Goal: Task Accomplishment & Management: Use online tool/utility

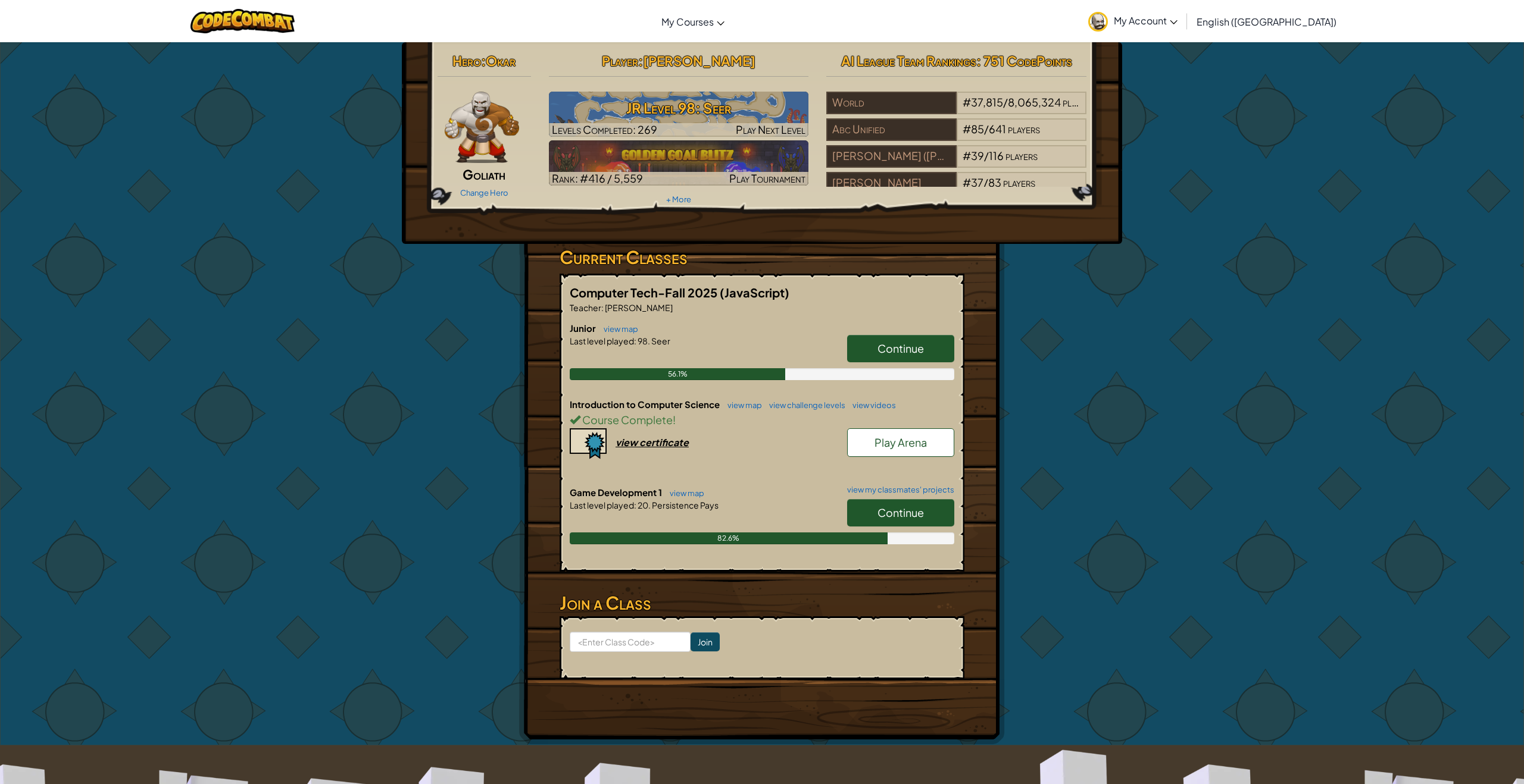
click at [895, 523] on link "Continue" at bounding box center [901, 512] width 107 height 27
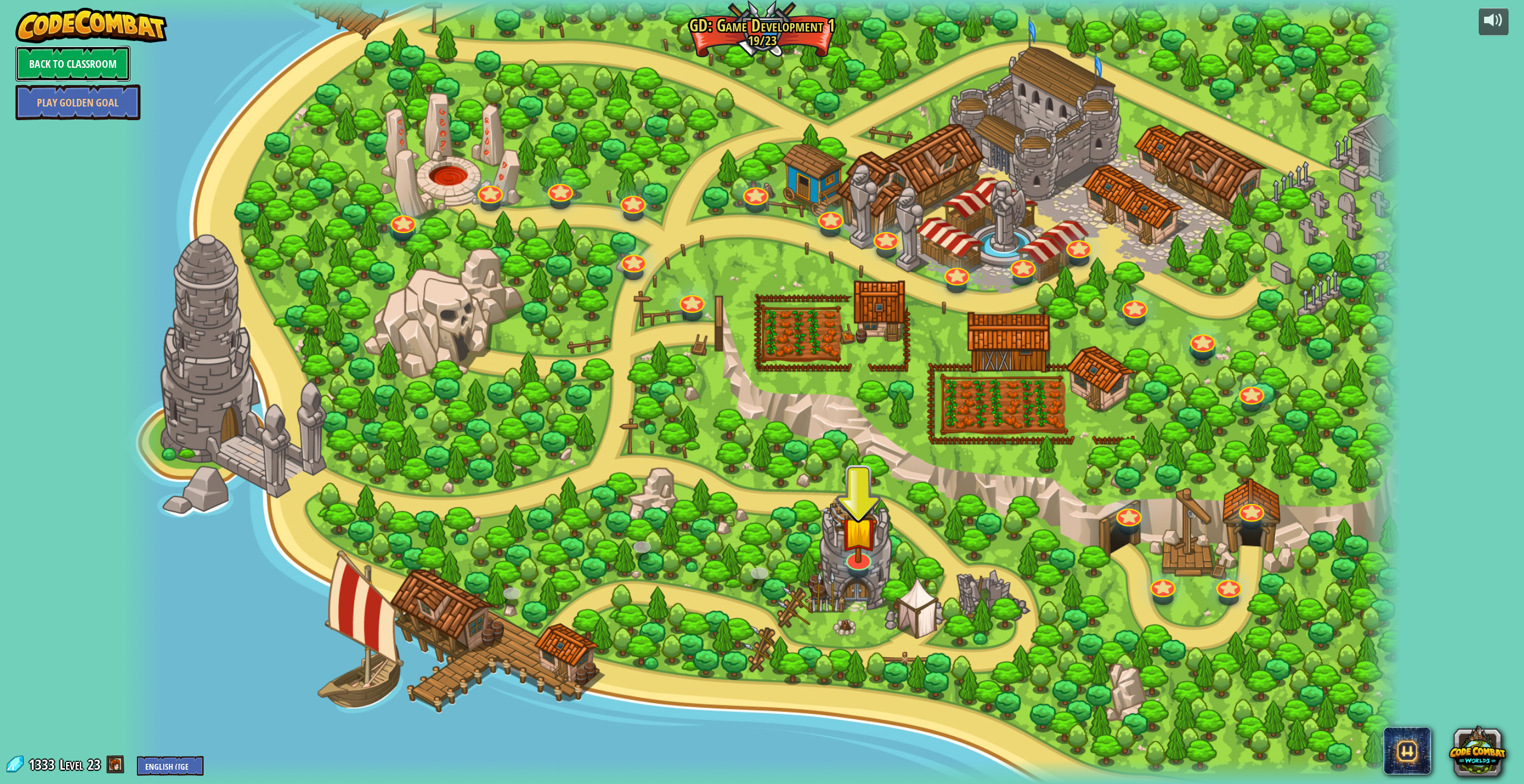
click at [69, 62] on link "Back to Classroom" at bounding box center [73, 63] width 115 height 35
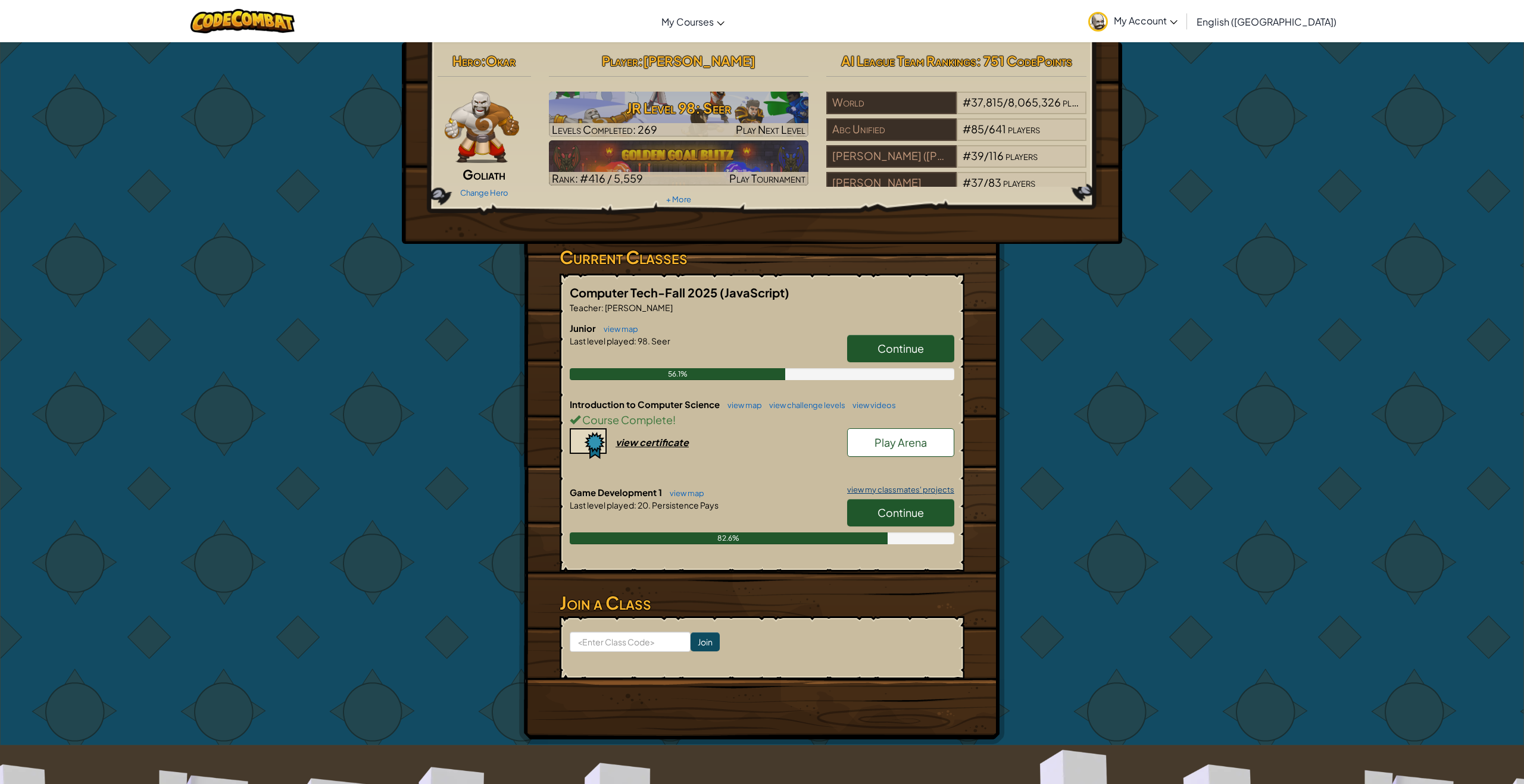
click at [871, 490] on link "view my classmates' projects" at bounding box center [898, 490] width 113 height 8
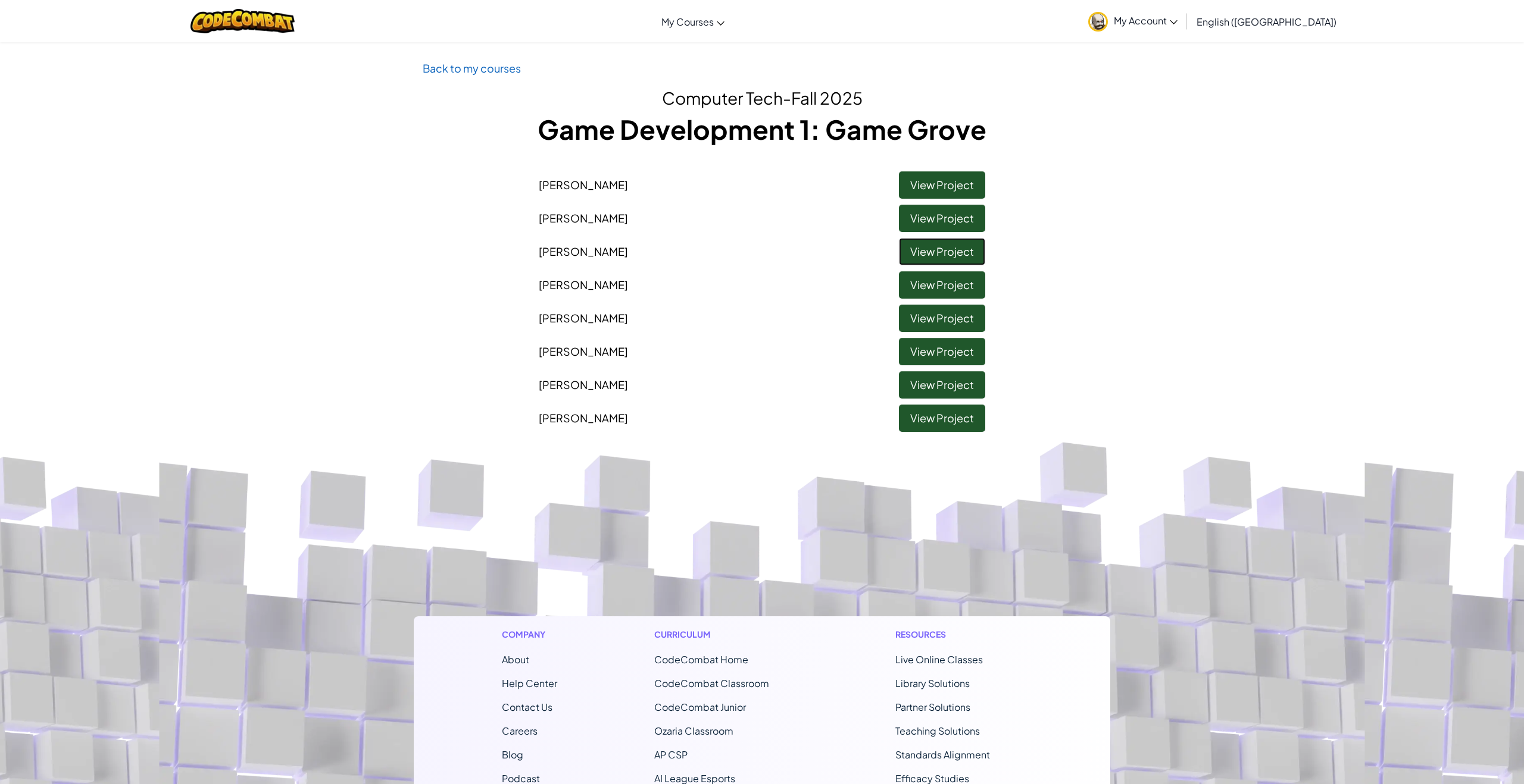
click at [918, 243] on link "View Project" at bounding box center [942, 252] width 86 height 27
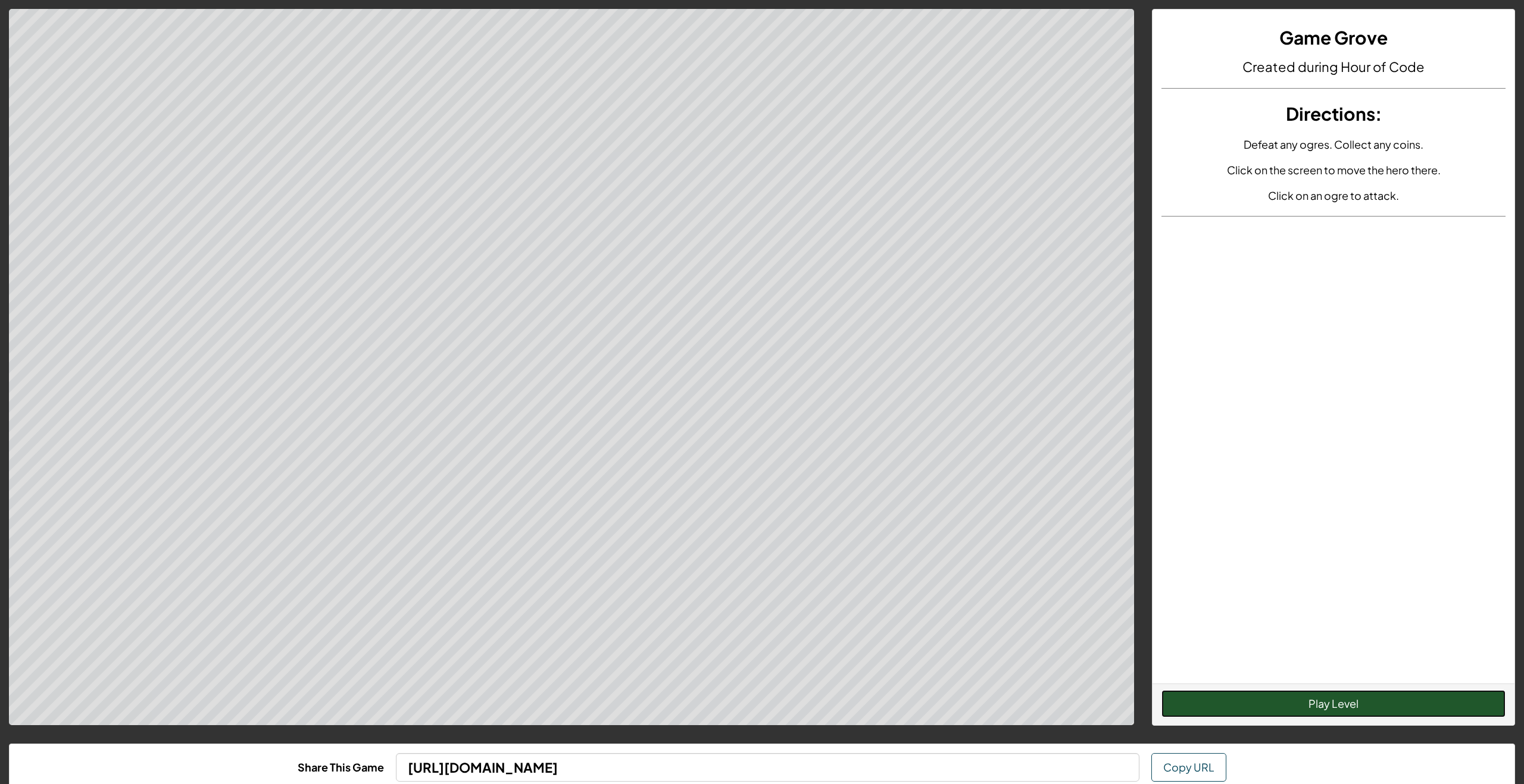
click at [1290, 708] on button "Play Level" at bounding box center [1333, 704] width 344 height 27
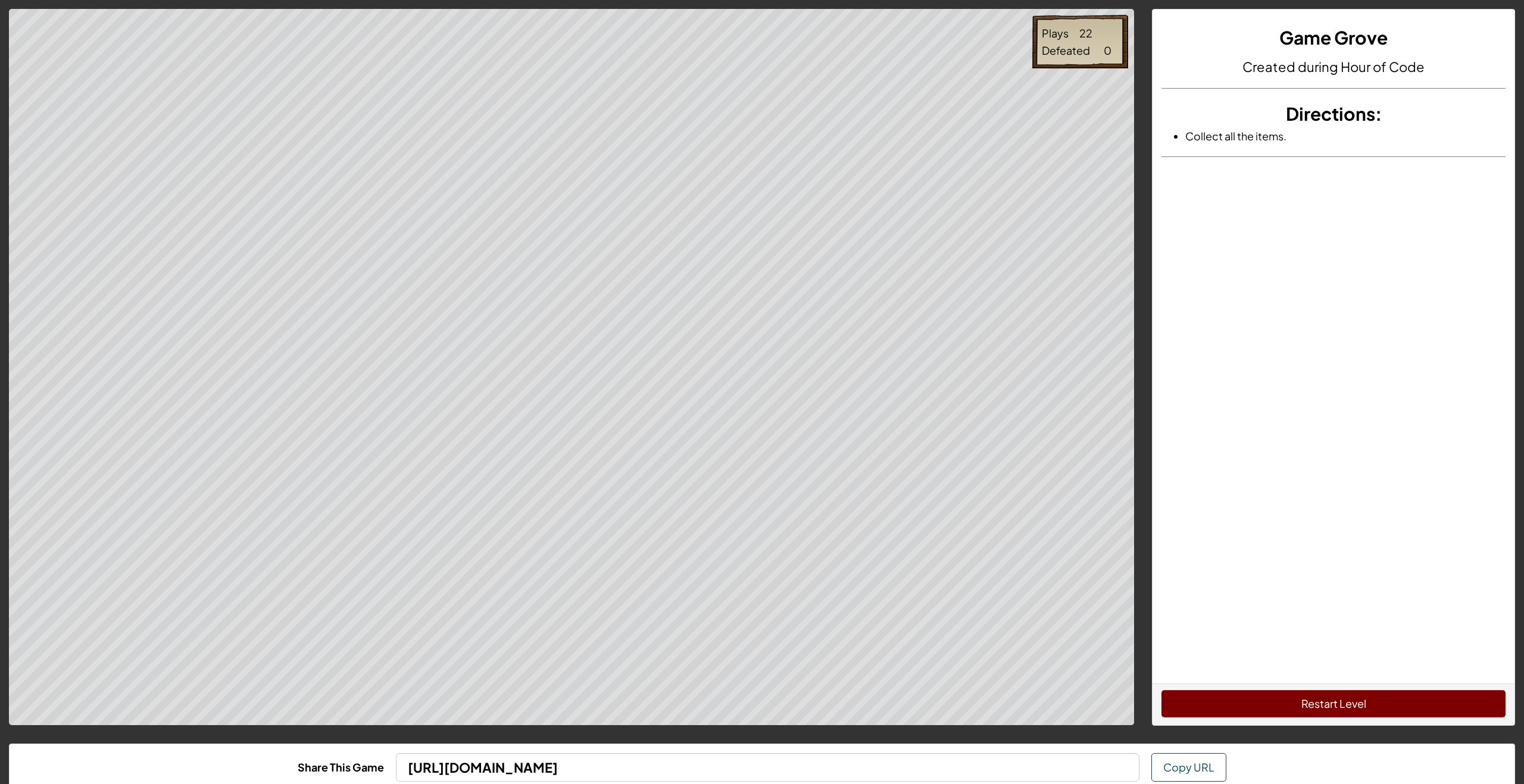
drag, startPoint x: 1262, startPoint y: 665, endPoint x: 1285, endPoint y: 684, distance: 29.8
click at [1263, 668] on div "Game Grove Created during Hour of Code Directions : Collect all the items." at bounding box center [1333, 347] width 362 height 674
click at [1301, 697] on button "Restart Level" at bounding box center [1333, 704] width 344 height 27
click at [1219, 695] on button "Restart Level" at bounding box center [1333, 704] width 344 height 27
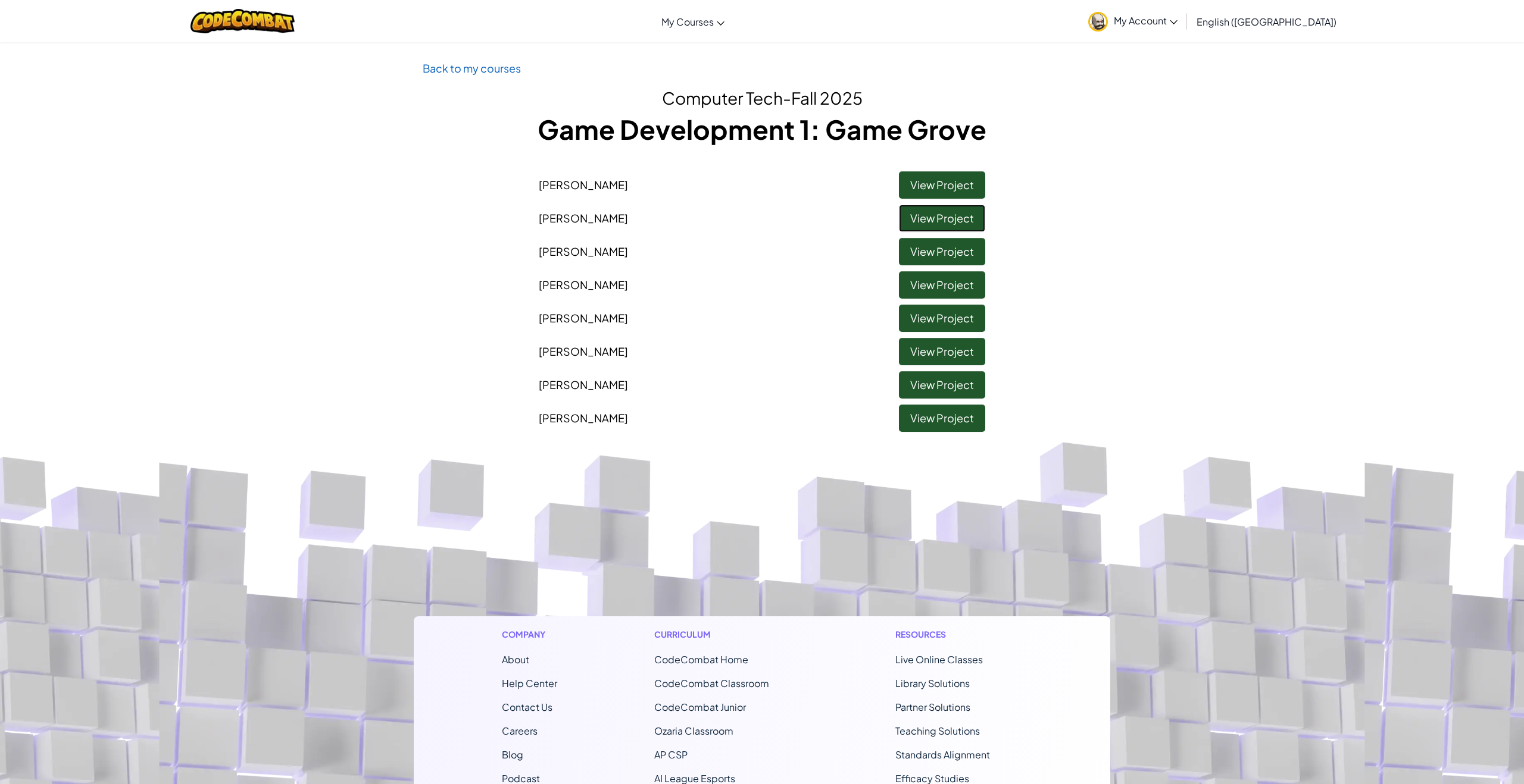
click at [928, 229] on link "View Project" at bounding box center [942, 218] width 86 height 27
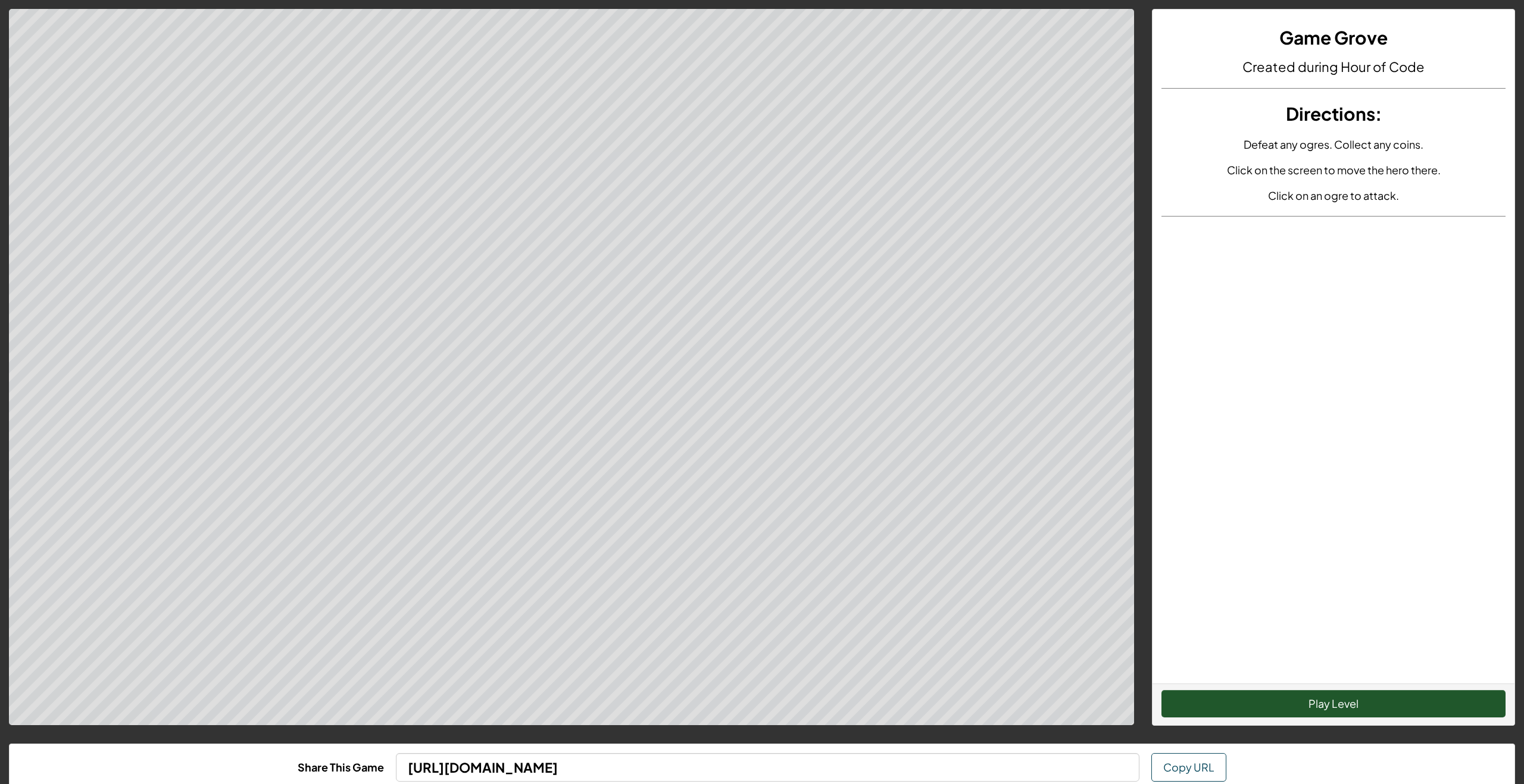
click at [1352, 686] on div "Play Level" at bounding box center [1333, 704] width 362 height 41
click at [1363, 700] on button "Play Level" at bounding box center [1333, 704] width 344 height 27
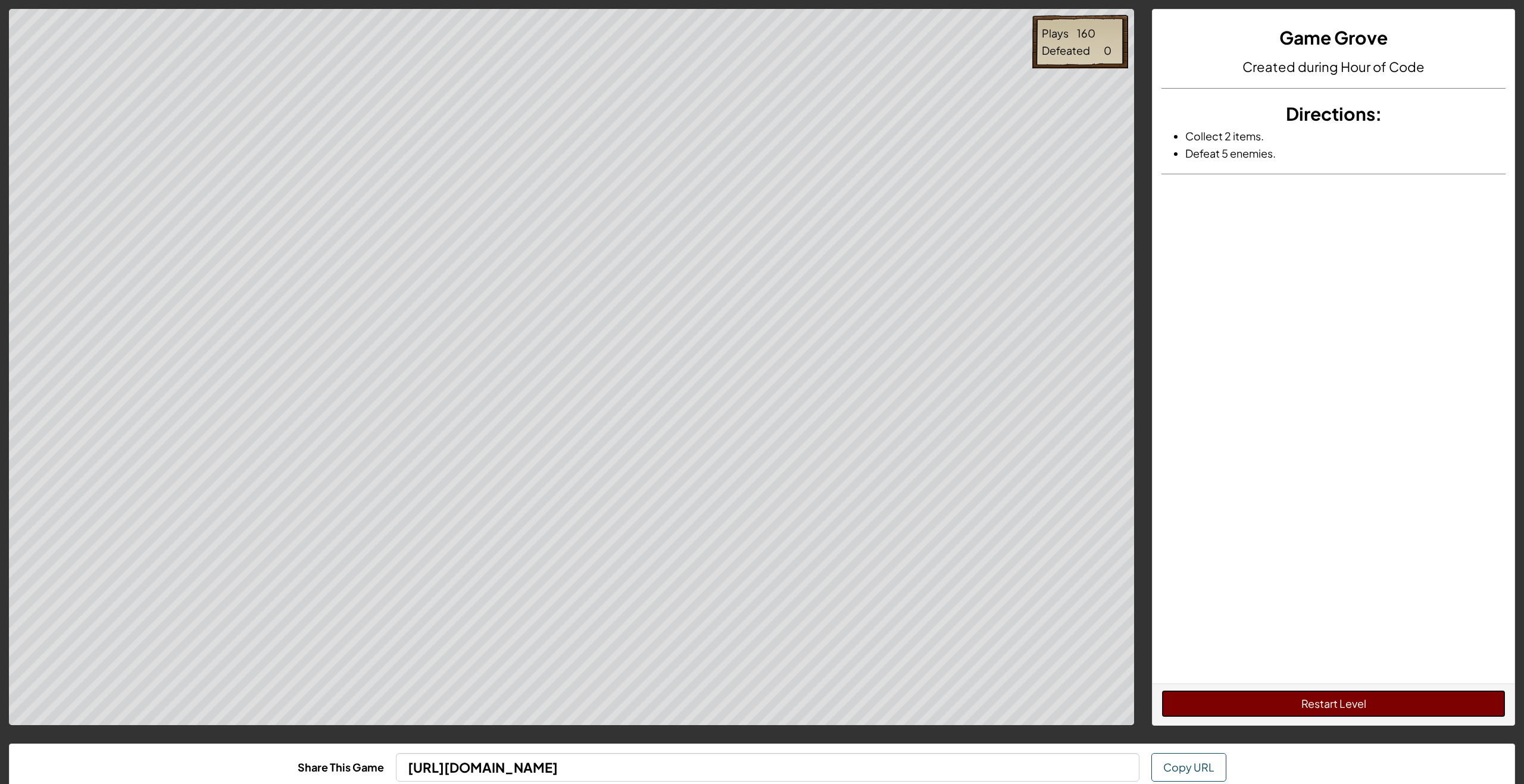
click at [1239, 698] on button "Restart Level" at bounding box center [1333, 704] width 344 height 27
click at [1297, 704] on button "Restart Level" at bounding box center [1333, 704] width 344 height 27
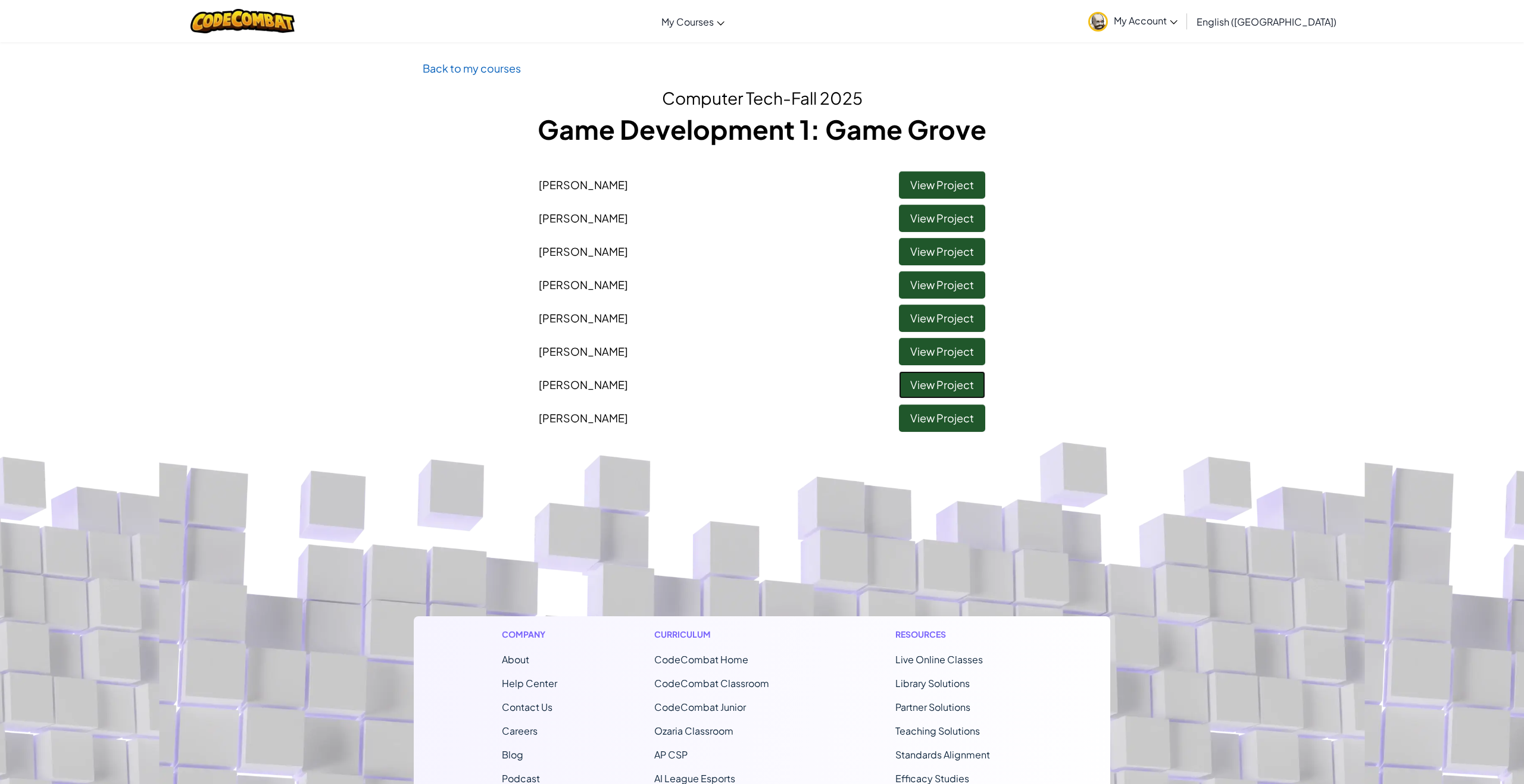
click at [906, 382] on link "View Project" at bounding box center [942, 385] width 86 height 27
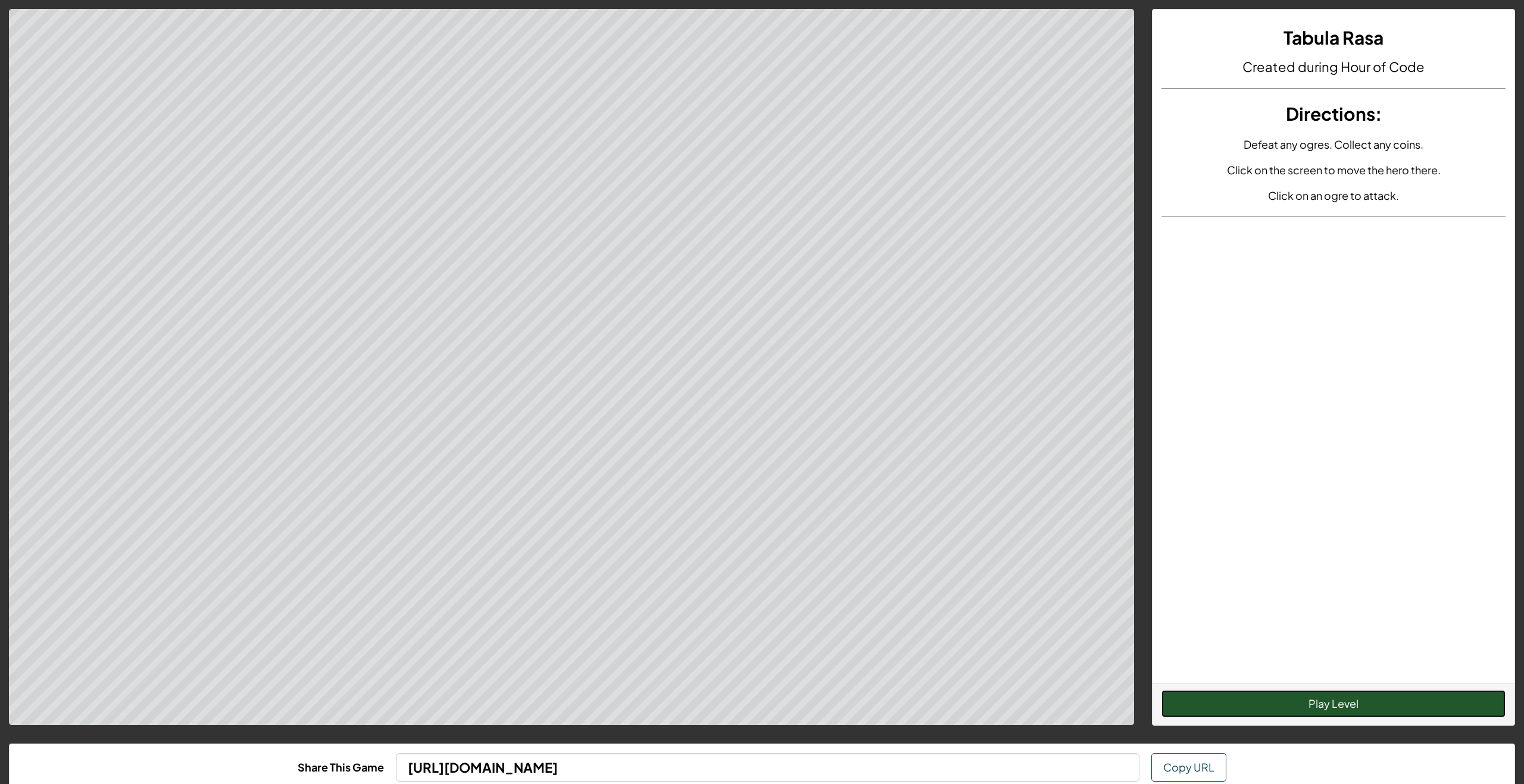
click at [1343, 707] on button "Play Level" at bounding box center [1333, 704] width 344 height 27
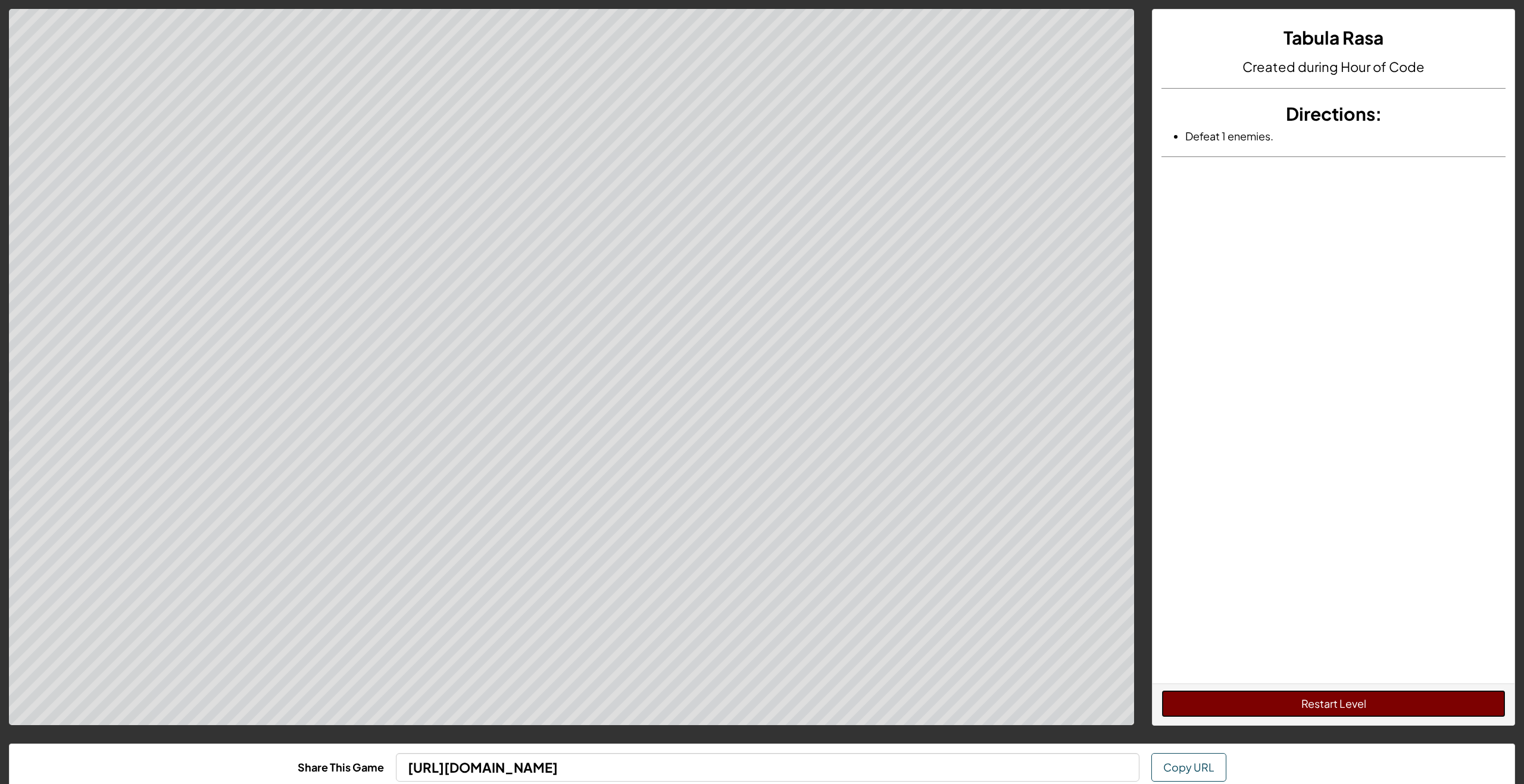
click at [1349, 700] on button "Restart Level" at bounding box center [1333, 704] width 344 height 27
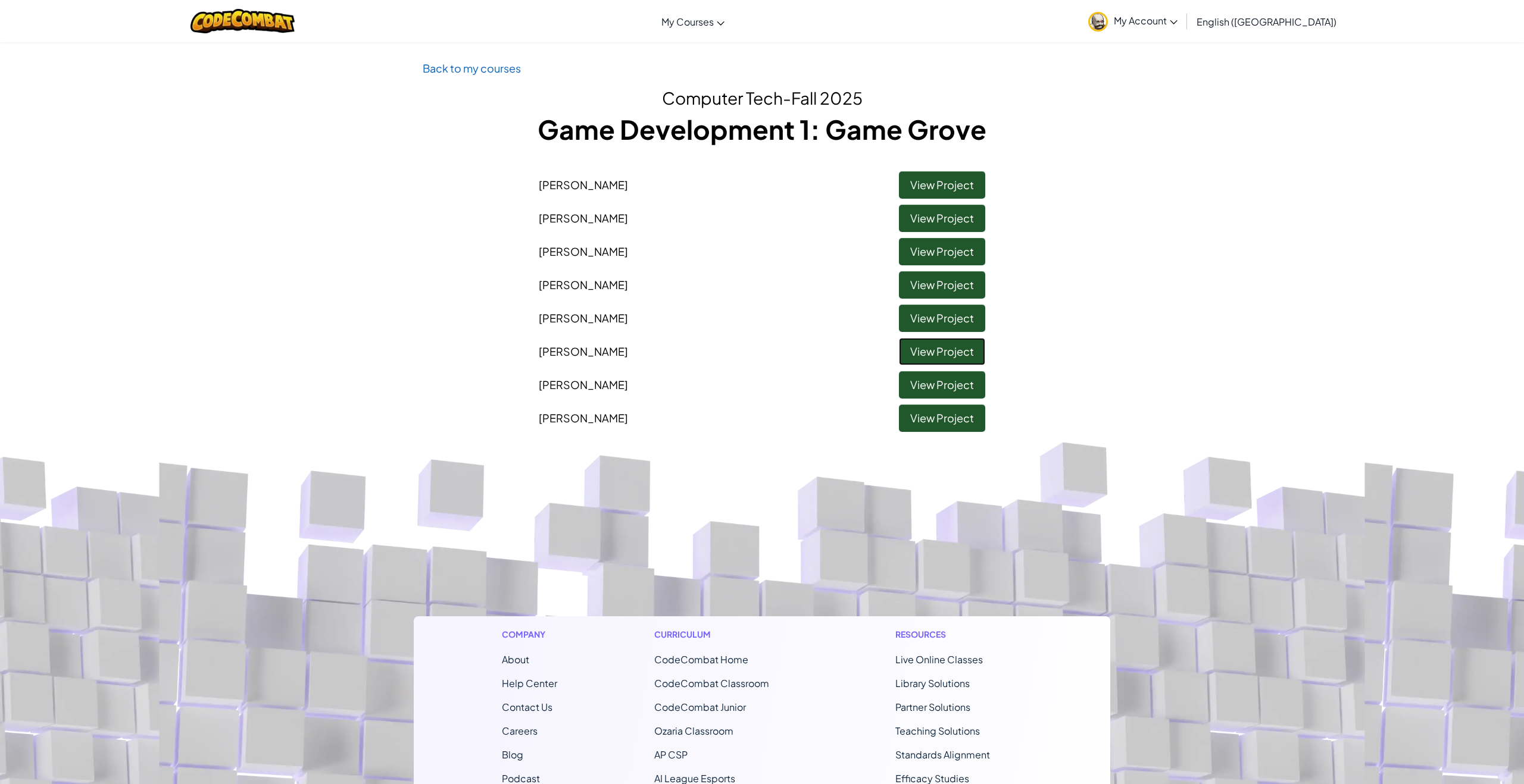
click at [950, 355] on link "View Project" at bounding box center [942, 351] width 86 height 27
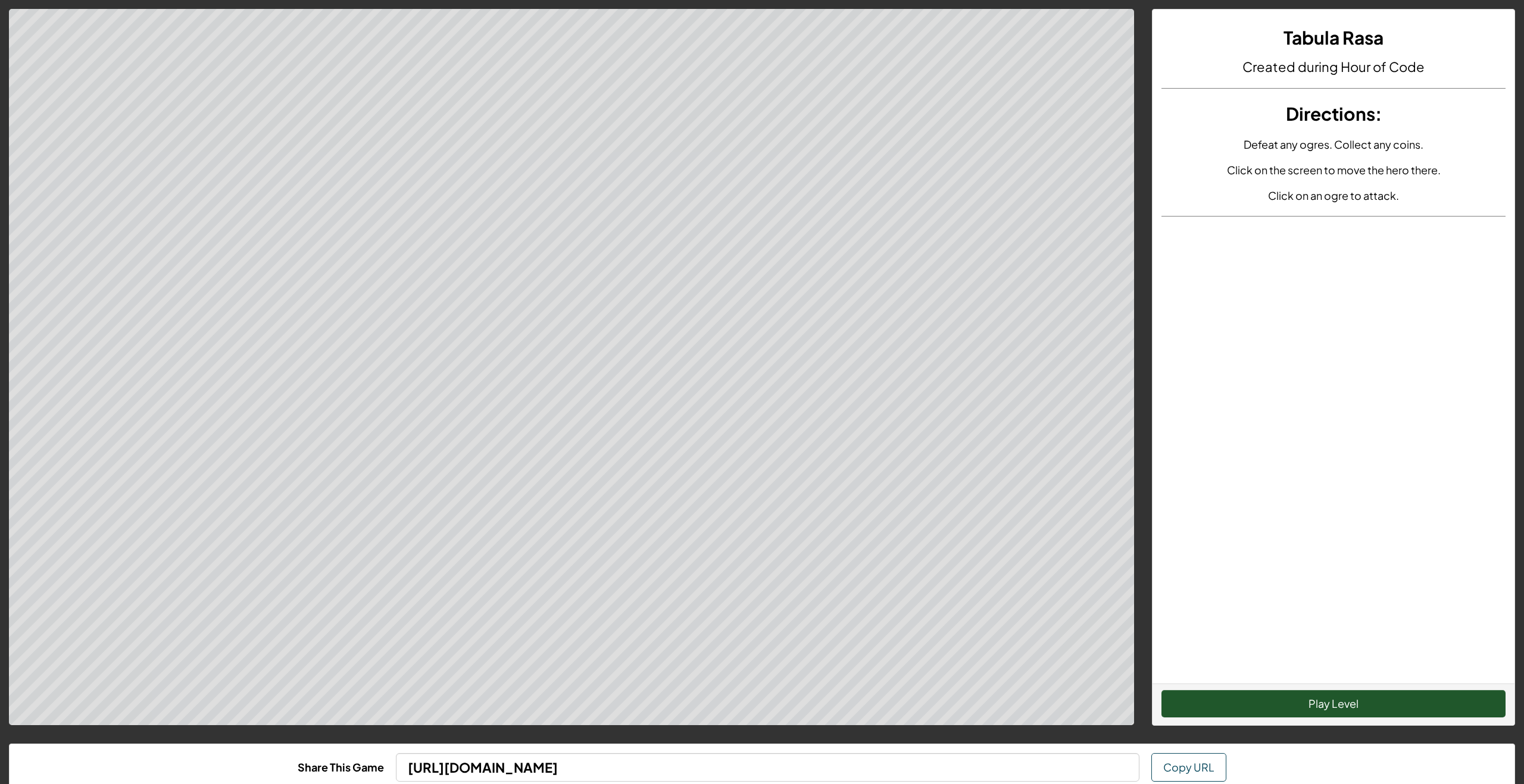
click at [1195, 684] on div "Play Level" at bounding box center [1333, 704] width 362 height 41
click at [1210, 706] on button "Play Level" at bounding box center [1333, 704] width 344 height 27
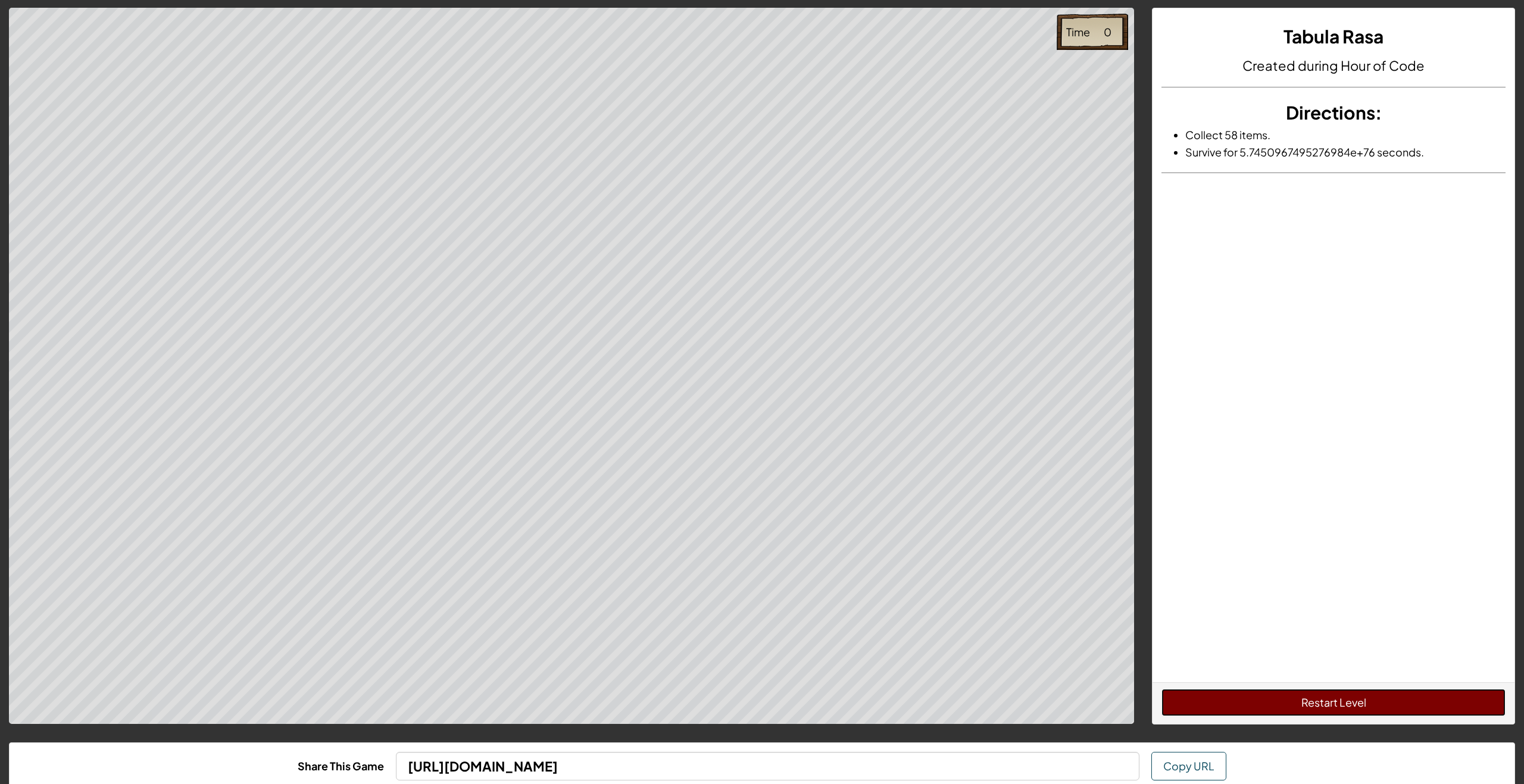
click at [1246, 708] on button "Restart Level" at bounding box center [1333, 702] width 344 height 27
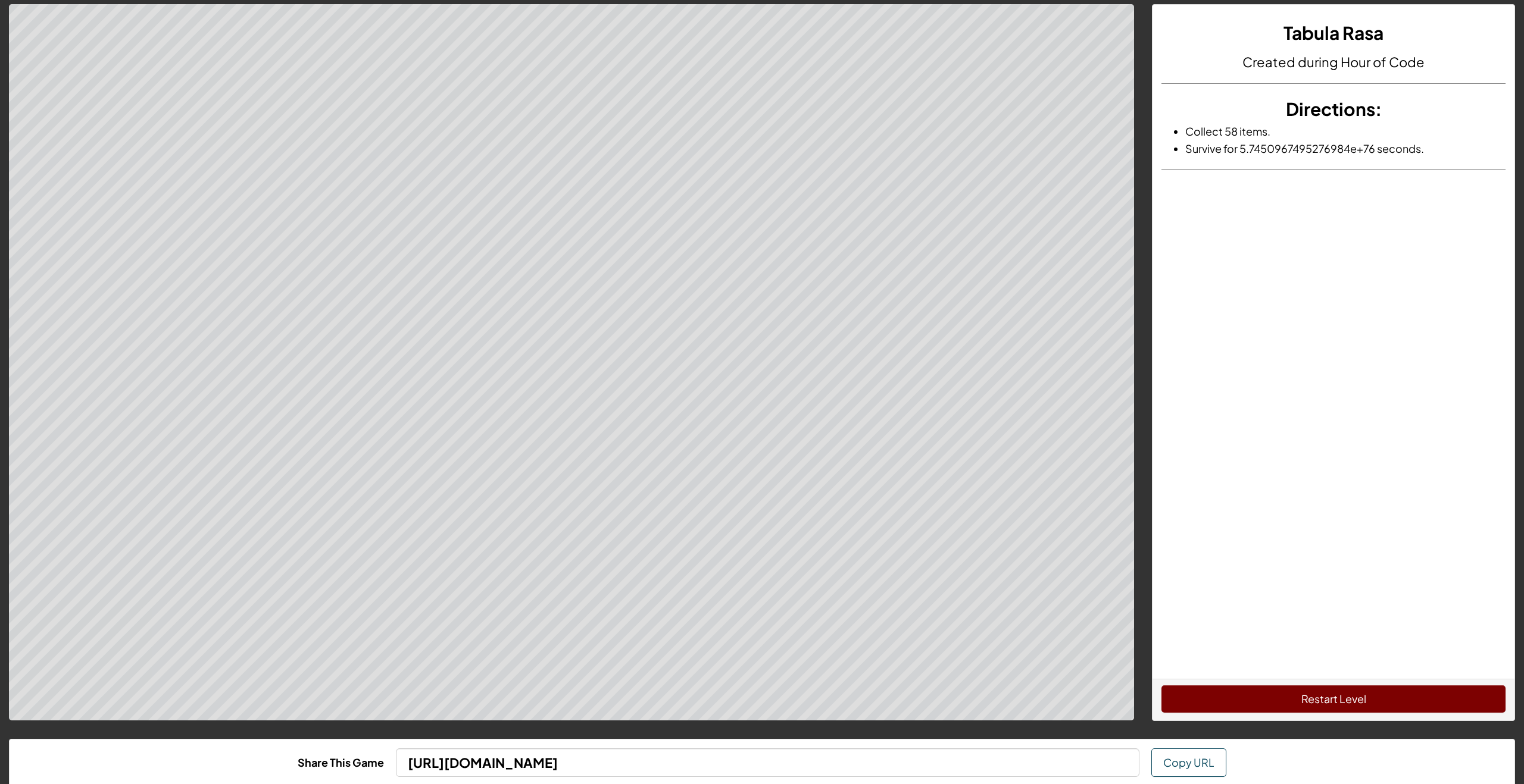
click at [1246, 708] on button "Restart Level" at bounding box center [1333, 699] width 344 height 27
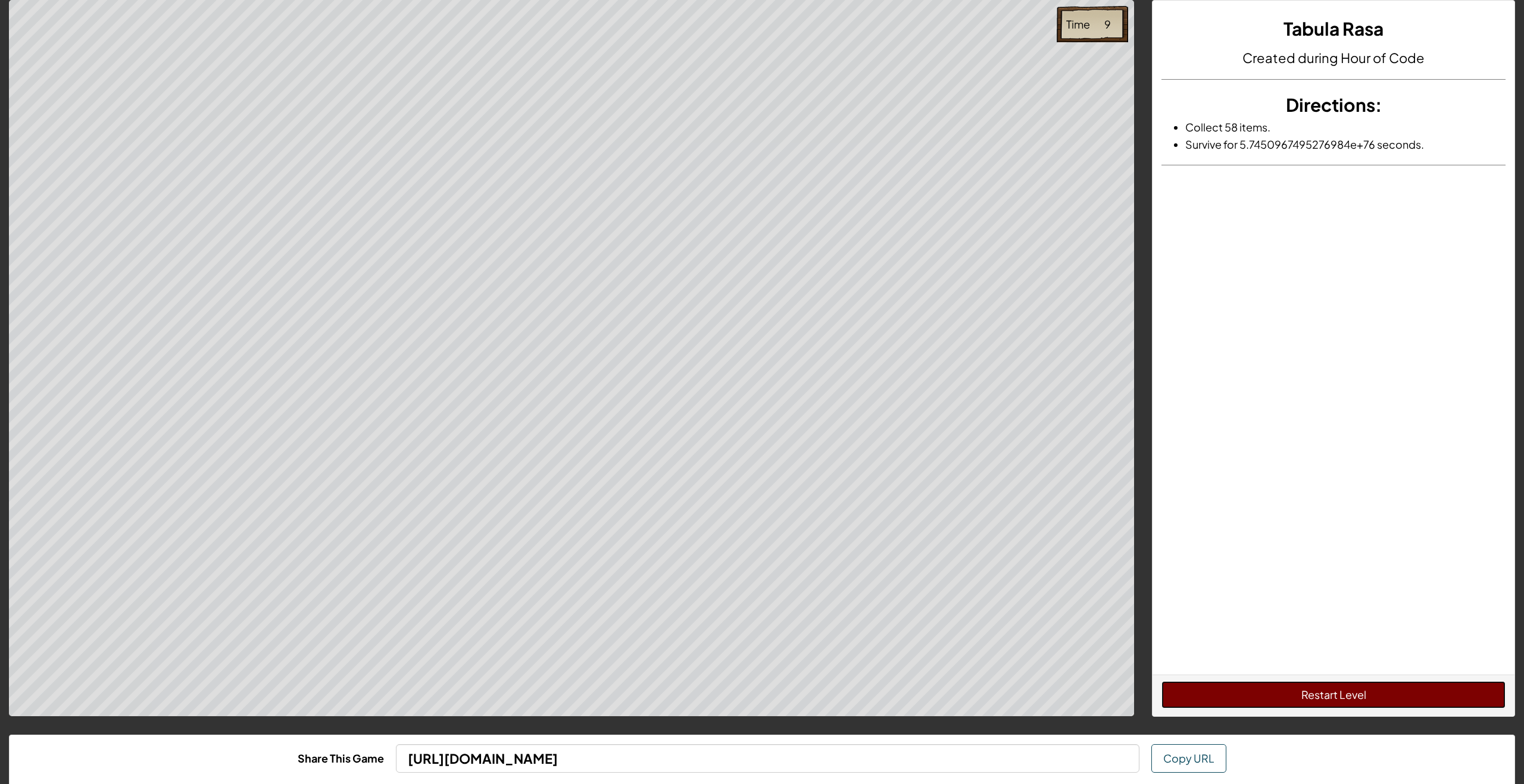
drag, startPoint x: 1388, startPoint y: 705, endPoint x: 1358, endPoint y: 680, distance: 39.1
click at [1388, 705] on button "Restart Level" at bounding box center [1333, 694] width 344 height 27
click at [1278, 666] on div "Tabula Rasa Created during Hour of Code Directions : Collect 58 items. Survive …" at bounding box center [1333, 338] width 362 height 674
click at [1297, 697] on button "Restart Level" at bounding box center [1333, 694] width 344 height 27
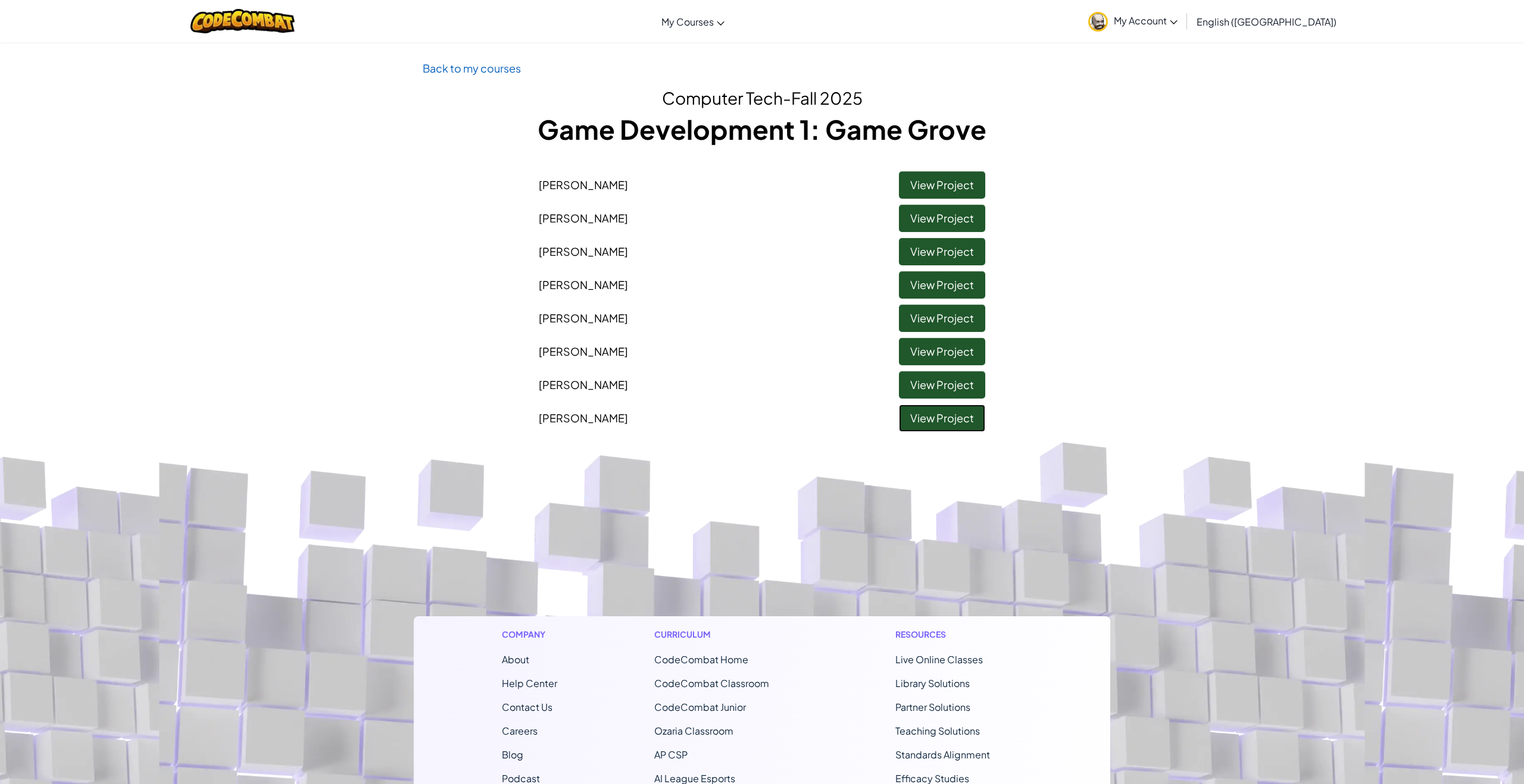
click at [940, 422] on link "View Project" at bounding box center [942, 418] width 86 height 27
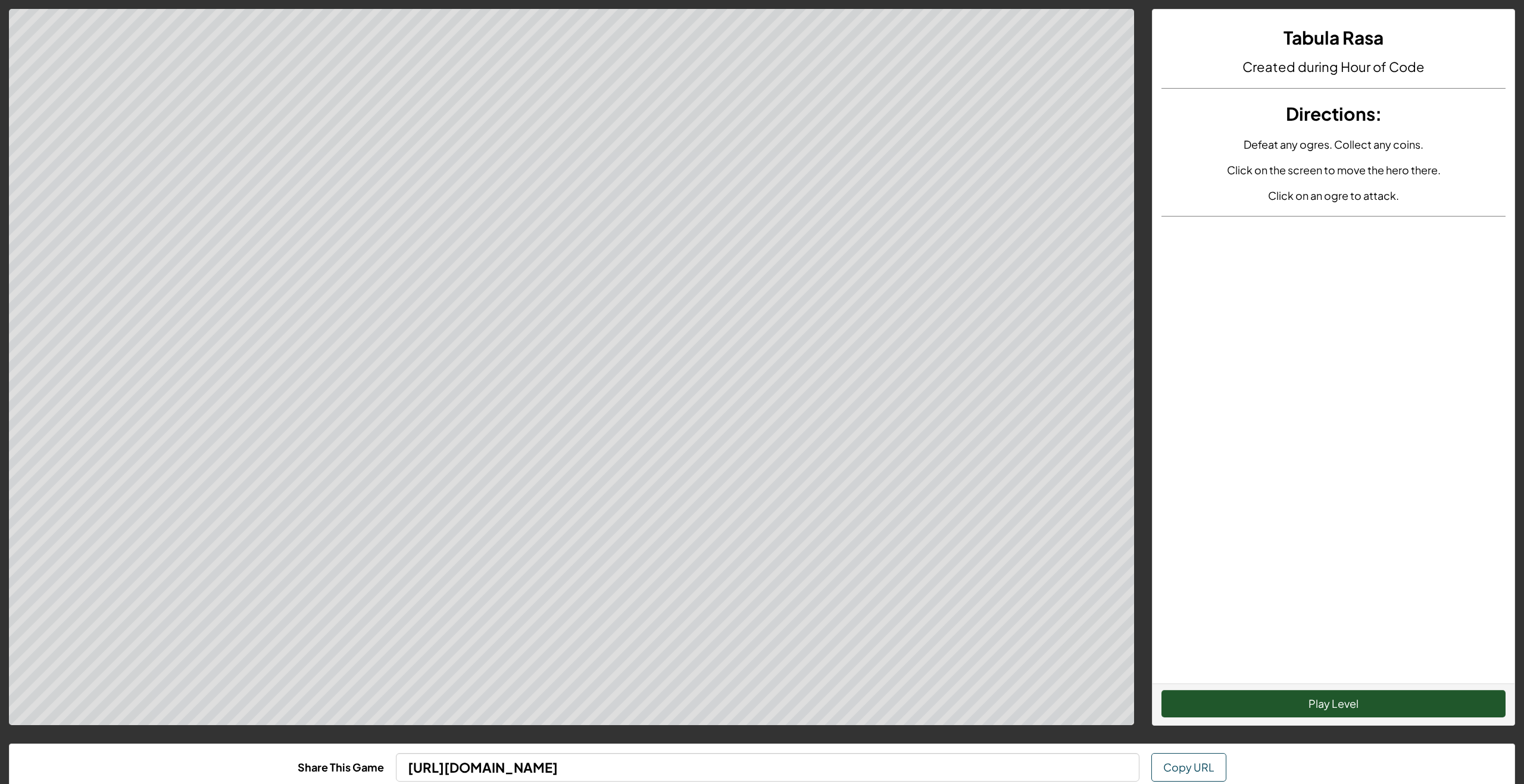
click at [1199, 715] on div "Play Level" at bounding box center [1333, 704] width 362 height 41
click at [1195, 709] on button "Play Level" at bounding box center [1333, 704] width 344 height 27
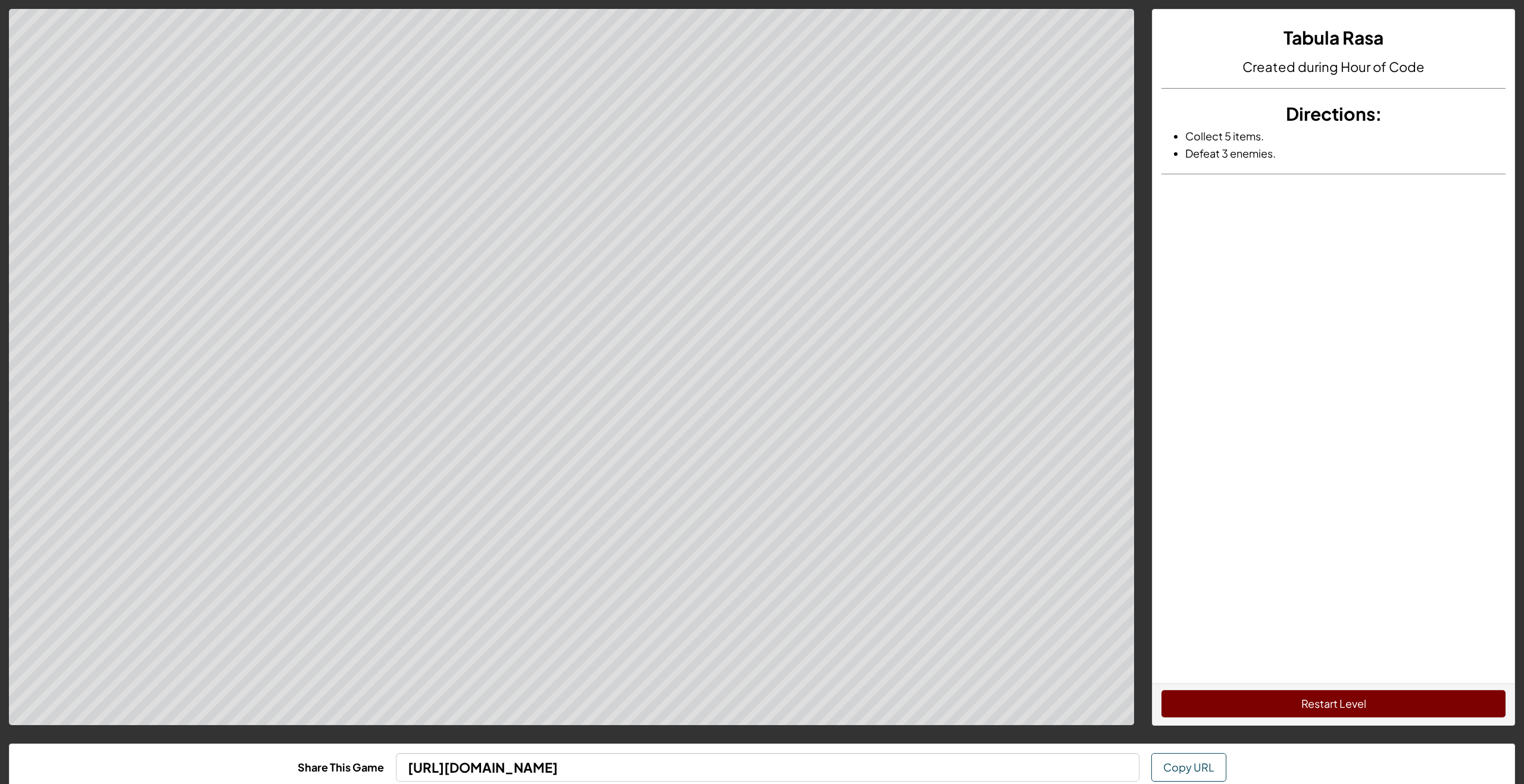
click at [1277, 717] on div "Restart Level" at bounding box center [1333, 704] width 362 height 41
click at [1266, 710] on button "Restart Level" at bounding box center [1333, 704] width 344 height 27
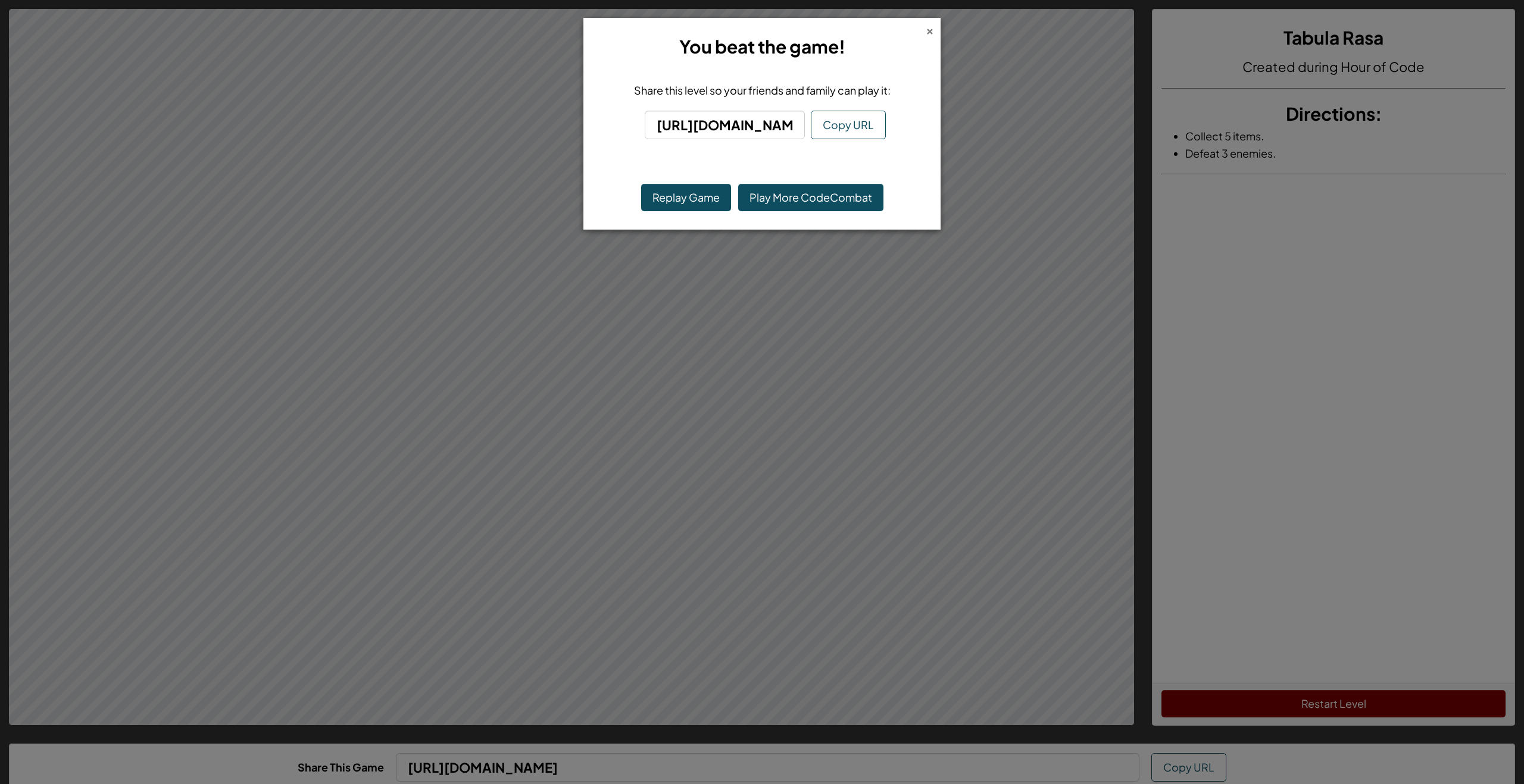
click at [932, 29] on div "×" at bounding box center [930, 29] width 8 height 13
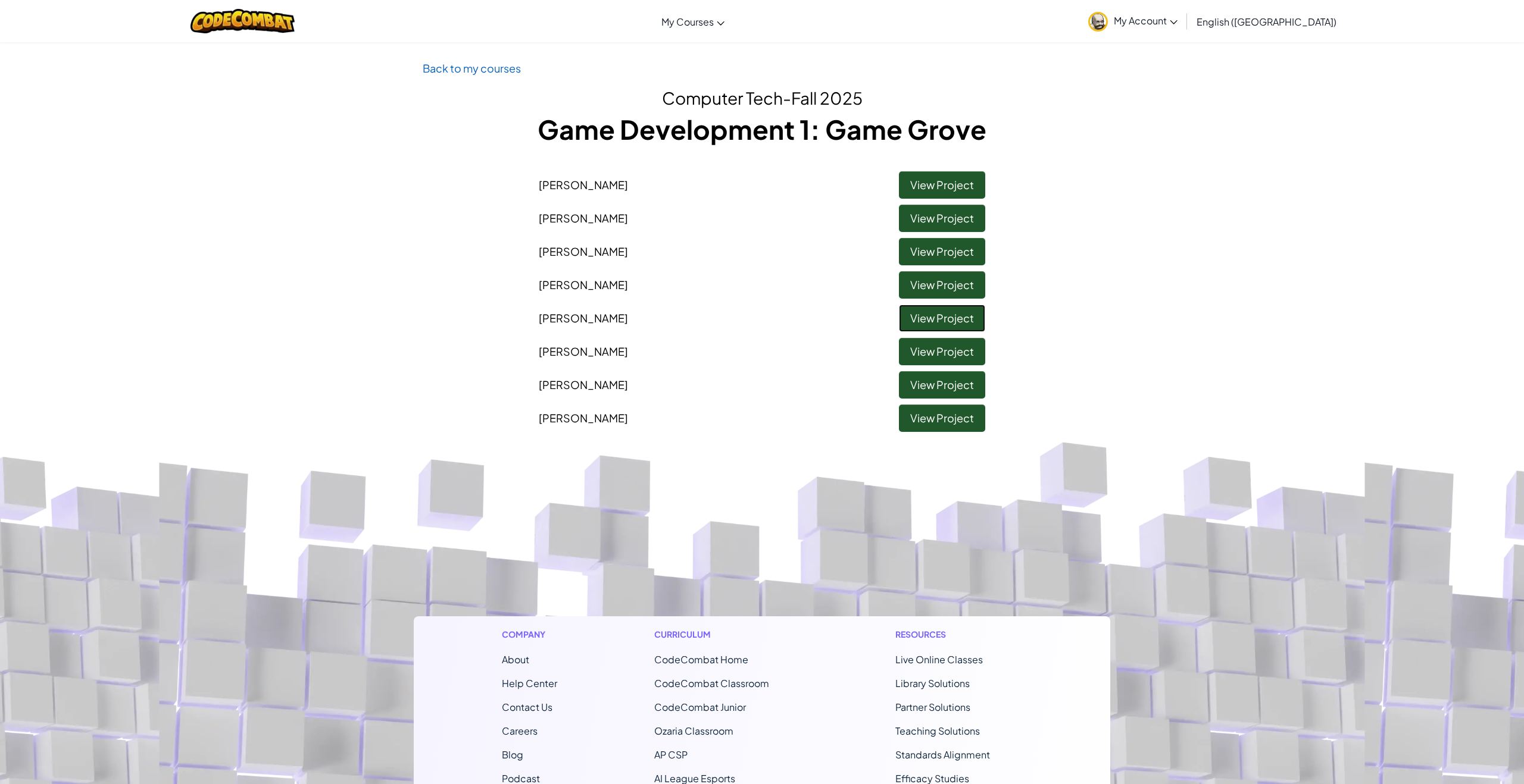
click at [962, 315] on link "View Project" at bounding box center [942, 318] width 86 height 27
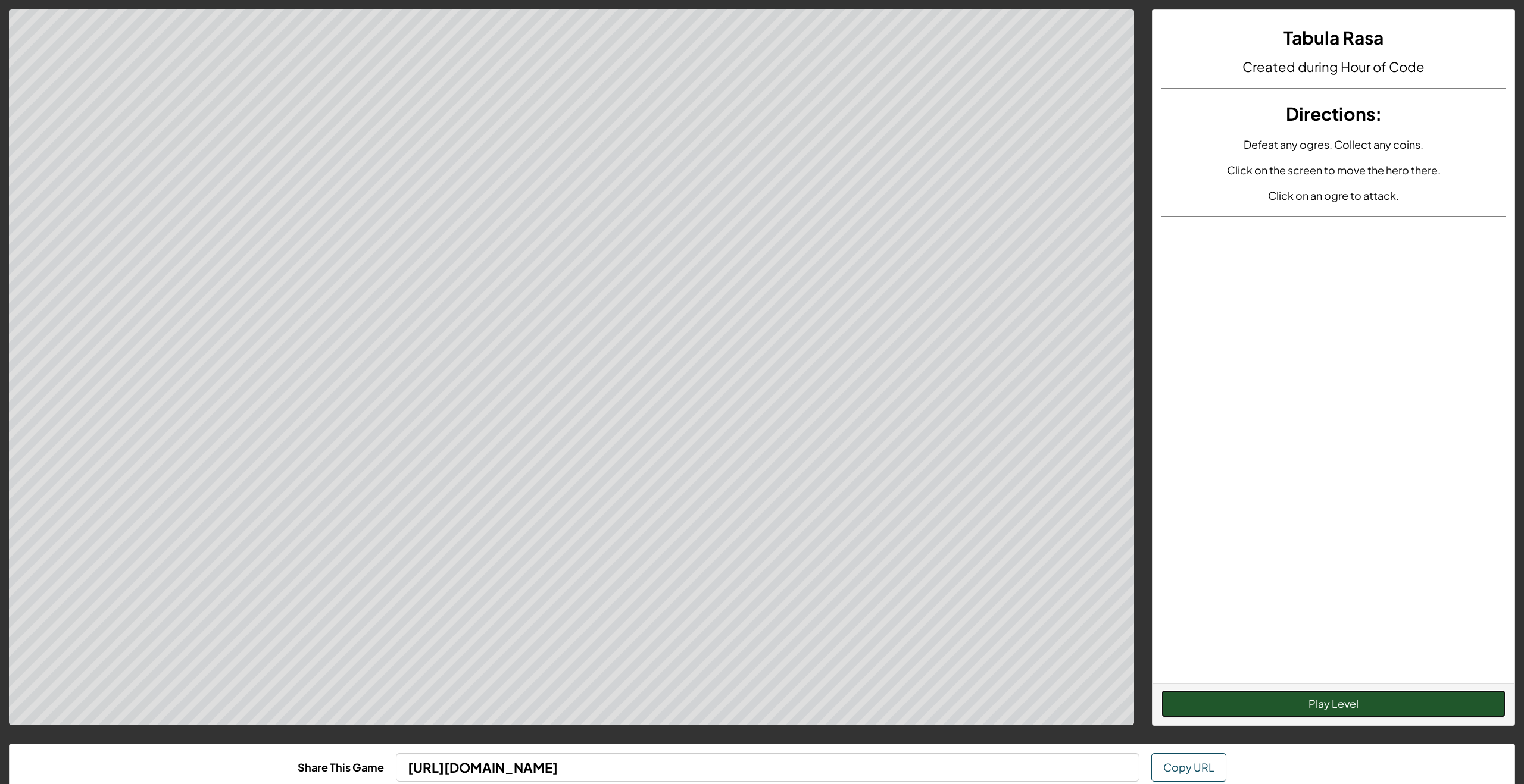
click at [1341, 702] on button "Play Level" at bounding box center [1333, 704] width 344 height 27
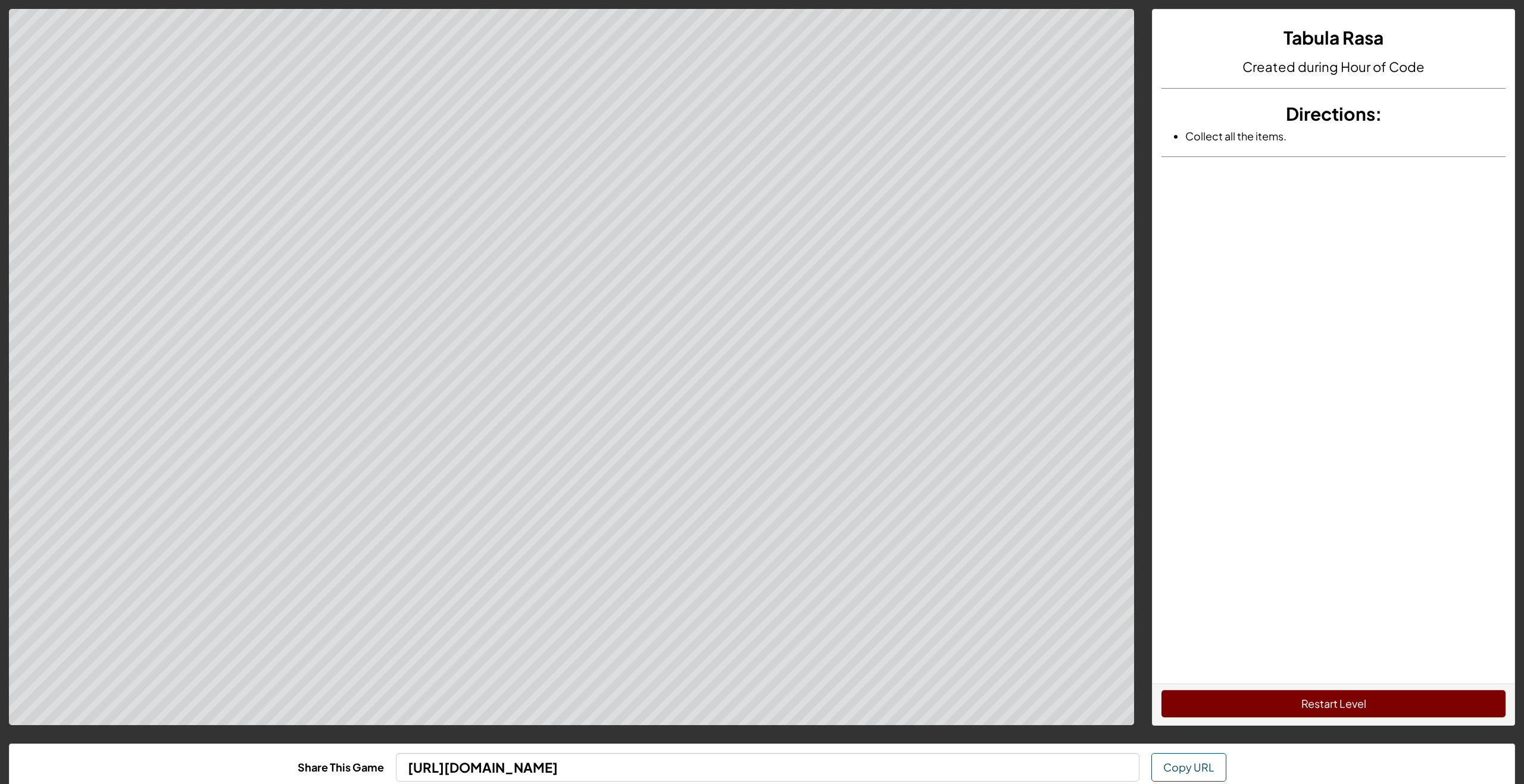
click at [1214, 686] on div "Restart Level" at bounding box center [1333, 704] width 362 height 41
click at [1280, 713] on button "Restart Level" at bounding box center [1333, 704] width 344 height 27
click at [1279, 708] on button "Restart Level" at bounding box center [1333, 704] width 344 height 27
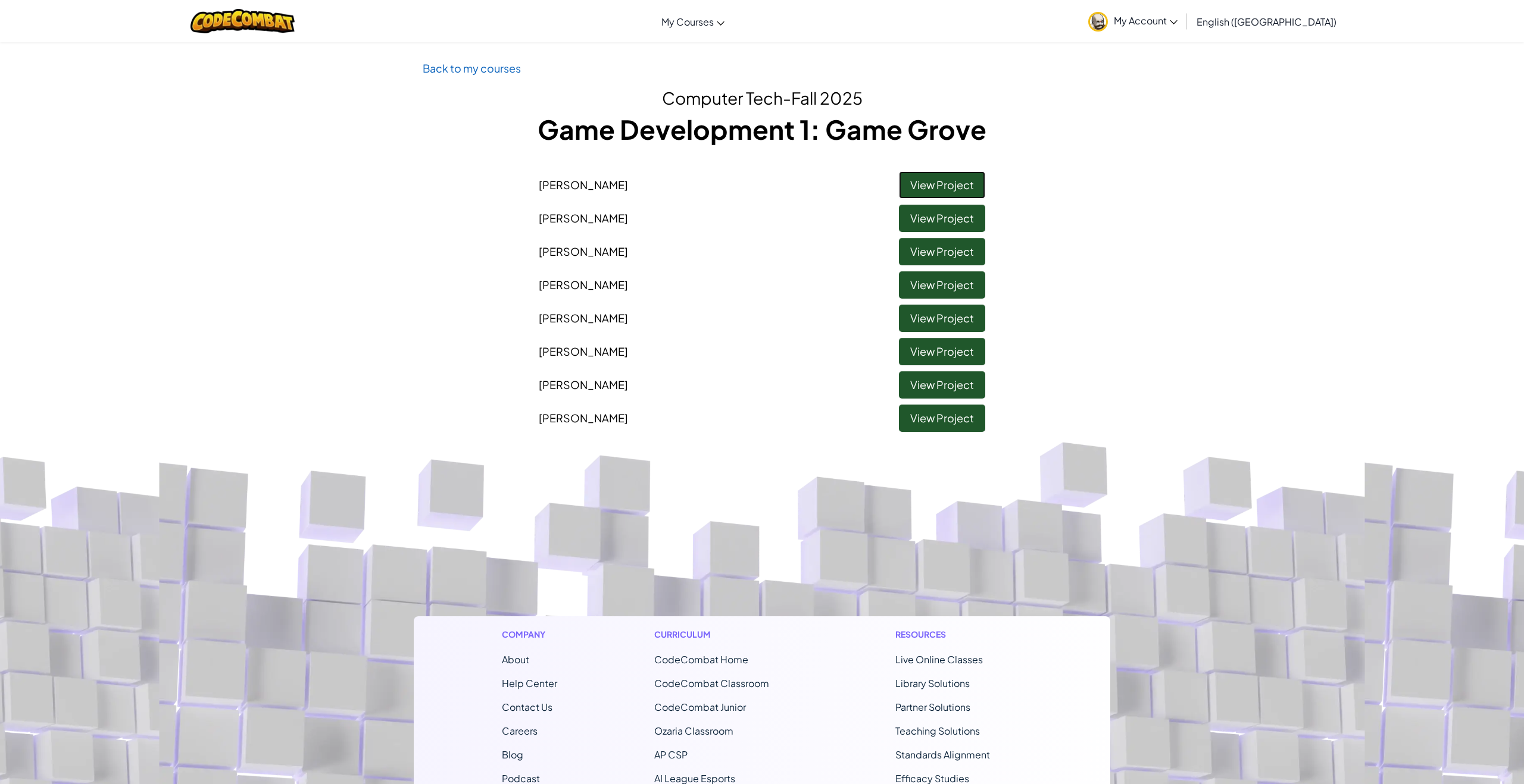
click at [922, 188] on link "View Project" at bounding box center [942, 185] width 86 height 27
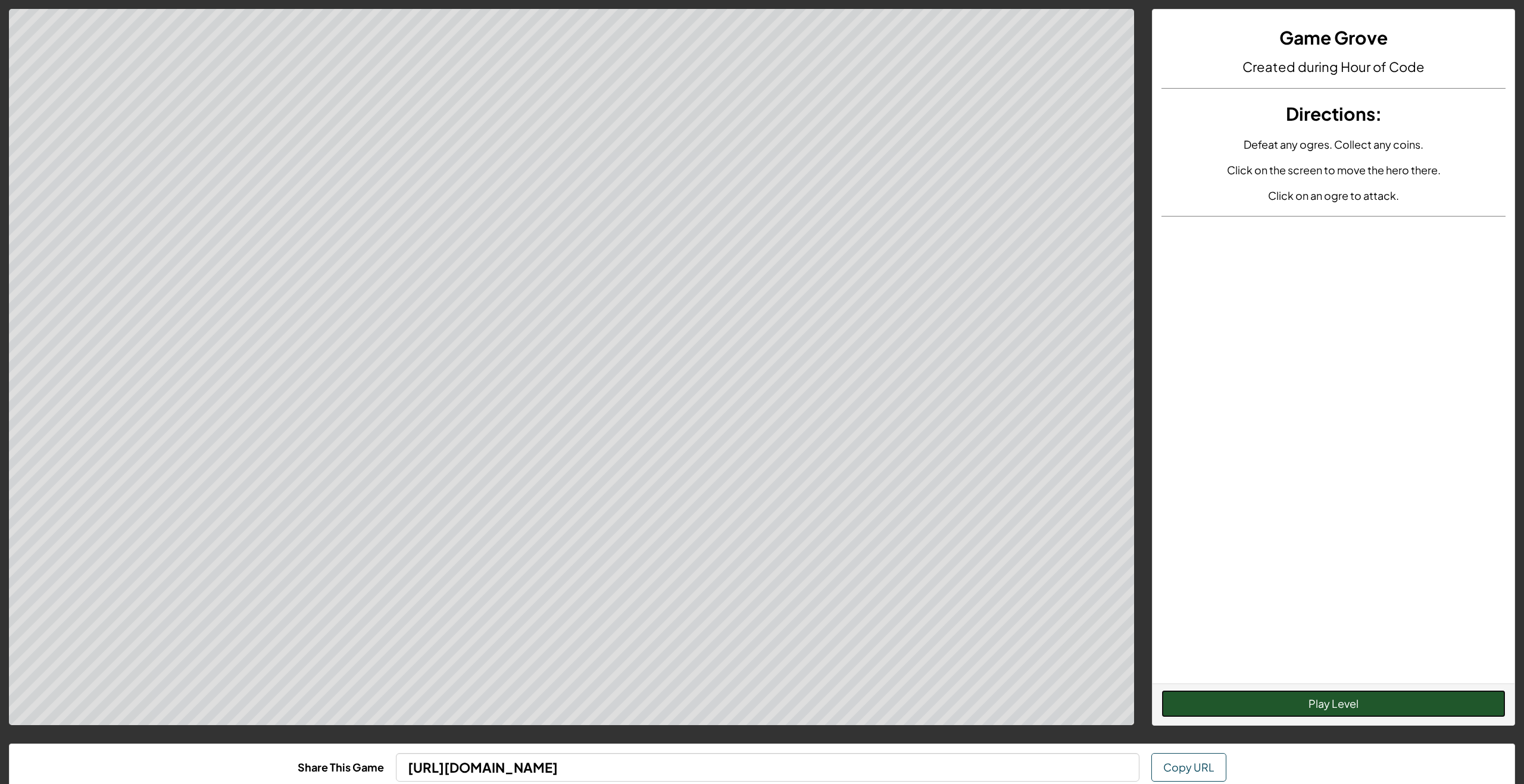
click at [1315, 700] on button "Play Level" at bounding box center [1333, 704] width 344 height 27
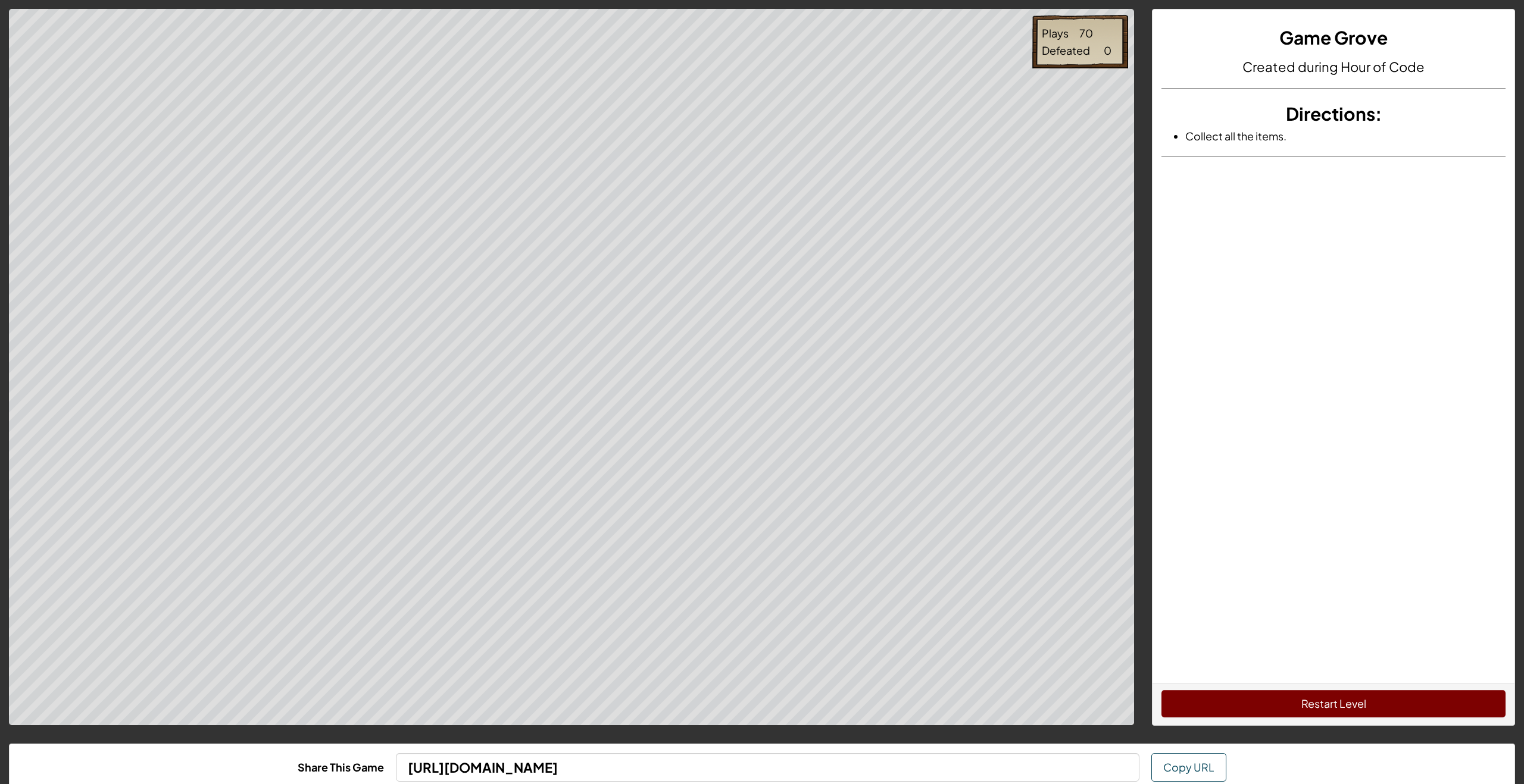
click at [1300, 715] on div "Restart Level" at bounding box center [1333, 704] width 362 height 41
click at [1288, 694] on button "Restart Level" at bounding box center [1333, 704] width 344 height 27
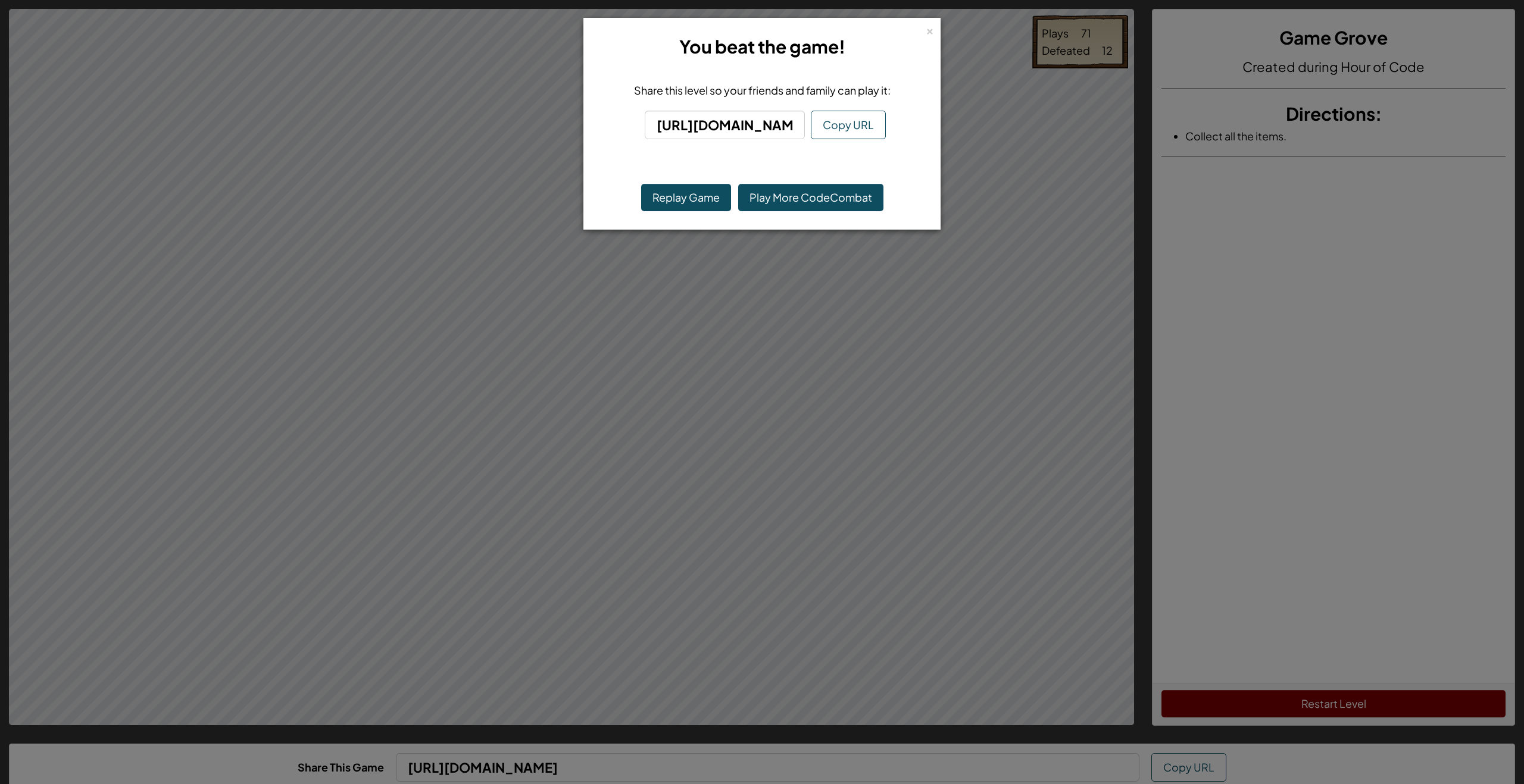
click at [934, 29] on div "× You beat the game! Share this level so your friends and family can play it: […" at bounding box center [762, 124] width 357 height 212
click at [934, 29] on div "× You beat the game! Share this level so your friends and family can play it: […" at bounding box center [762, 124] width 357 height 212
click at [934, 29] on div "×" at bounding box center [930, 29] width 8 height 13
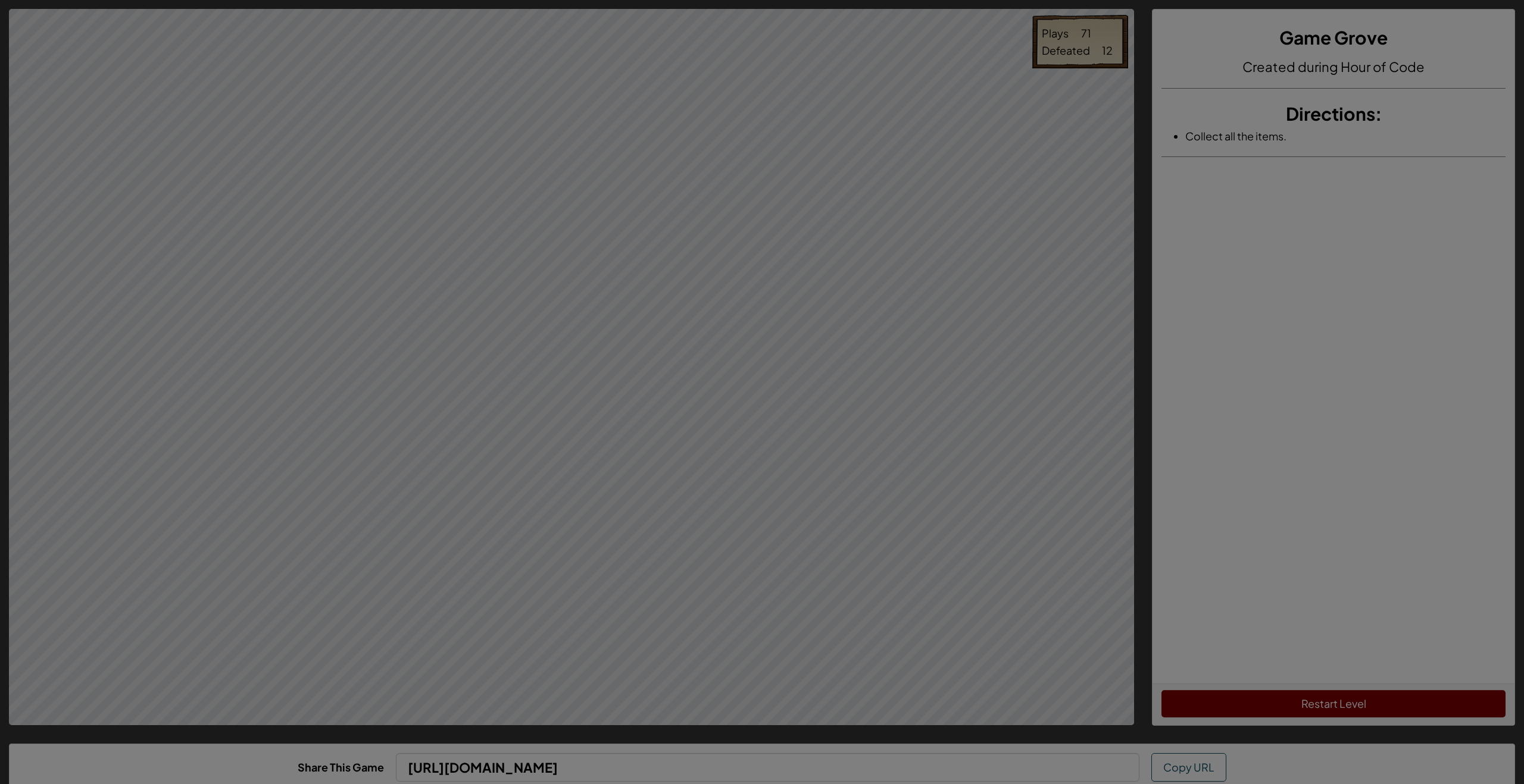
click at [931, 30] on div at bounding box center [762, 392] width 1524 height 784
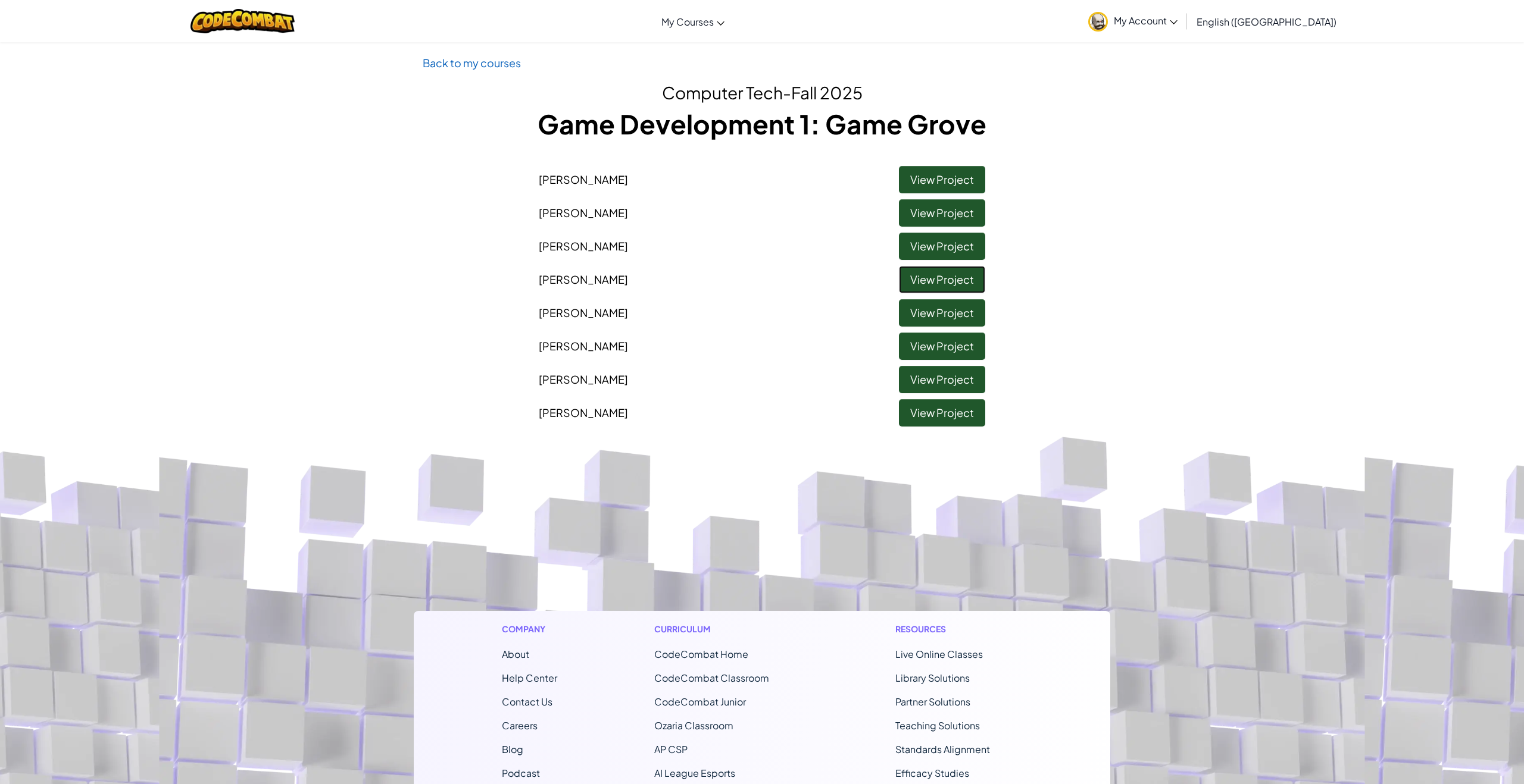
click at [950, 278] on link "View Project" at bounding box center [942, 280] width 86 height 27
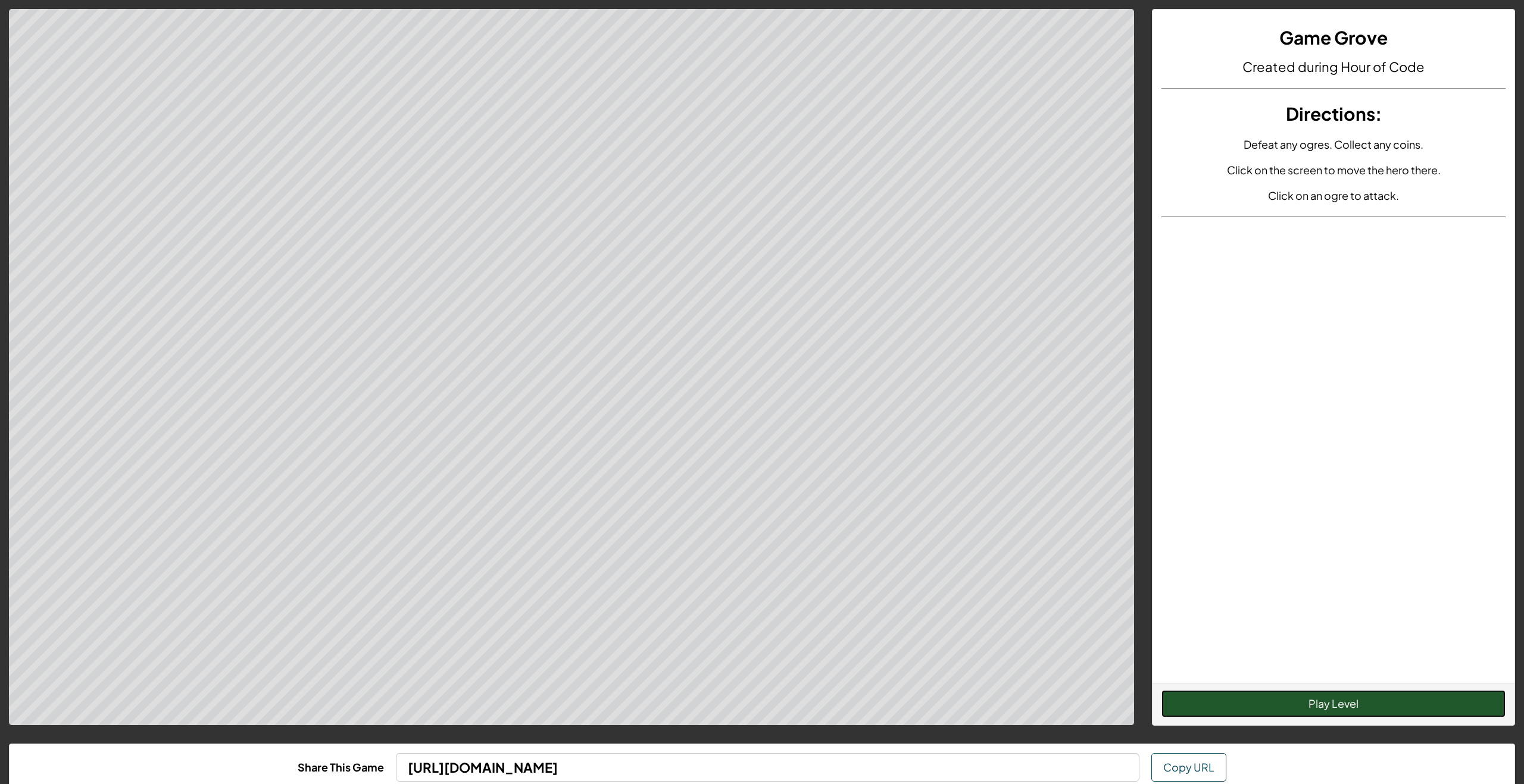
click at [1237, 704] on button "Play Level" at bounding box center [1333, 704] width 344 height 27
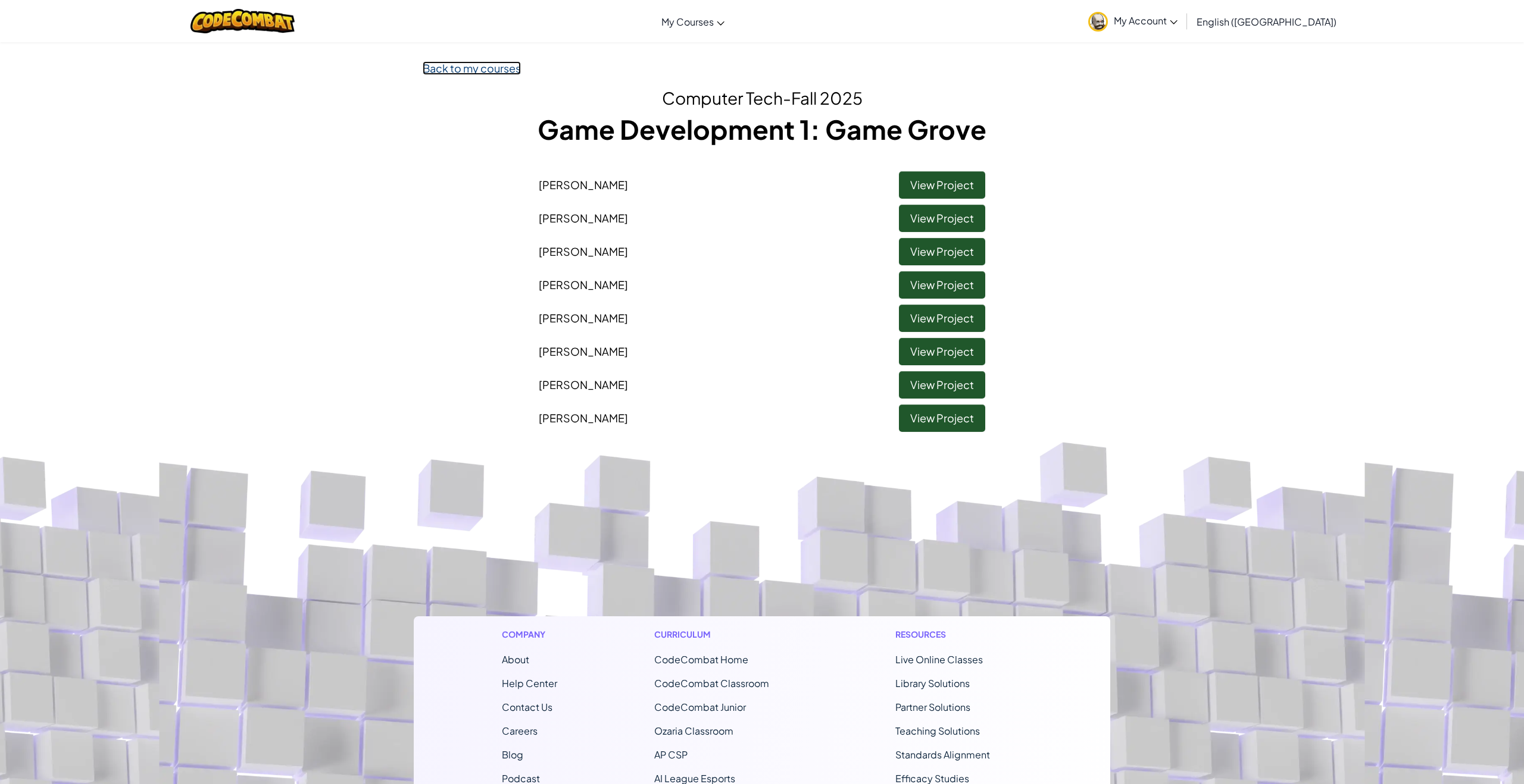
click at [460, 70] on link "Back to my courses" at bounding box center [472, 68] width 98 height 13
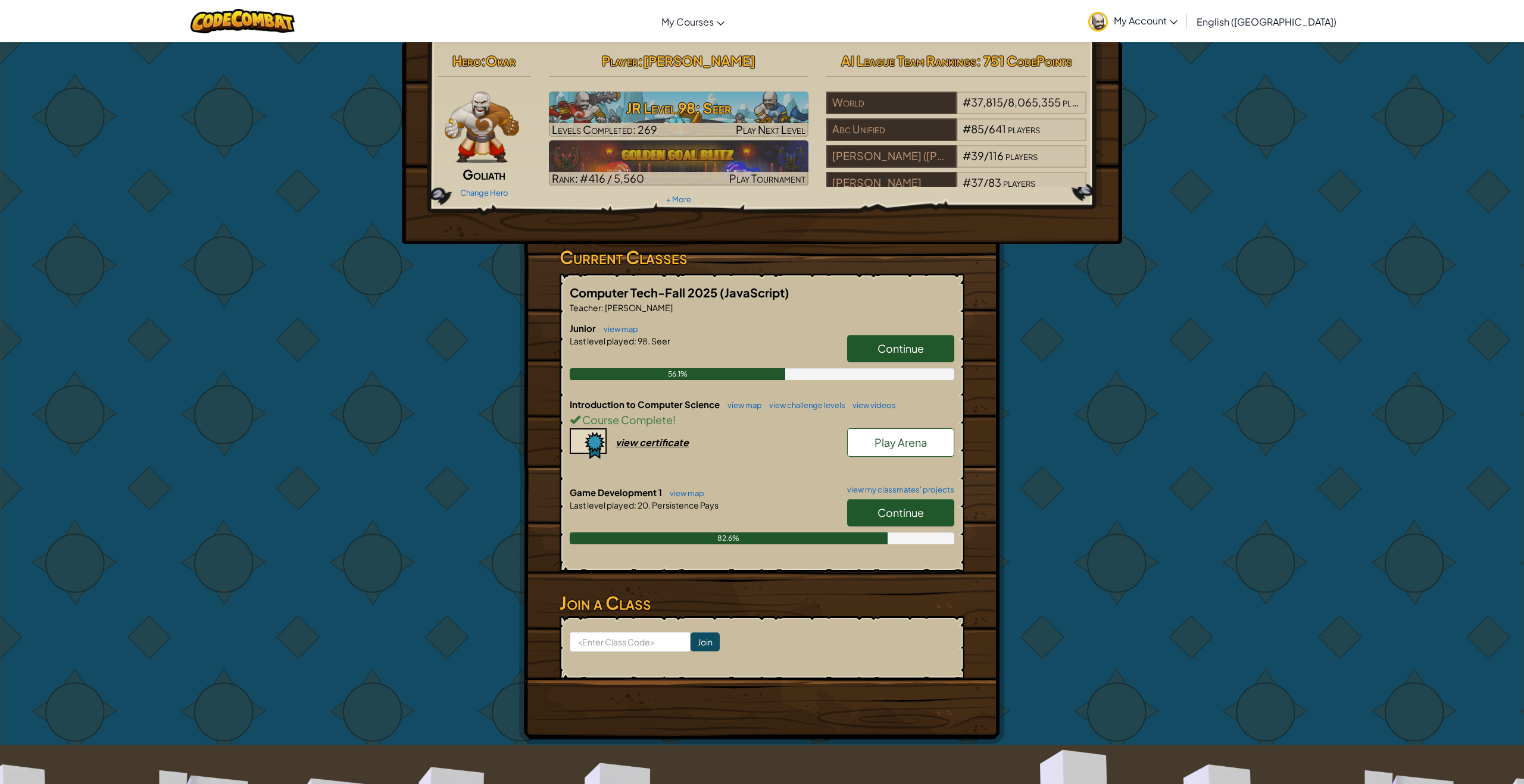
click at [886, 510] on link "Continue" at bounding box center [901, 512] width 107 height 27
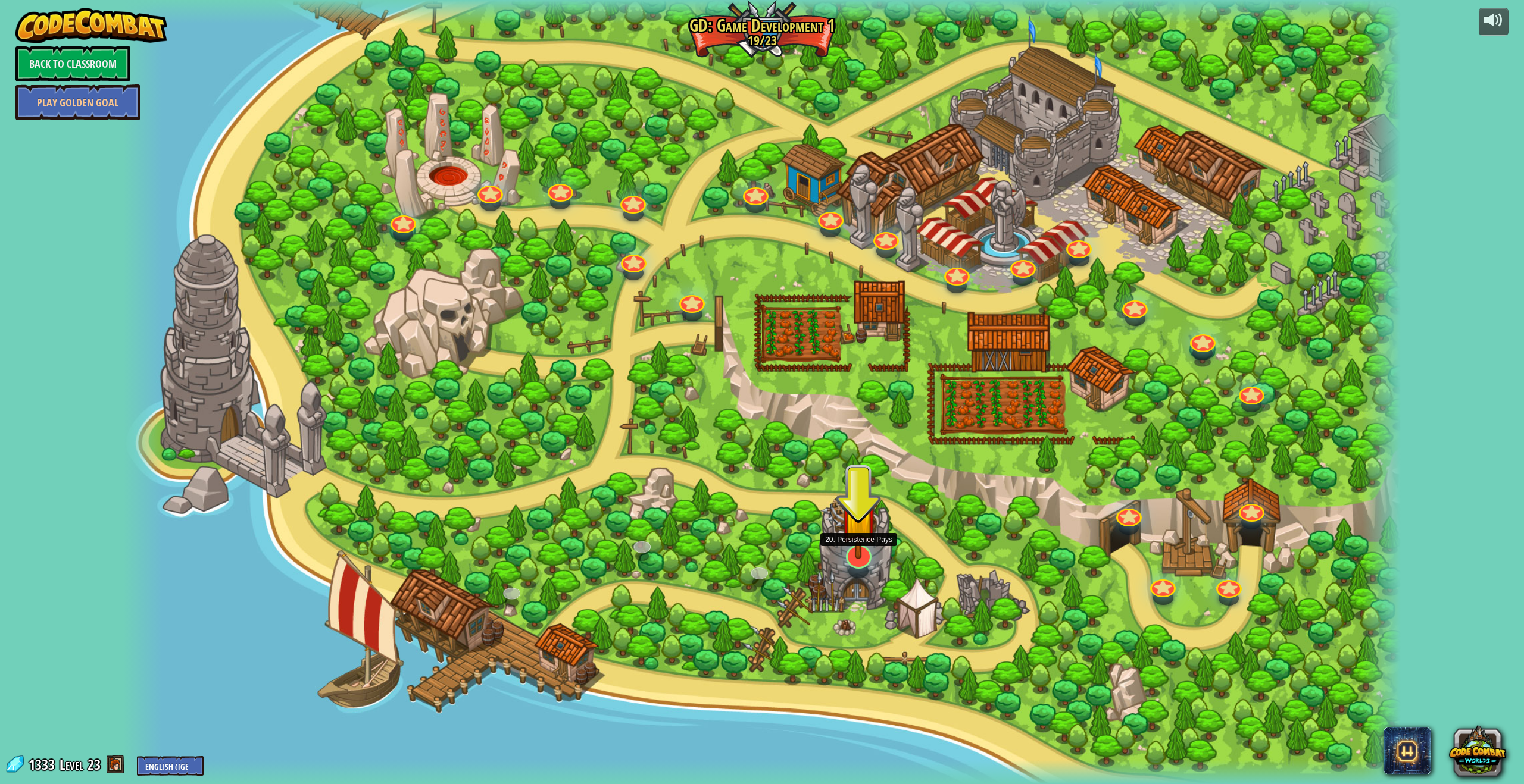
click at [859, 542] on img at bounding box center [859, 516] width 37 height 86
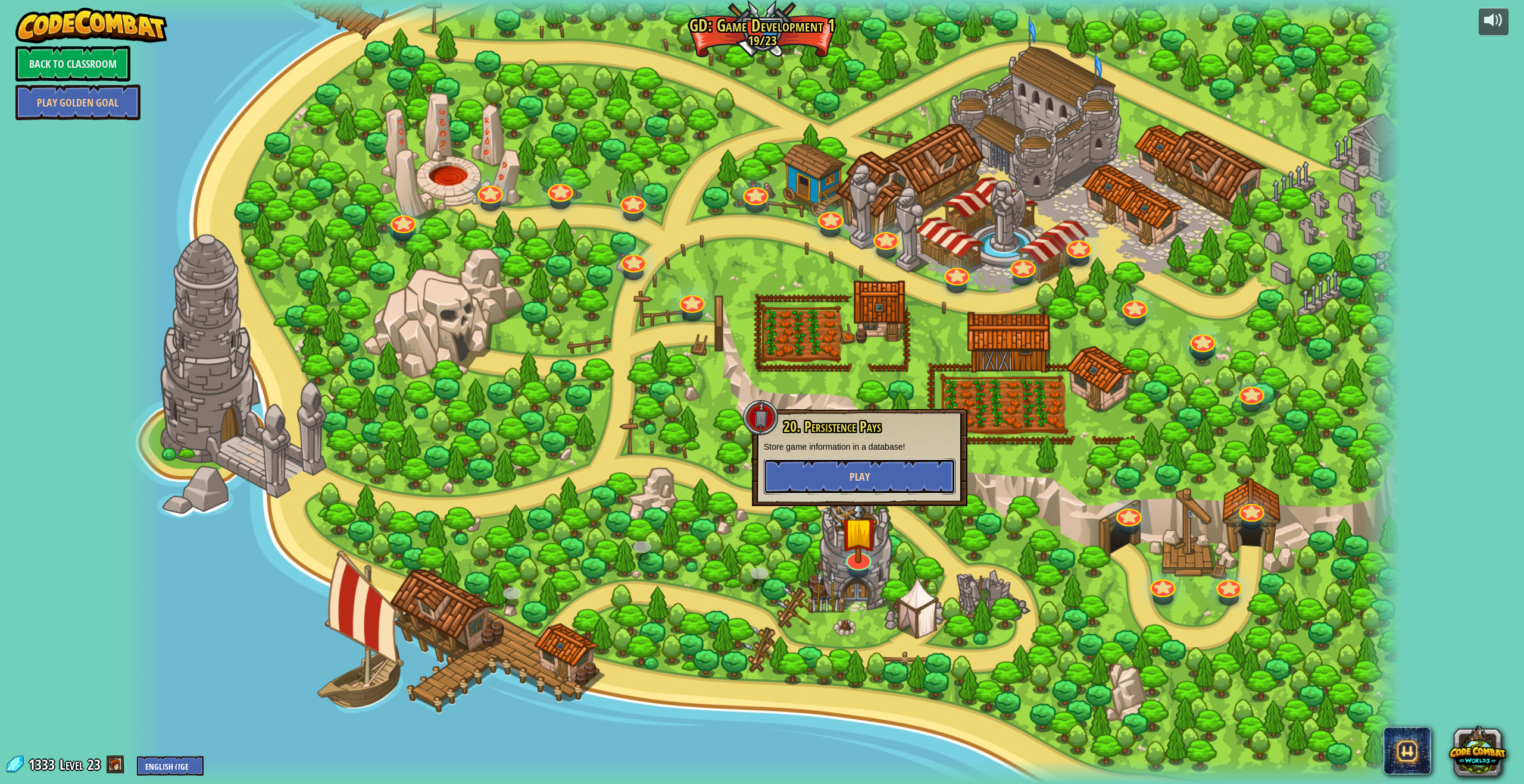
click at [801, 491] on button "Play" at bounding box center [859, 476] width 191 height 35
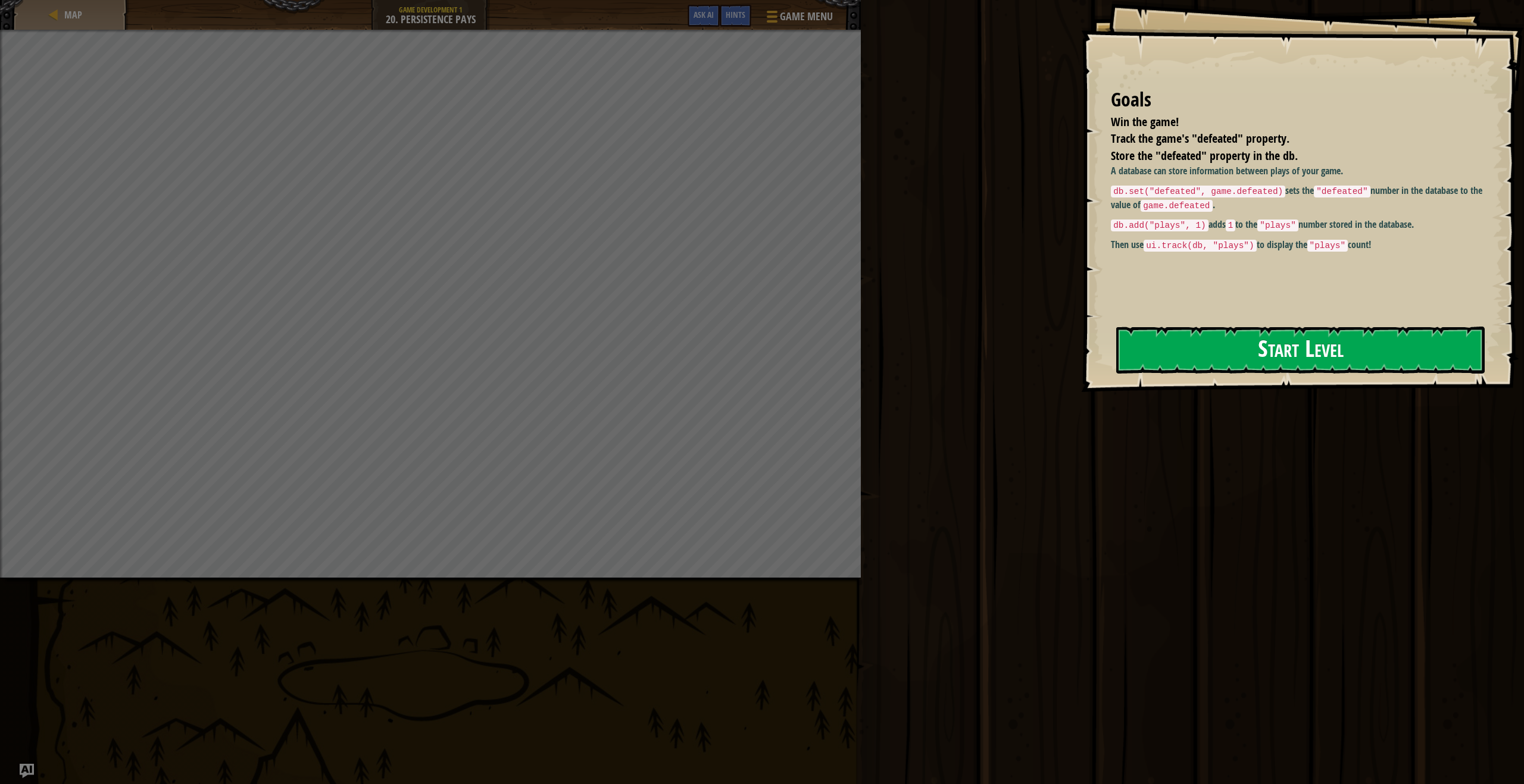
drag, startPoint x: 1180, startPoint y: 322, endPoint x: 1175, endPoint y: 338, distance: 16.8
click at [1179, 326] on div "Goals Win the game! Track the game's "defeated" property. Store the "defeated" …" at bounding box center [1302, 196] width 443 height 392
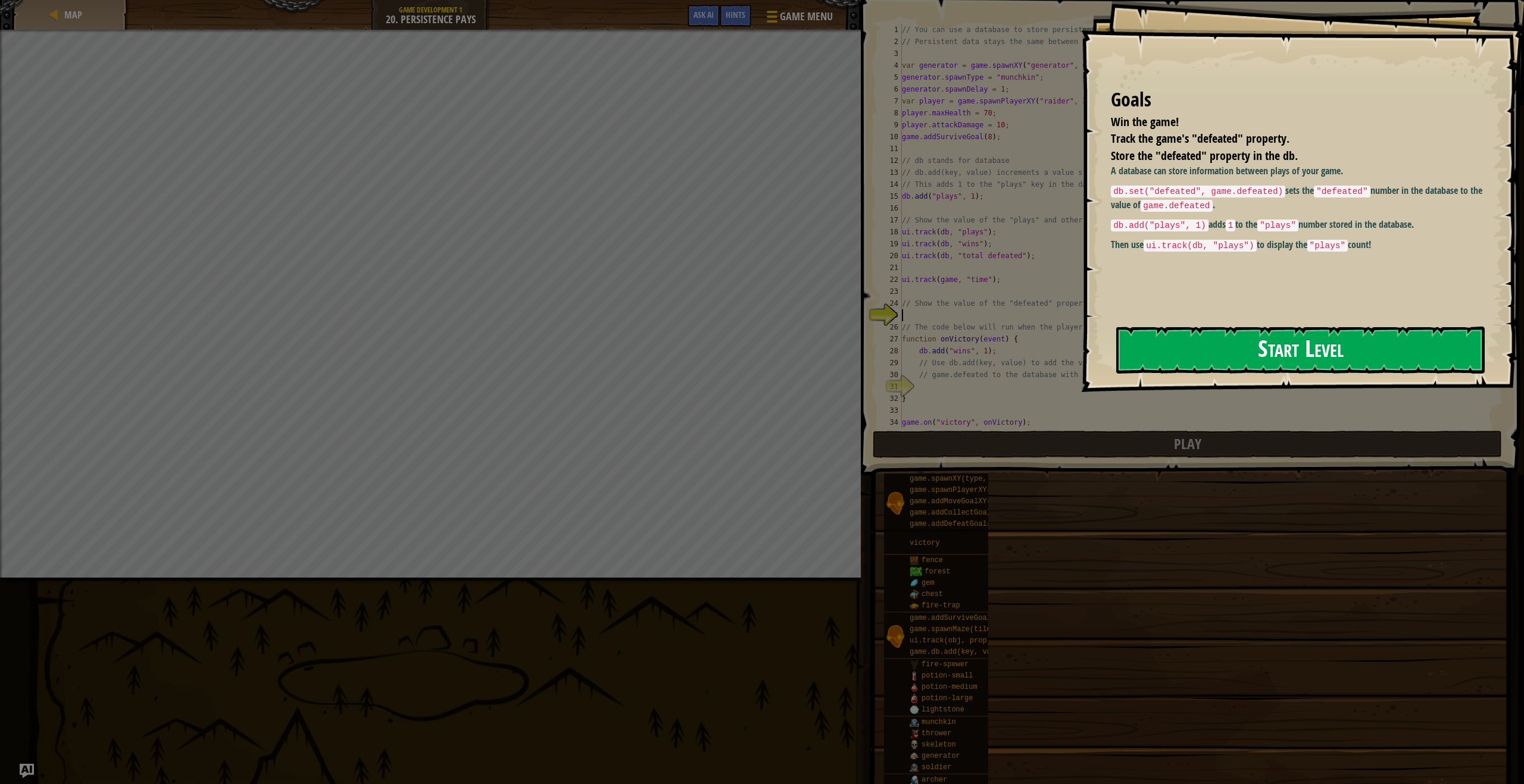
click at [1175, 338] on button "Start Level" at bounding box center [1300, 350] width 369 height 47
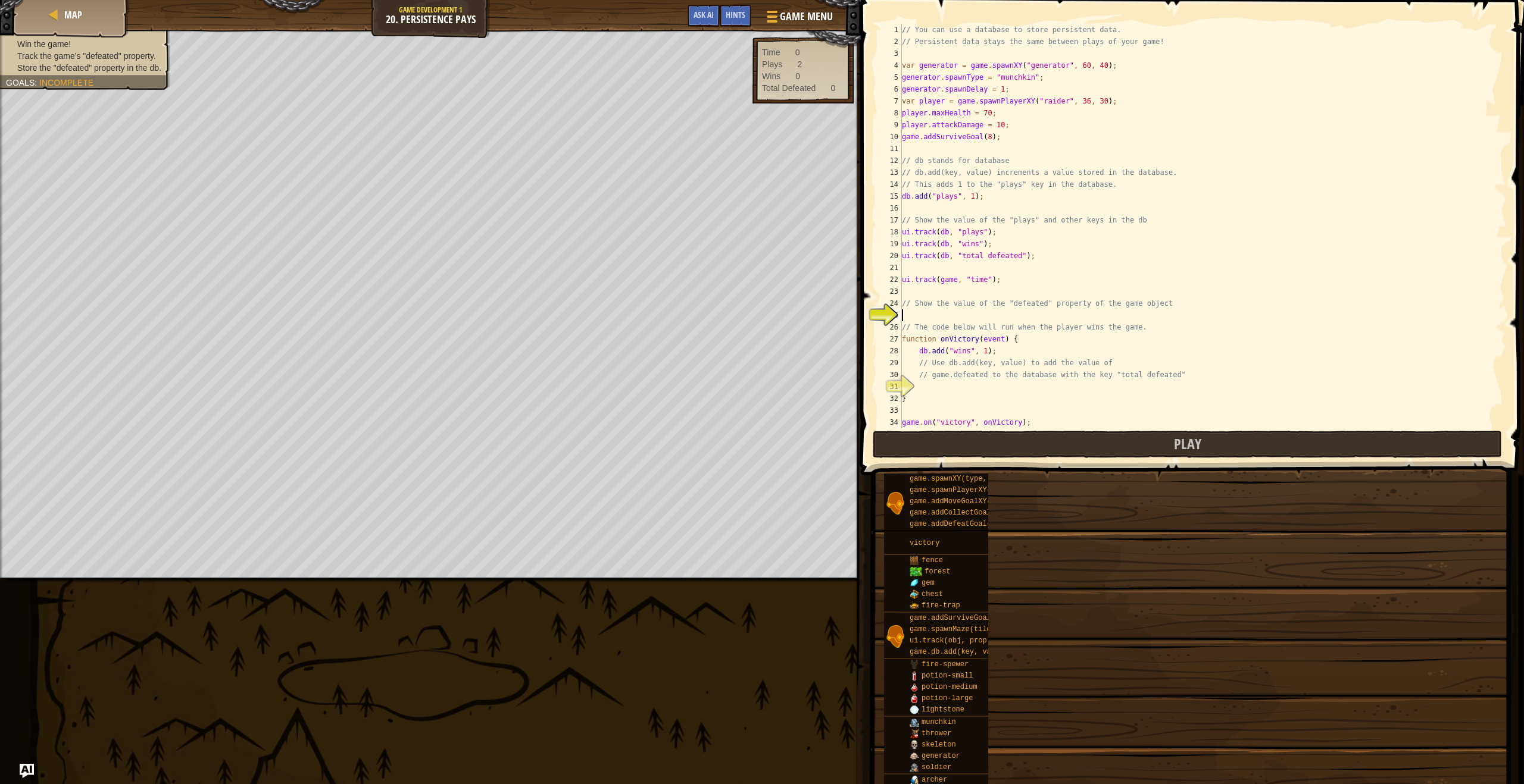
click at [122, 9] on div "Map Game Development 1 20. Persistence Pays Game Menu Done Hints Ask AI" at bounding box center [430, 15] width 861 height 29
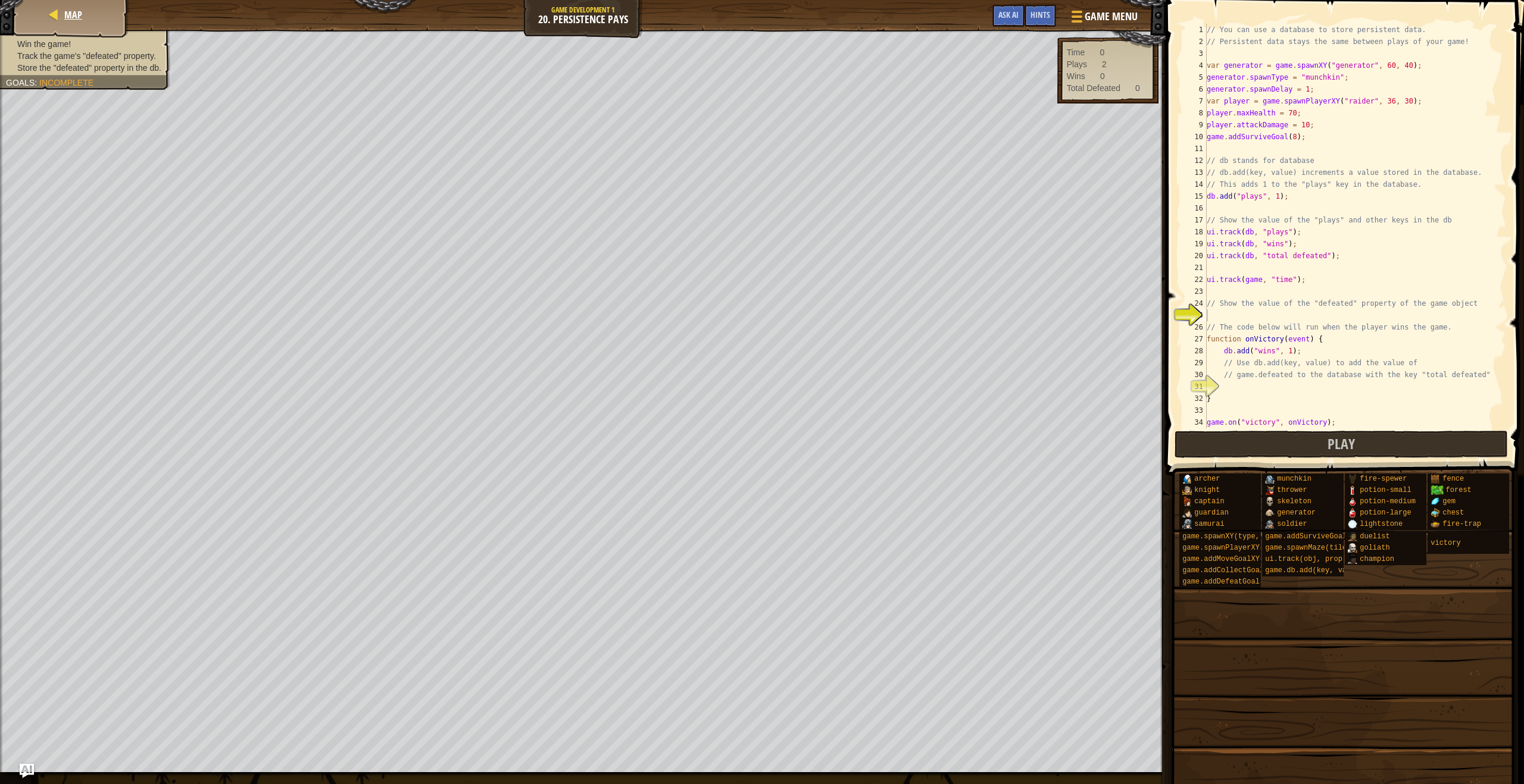
click at [116, 9] on div "Map" at bounding box center [72, 15] width 95 height 29
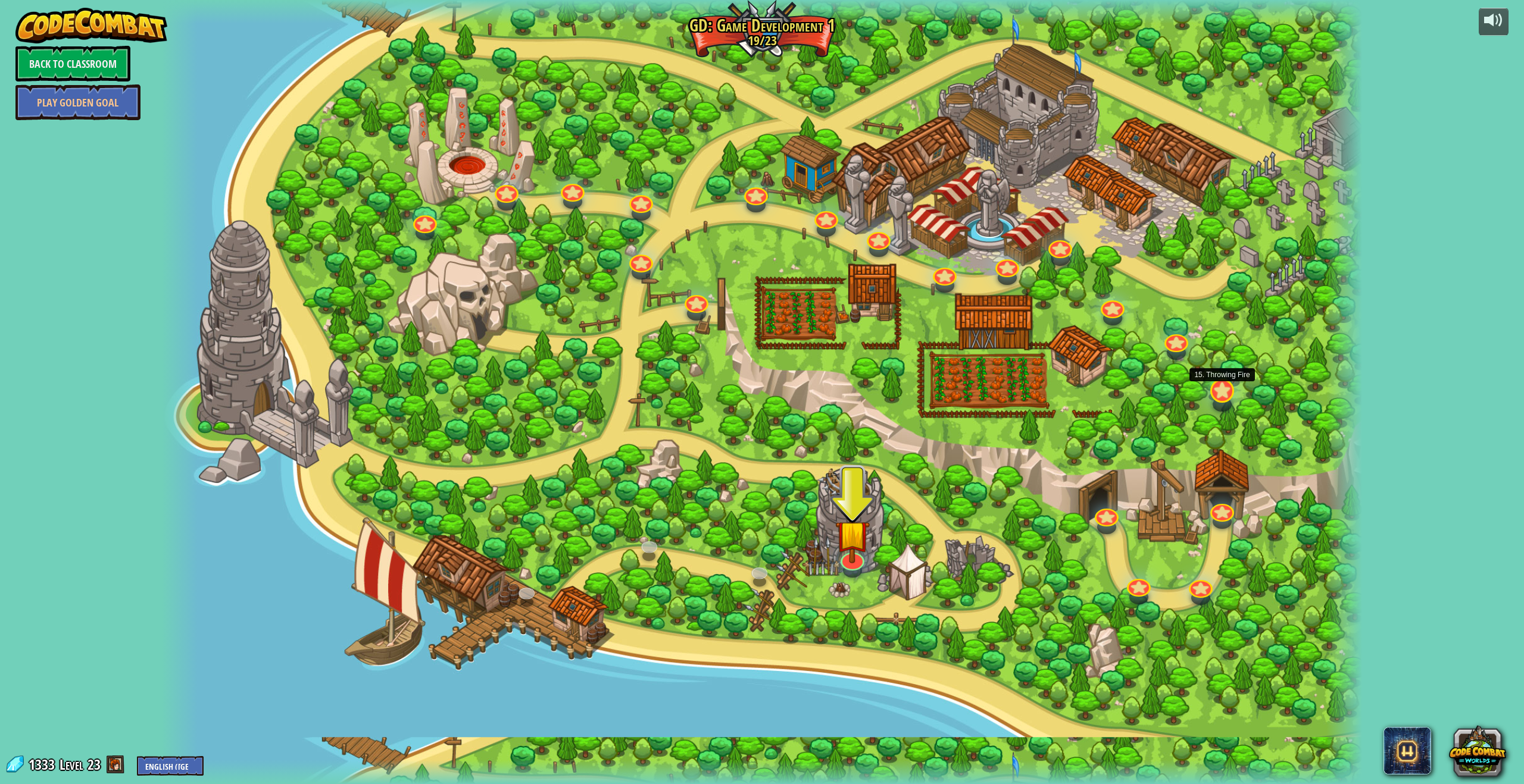
click at [1230, 396] on div at bounding box center [1222, 391] width 24 height 24
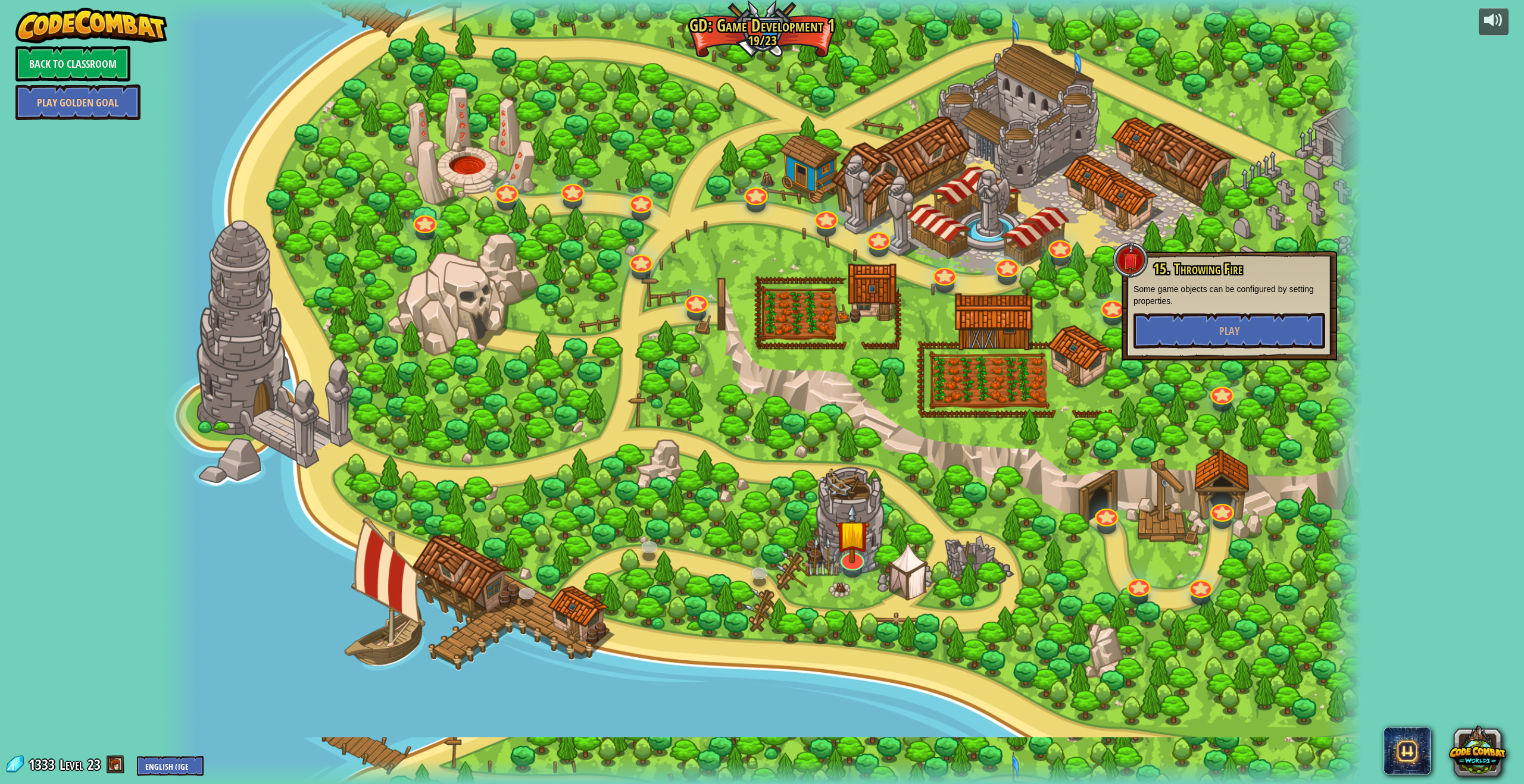
click at [1240, 364] on div at bounding box center [762, 392] width 1200 height 784
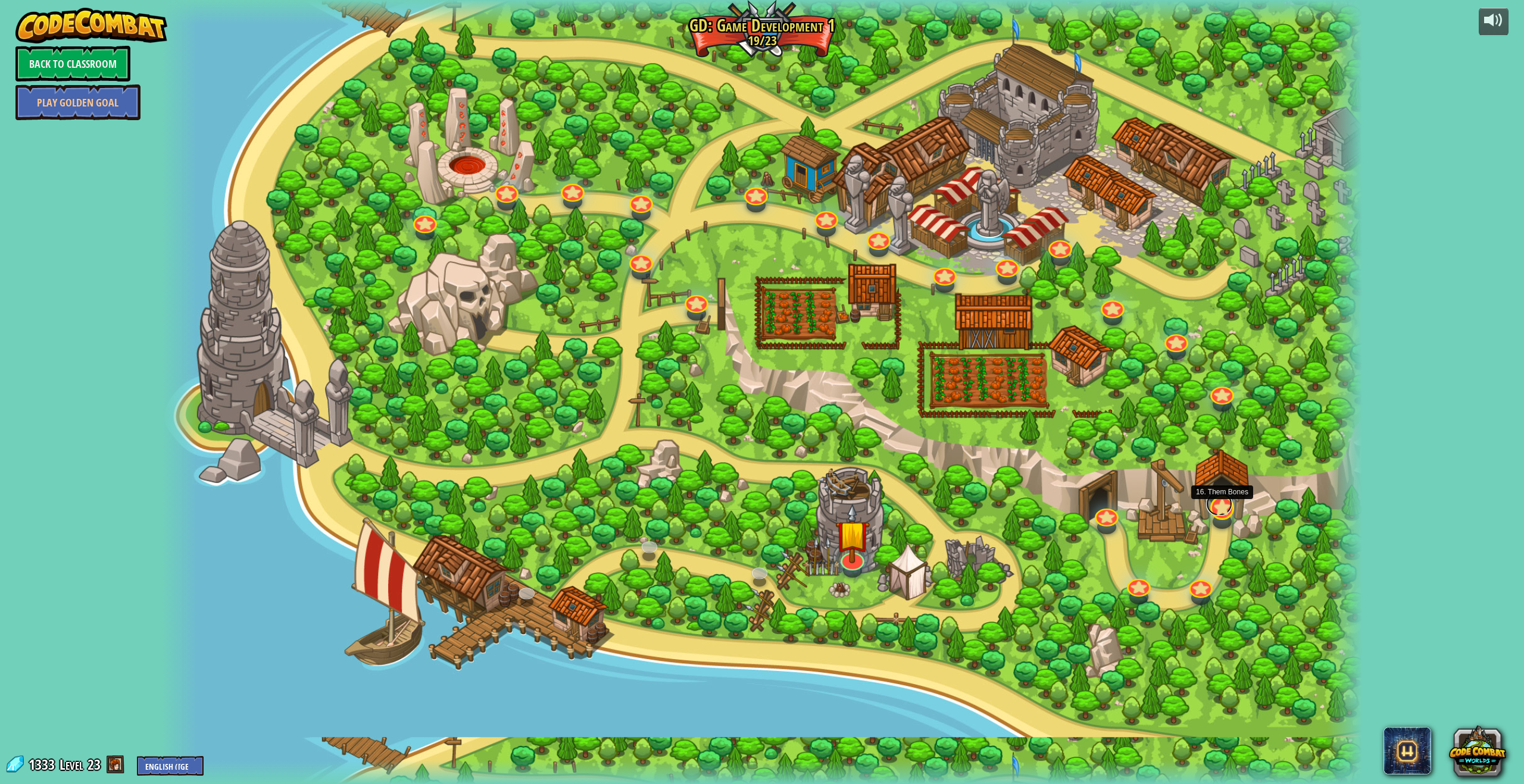
click at [1227, 502] on link at bounding box center [1219, 504] width 26 height 24
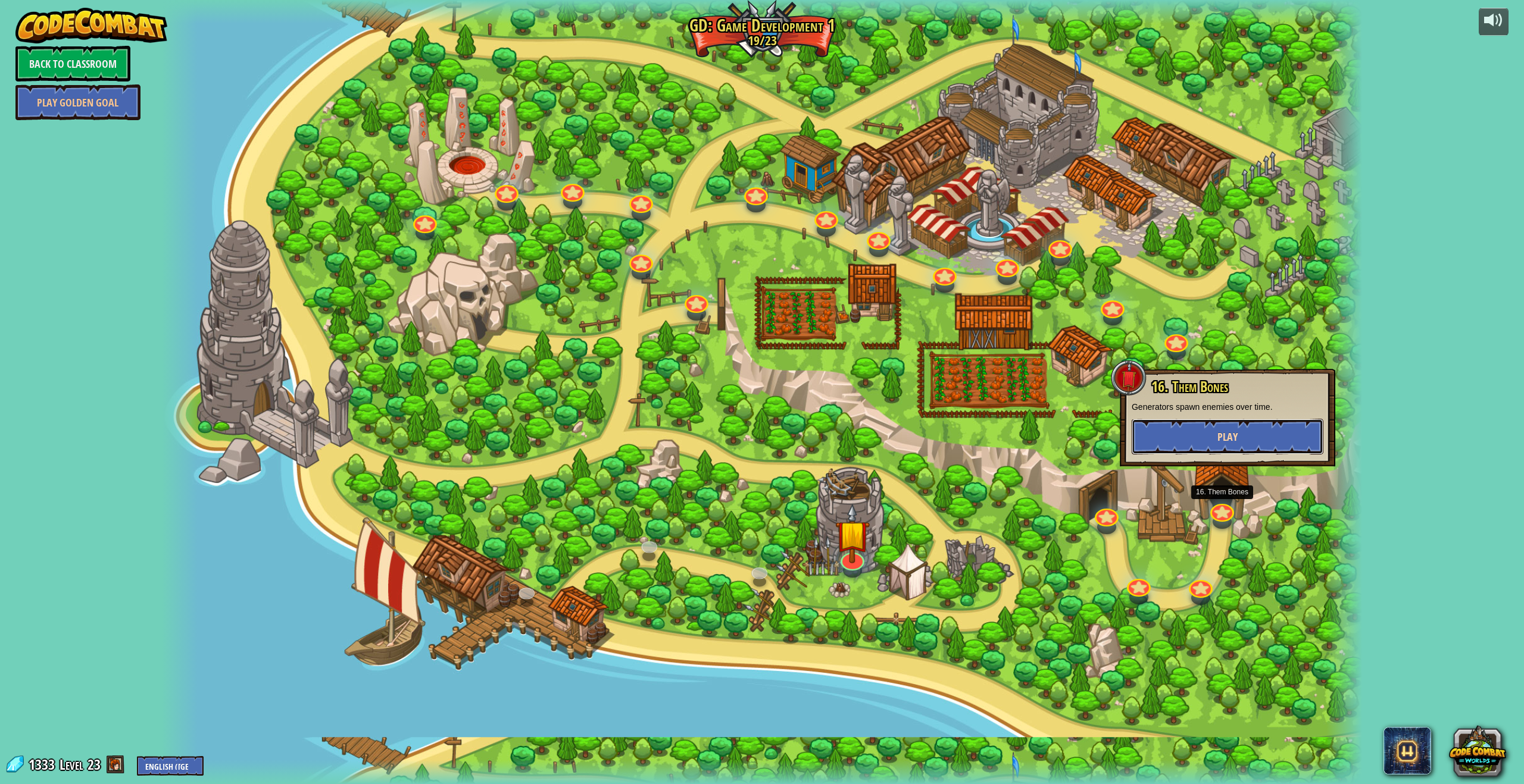
click at [1237, 435] on span "Play" at bounding box center [1227, 437] width 20 height 15
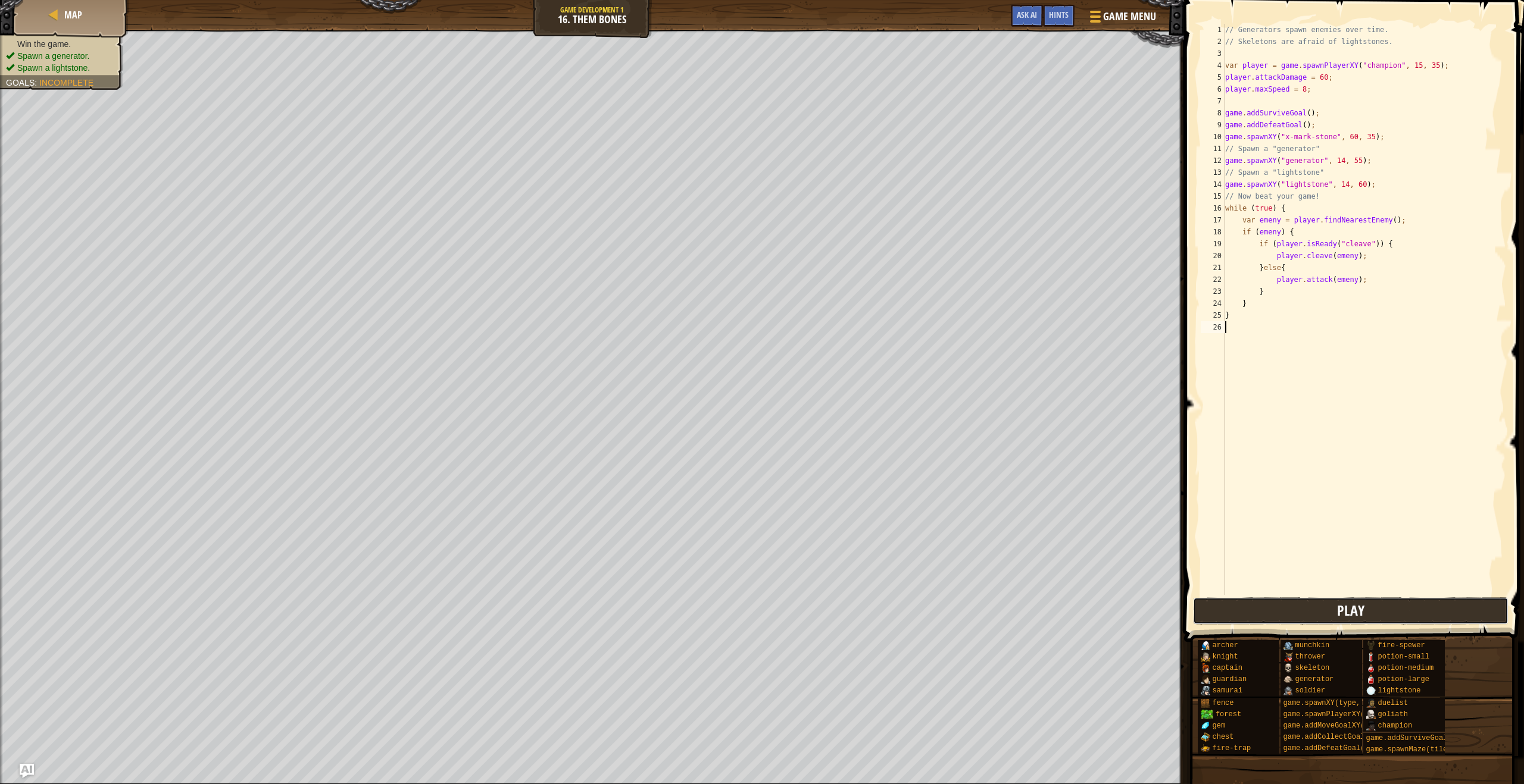
click at [1462, 599] on button "Play" at bounding box center [1350, 611] width 315 height 27
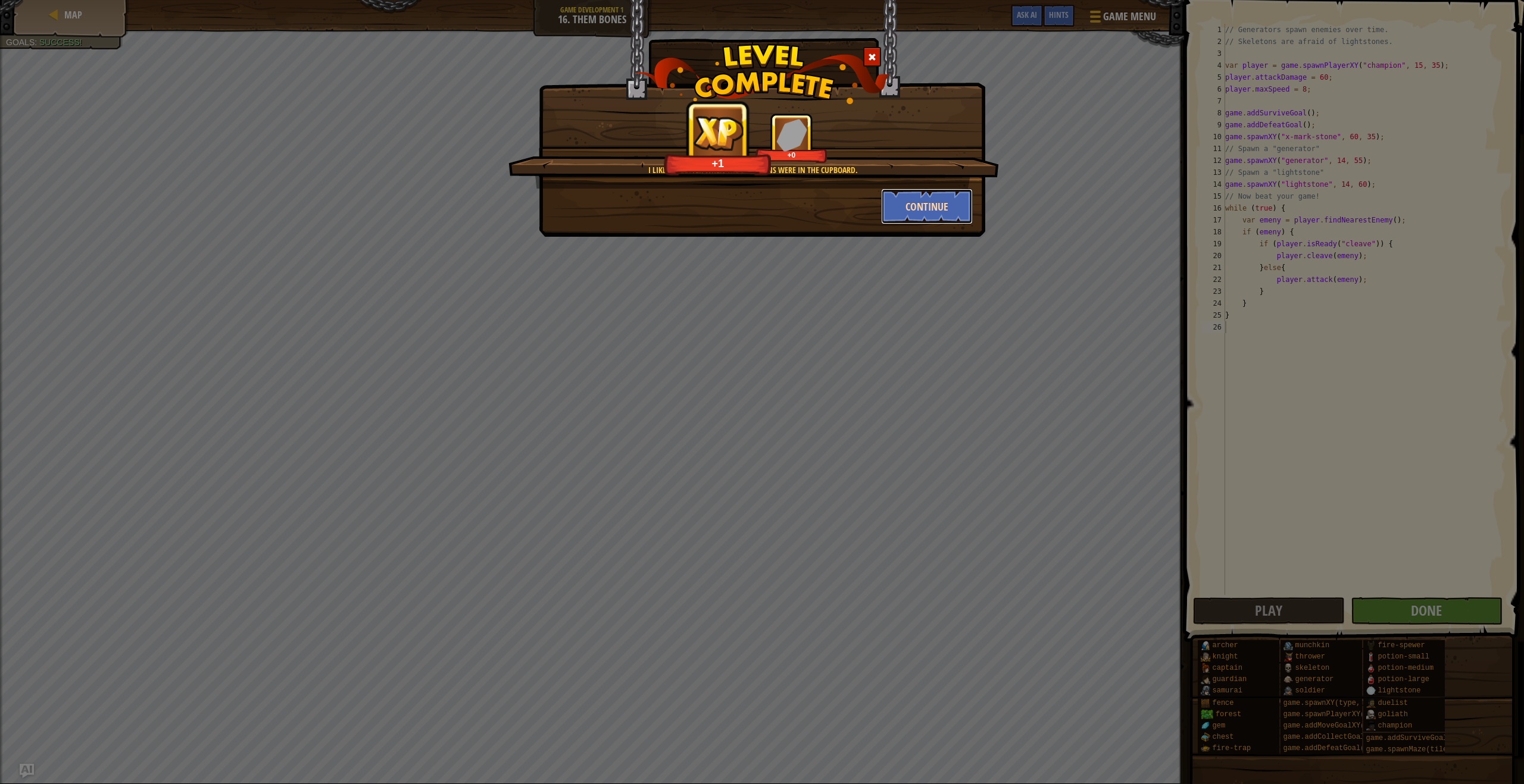
click at [912, 217] on button "Continue" at bounding box center [927, 206] width 92 height 35
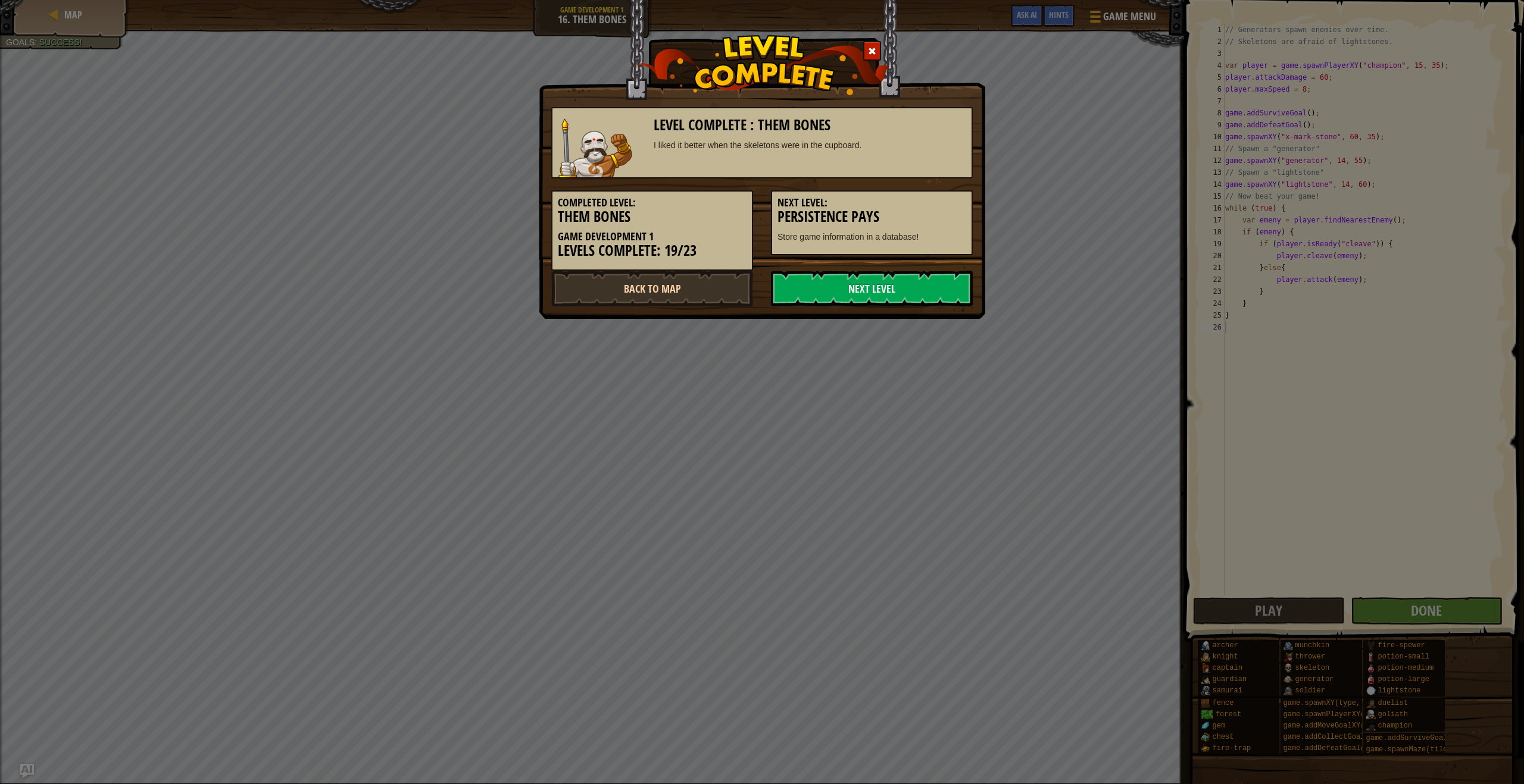
drag, startPoint x: 604, startPoint y: 309, endPoint x: 610, endPoint y: 300, distance: 10.8
click at [604, 308] on div "Level Complete : Them Bones I liked it better when the skeletons were in the cu…" at bounding box center [762, 159] width 446 height 319
click at [614, 294] on link "Back to Map" at bounding box center [653, 288] width 202 height 35
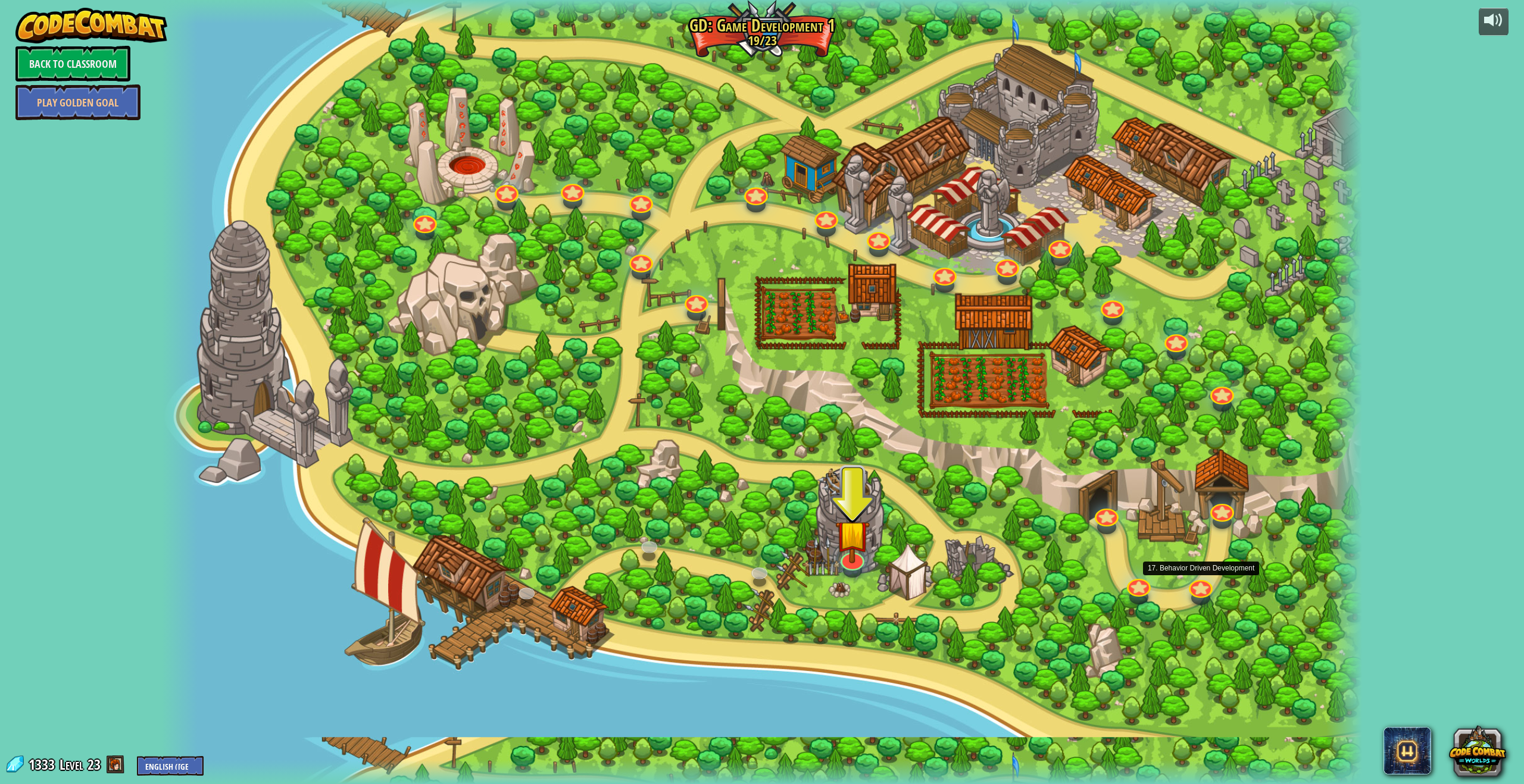
click at [1209, 592] on div at bounding box center [1201, 589] width 24 height 18
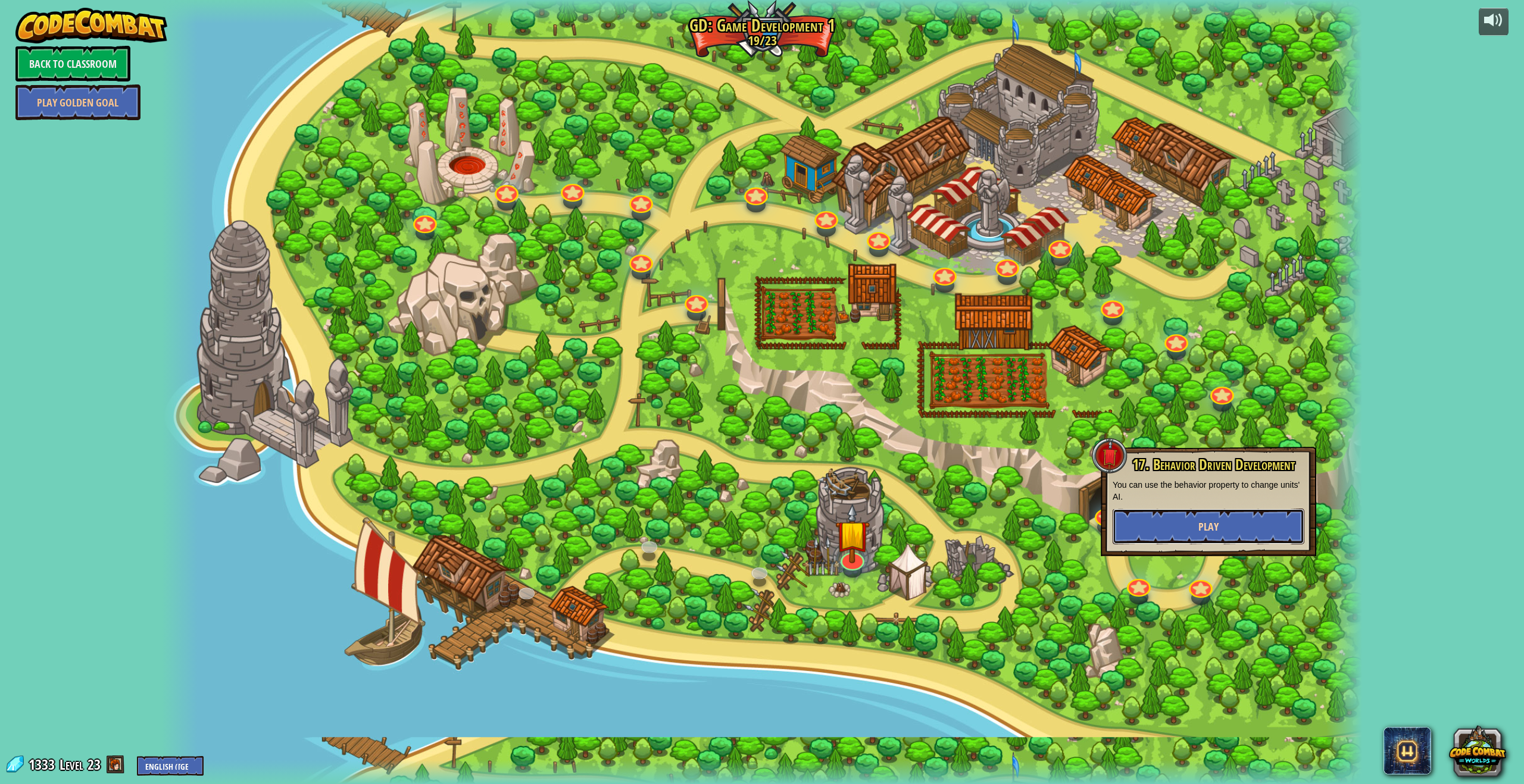
click at [1191, 536] on button "Play" at bounding box center [1208, 526] width 191 height 35
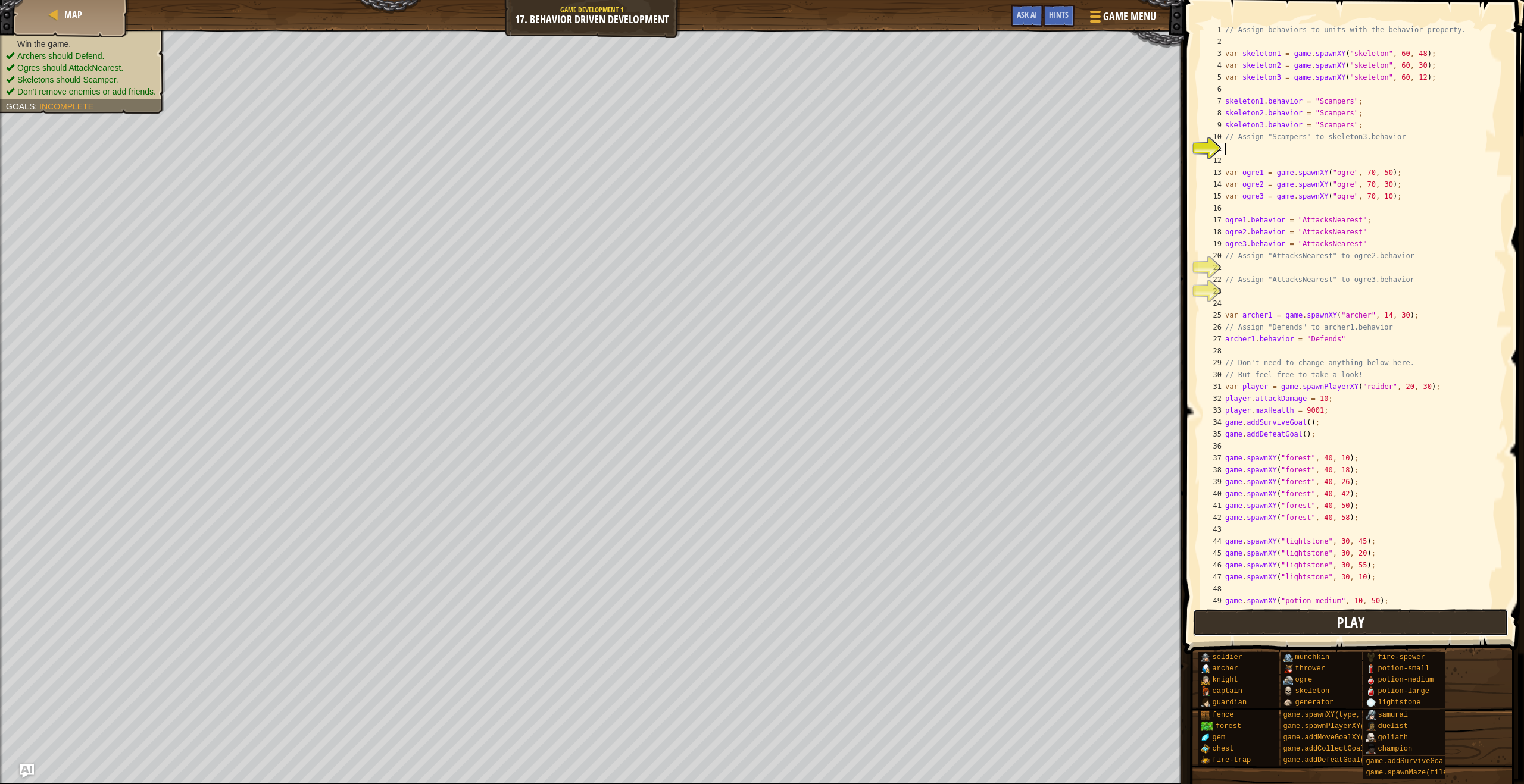
click at [1332, 623] on button "Play" at bounding box center [1350, 623] width 315 height 27
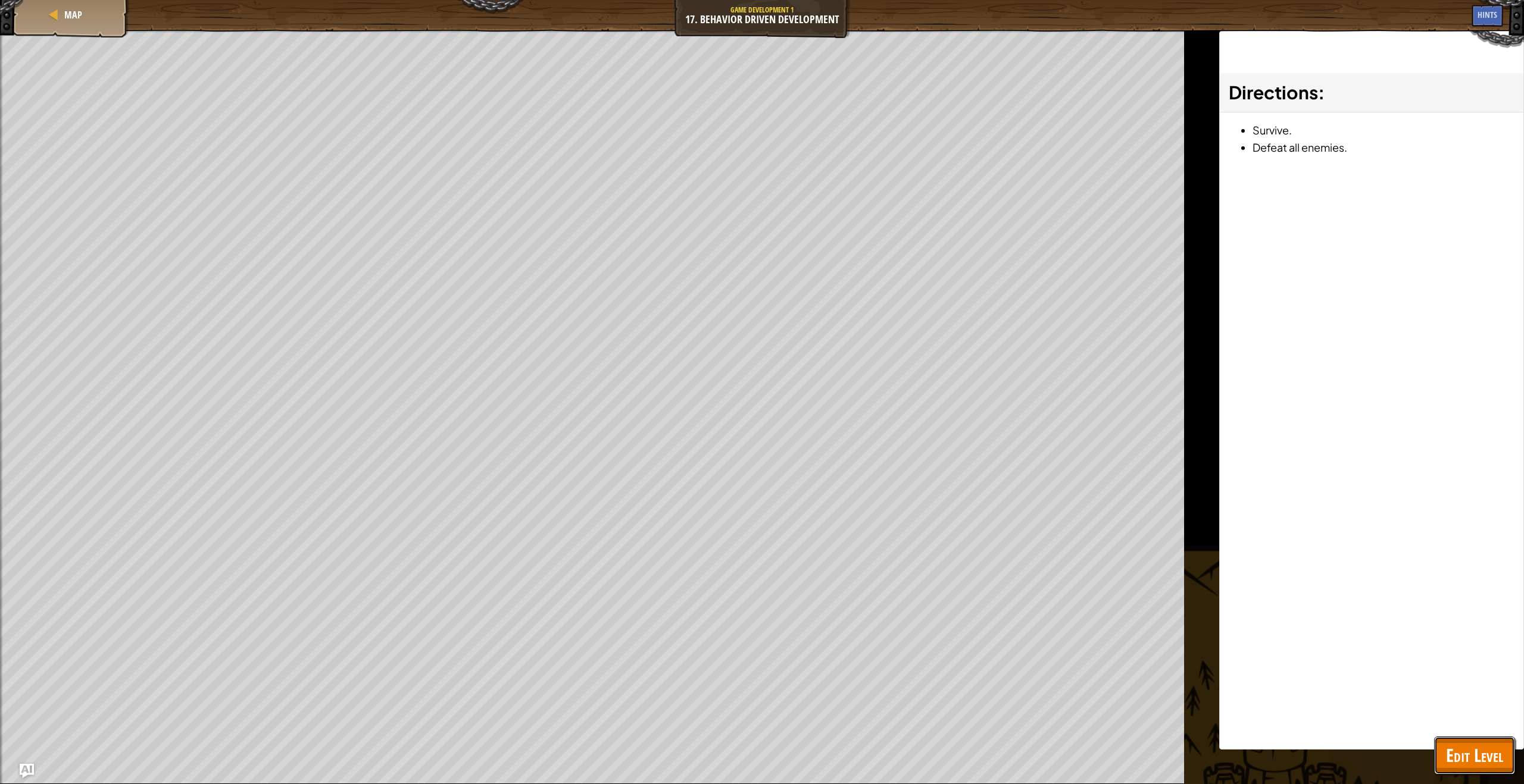
click at [1499, 747] on span "Edit Level" at bounding box center [1474, 755] width 57 height 24
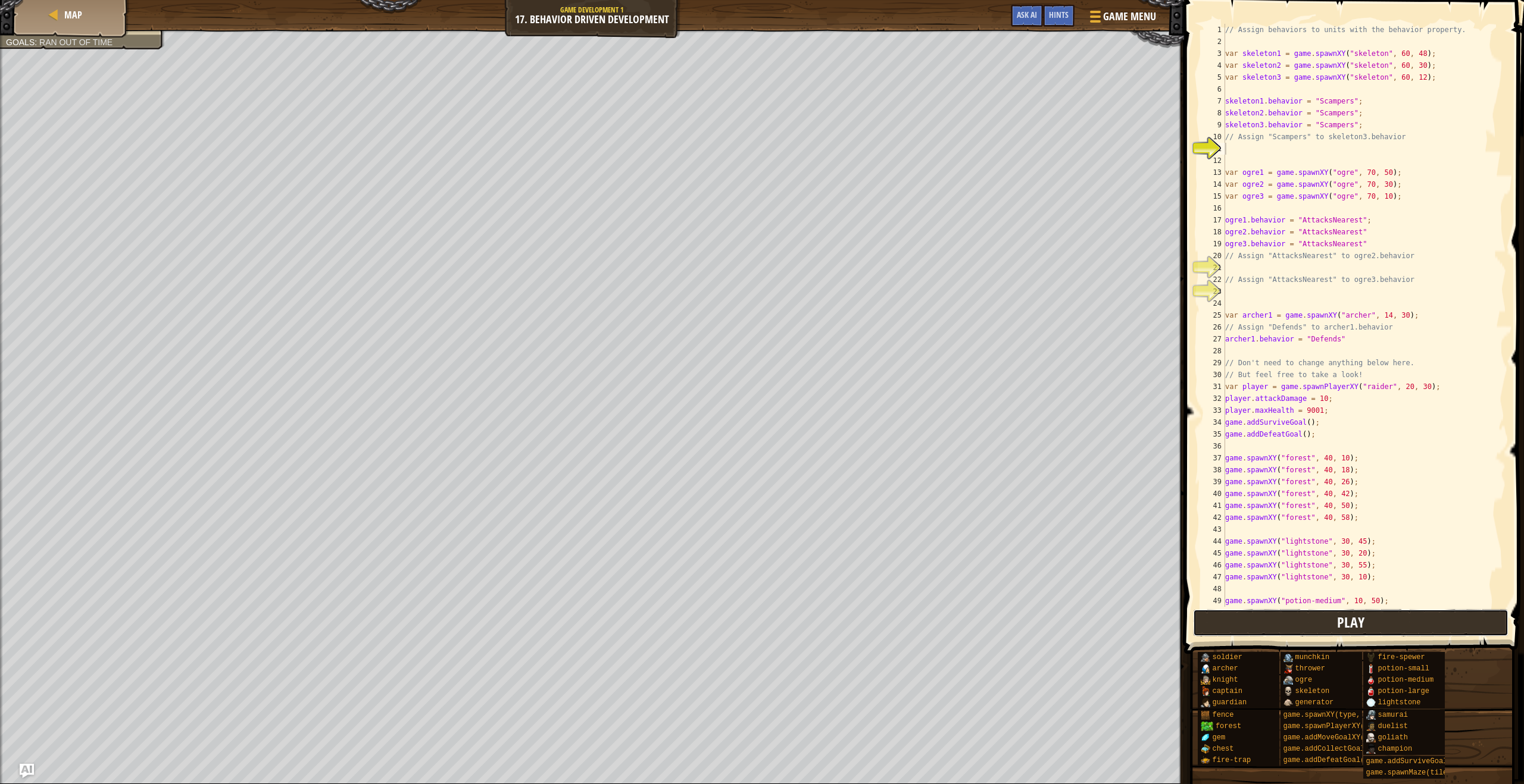
click at [1368, 632] on button "Play" at bounding box center [1350, 623] width 315 height 27
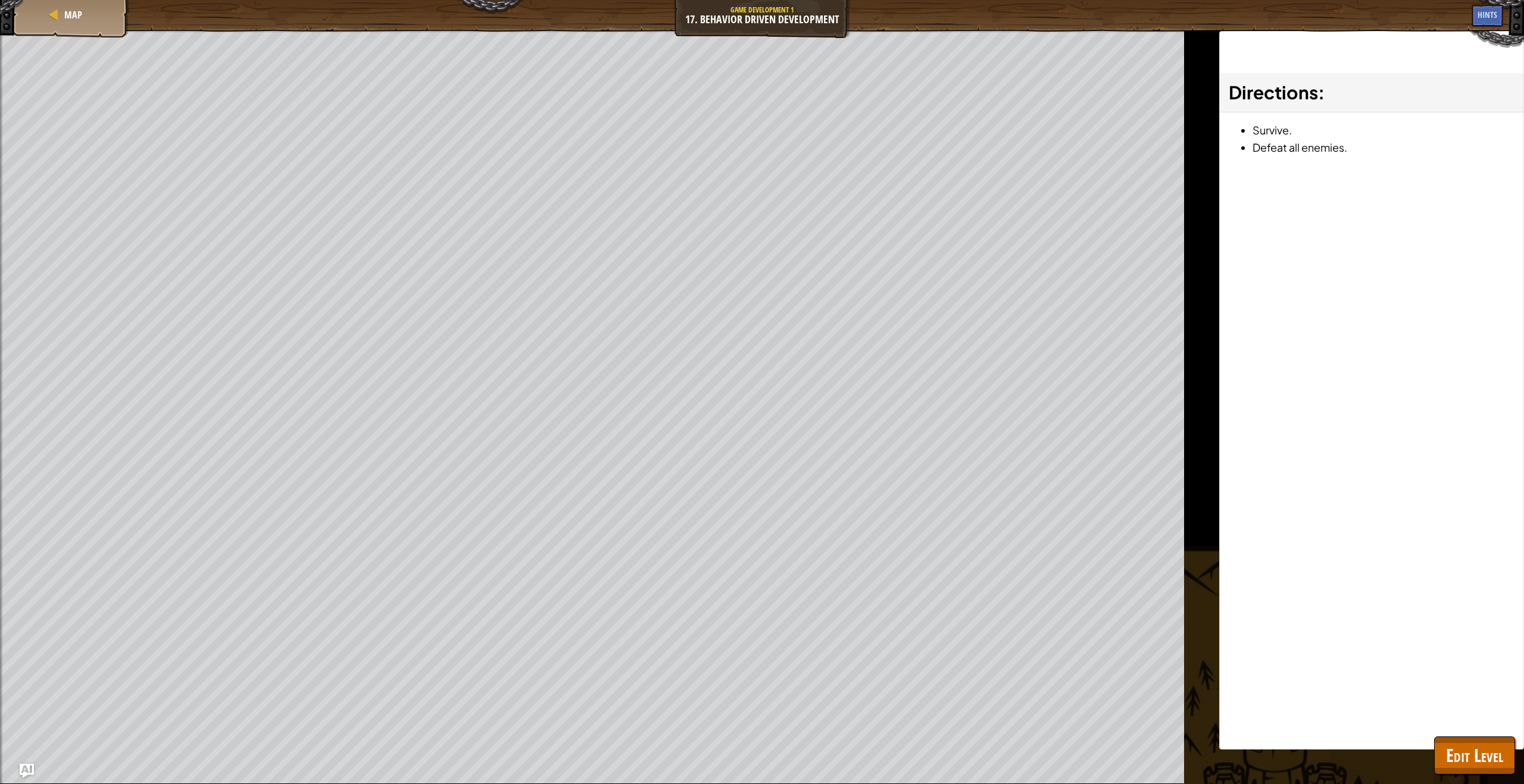
drag, startPoint x: 1375, startPoint y: 633, endPoint x: 1377, endPoint y: 618, distance: 15.1
click at [1372, 627] on div "Directions : Survive. Defeat all enemies." at bounding box center [1371, 390] width 305 height 718
drag, startPoint x: 1377, startPoint y: 618, endPoint x: 1302, endPoint y: 536, distance: 111.1
click at [1379, 615] on div "Directions : Survive. Defeat all enemies." at bounding box center [1371, 390] width 305 height 718
click at [94, 14] on div "Map" at bounding box center [72, 15] width 95 height 29
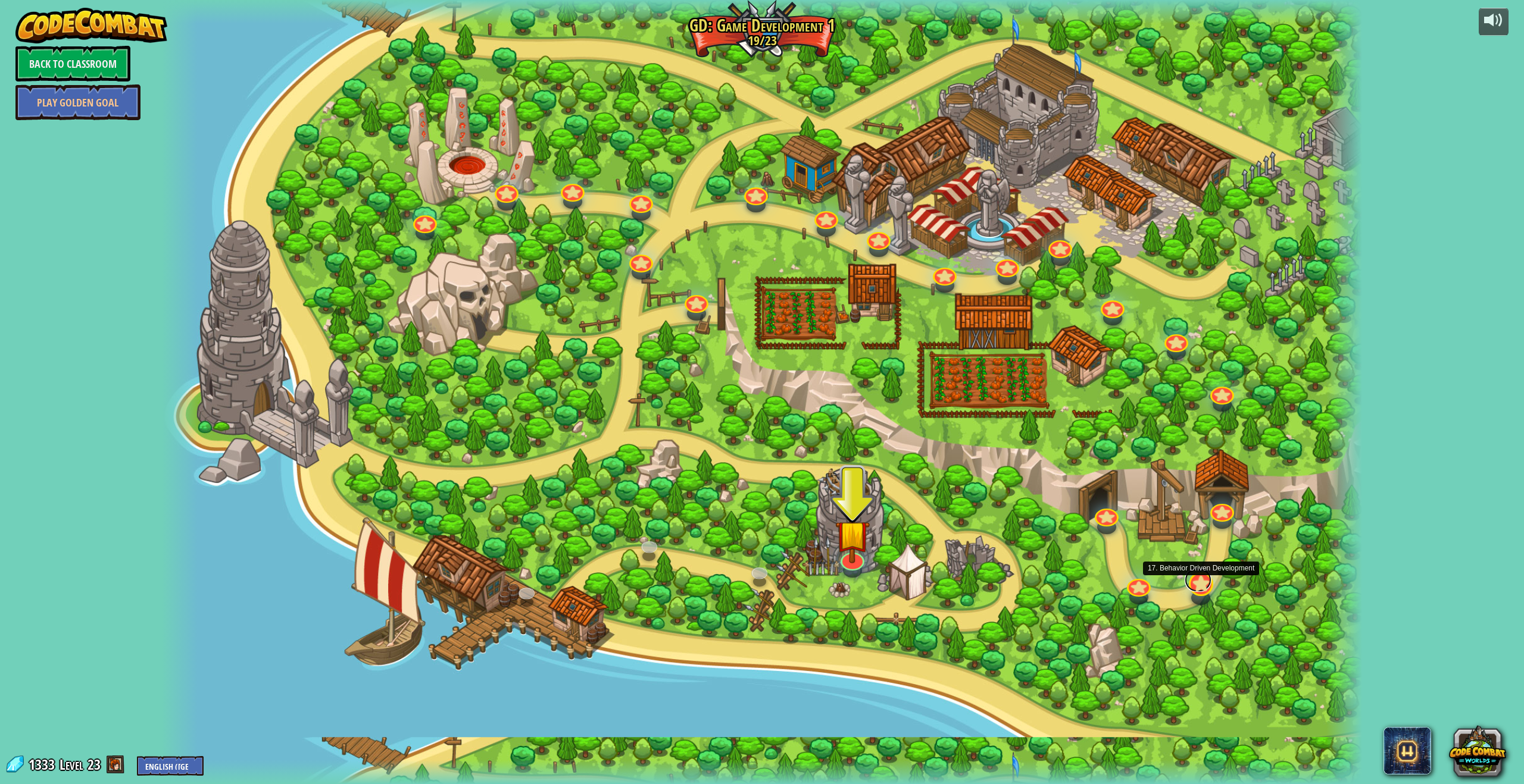
click at [1195, 586] on link at bounding box center [1197, 580] width 26 height 24
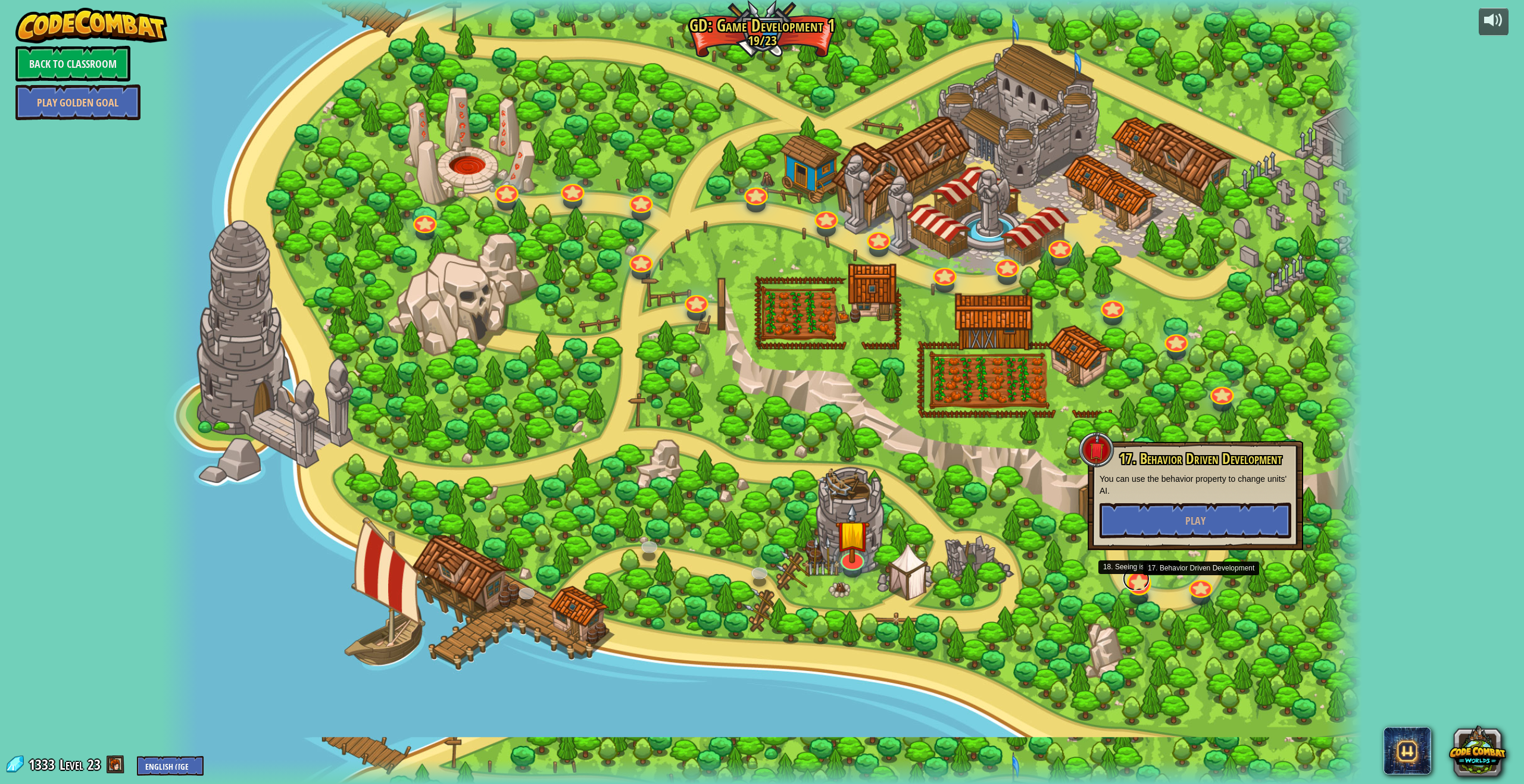
click at [1142, 587] on link at bounding box center [1136, 579] width 26 height 24
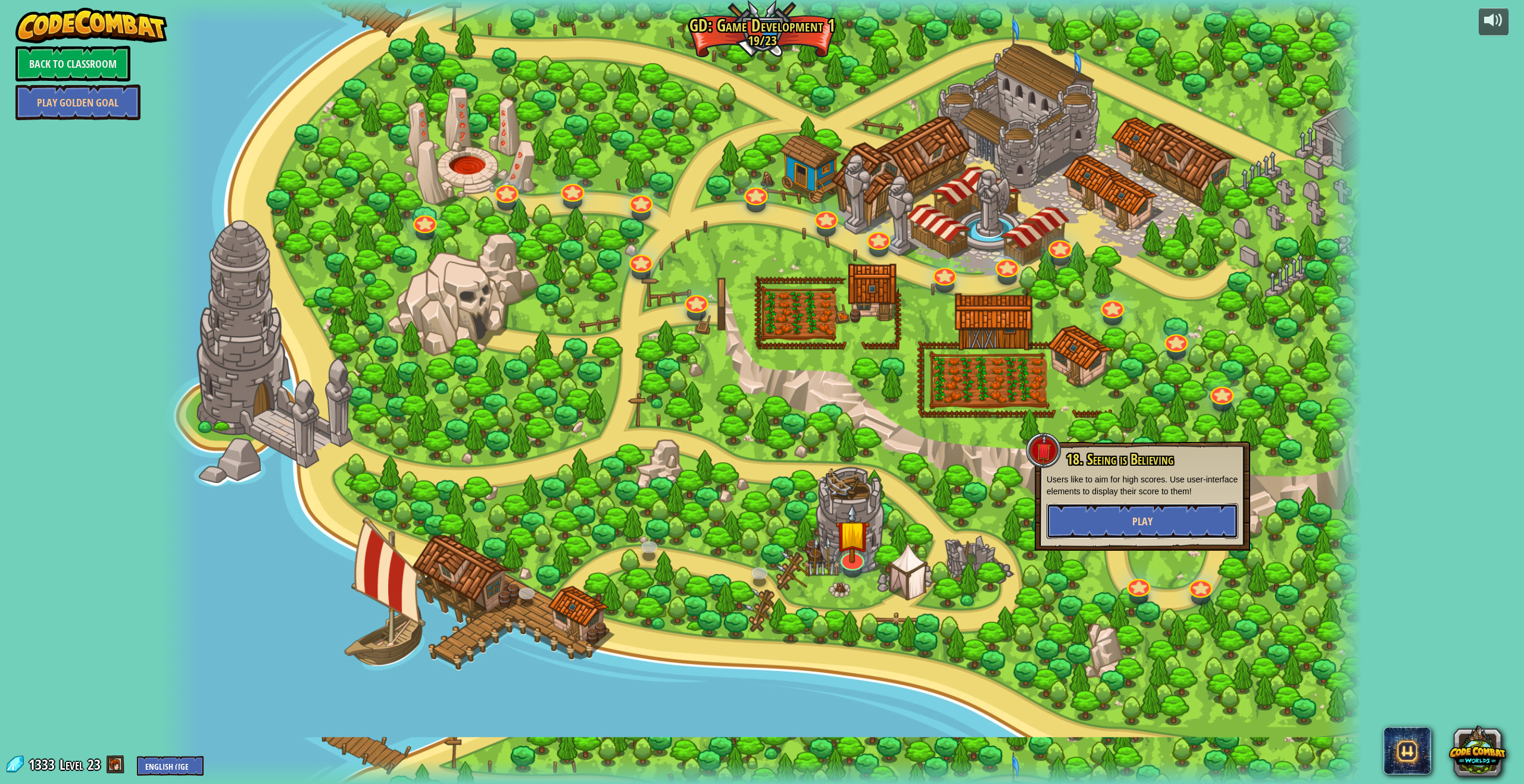
click at [1145, 509] on button "Play" at bounding box center [1142, 520] width 191 height 35
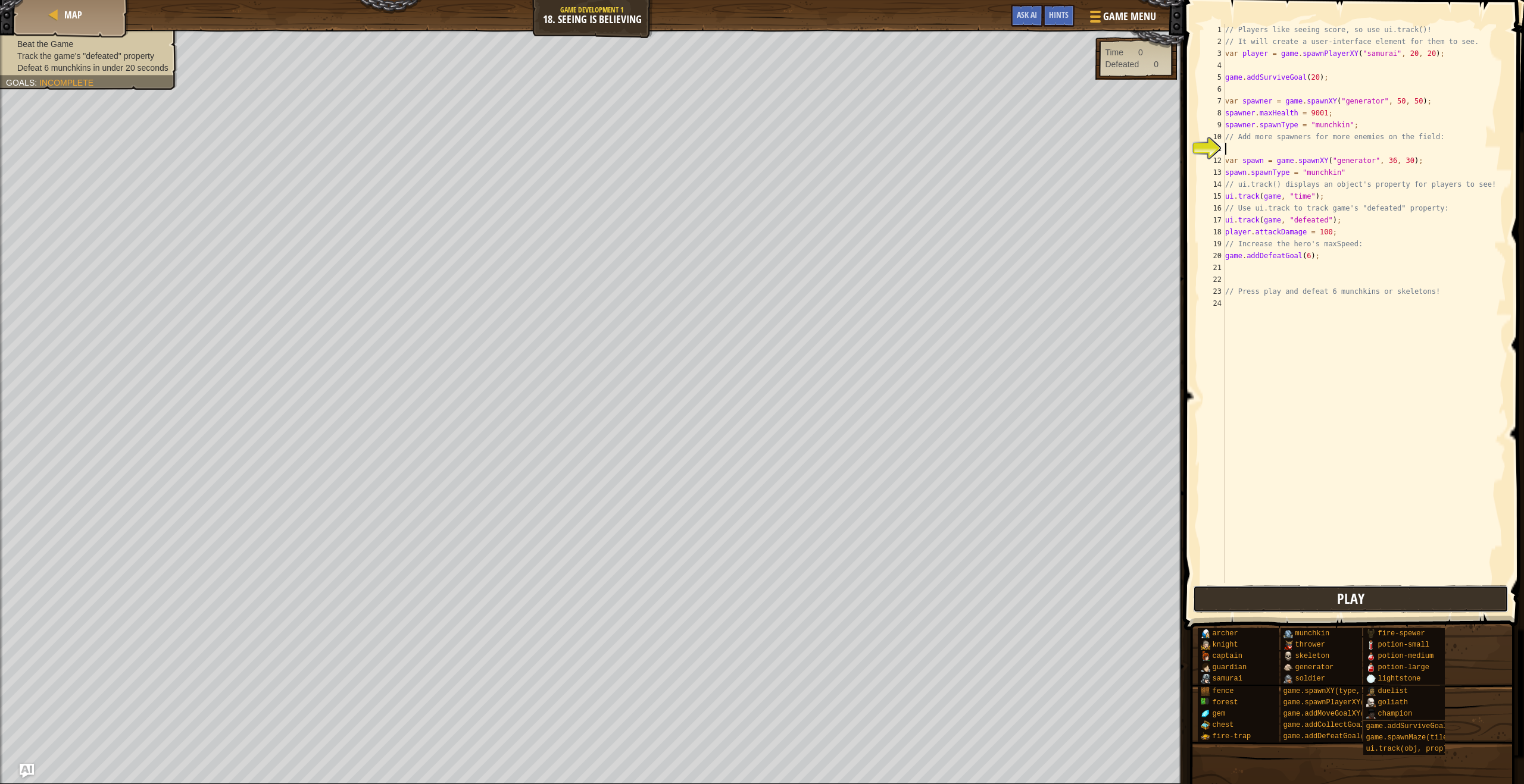
click at [1300, 595] on button "Play" at bounding box center [1350, 599] width 315 height 27
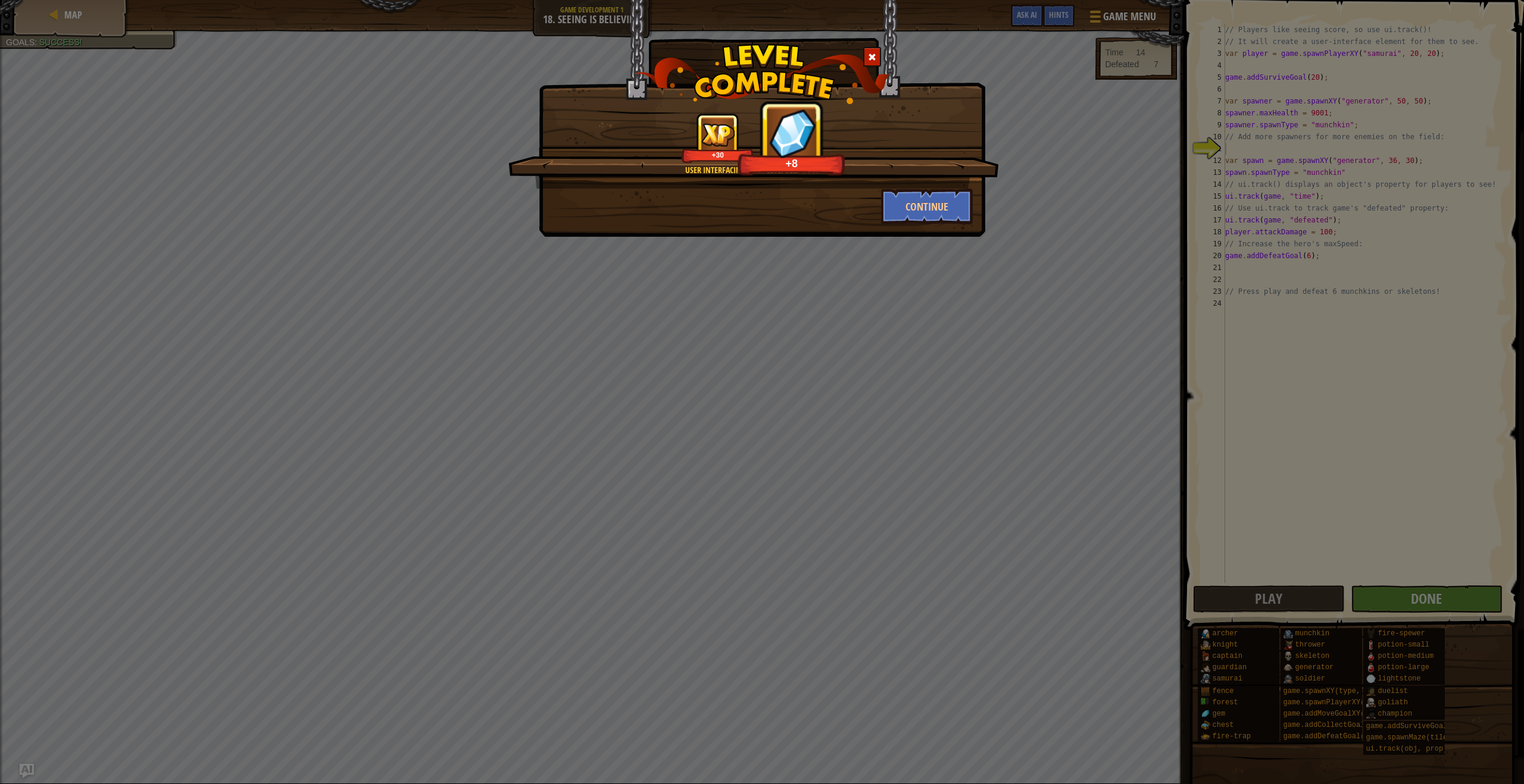
click at [937, 226] on div "User Interfacing Complete: Beep Boop +30 +8 Continue" at bounding box center [762, 118] width 446 height 237
click at [924, 222] on button "Continue" at bounding box center [927, 206] width 92 height 35
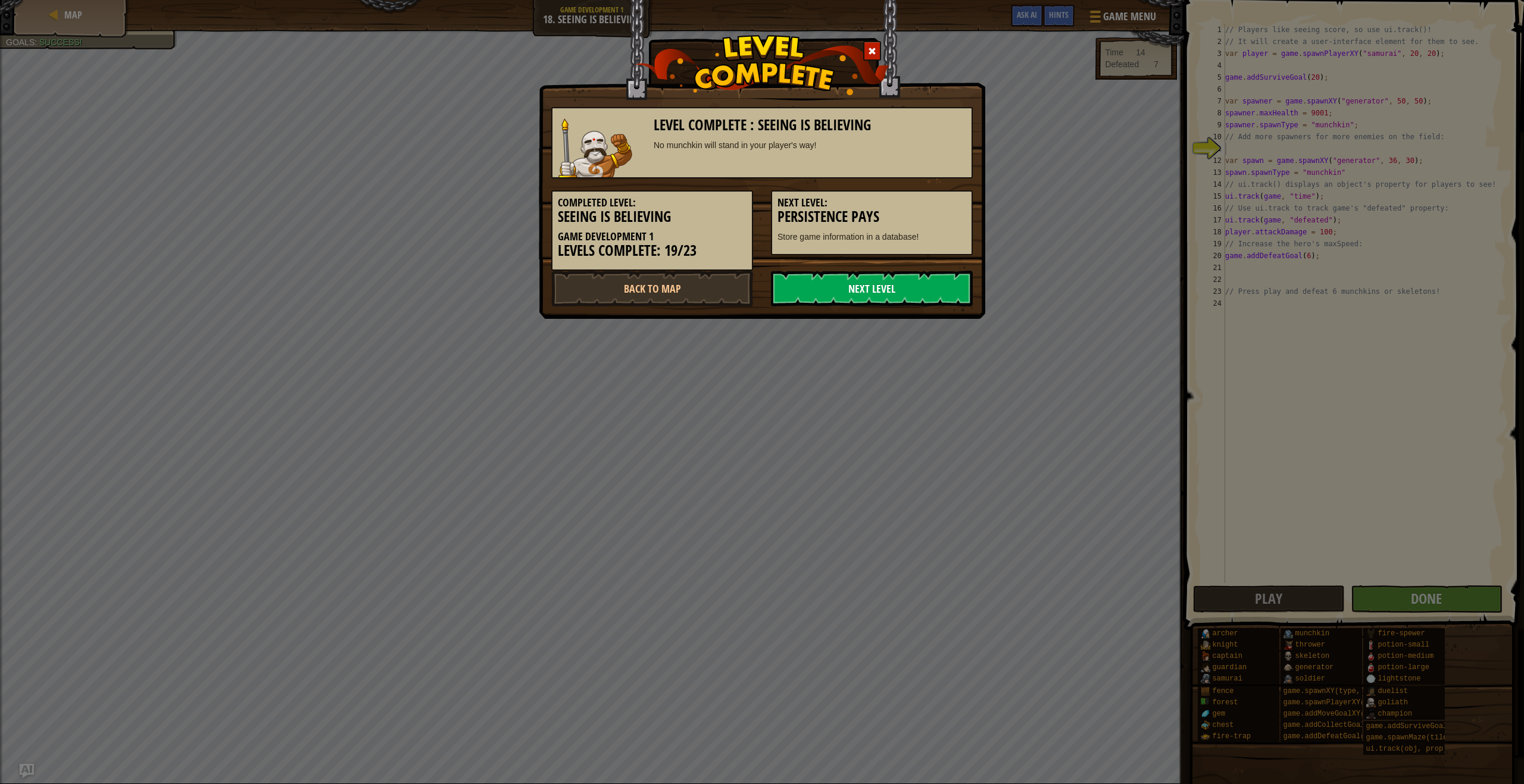
click at [860, 290] on link "Next Level" at bounding box center [872, 288] width 202 height 35
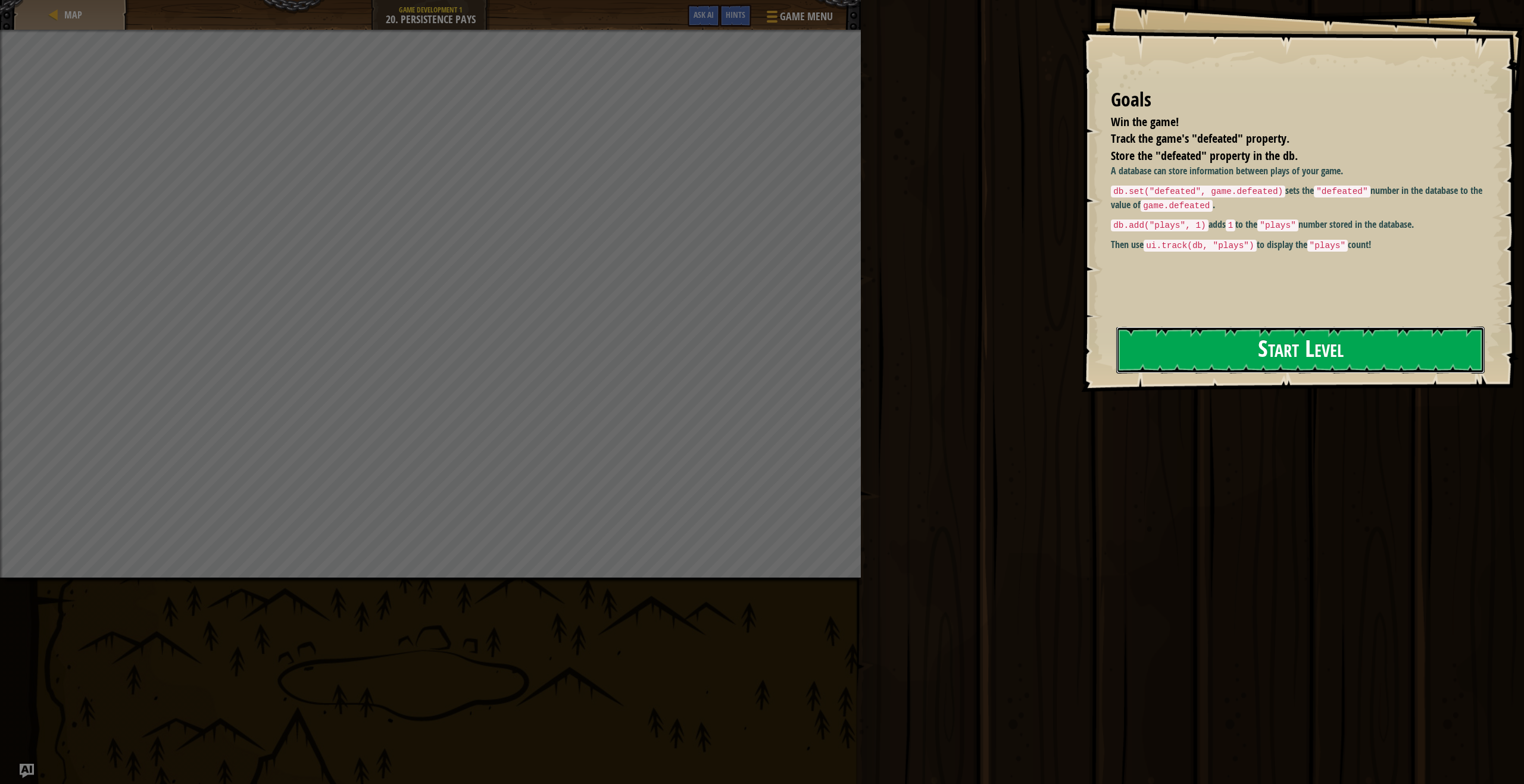
click at [1265, 346] on button "Start Level" at bounding box center [1300, 350] width 369 height 47
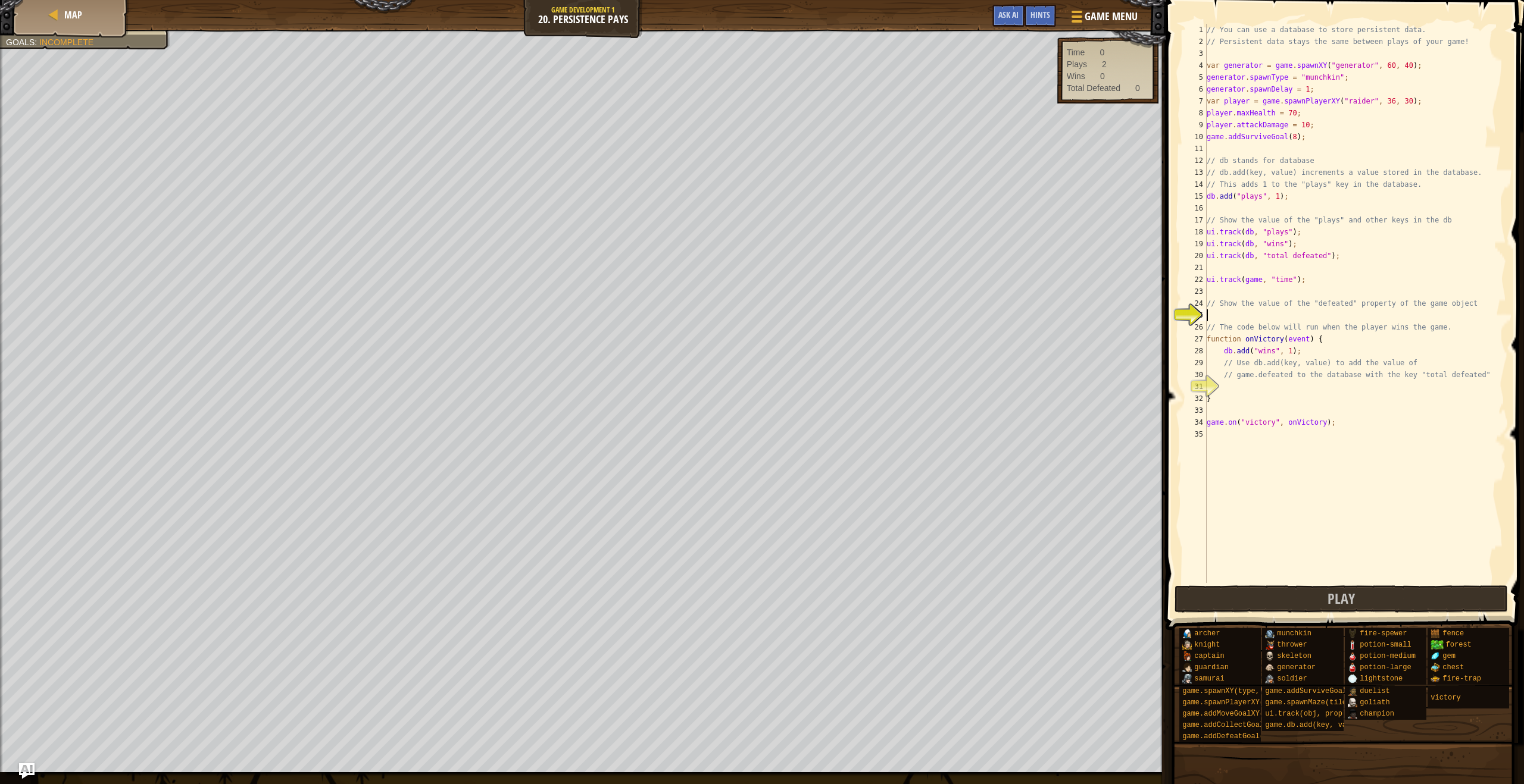
click at [28, 773] on img "Ask AI" at bounding box center [26, 771] width 15 height 15
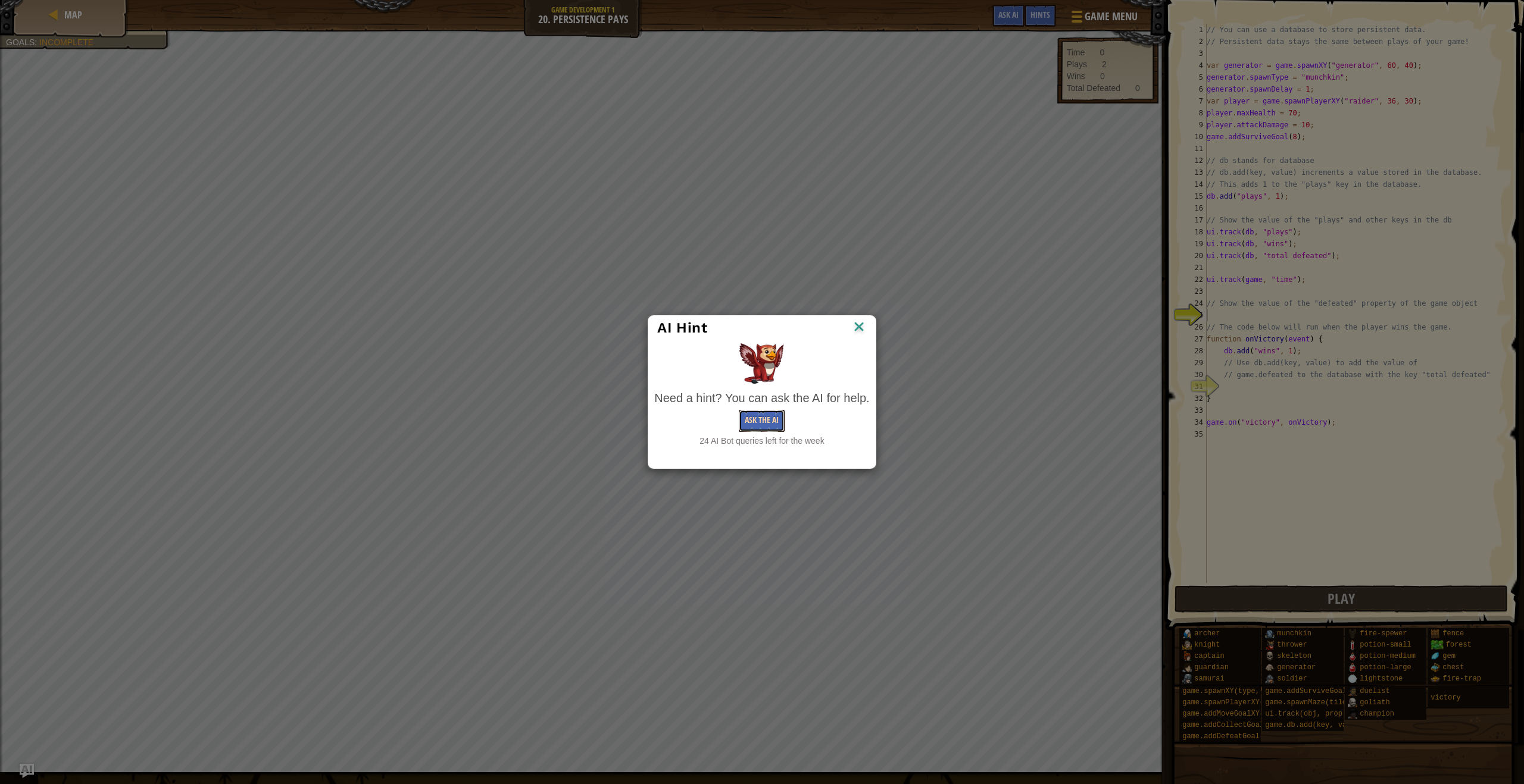
click at [768, 424] on button "Ask the AI" at bounding box center [762, 421] width 46 height 22
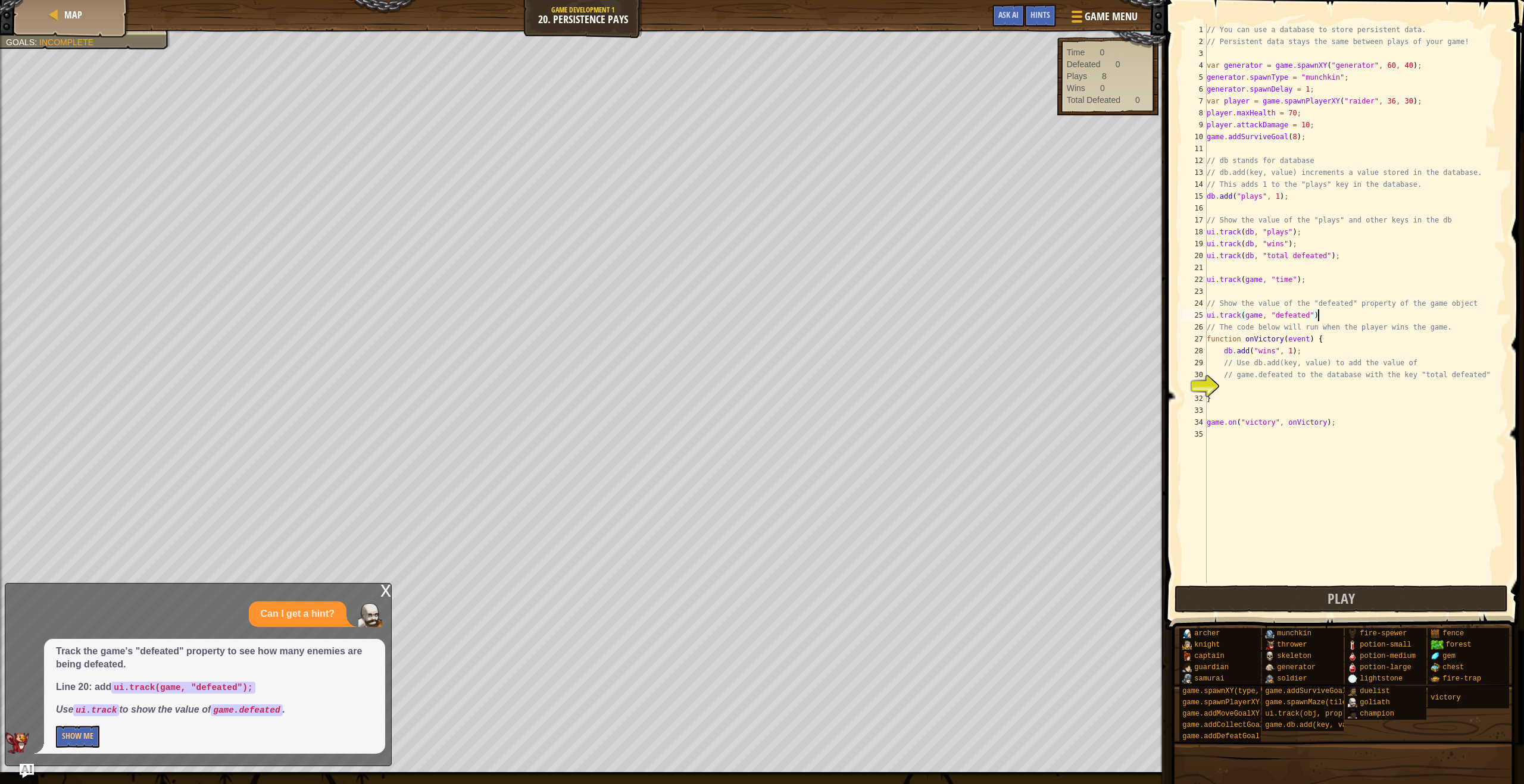
scroll to position [5, 8]
click at [1322, 588] on button "Play" at bounding box center [1341, 599] width 334 height 27
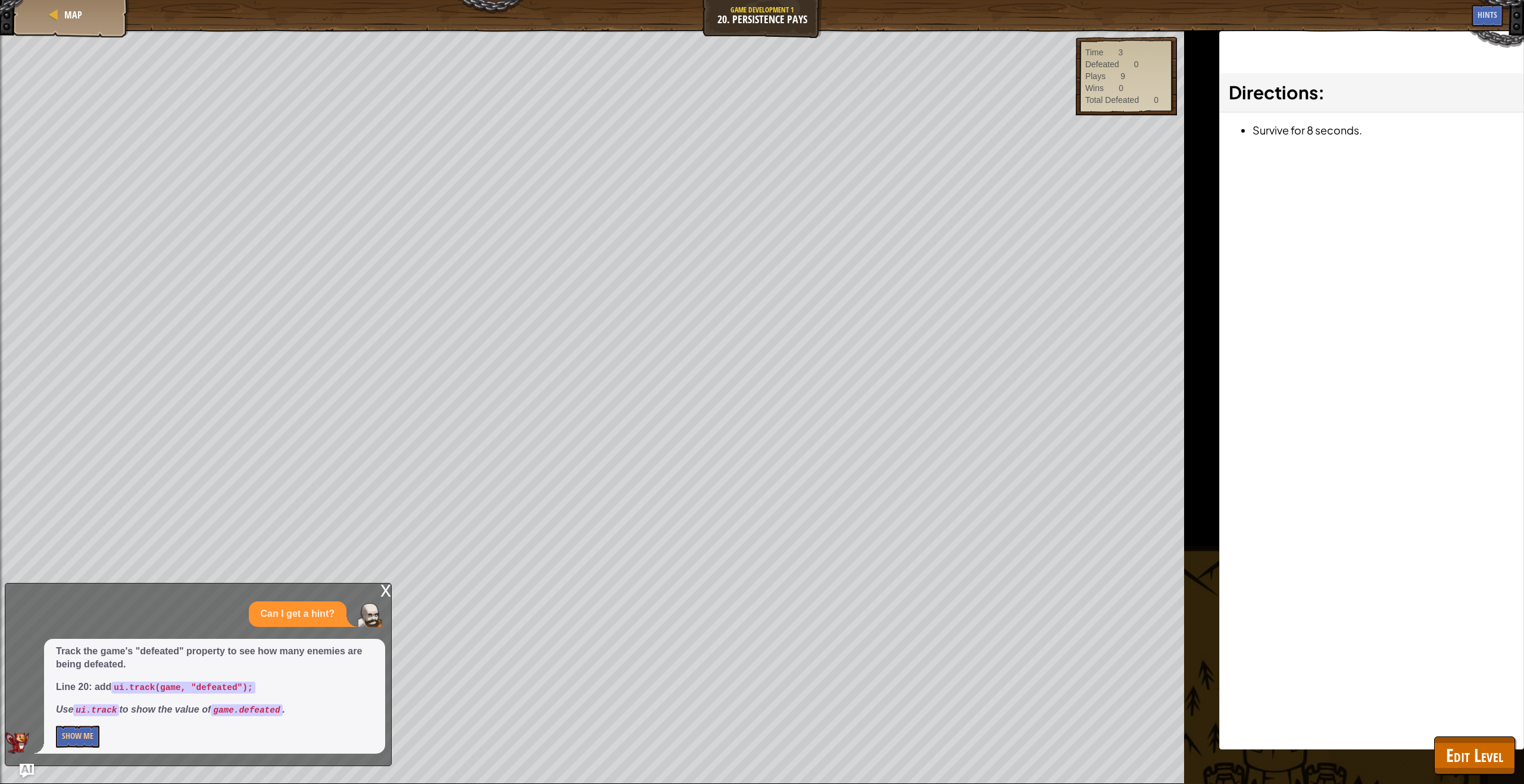
click at [385, 588] on div "x" at bounding box center [386, 590] width 11 height 12
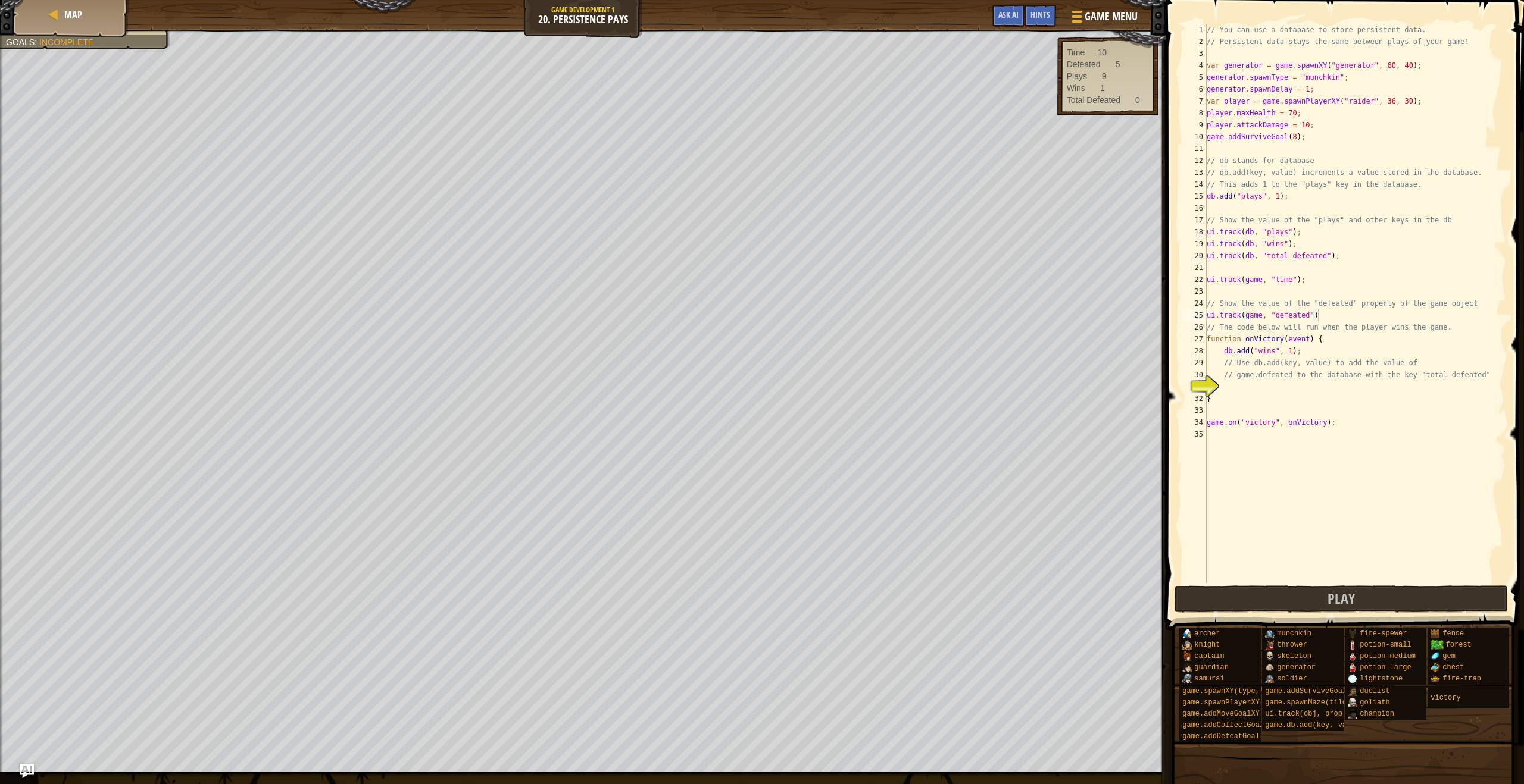
scroll to position [5, 9]
click at [29, 765] on img "Ask AI" at bounding box center [26, 771] width 15 height 15
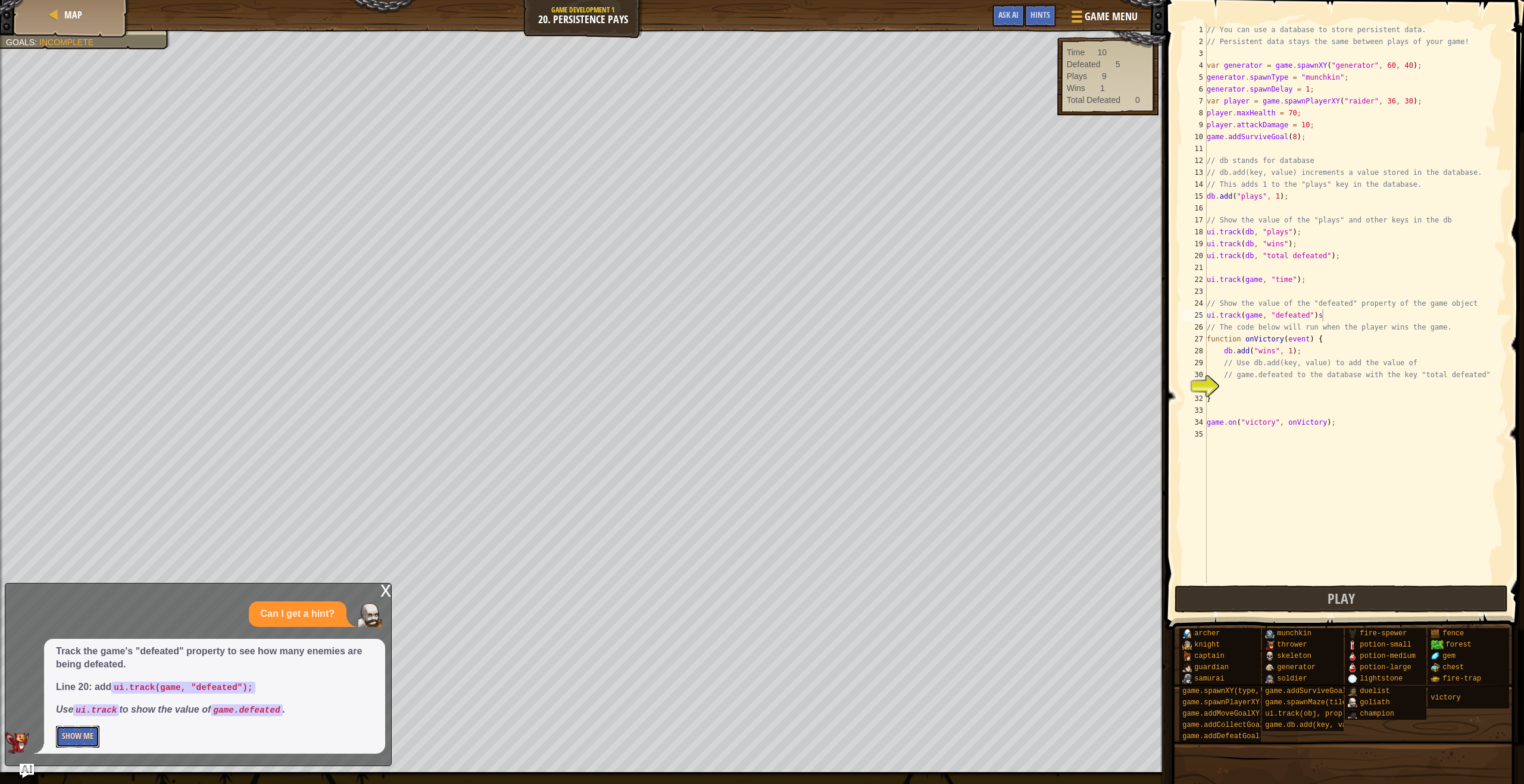
click at [84, 744] on button "Show Me" at bounding box center [78, 737] width 44 height 22
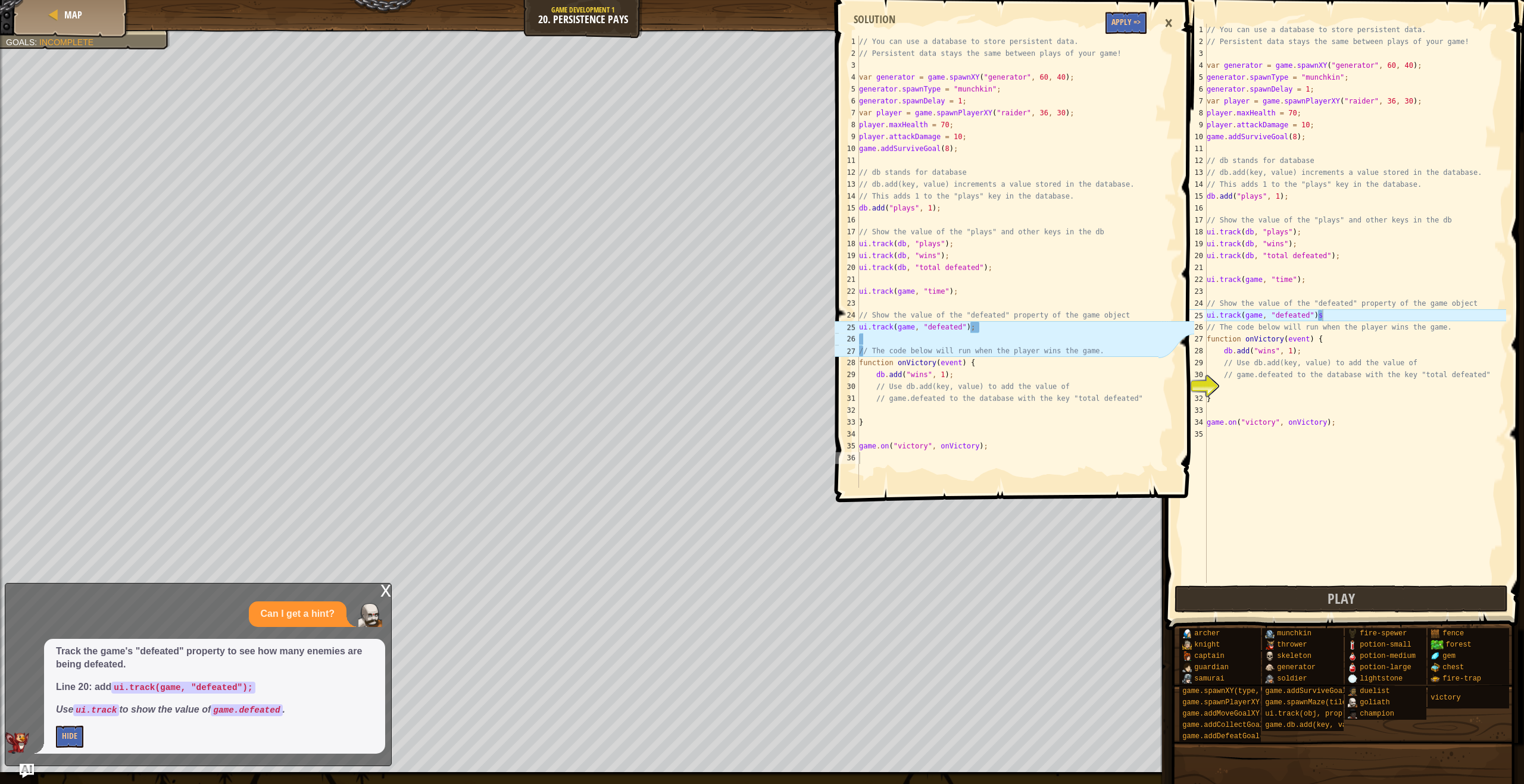
click at [1339, 318] on div "// You can use a database to store persistent data. // Persistent data stays th…" at bounding box center [1355, 316] width 302 height 583
type textarea "ui.track(game, "defeated")"
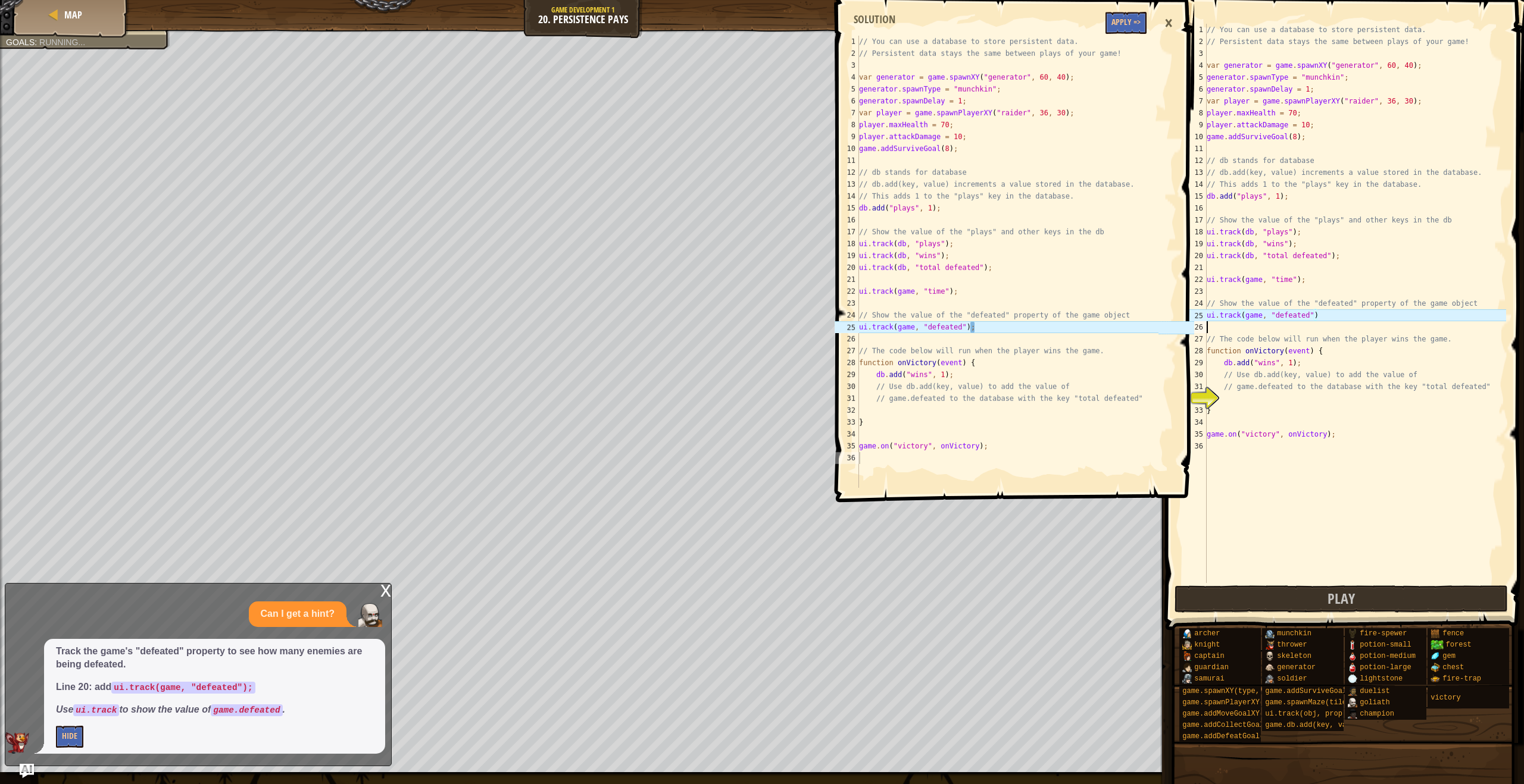
scroll to position [5, 0]
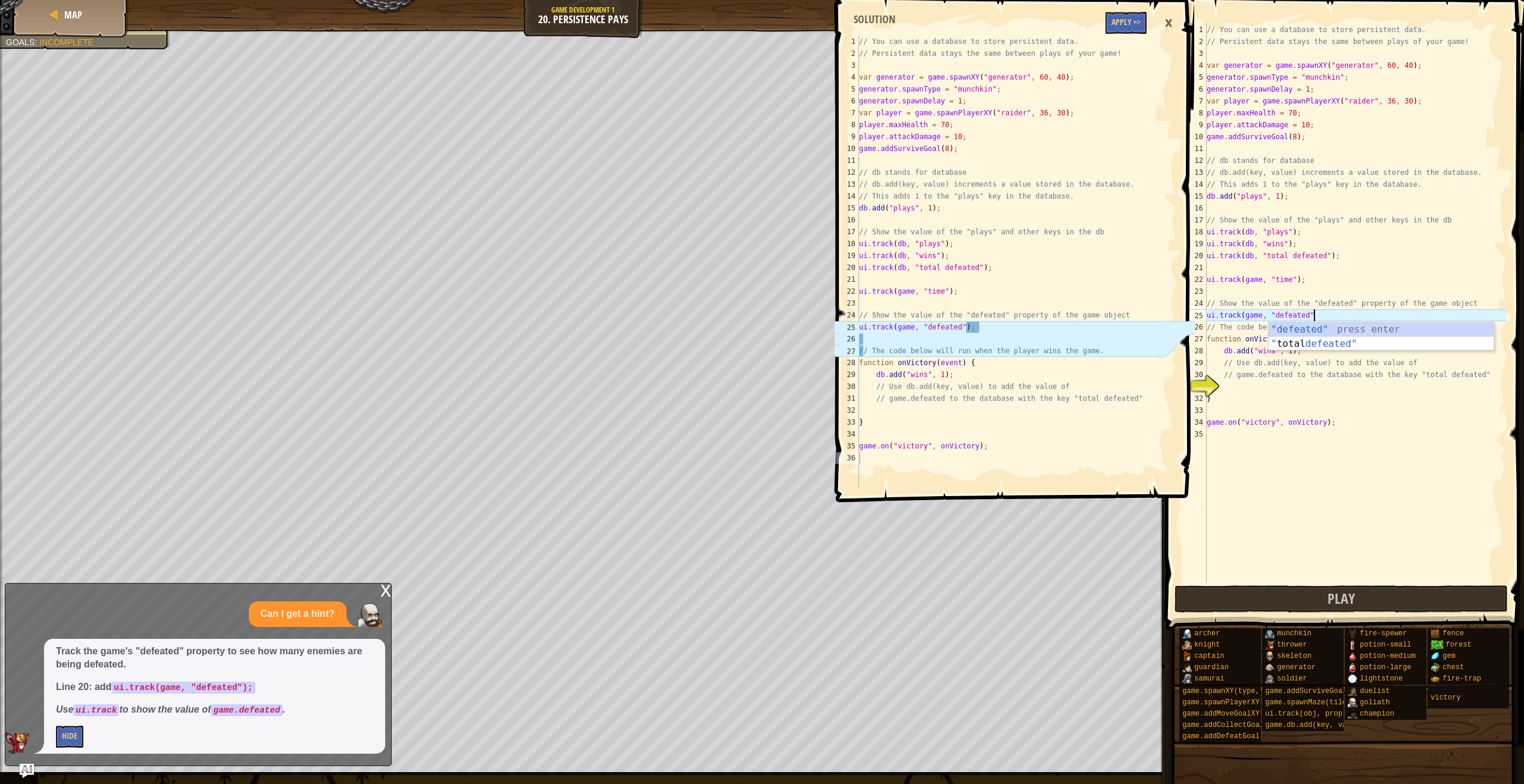
type textarea "ui.track(game, "defeated")"
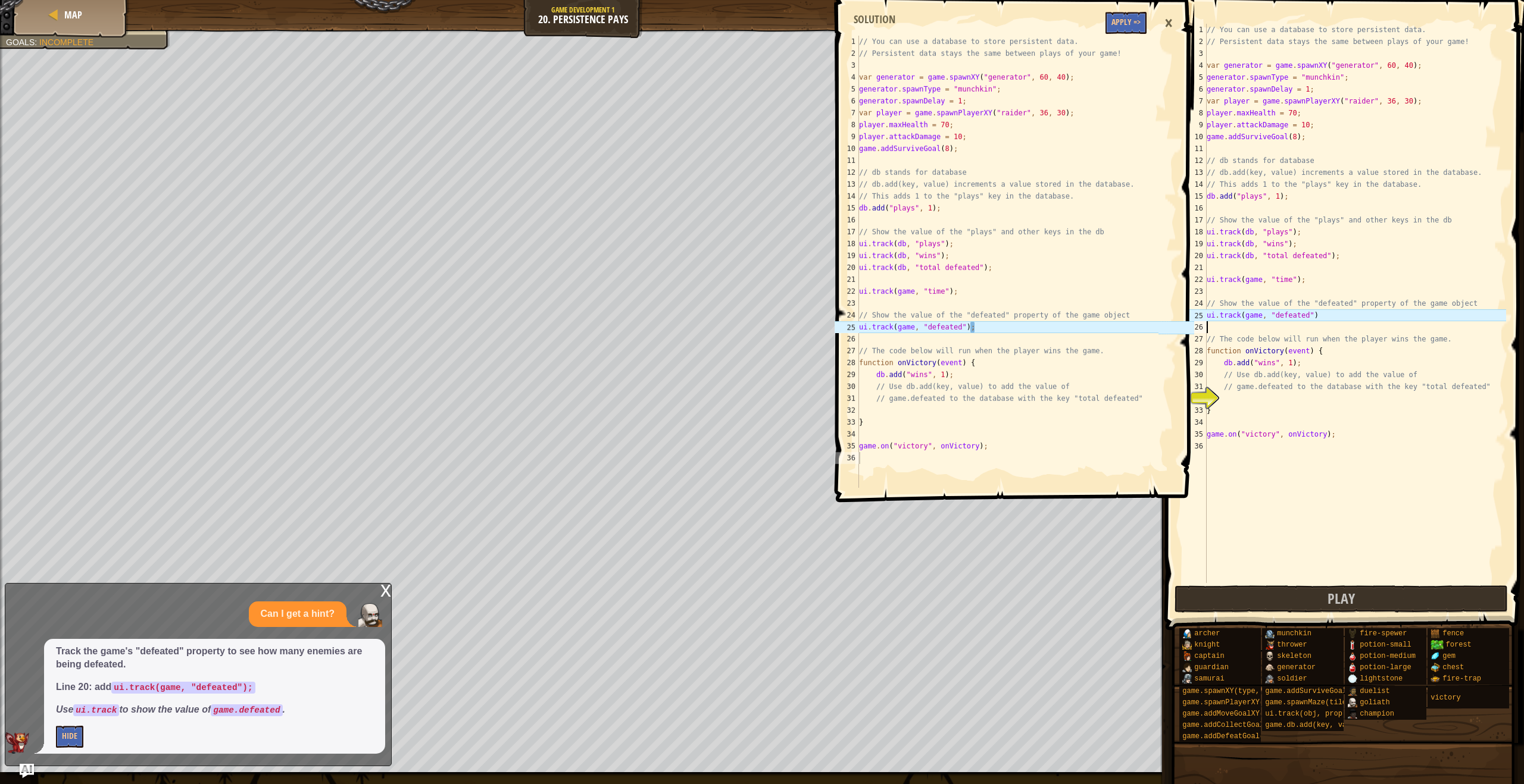
click at [1343, 314] on div "// You can use a database to store persistent data. // Persistent data stays th…" at bounding box center [1355, 316] width 302 height 583
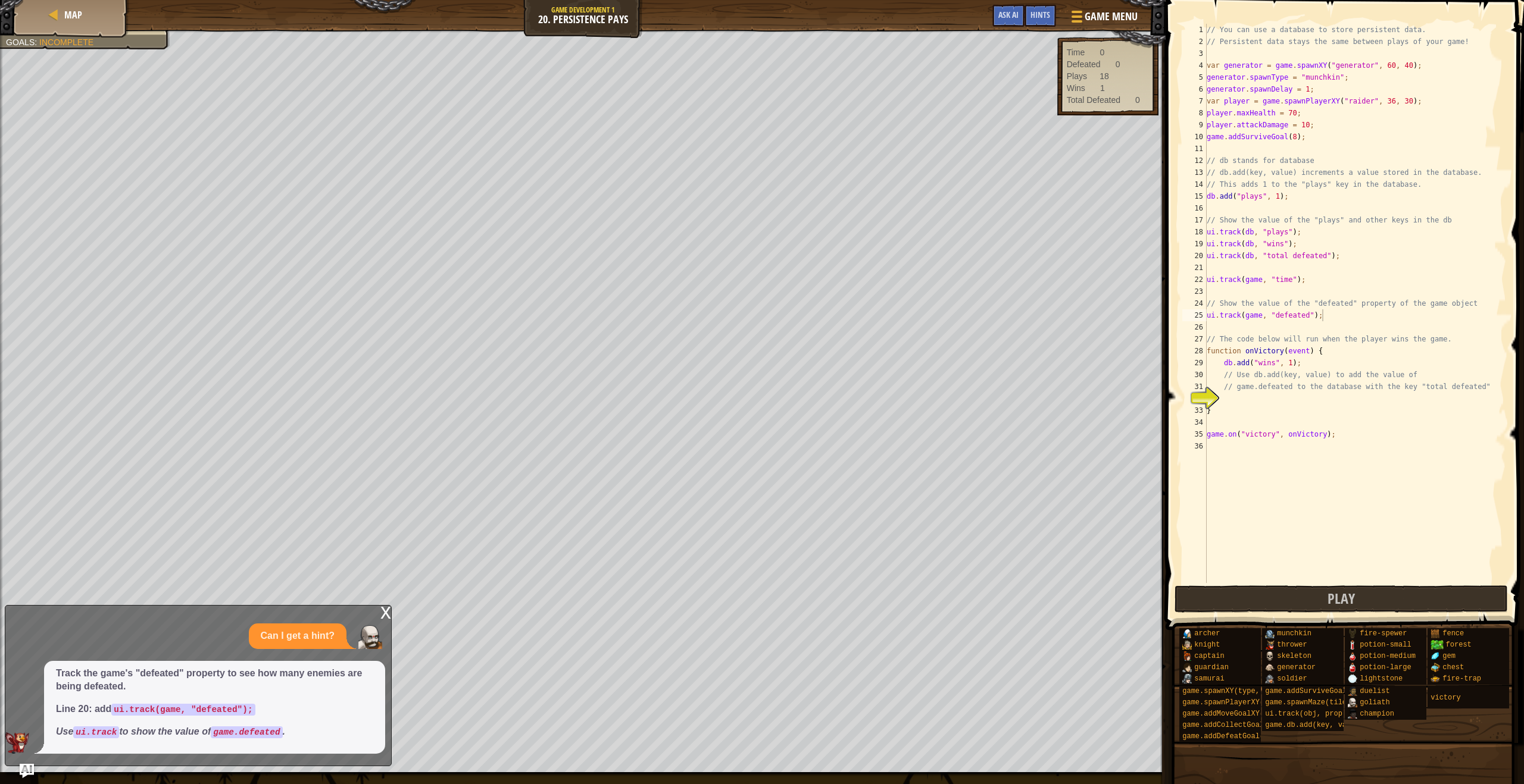
click at [384, 609] on div "x" at bounding box center [386, 611] width 11 height 12
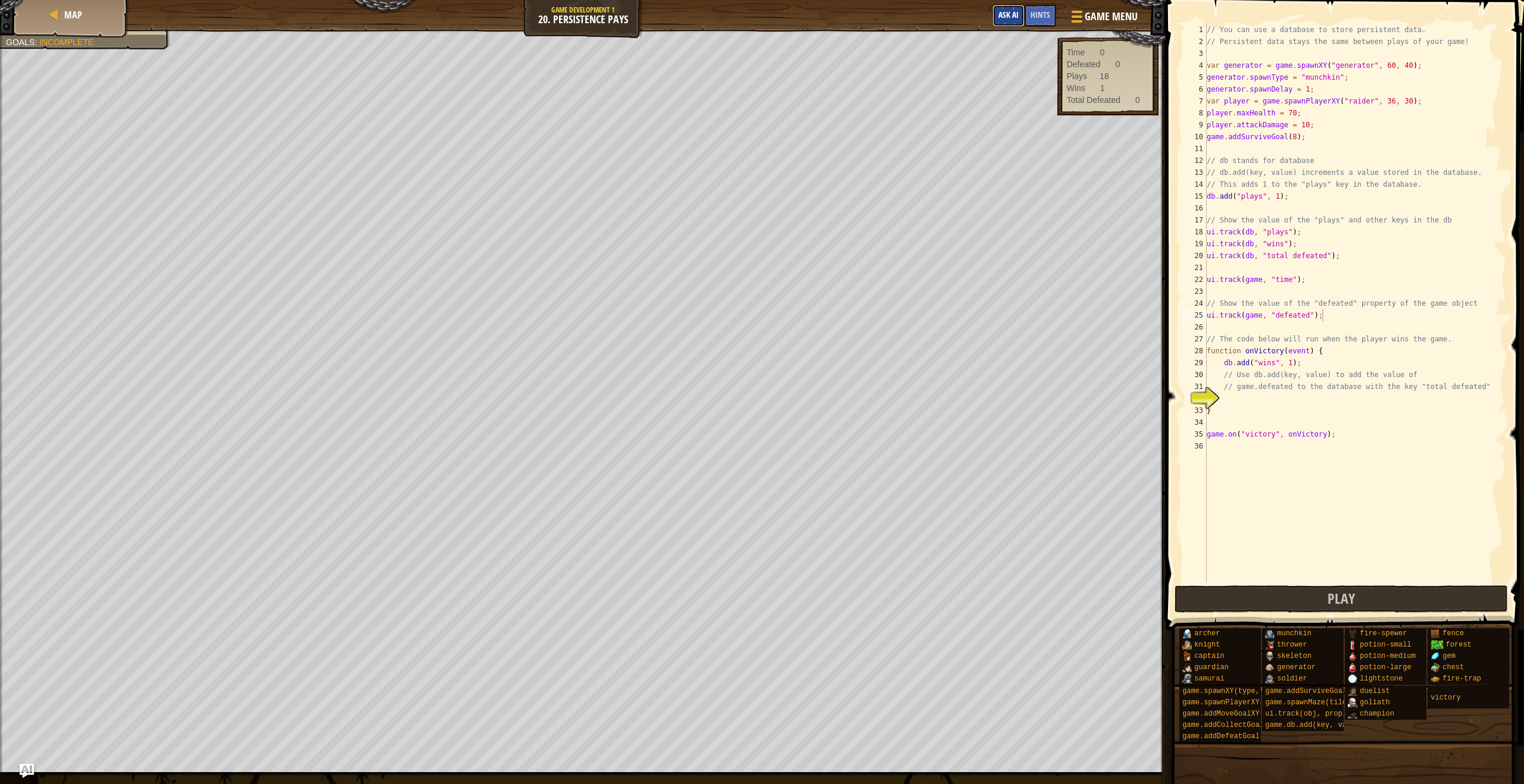
click at [1021, 8] on button "Ask AI" at bounding box center [1009, 15] width 32 height 22
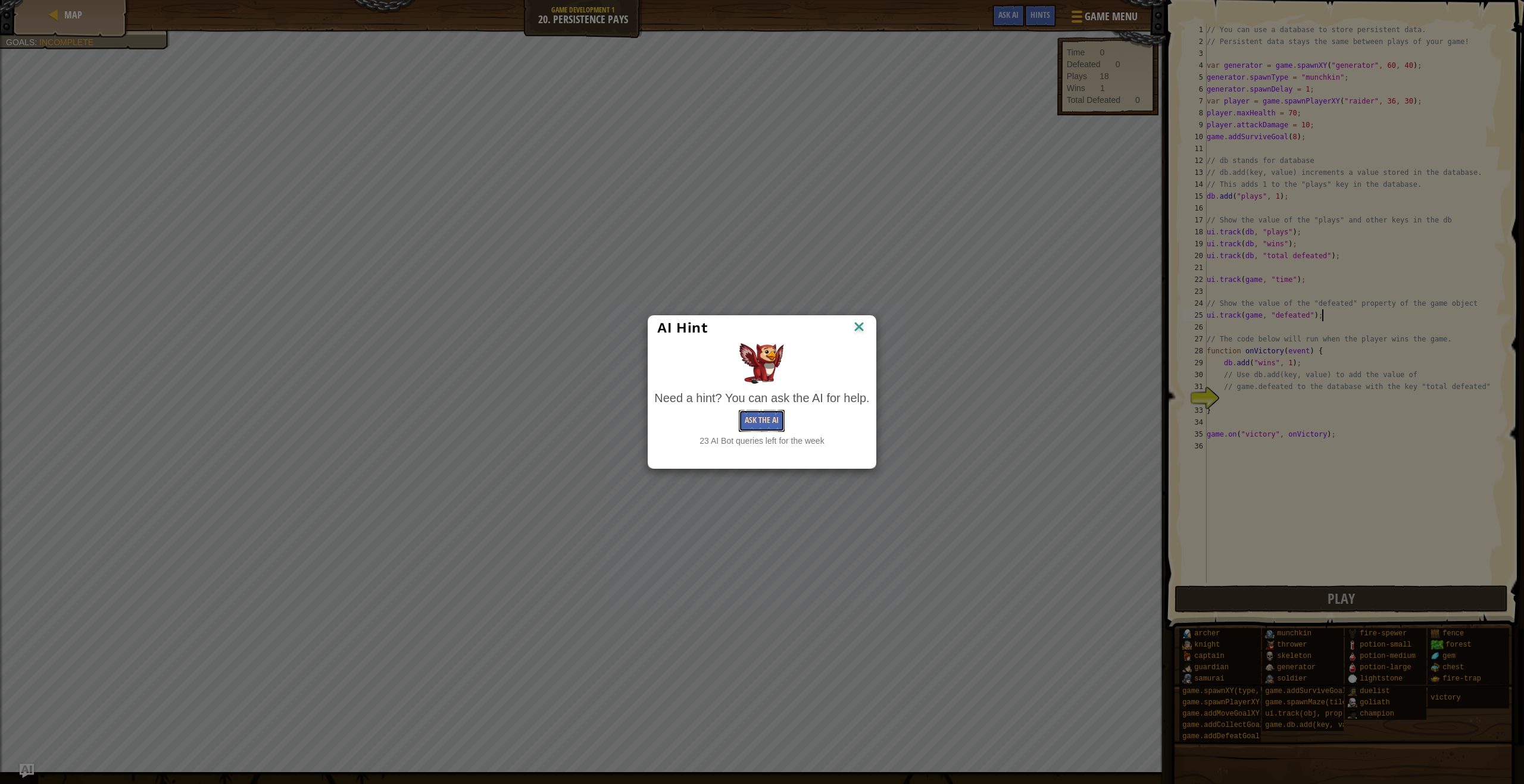
click at [751, 429] on button "Ask the AI" at bounding box center [762, 421] width 46 height 22
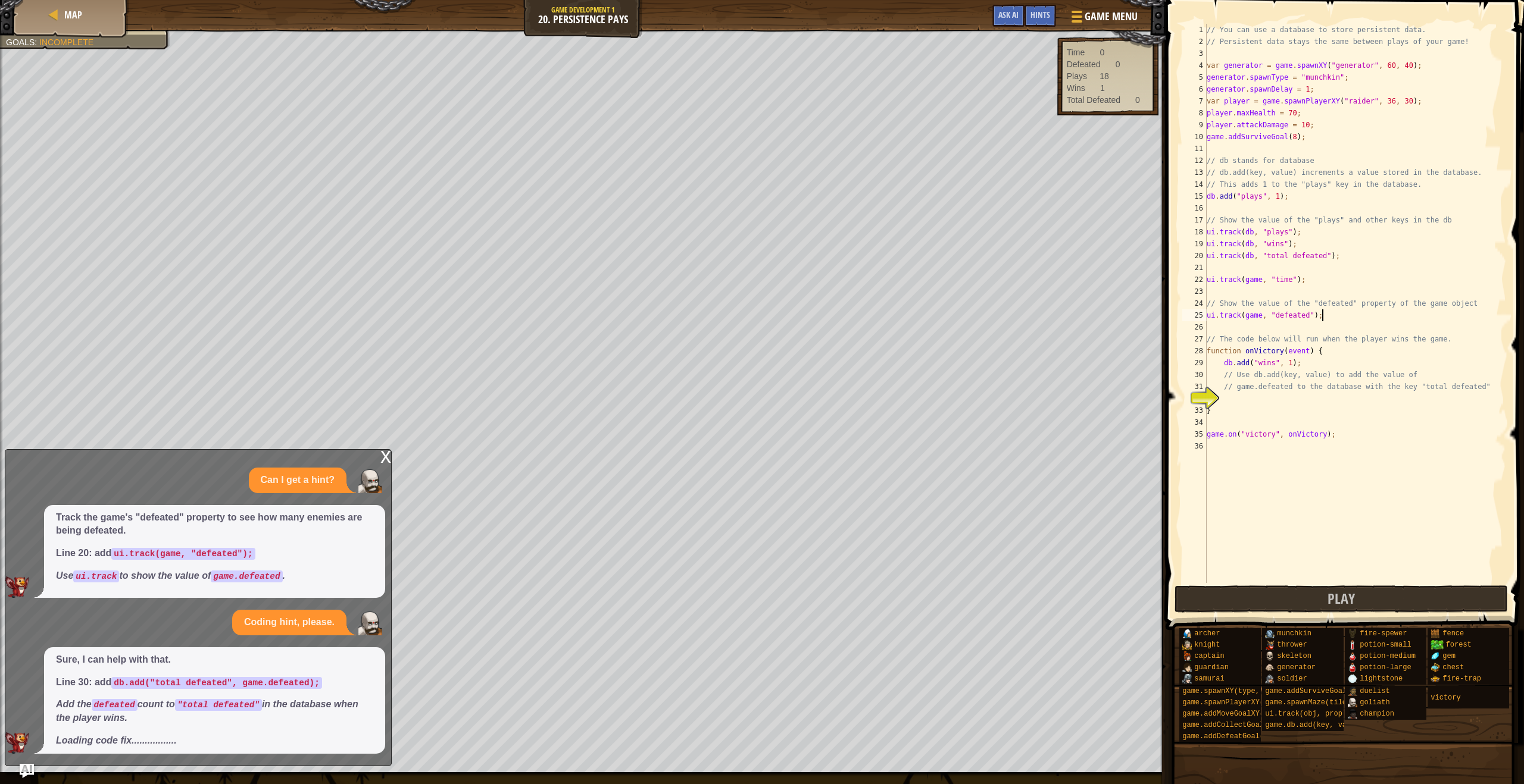
click at [1339, 364] on div "// You can use a database to store persistent data. // Persistent data stays th…" at bounding box center [1355, 316] width 302 height 583
type textarea "db.add("wins", 1);"
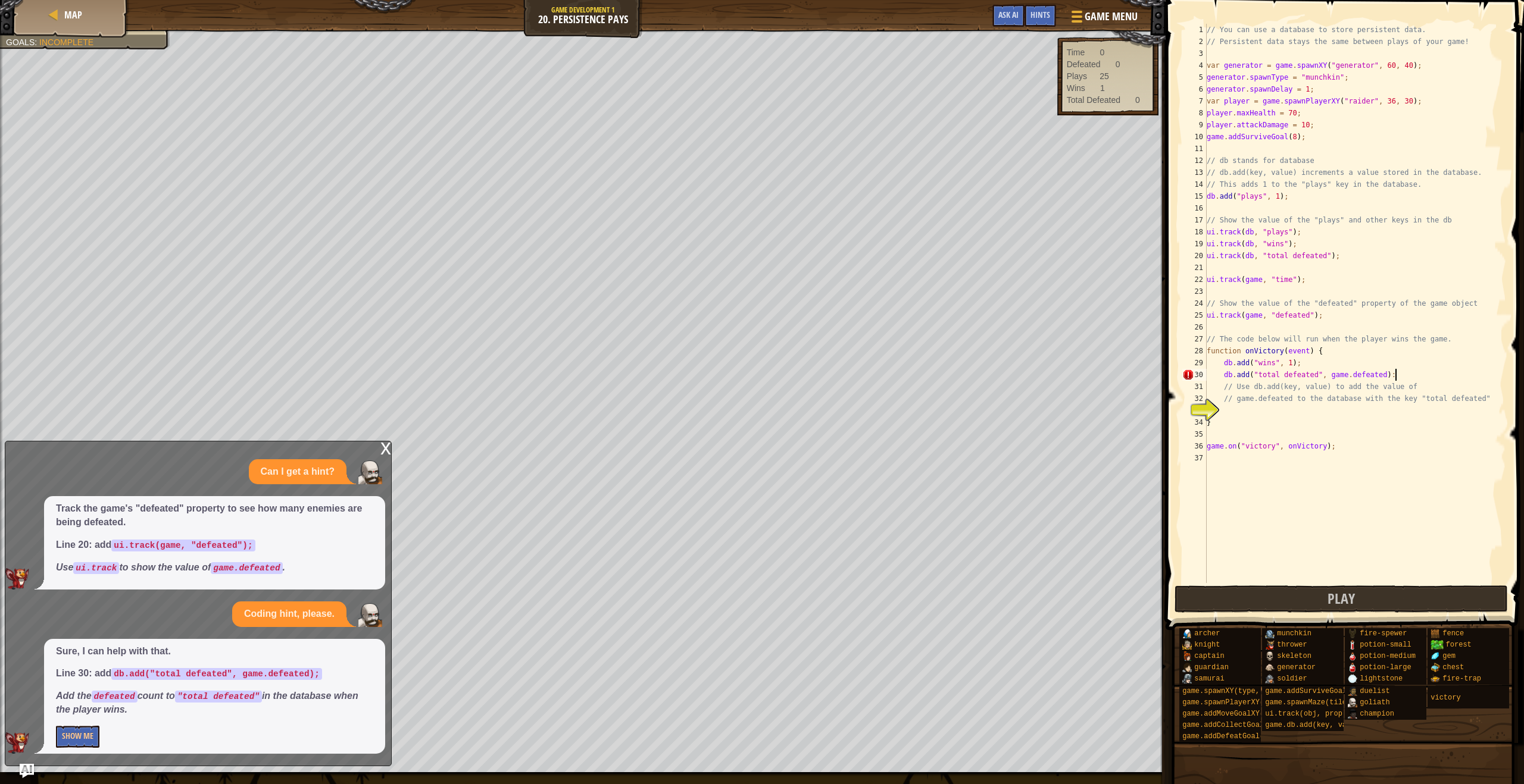
scroll to position [5, 15]
type textarea "db.add("total defeated", game.defeated);"
click at [1203, 599] on button "Play" at bounding box center [1341, 599] width 334 height 27
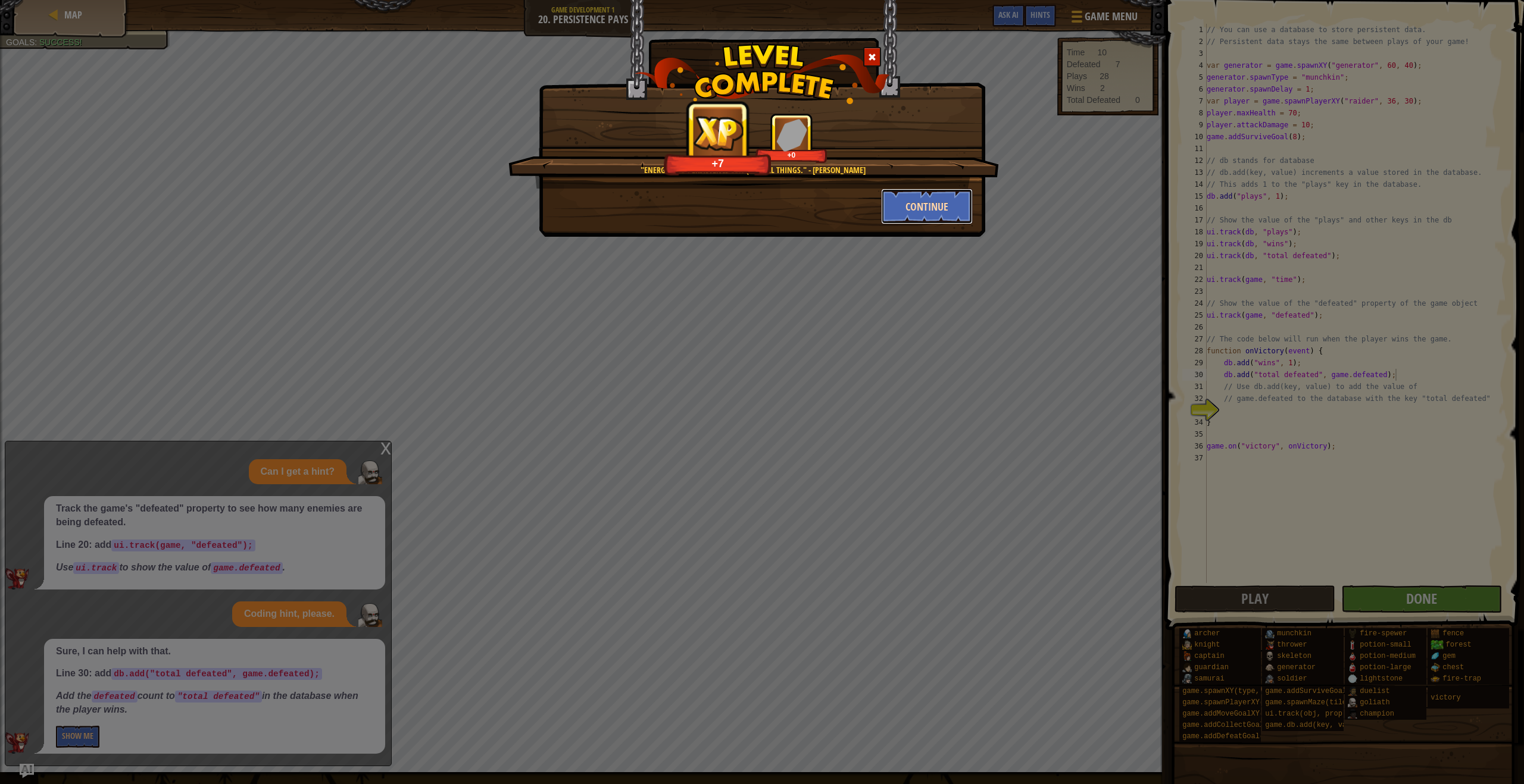
click at [939, 211] on button "Continue" at bounding box center [927, 206] width 92 height 35
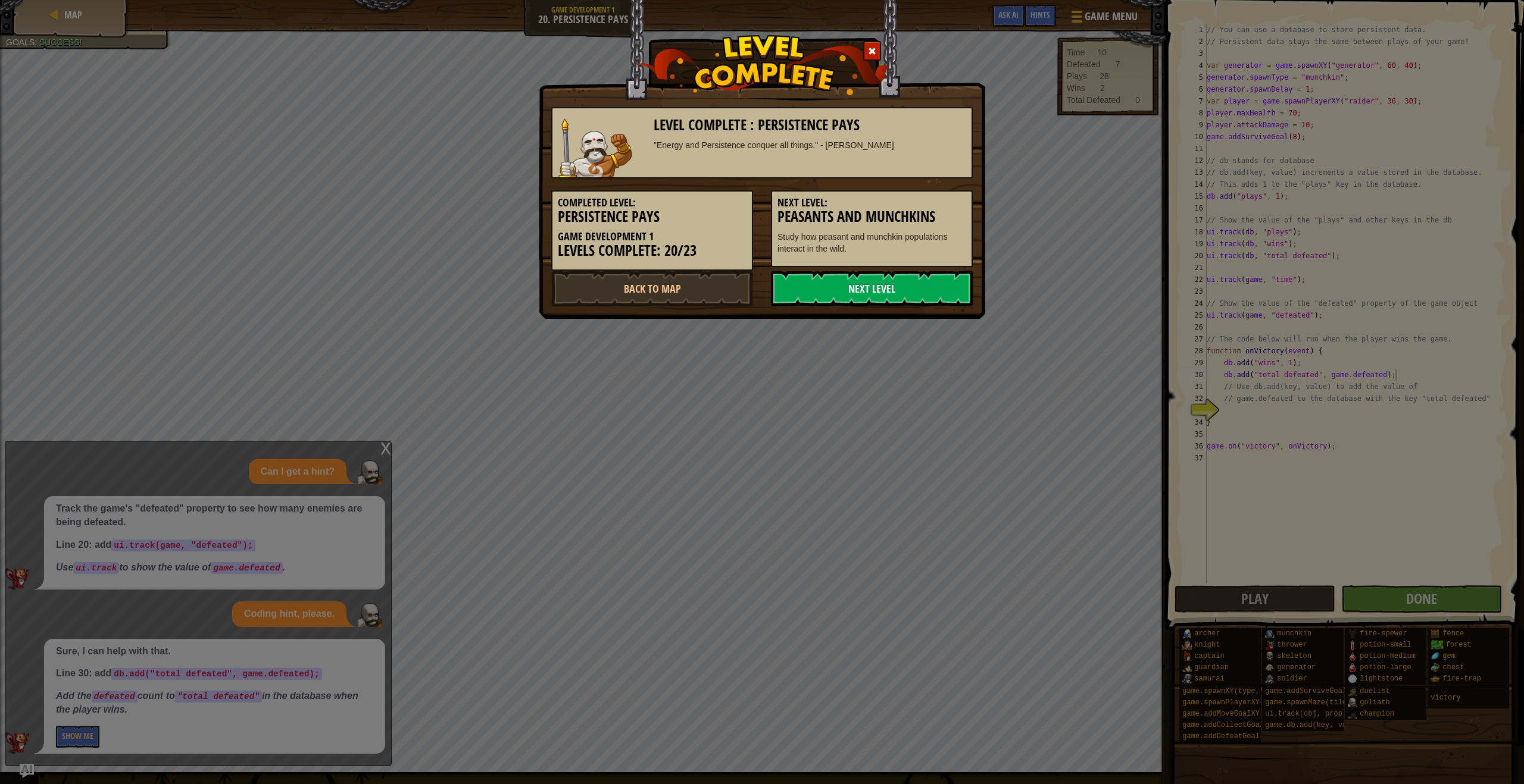
click at [876, 292] on link "Next Level" at bounding box center [872, 288] width 202 height 35
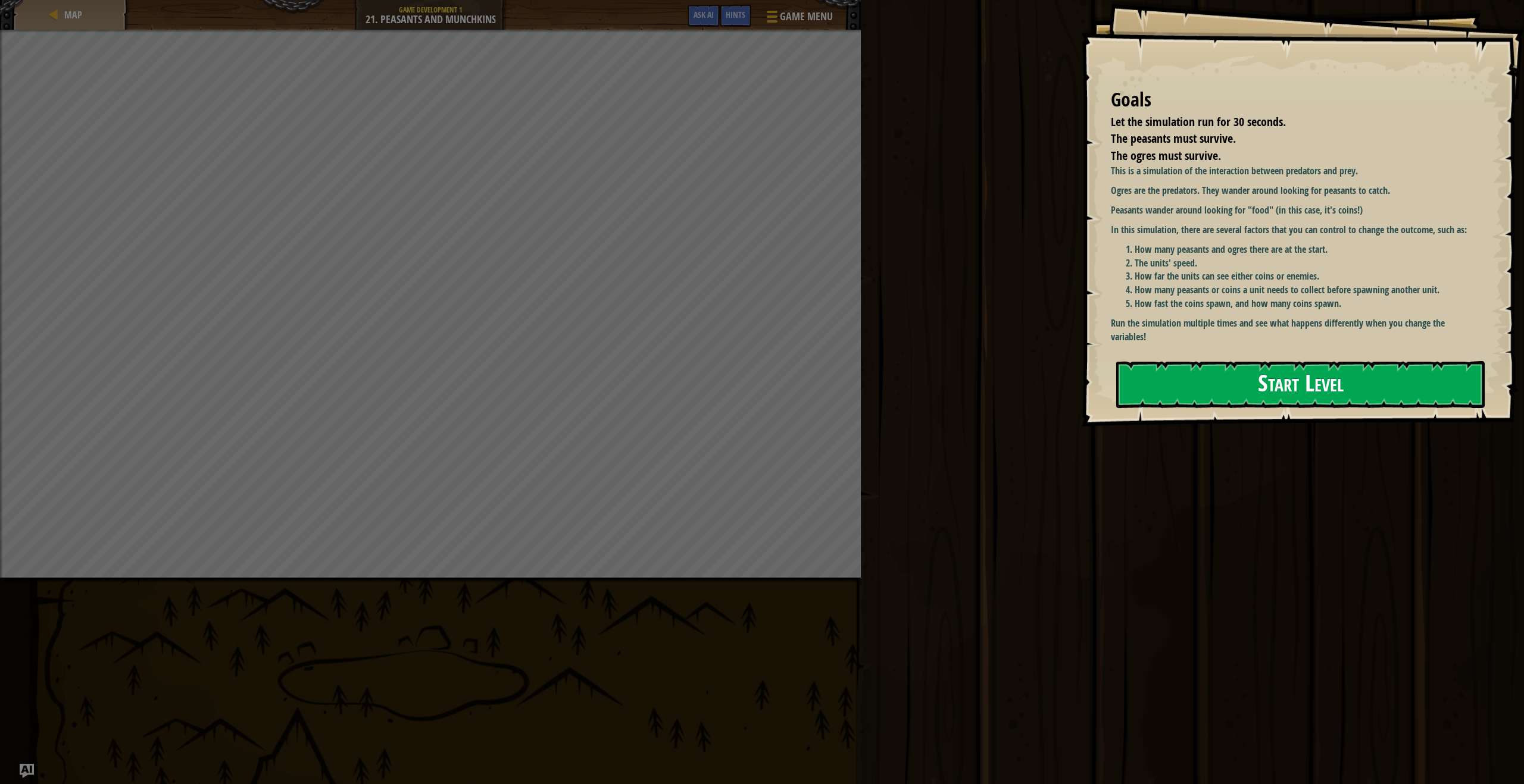
click at [1186, 373] on button "Start Level" at bounding box center [1300, 385] width 369 height 47
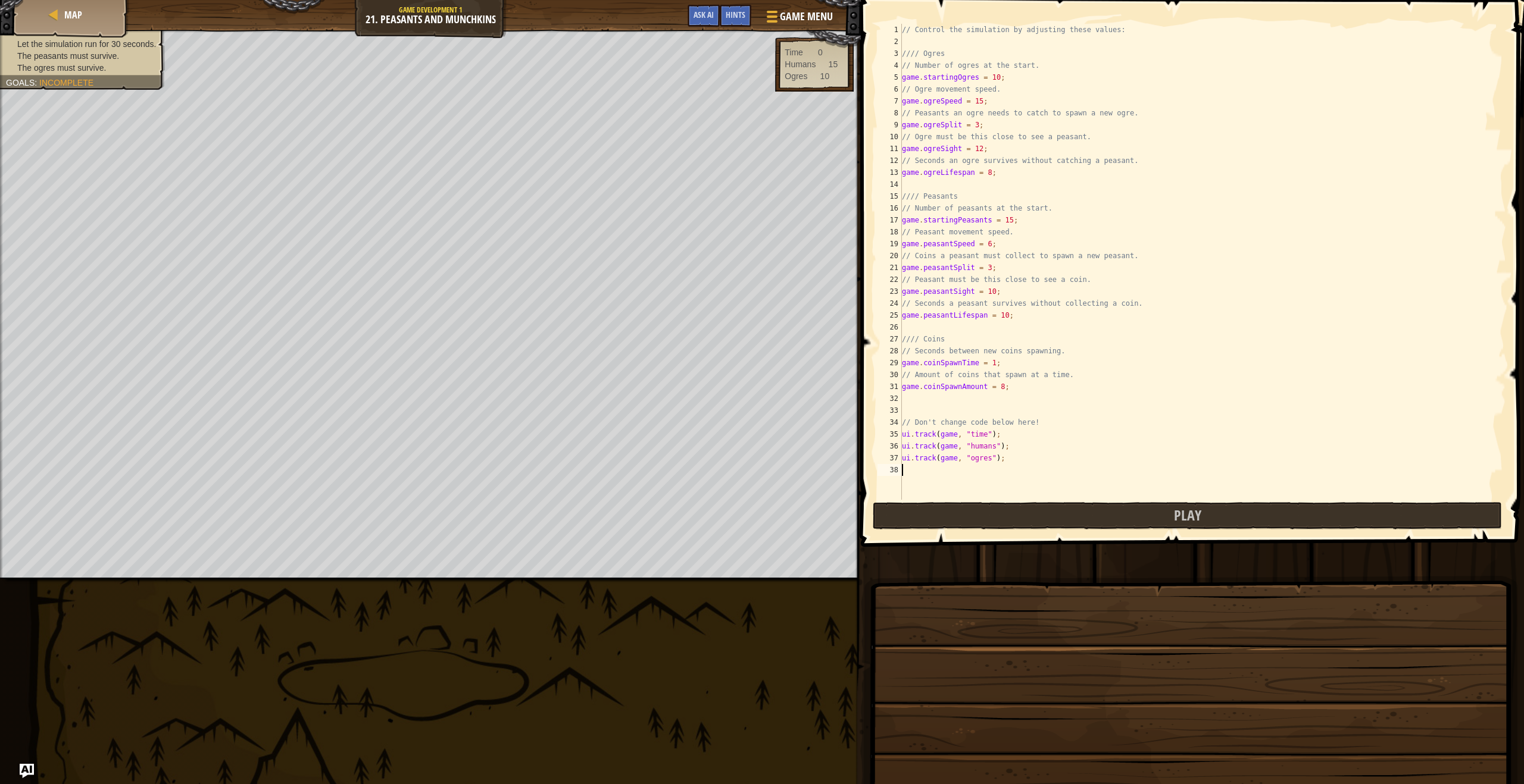
type textarea "d"
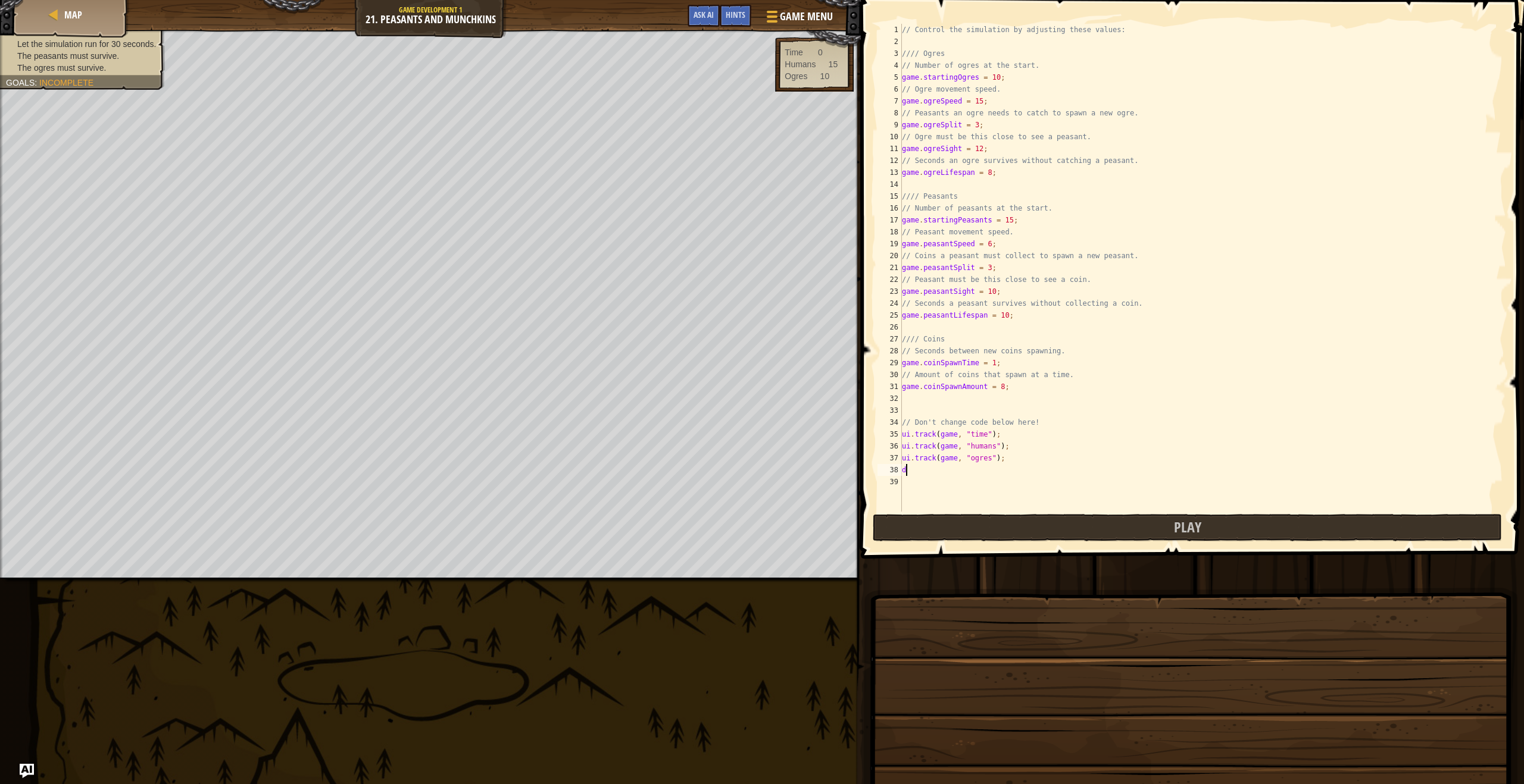
scroll to position [5, 0]
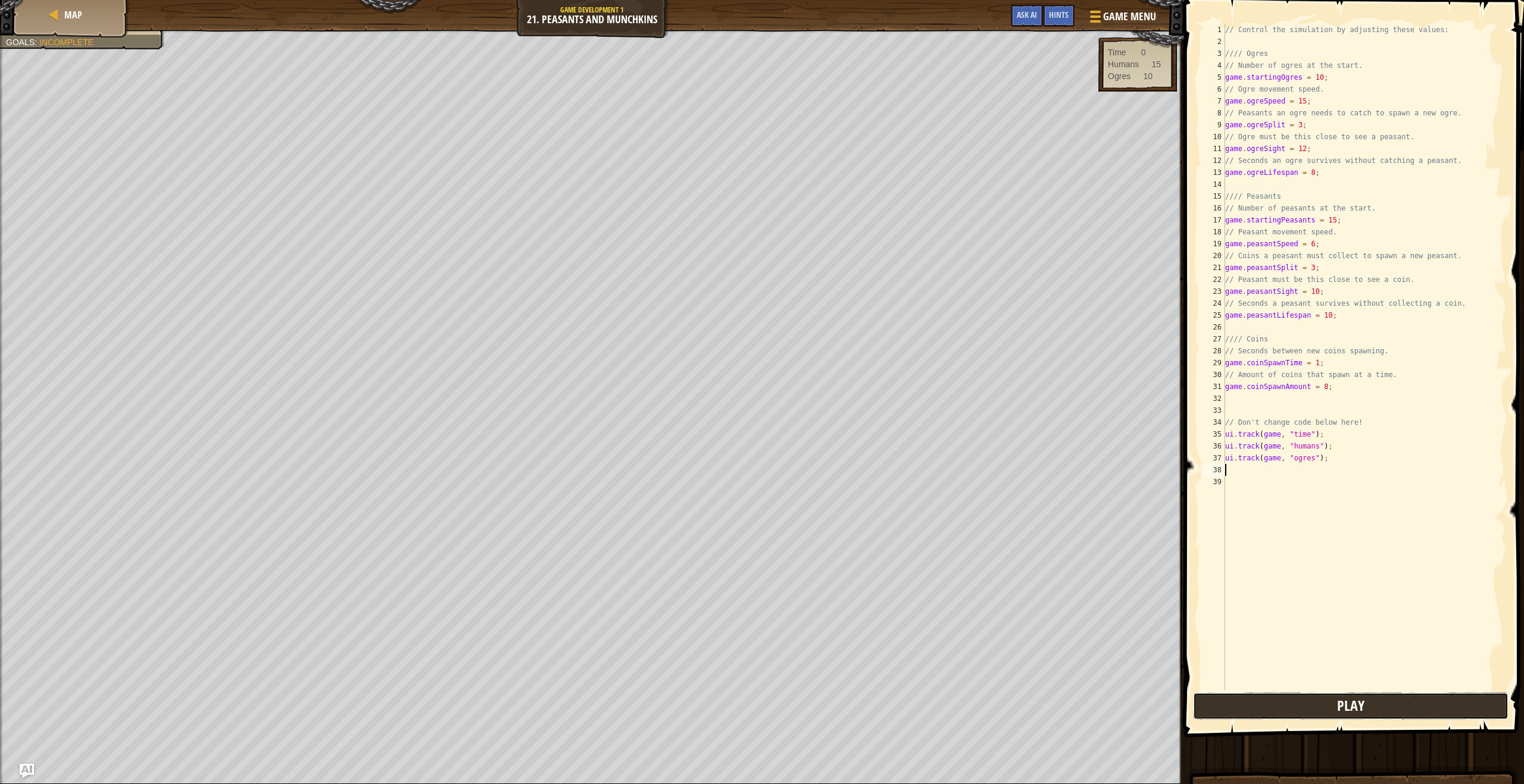
click at [1476, 707] on button "Play" at bounding box center [1350, 706] width 315 height 27
click at [20, 768] on img "Ask AI" at bounding box center [26, 771] width 15 height 15
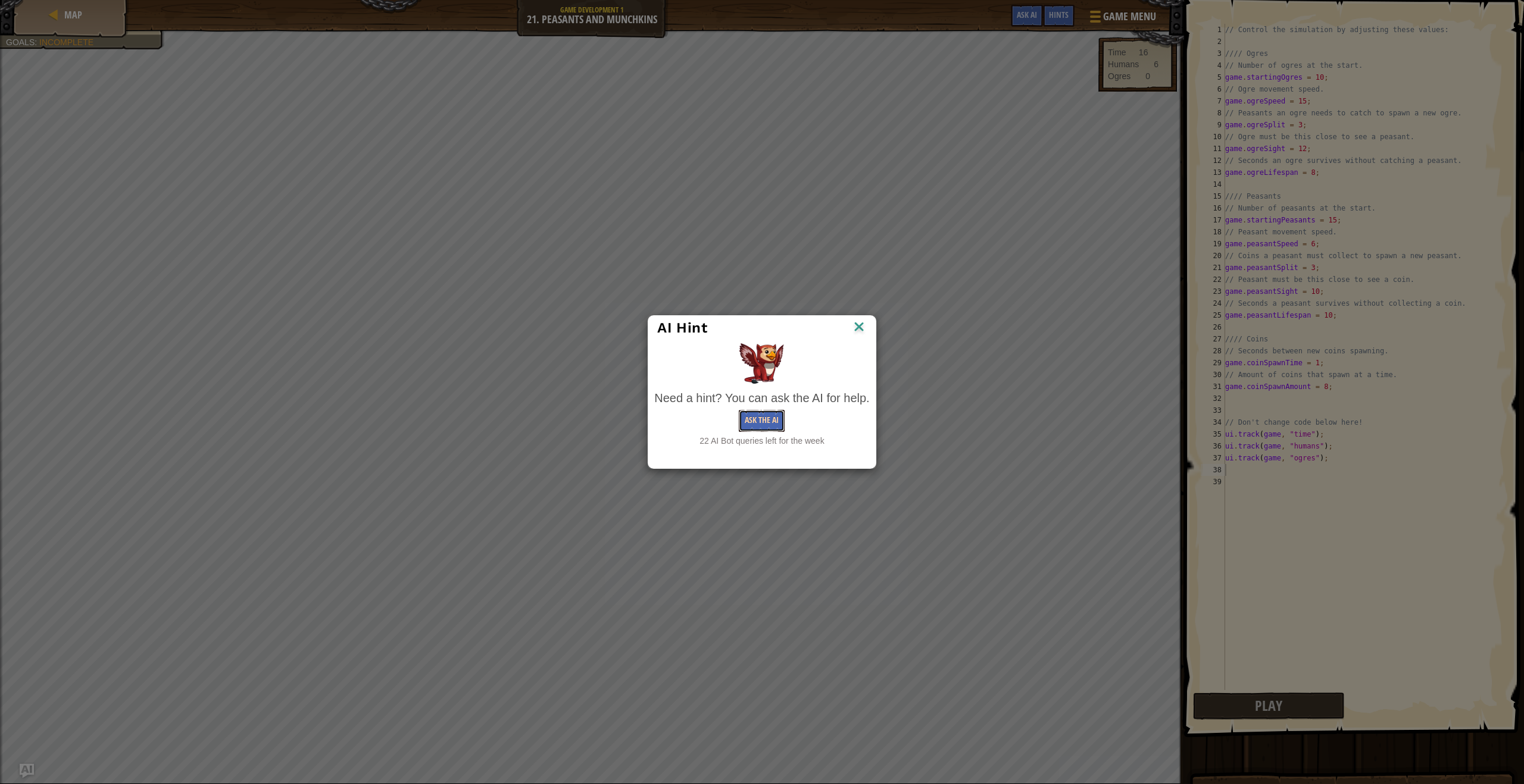
click at [759, 431] on button "Ask the AI" at bounding box center [762, 421] width 46 height 22
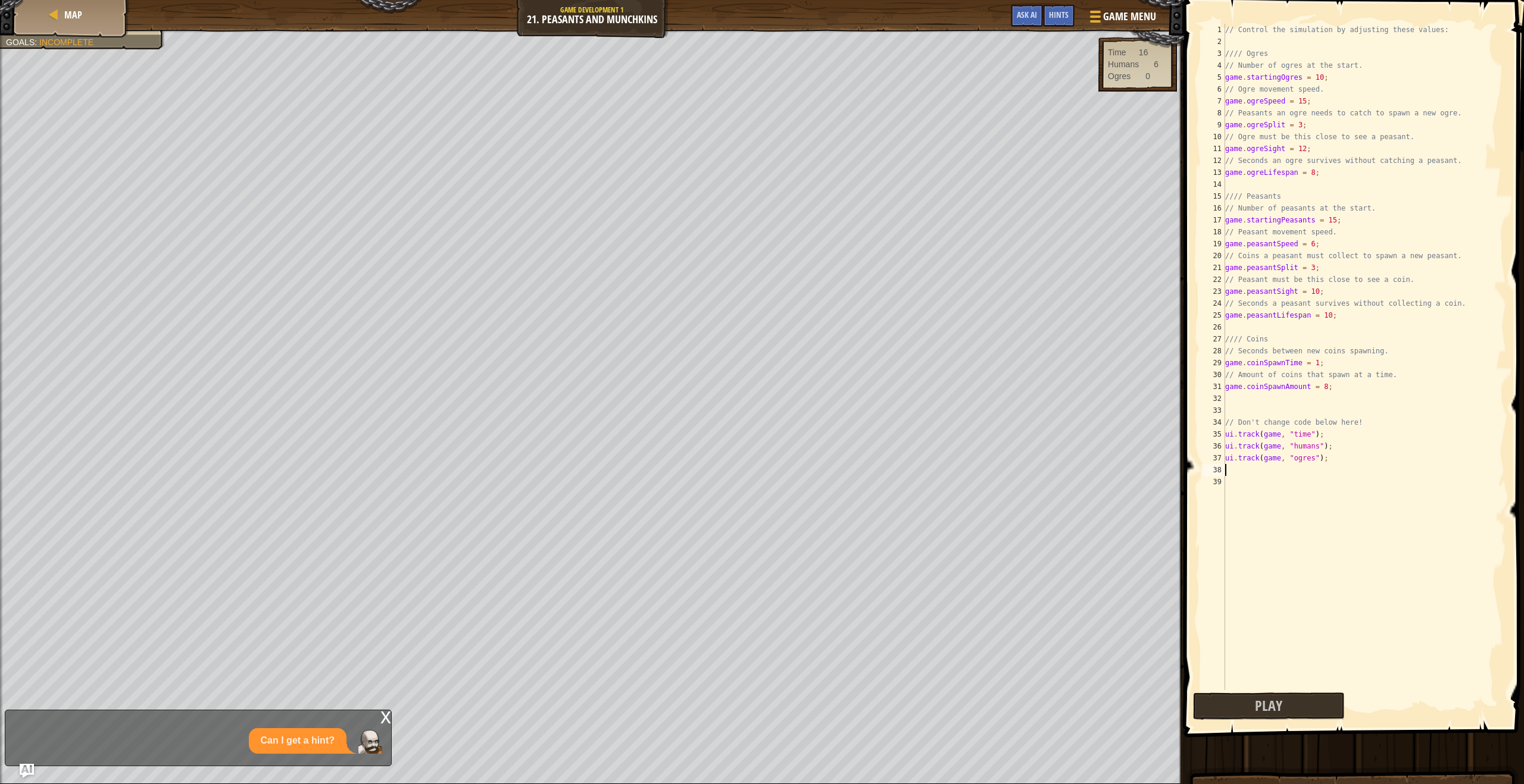
click at [1248, 481] on div "// Control the simulation by adjusting these values: //// Ogres // Number of og…" at bounding box center [1364, 369] width 283 height 690
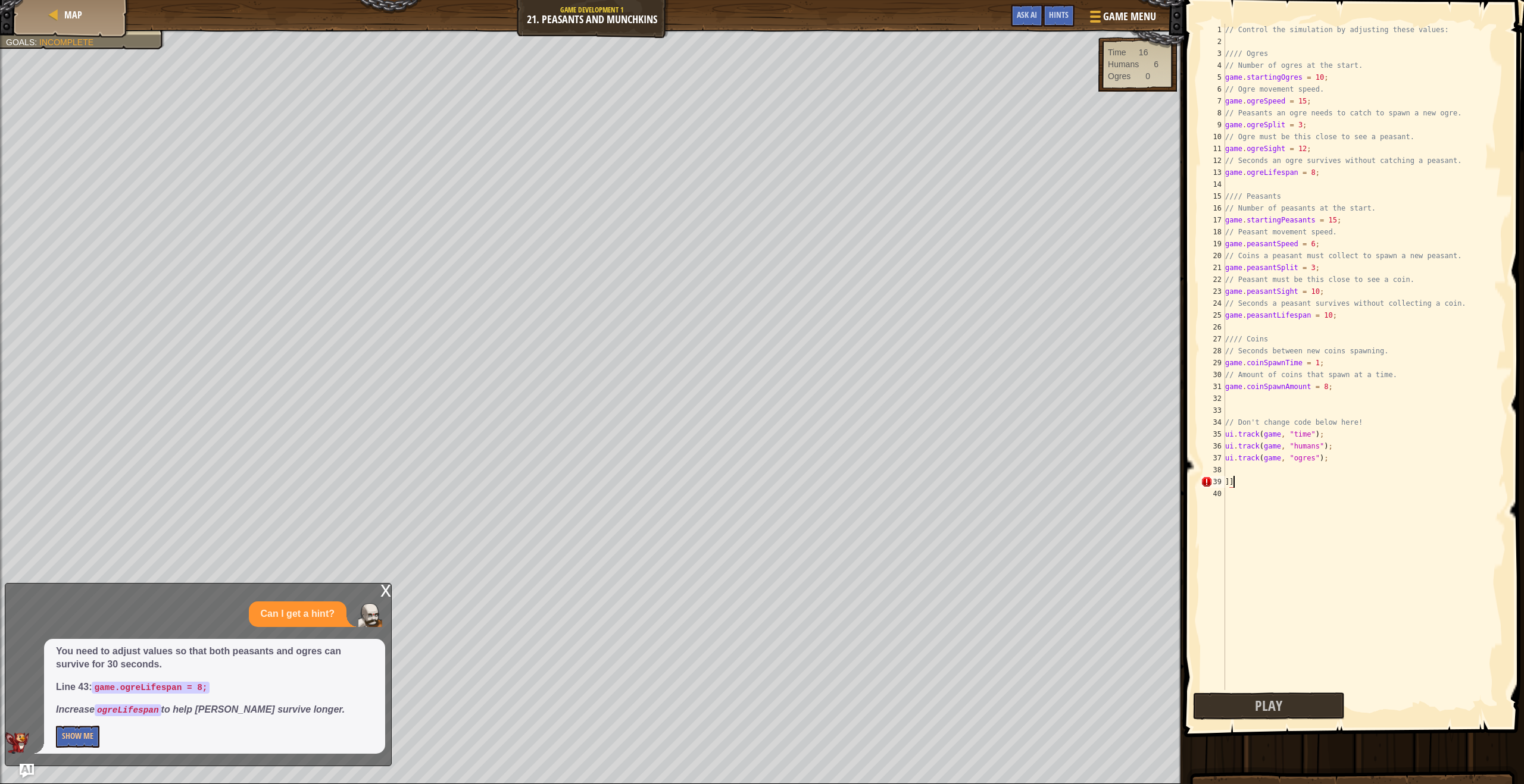
type textarea "]"
click at [1298, 718] on button "Play" at bounding box center [1350, 706] width 315 height 27
click at [89, 735] on button "Show Me" at bounding box center [78, 737] width 44 height 22
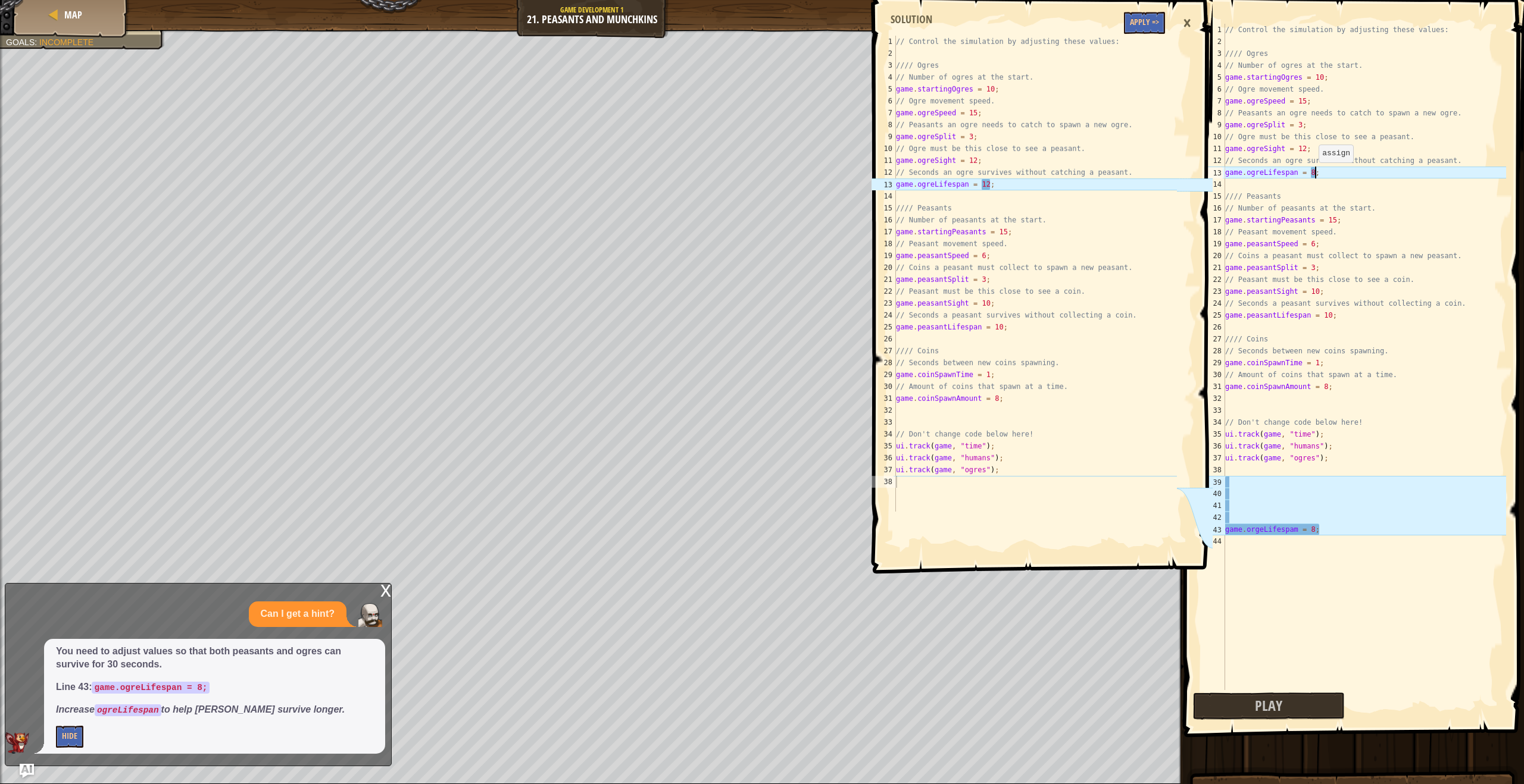
click at [1313, 174] on div "// Control the simulation by adjusting these values: //// Ogres // Number of og…" at bounding box center [1364, 369] width 283 height 690
click at [1316, 173] on div "// Control the simulation by adjusting these values: //// Ogres // Number of og…" at bounding box center [1364, 369] width 283 height 690
type textarea "game.ogreLifespan = 12;"
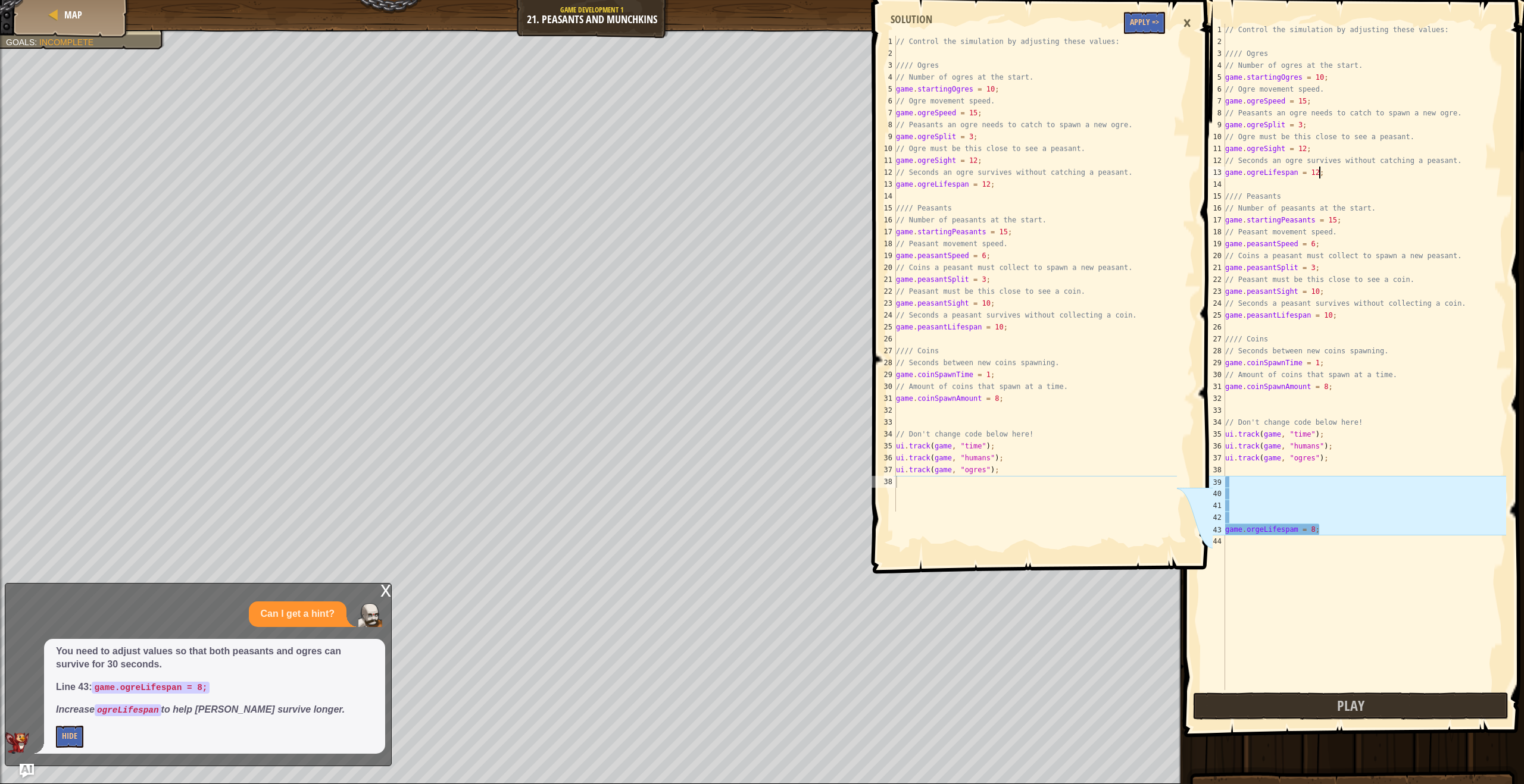
scroll to position [5, 8]
click at [1334, 541] on div "// Control the simulation by adjusting these values: //// Ogres // Number of og…" at bounding box center [1364, 369] width 283 height 690
click at [1331, 534] on div "// Control the simulation by adjusting these values: //// Ogres // Number of og…" at bounding box center [1364, 369] width 283 height 690
type textarea "g"
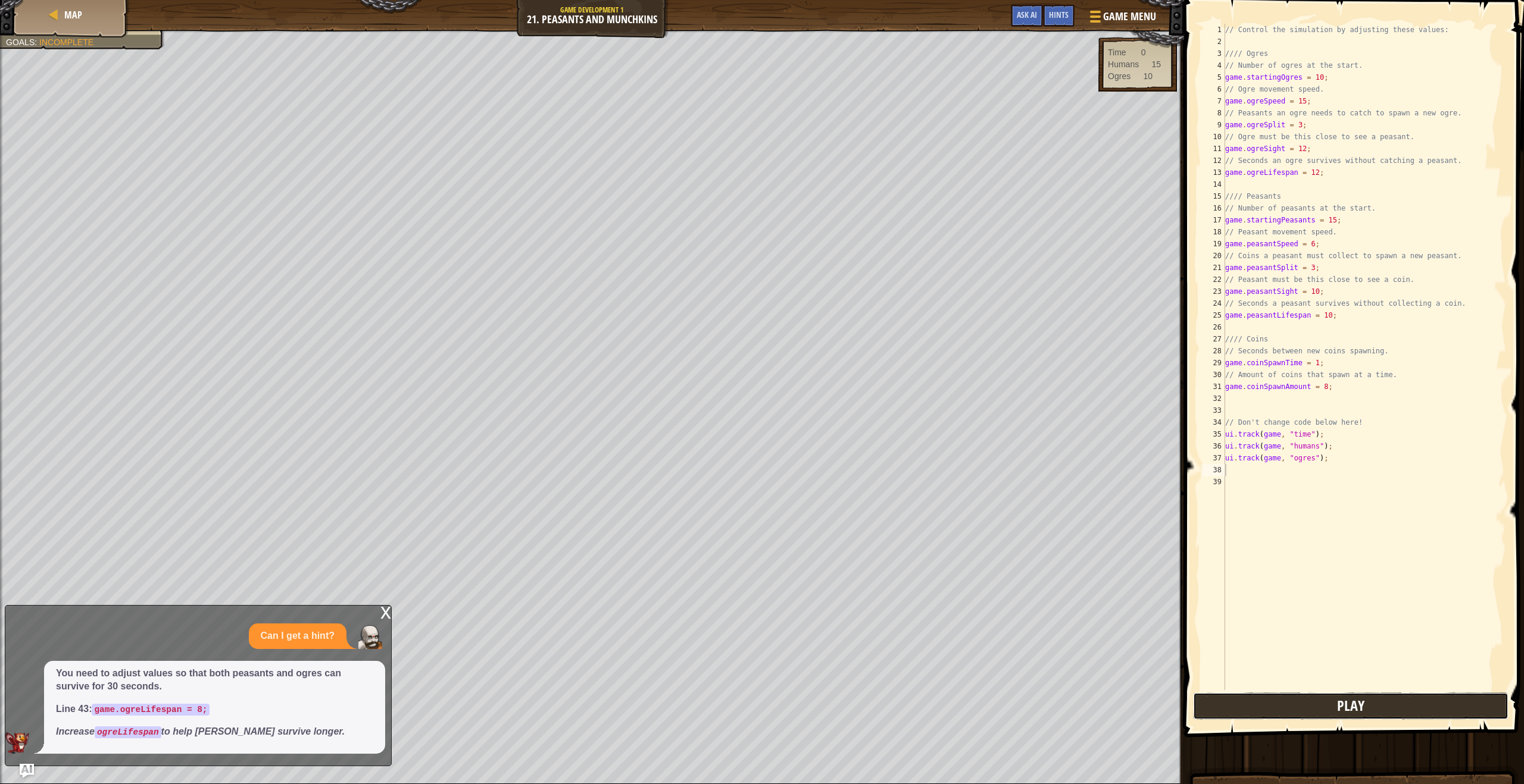
click at [1300, 710] on button "Play" at bounding box center [1350, 706] width 315 height 27
click at [382, 611] on div "x" at bounding box center [386, 611] width 11 height 12
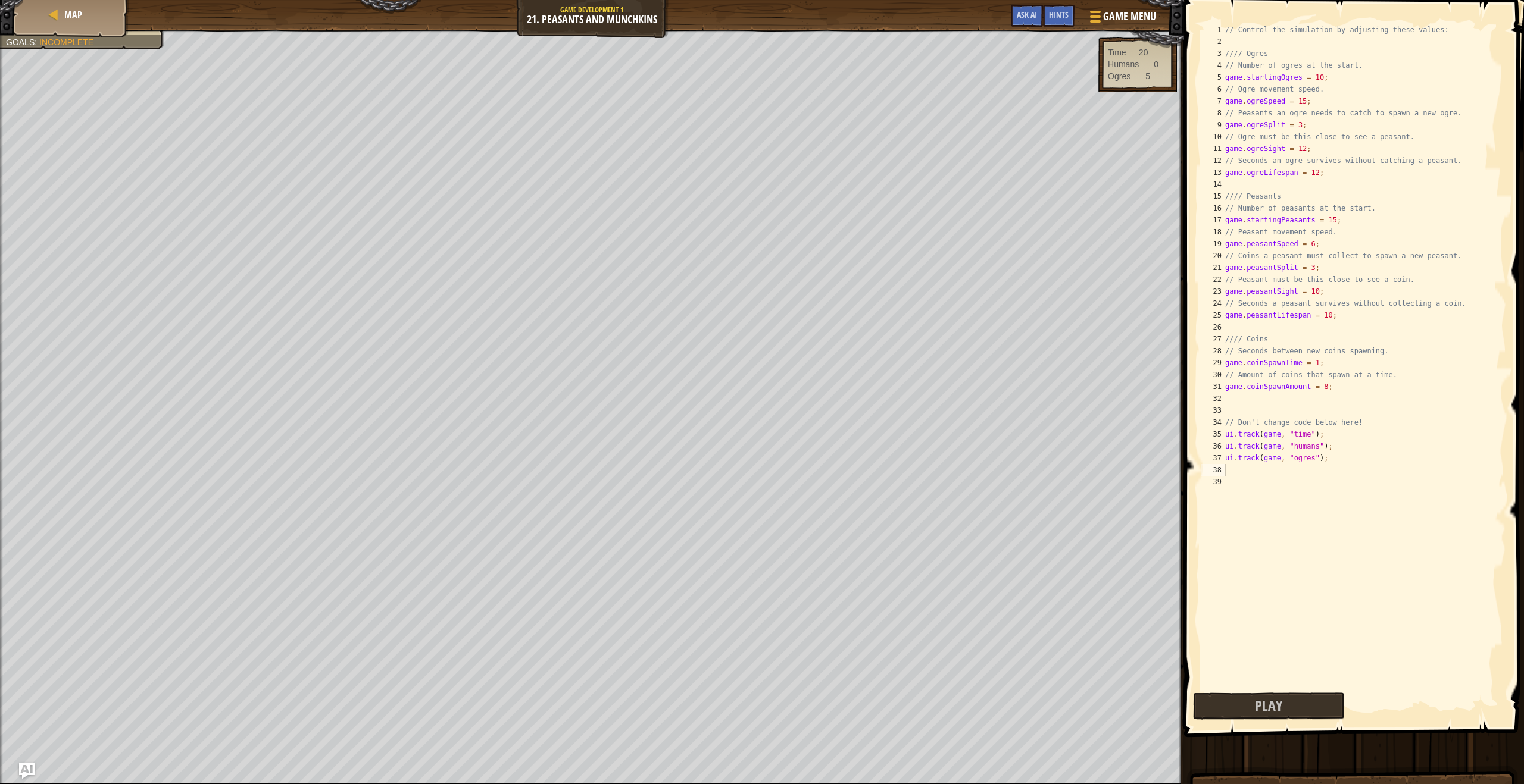
click at [23, 769] on img "Ask AI" at bounding box center [26, 771] width 15 height 15
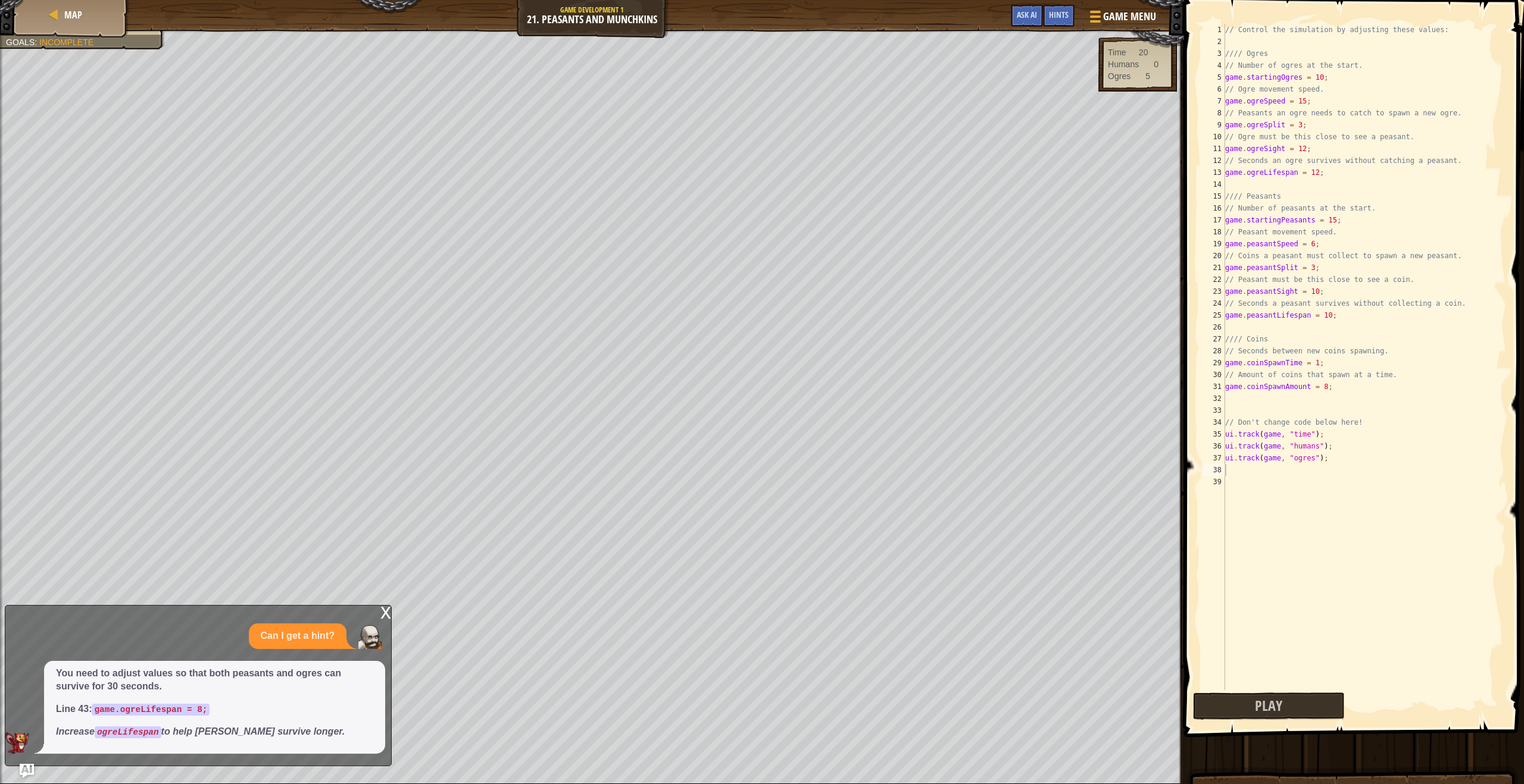
click at [387, 611] on div "x" at bounding box center [386, 611] width 11 height 12
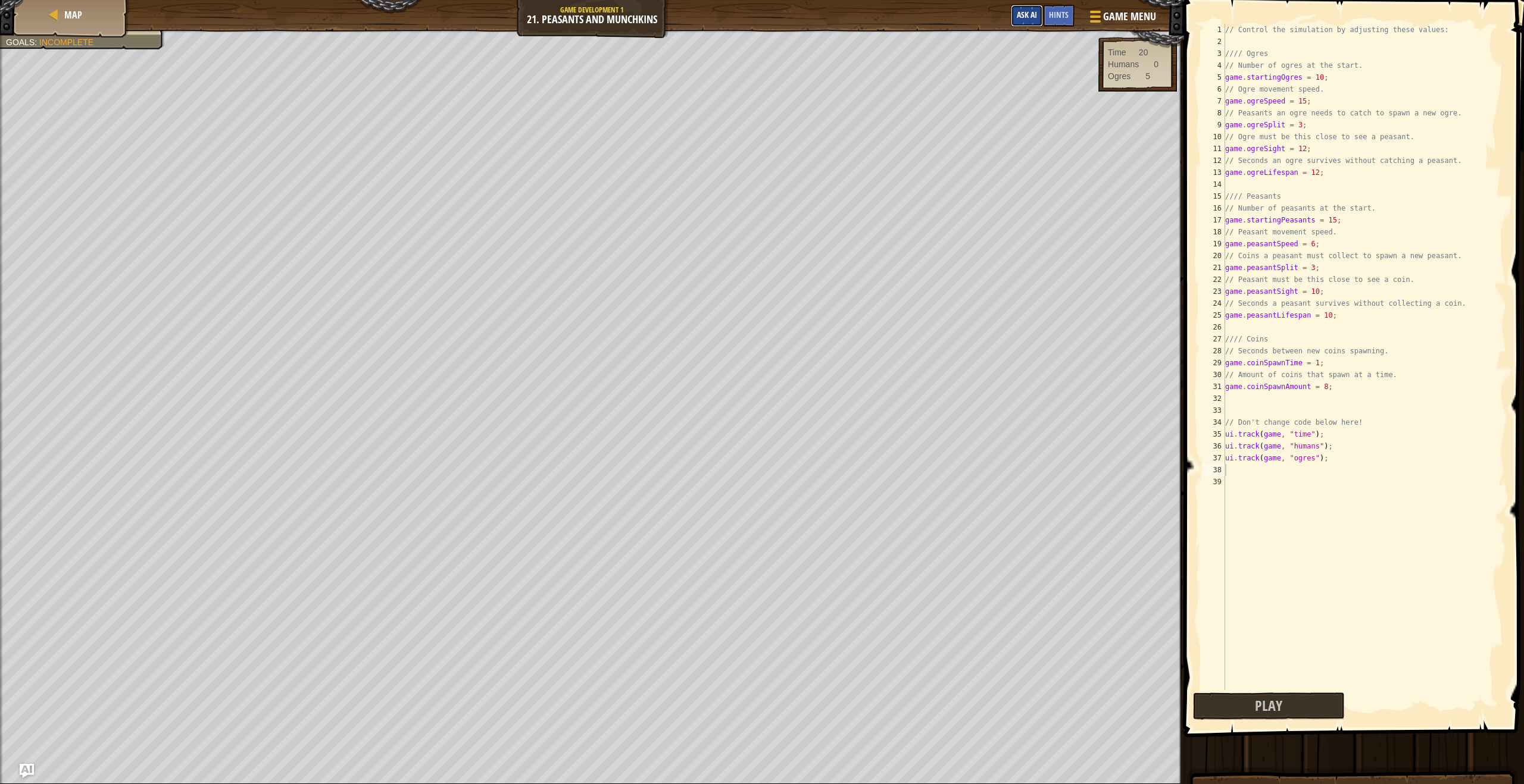
click at [1031, 13] on span "Ask AI" at bounding box center [1027, 14] width 20 height 11
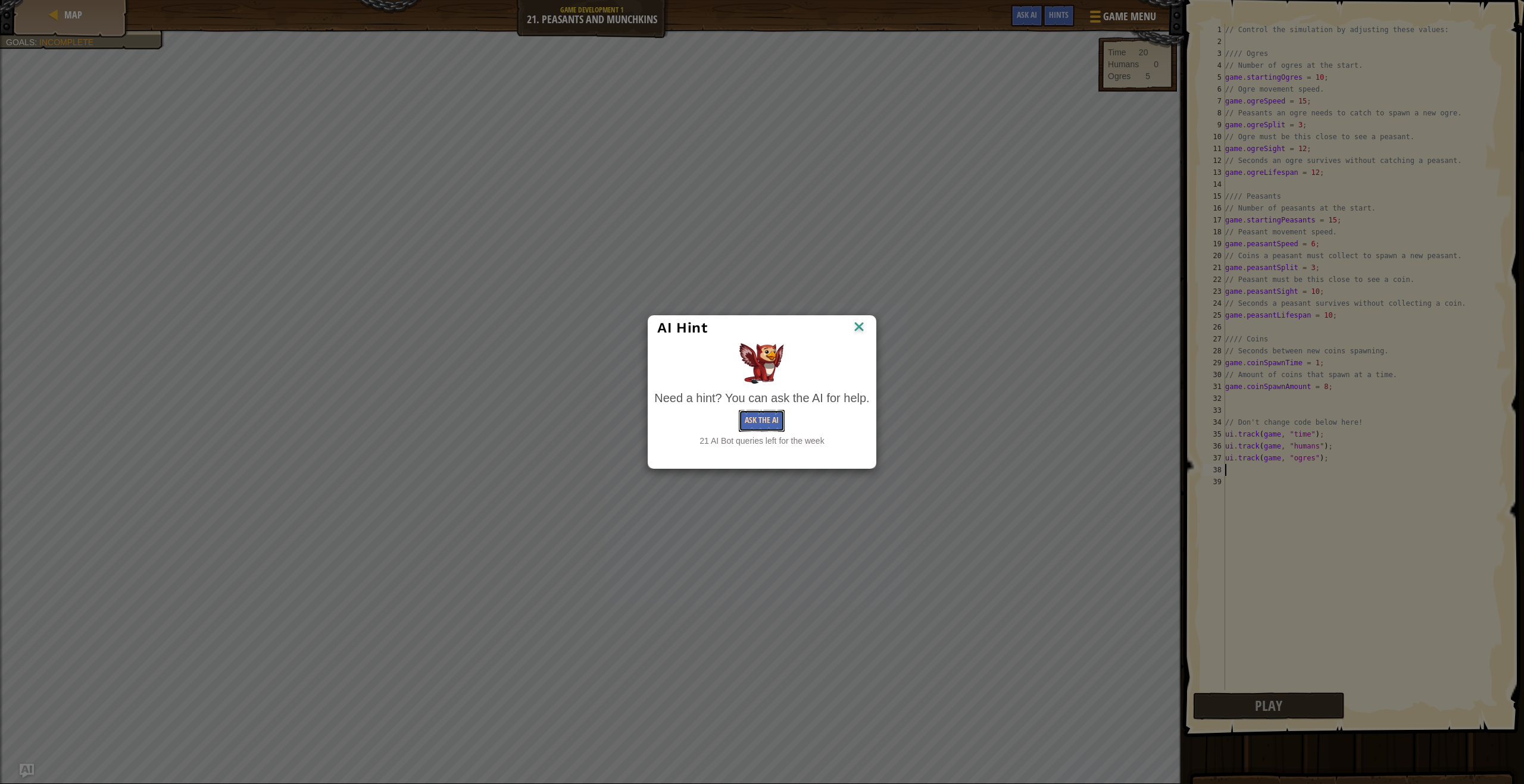
click at [750, 429] on button "Ask the AI" at bounding box center [762, 421] width 46 height 22
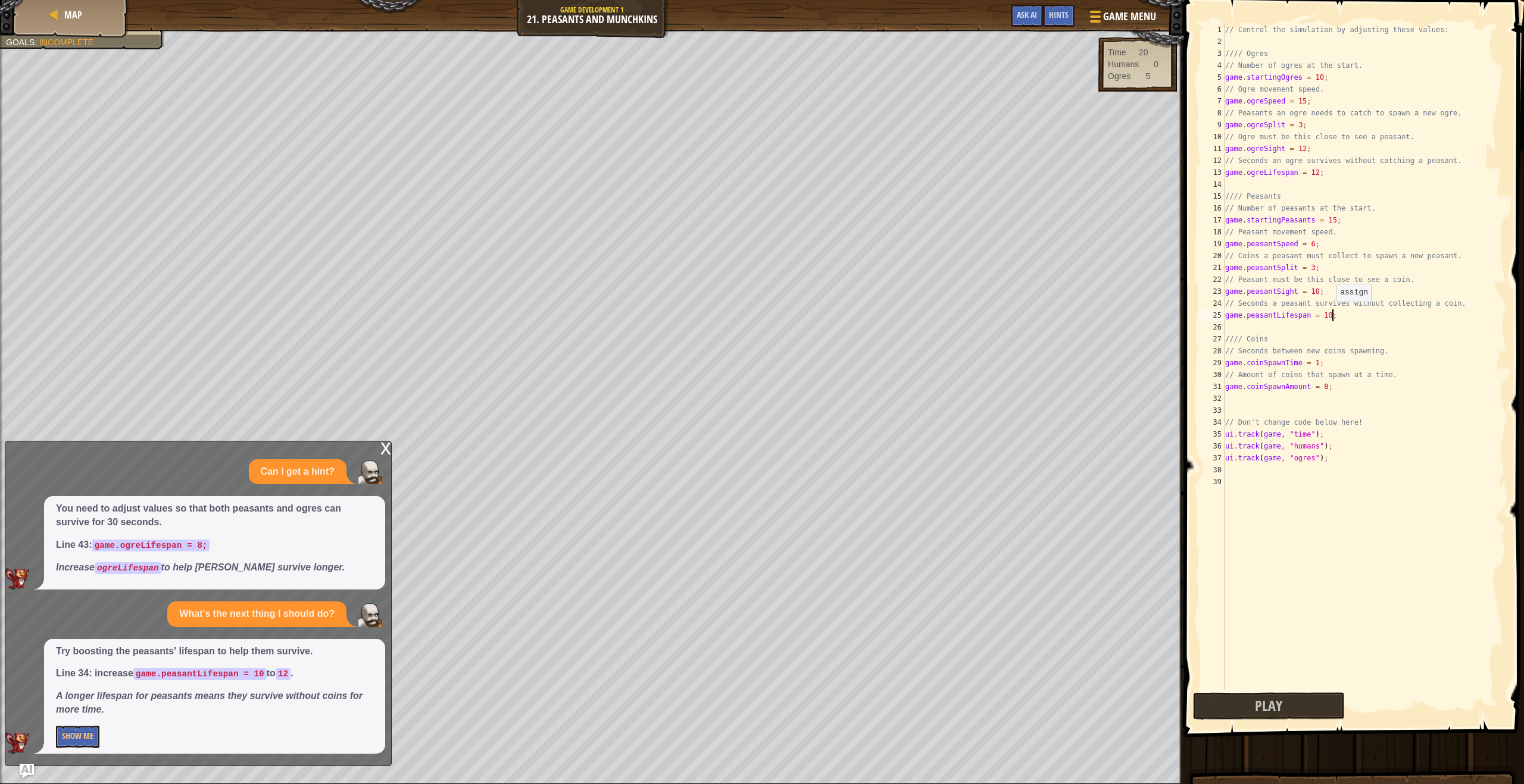
click at [1331, 313] on div "// Control the simulation by adjusting these values: //// Ogres // Number of og…" at bounding box center [1364, 369] width 283 height 690
click at [1247, 704] on button "Play" at bounding box center [1350, 706] width 315 height 27
click at [86, 739] on button "Show Me" at bounding box center [78, 737] width 44 height 22
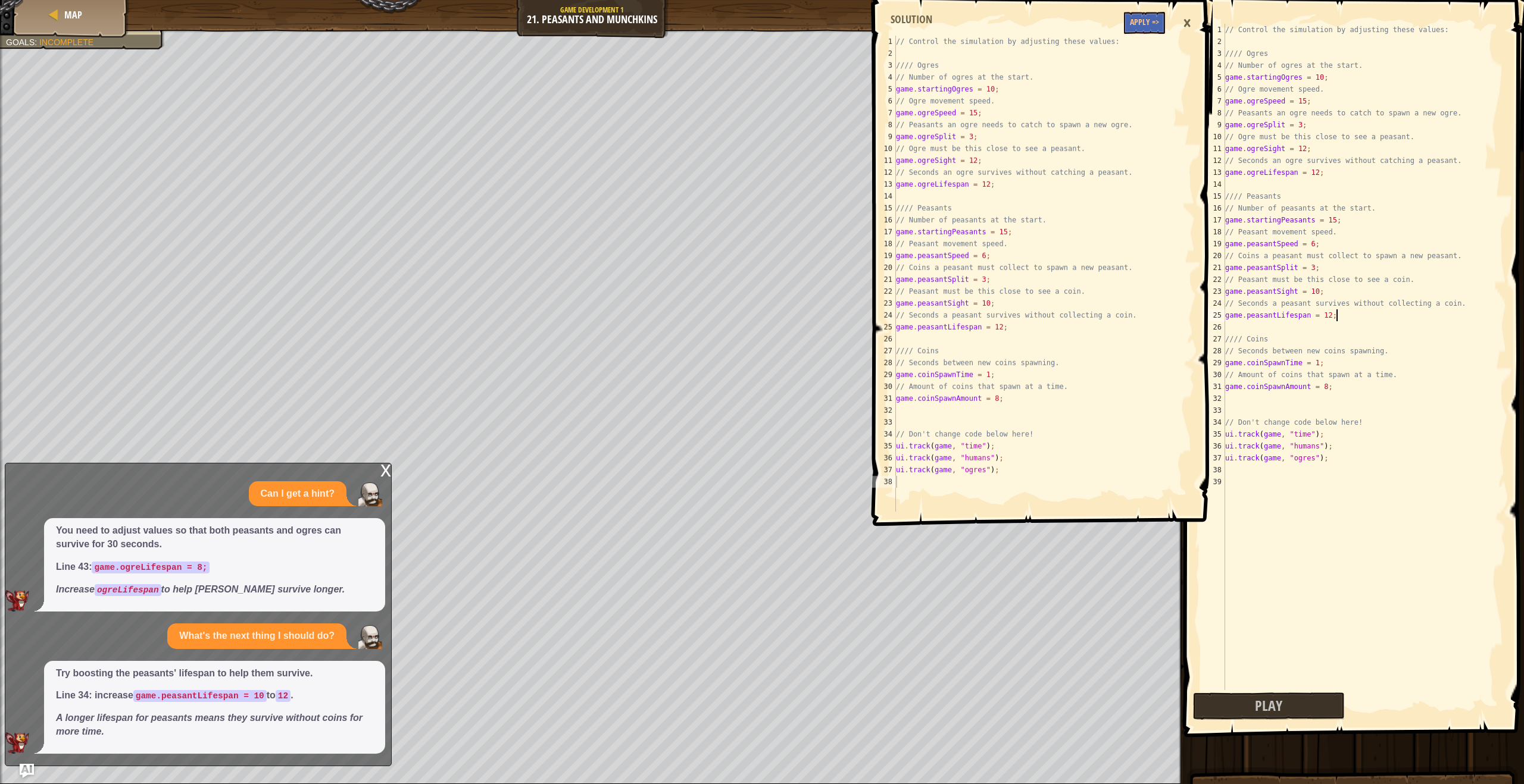
click at [1335, 316] on div "// Control the simulation by adjusting these values: //// Ogres // Number of og…" at bounding box center [1364, 369] width 283 height 690
click at [1331, 314] on div "// Control the simulation by adjusting these values: //// Ogres // Number of og…" at bounding box center [1364, 369] width 283 height 690
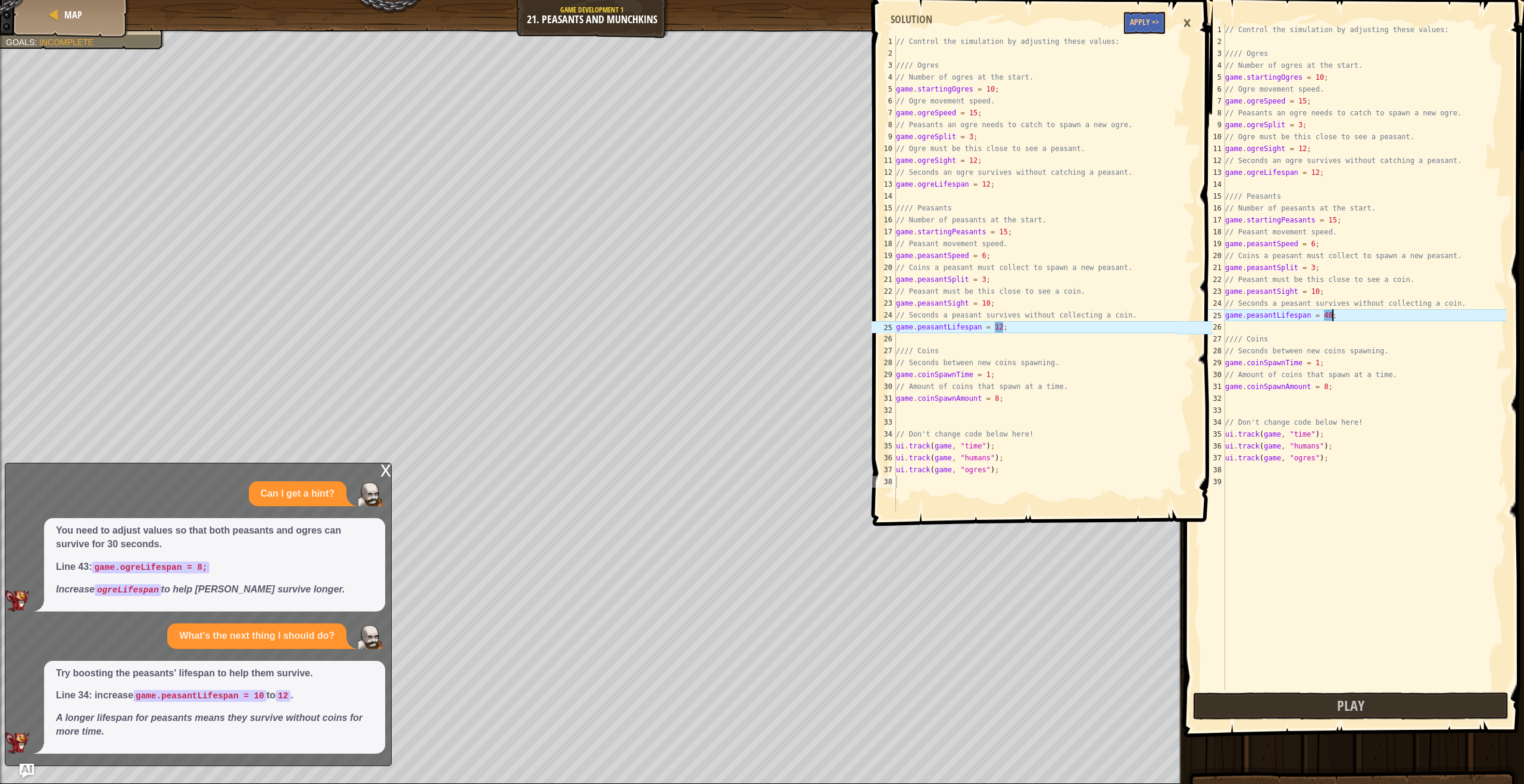
click at [1185, 24] on div "×" at bounding box center [1187, 23] width 20 height 27
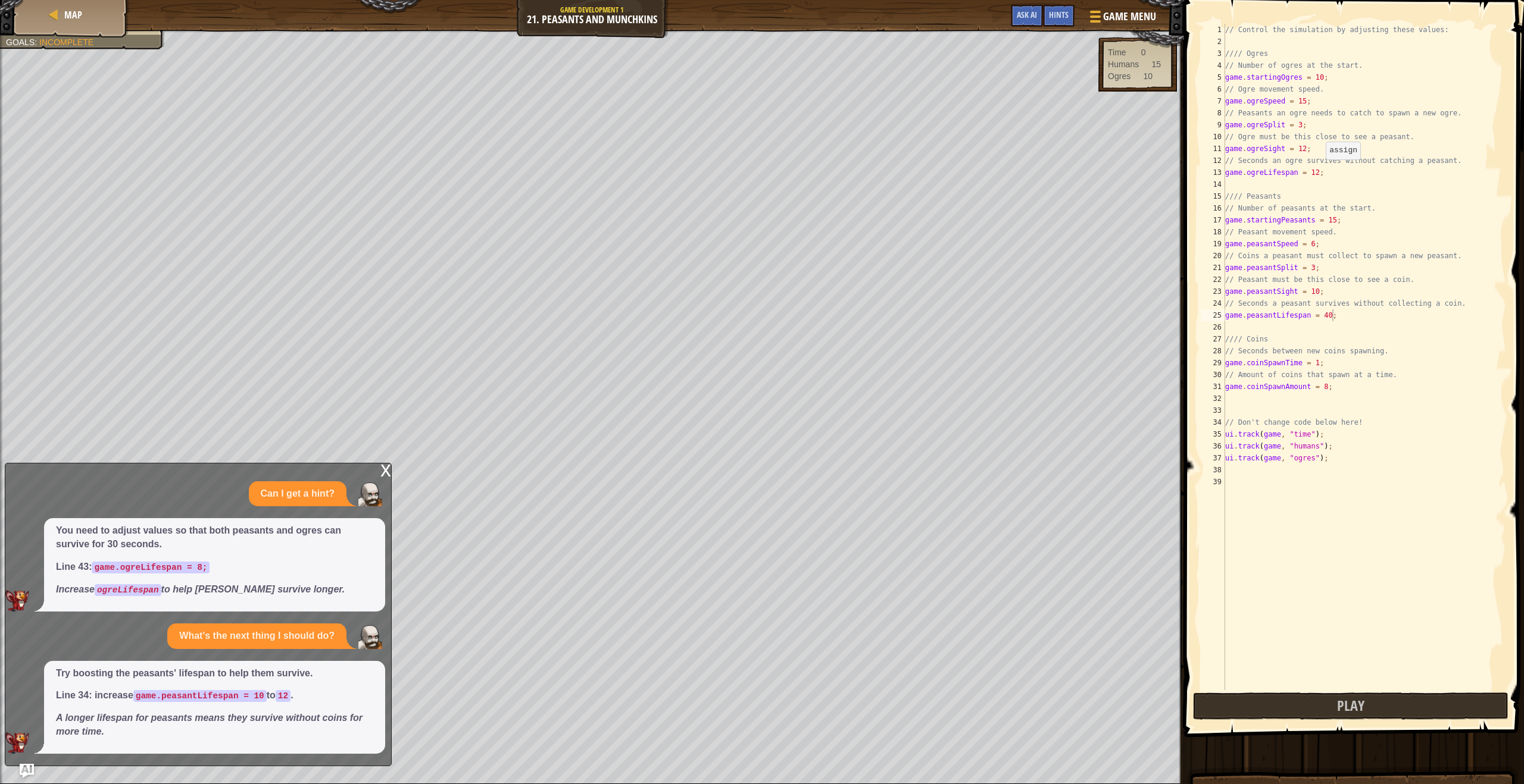
click at [1321, 171] on div "// Control the simulation by adjusting these values: //// Ogres // Number of og…" at bounding box center [1364, 369] width 283 height 690
type textarea "game.ogreLifespan = 40;"
click at [1235, 686] on div "// Control the simulation by adjusting these values: //// Ogres // Number of og…" at bounding box center [1364, 369] width 283 height 690
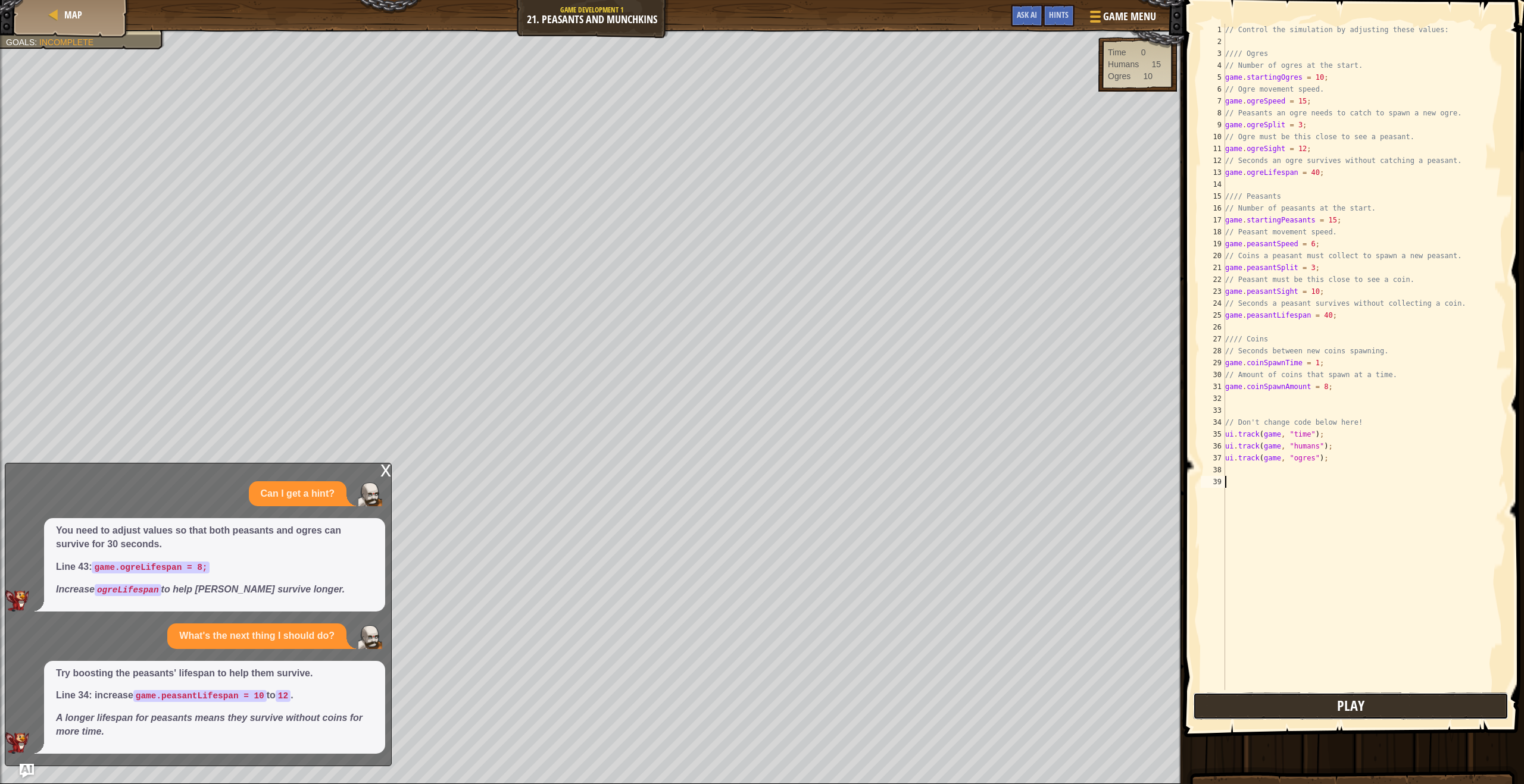
click at [1227, 710] on button "Play" at bounding box center [1350, 706] width 315 height 27
click at [1306, 101] on div "// Control the simulation by adjusting these values: //// Ogres // Number of og…" at bounding box center [1364, 369] width 283 height 690
click at [1306, 149] on div "// Control the simulation by adjusting these values: //// Ogres // Number of og…" at bounding box center [1364, 369] width 283 height 690
click at [1317, 290] on div "// Control the simulation by adjusting these values: //// Ogres // Number of og…" at bounding box center [1364, 369] width 283 height 690
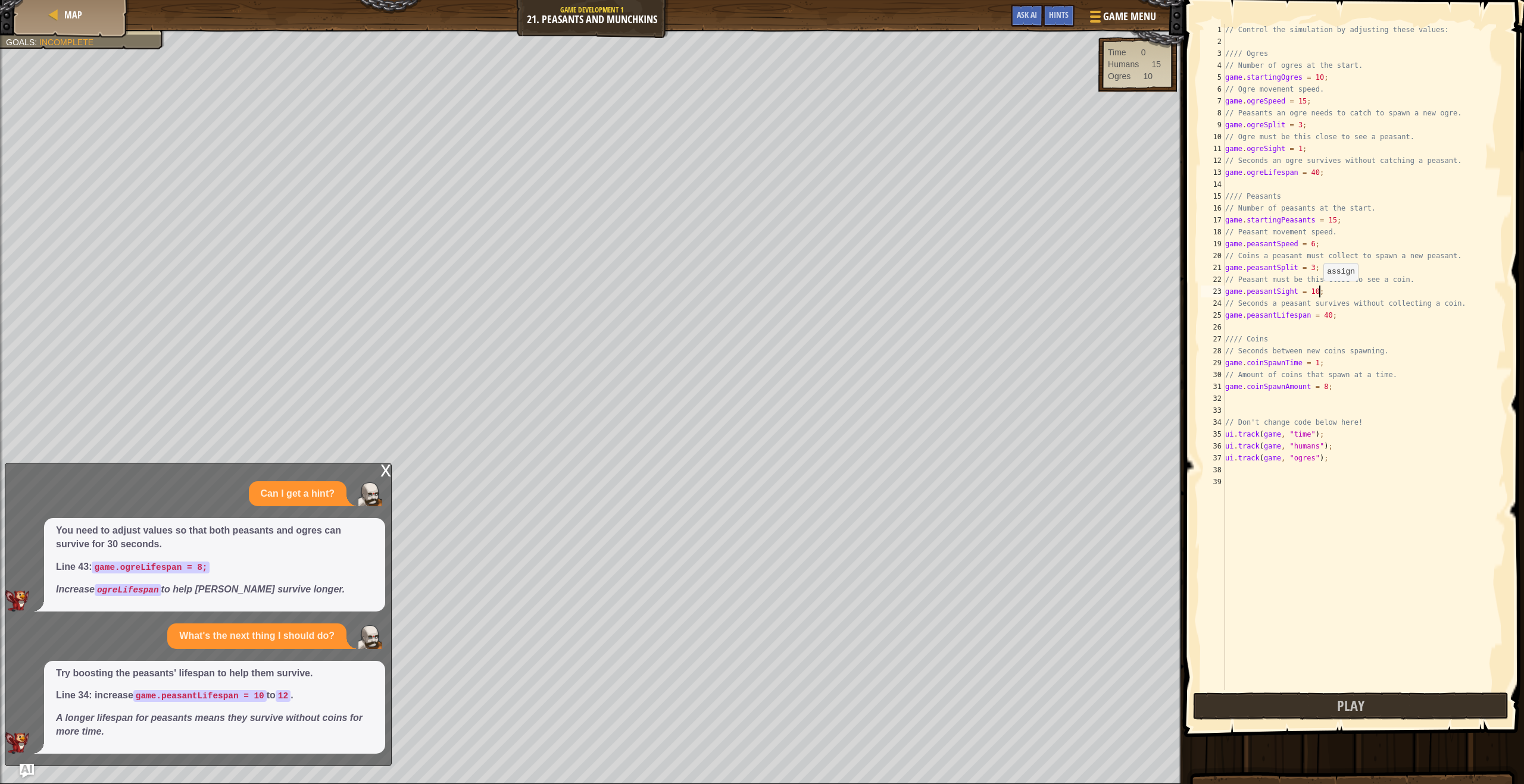
click at [1318, 292] on div "// Control the simulation by adjusting these values: //// Ogres // Number of og…" at bounding box center [1364, 369] width 283 height 690
click at [1333, 315] on div "// Control the simulation by adjusting these values: //// Ogres // Number of og…" at bounding box center [1364, 369] width 283 height 690
click at [1320, 172] on div "// Control the simulation by adjusting these values: //// Ogres // Number of og…" at bounding box center [1364, 369] width 283 height 690
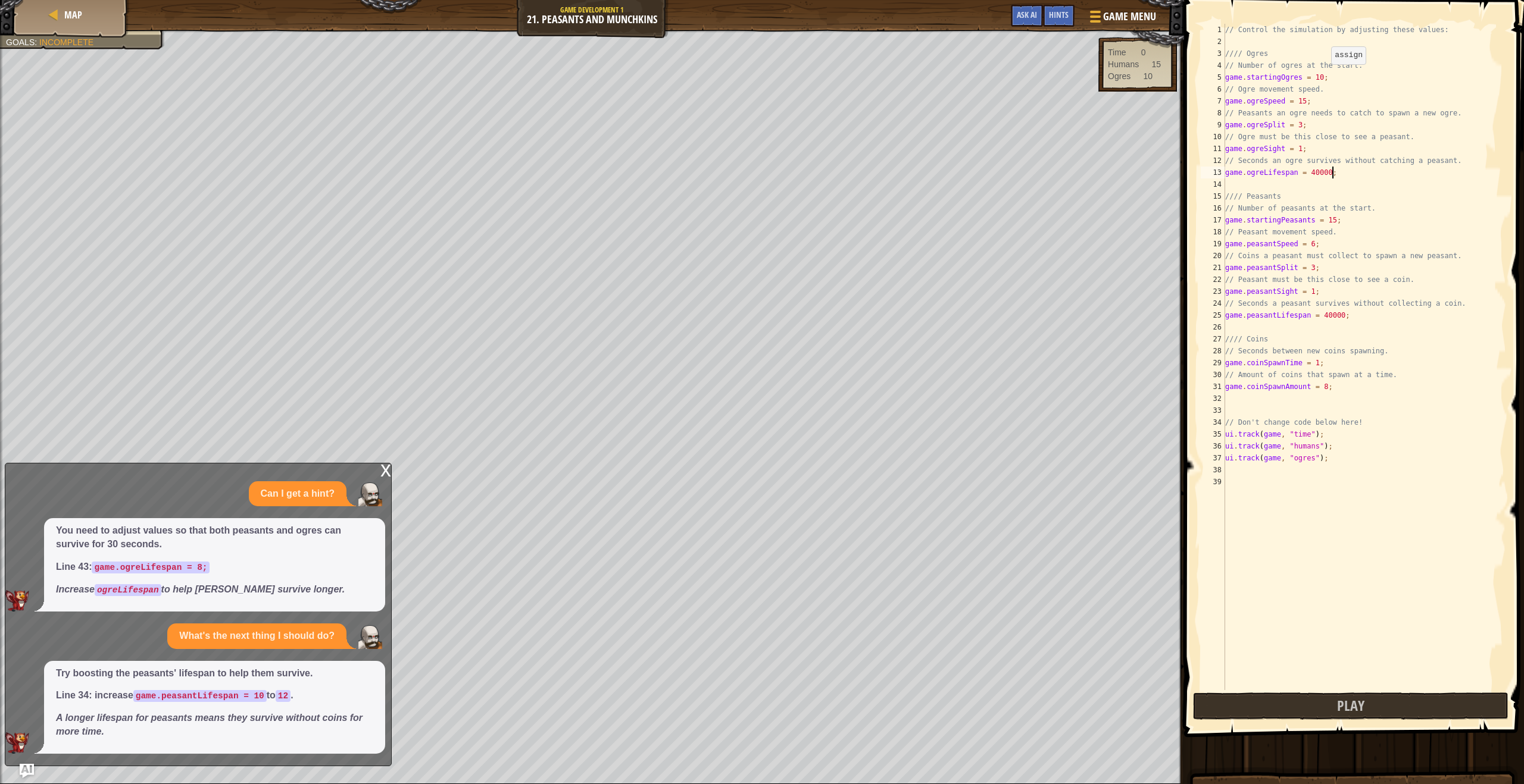
click at [1326, 76] on div "// Control the simulation by adjusting these values: //// Ogres // Number of og…" at bounding box center [1364, 369] width 283 height 690
click at [1320, 76] on div "// Control the simulation by adjusting these values: //// Ogres // Number of og…" at bounding box center [1364, 369] width 283 height 690
click at [1322, 76] on div "// Control the simulation by adjusting these values: //// Ogres // Number of og…" at bounding box center [1364, 369] width 283 height 690
click at [1323, 78] on div "// Control the simulation by adjusting these values: //// Ogres // Number of og…" at bounding box center [1364, 369] width 283 height 690
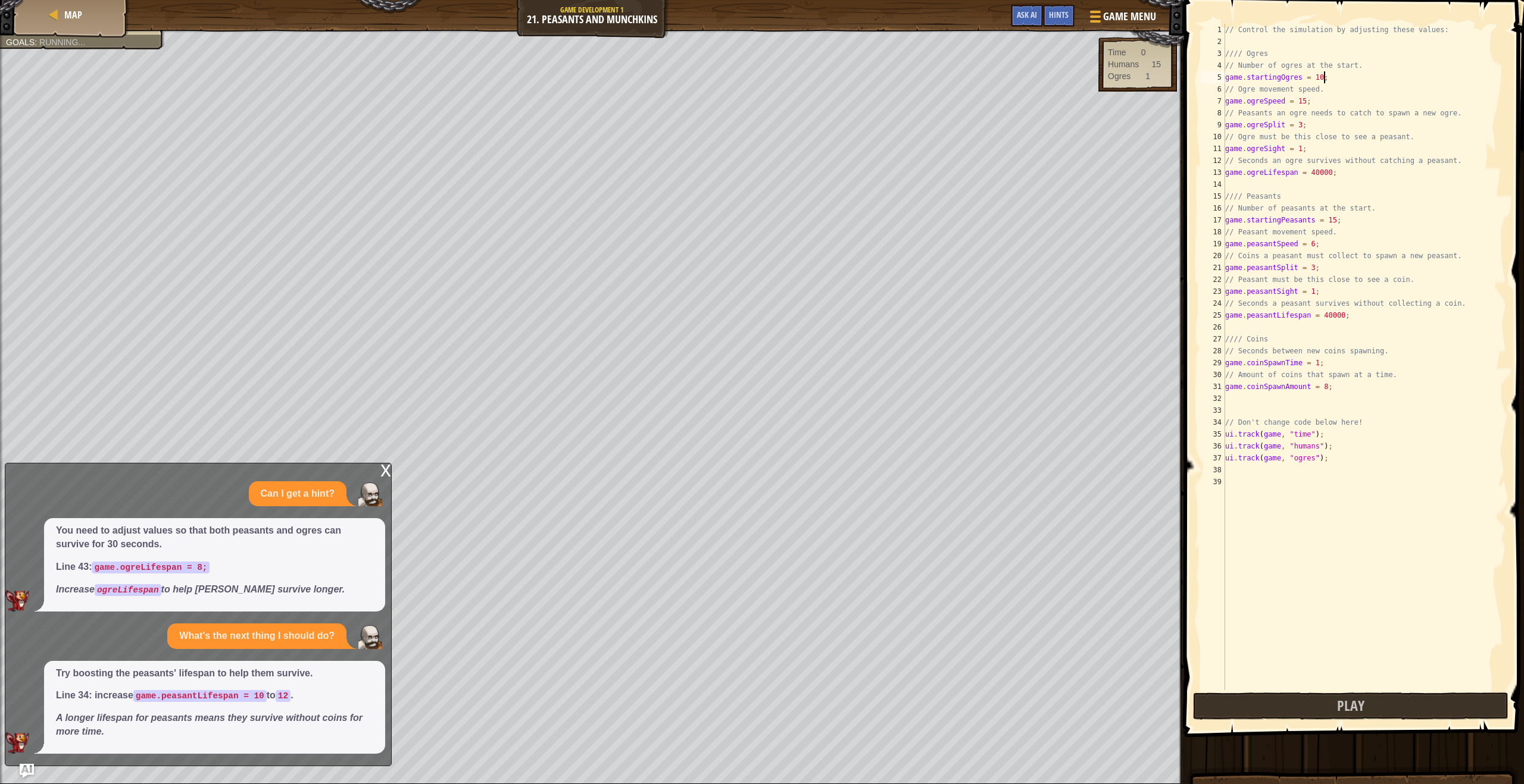
scroll to position [5, 8]
click at [1336, 219] on div "// Control the simulation by adjusting these values: //// Ogres // Number of og…" at bounding box center [1364, 369] width 283 height 690
type textarea "game.startingPeasants = 100;"
click at [1315, 694] on button "Play" at bounding box center [1350, 706] width 315 height 27
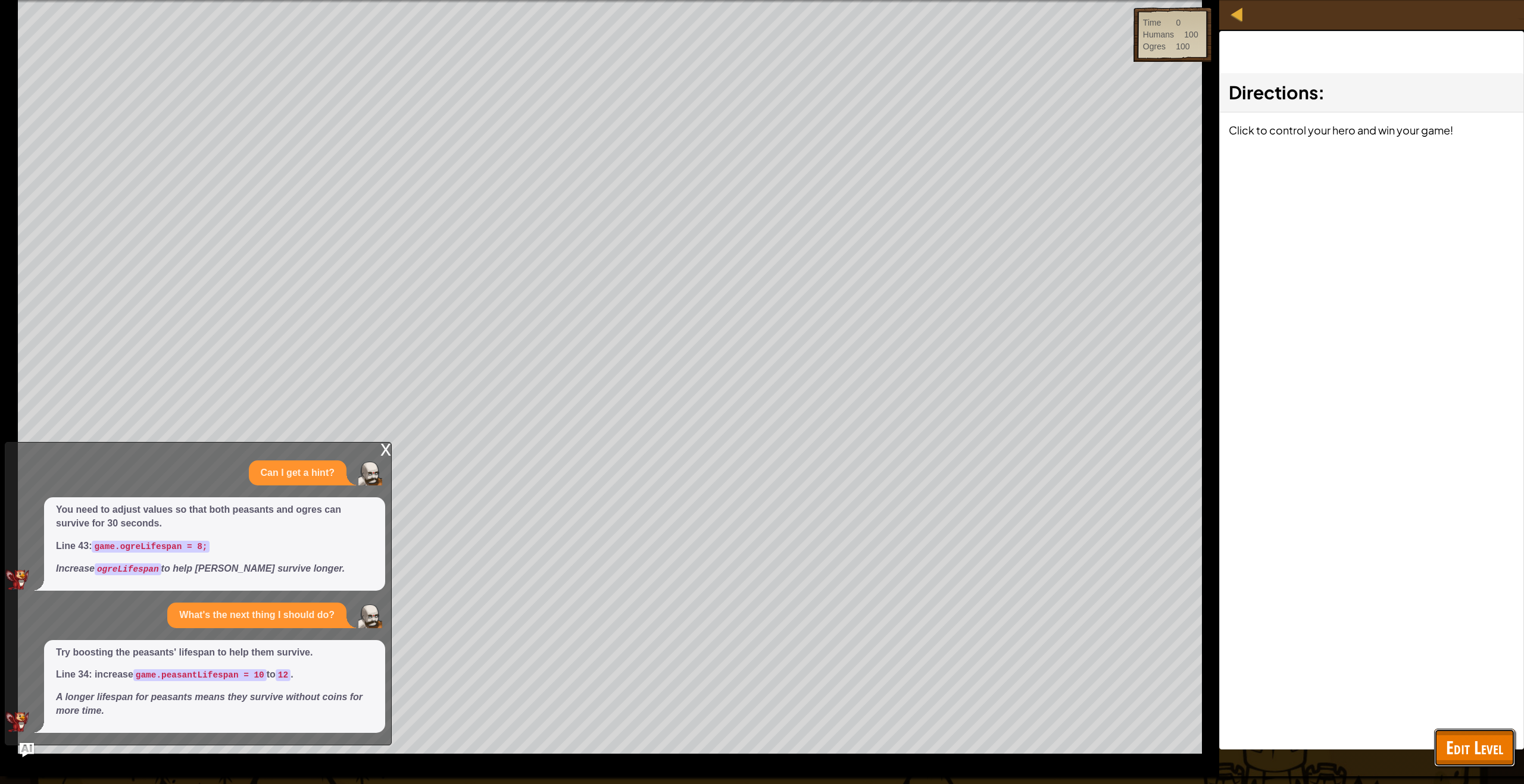
click at [1456, 743] on span "Edit Level" at bounding box center [1474, 747] width 57 height 24
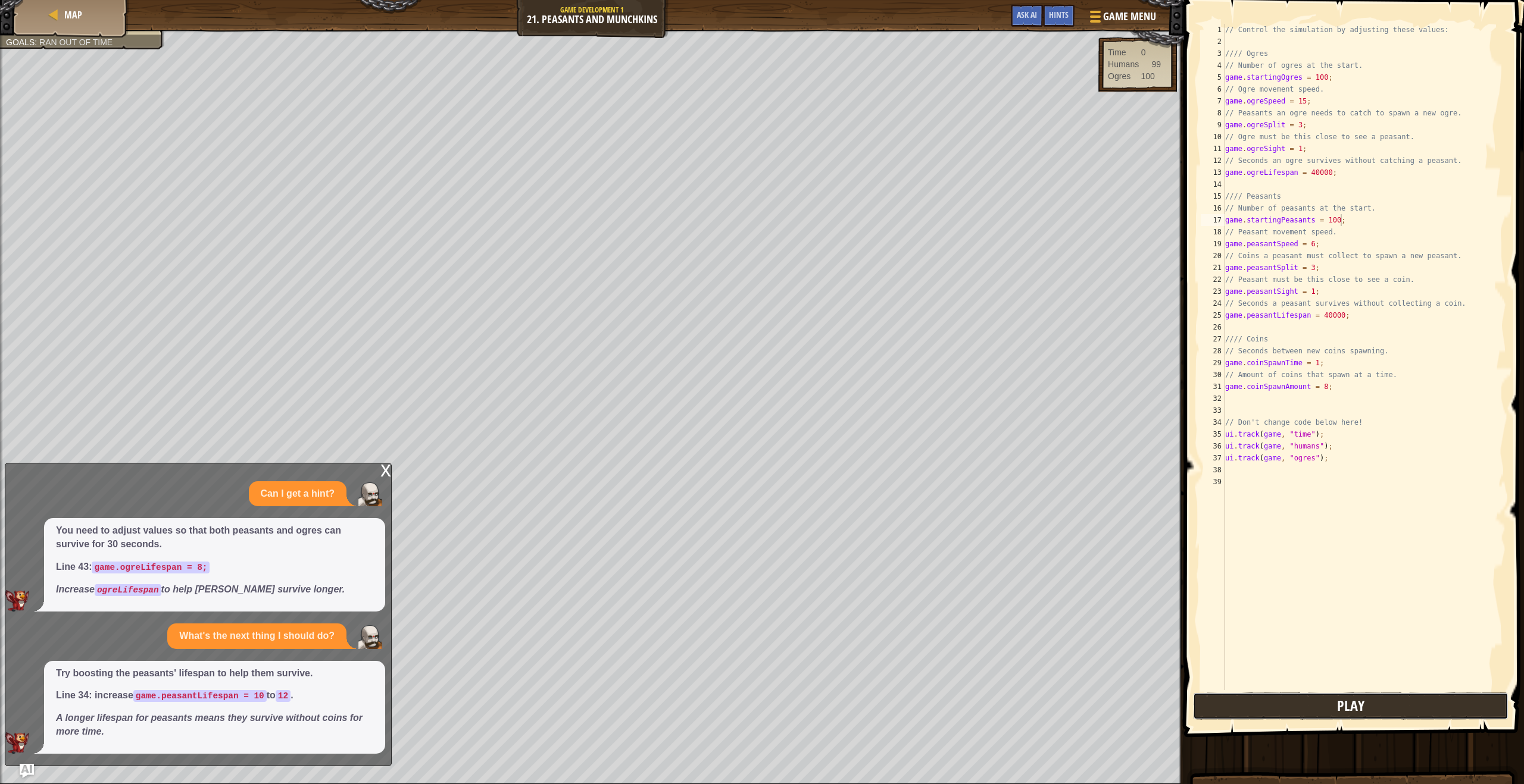
click at [1392, 712] on button "Play" at bounding box center [1350, 706] width 315 height 27
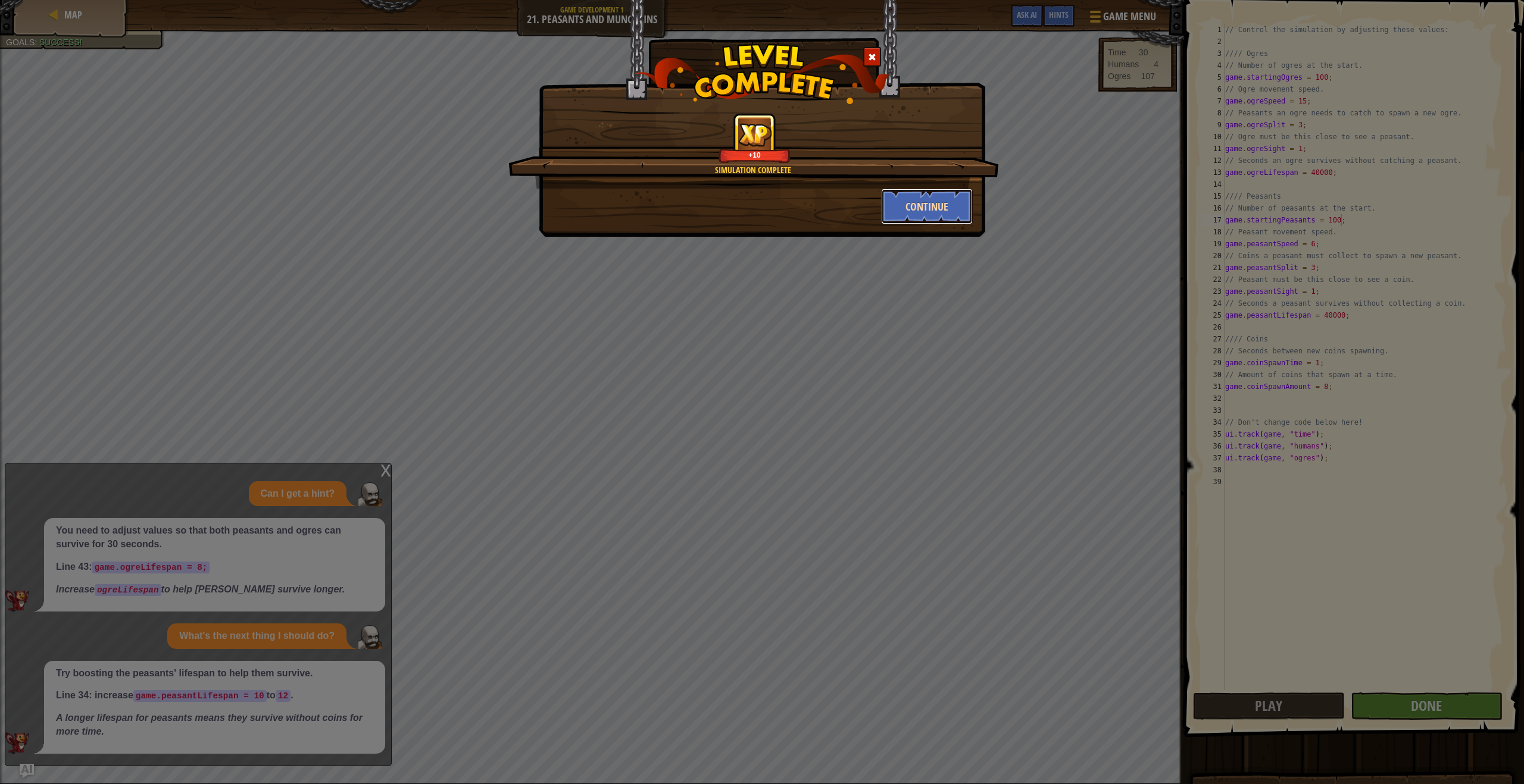
click at [922, 199] on button "Continue" at bounding box center [927, 206] width 92 height 35
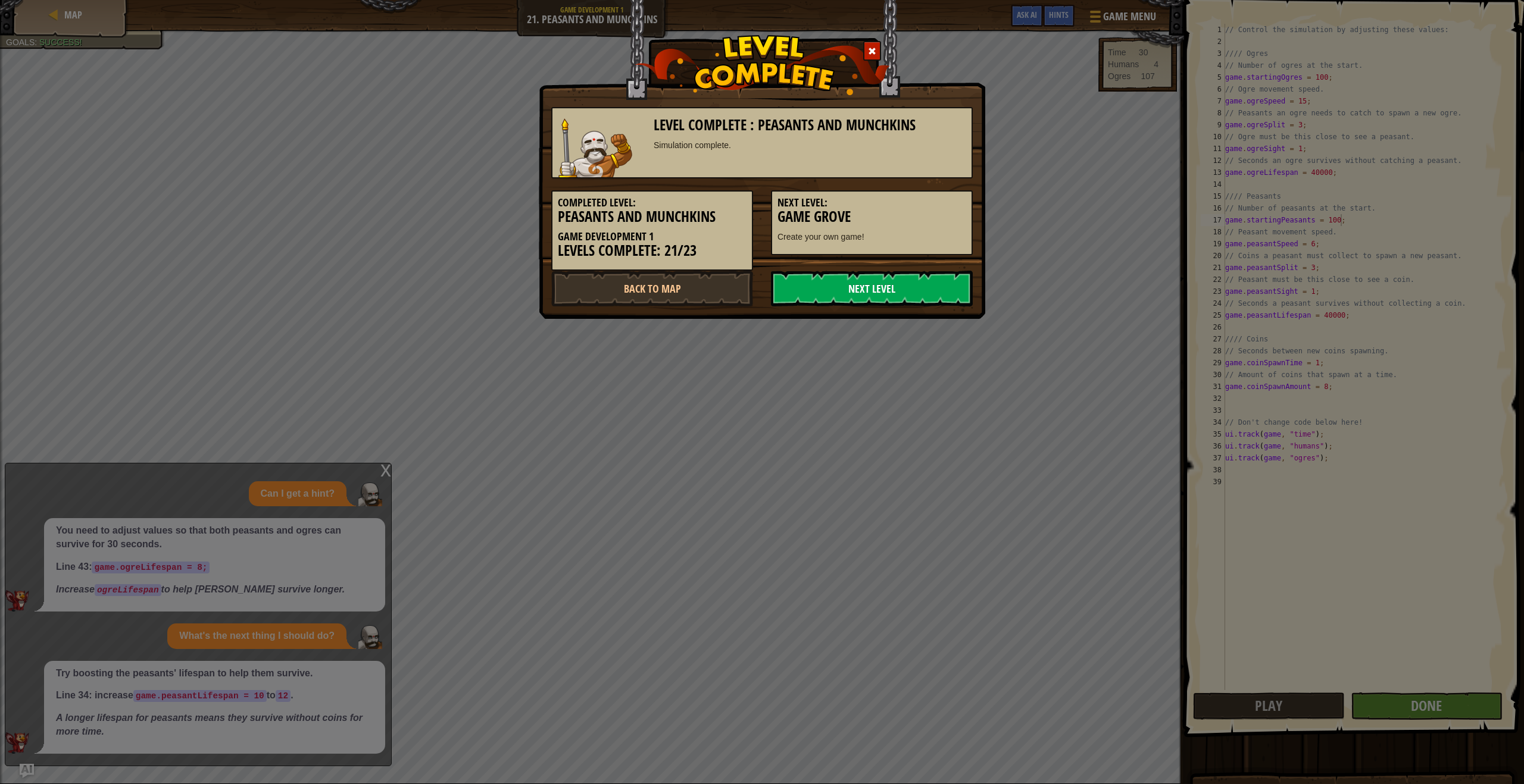
click at [882, 290] on link "Next Level" at bounding box center [872, 288] width 202 height 35
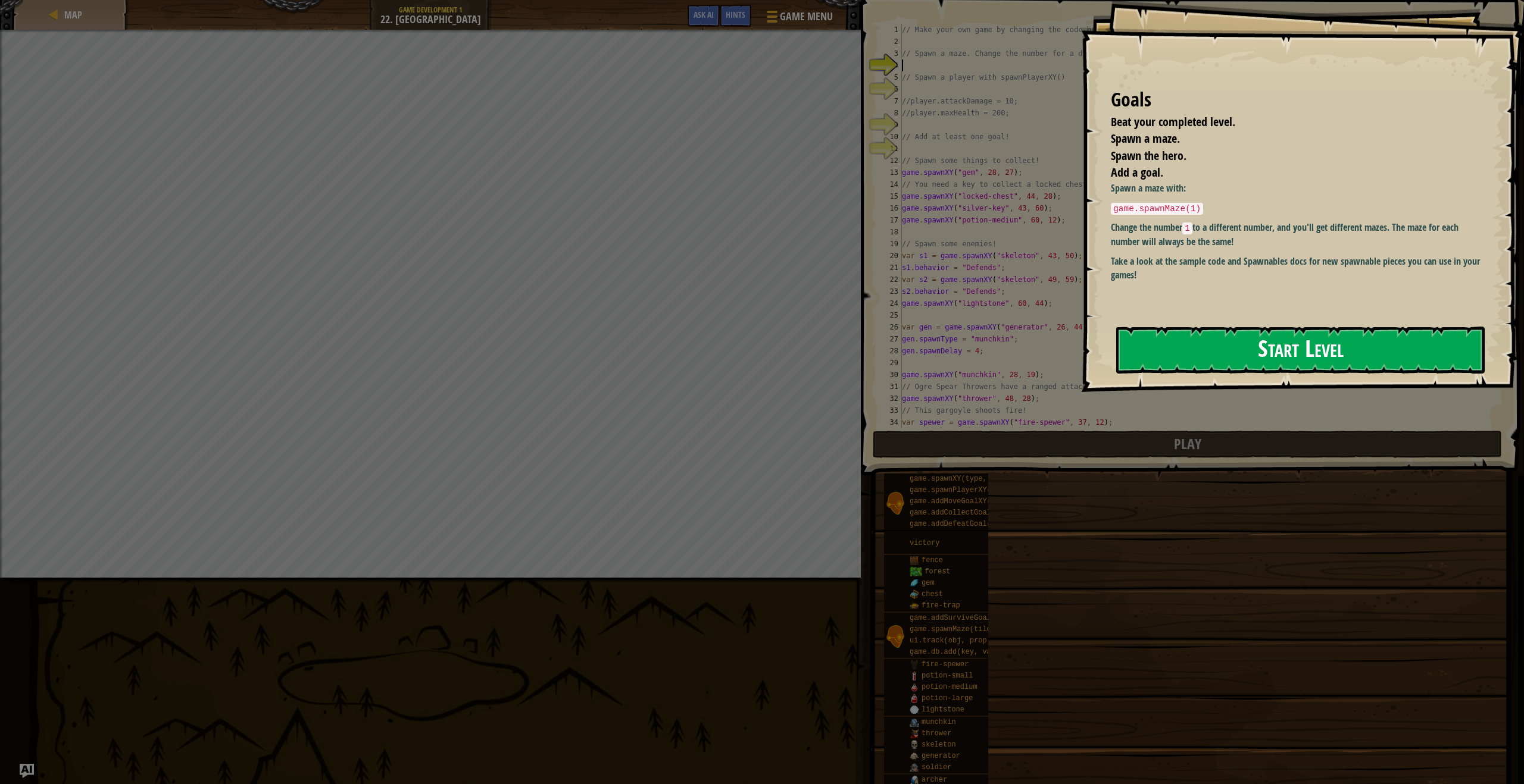
click at [1302, 347] on button "Start Level" at bounding box center [1300, 350] width 369 height 47
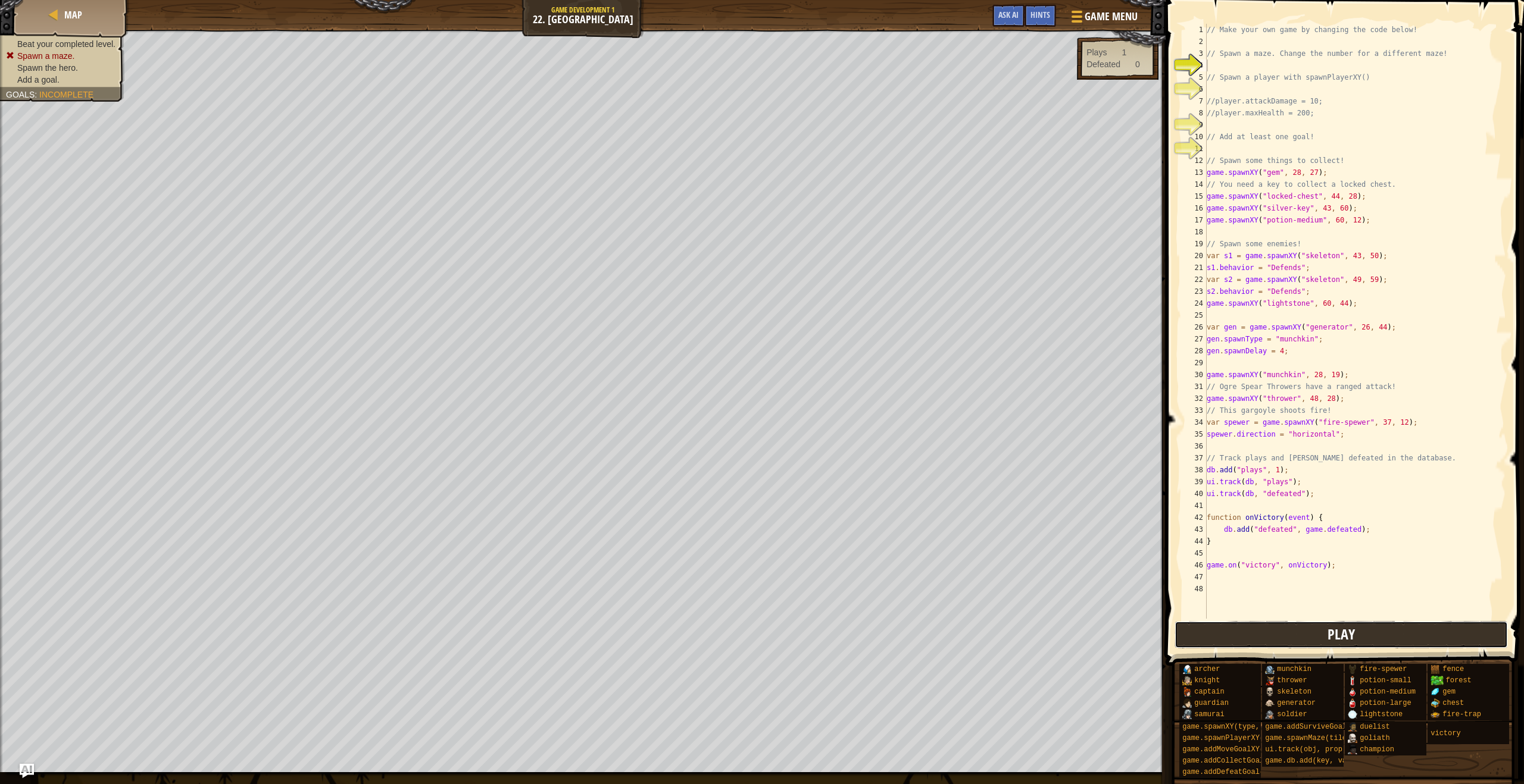
click at [1211, 635] on button "Play" at bounding box center [1341, 635] width 334 height 27
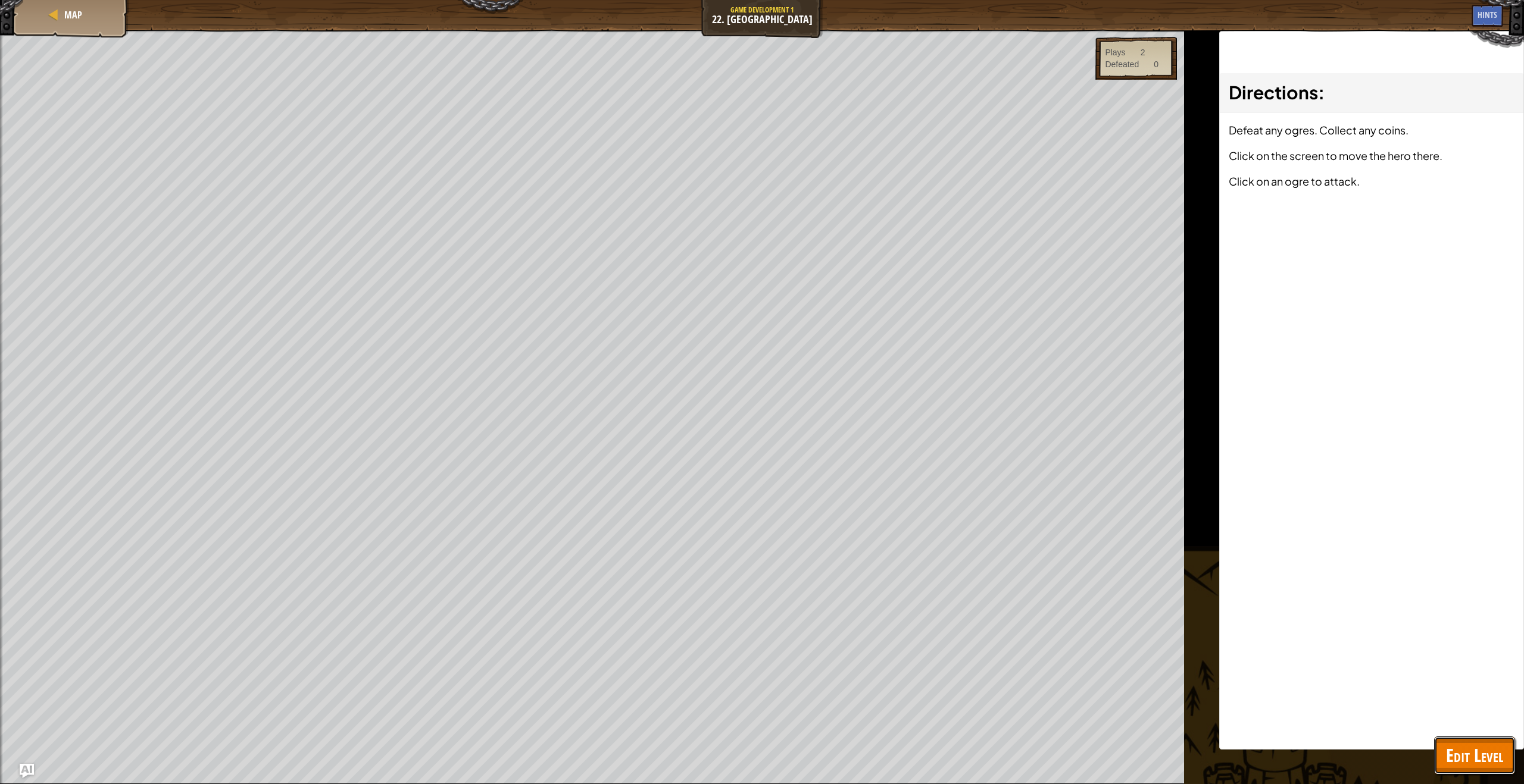
click at [1440, 753] on button "Edit Level" at bounding box center [1474, 755] width 81 height 38
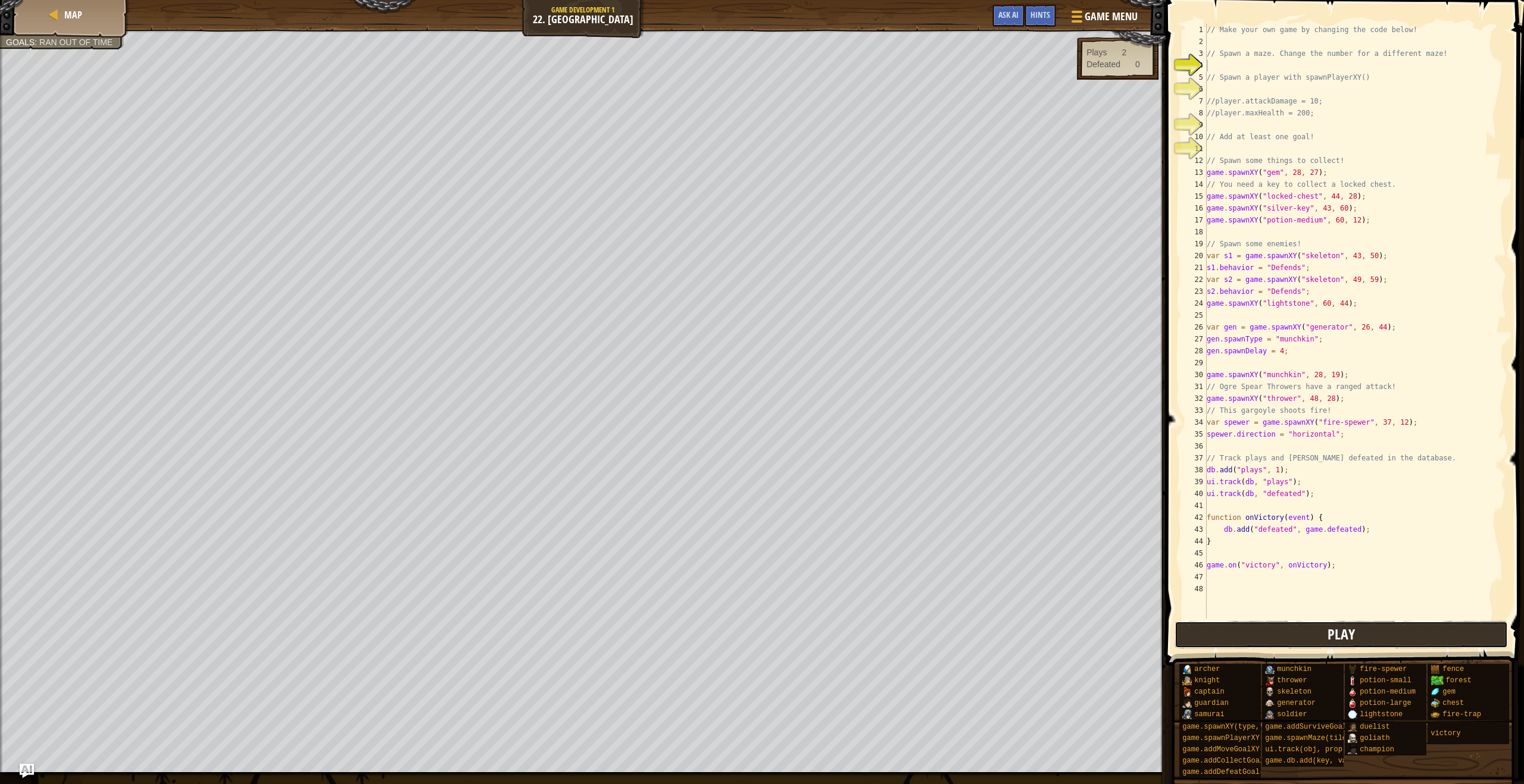
click at [1262, 621] on button "Play" at bounding box center [1341, 635] width 334 height 27
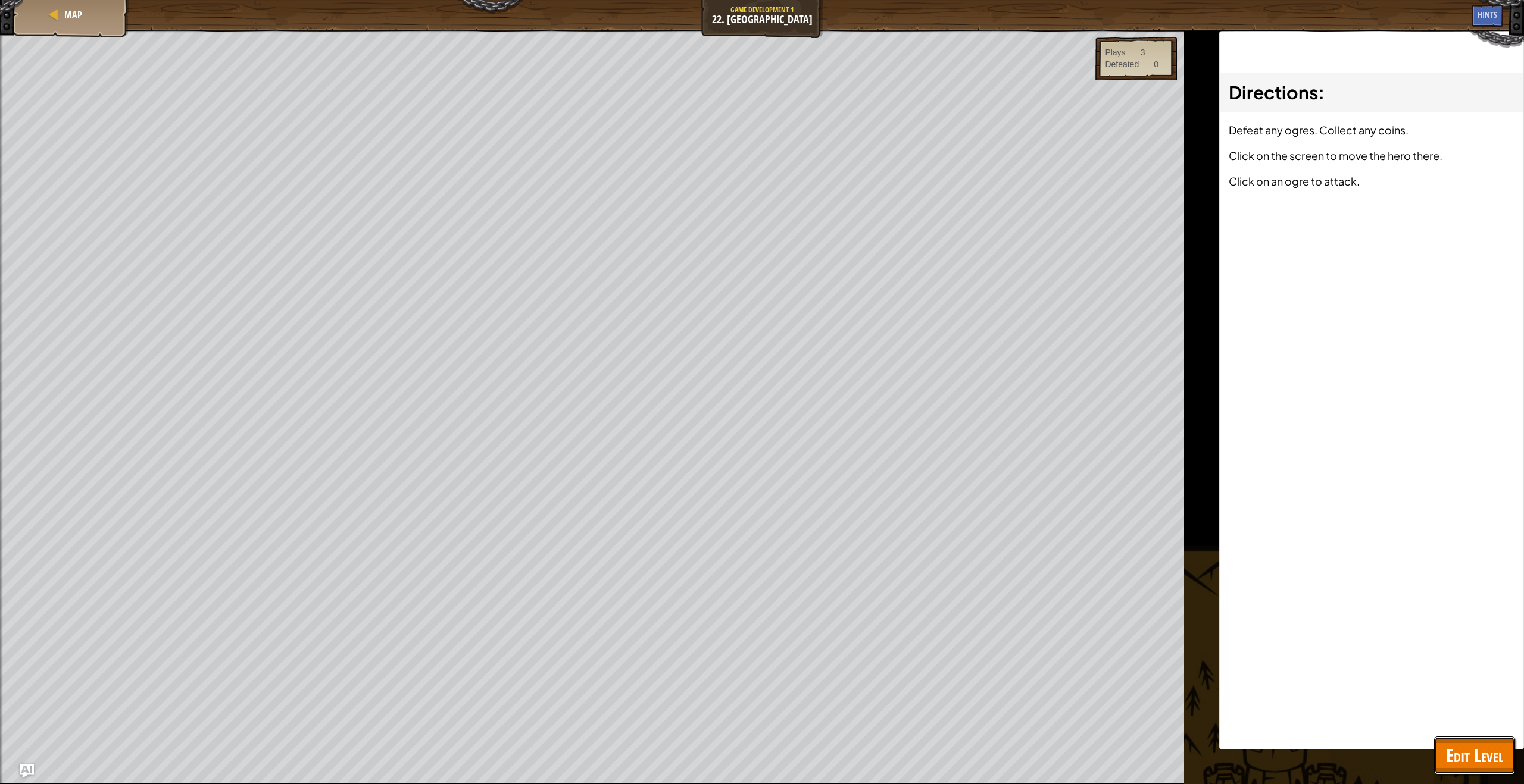
click at [1454, 760] on span "Edit Level" at bounding box center [1474, 755] width 57 height 24
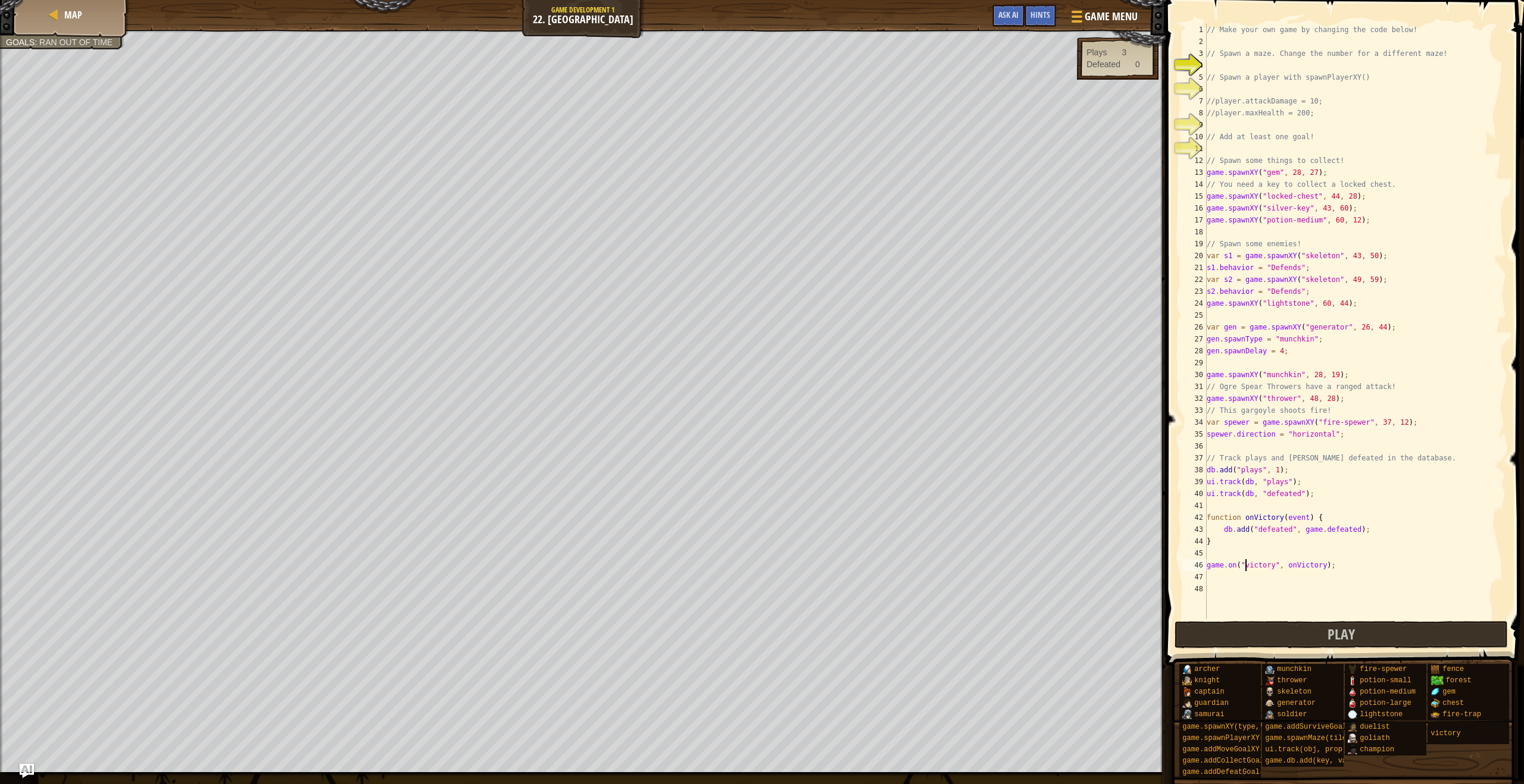
click at [1245, 569] on div "// Make your own game by changing the code below! // Spawn a maze. Change the n…" at bounding box center [1355, 333] width 302 height 619
click at [1219, 541] on div "// Make your own game by changing the code below! // Spawn a maze. Change the n…" at bounding box center [1355, 333] width 302 height 619
type textarea "}"
click at [1221, 550] on div "// Make your own game by changing the code below! // Spawn a maze. Change the n…" at bounding box center [1355, 333] width 302 height 619
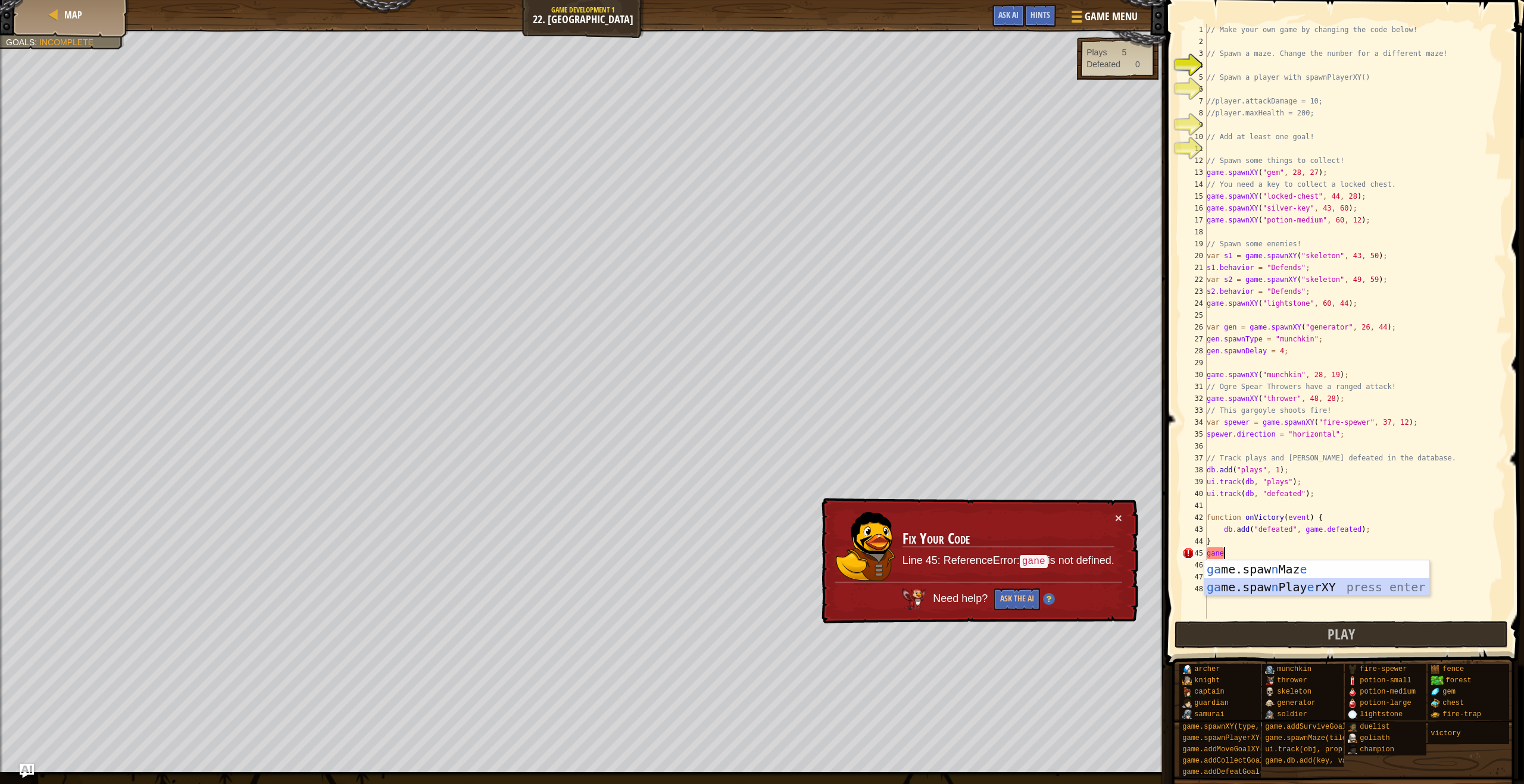
click at [1236, 592] on div "ga me.[PERSON_NAME] n Maz e press enter ga me.[PERSON_NAME] n Play e rXY press …" at bounding box center [1317, 596] width 225 height 72
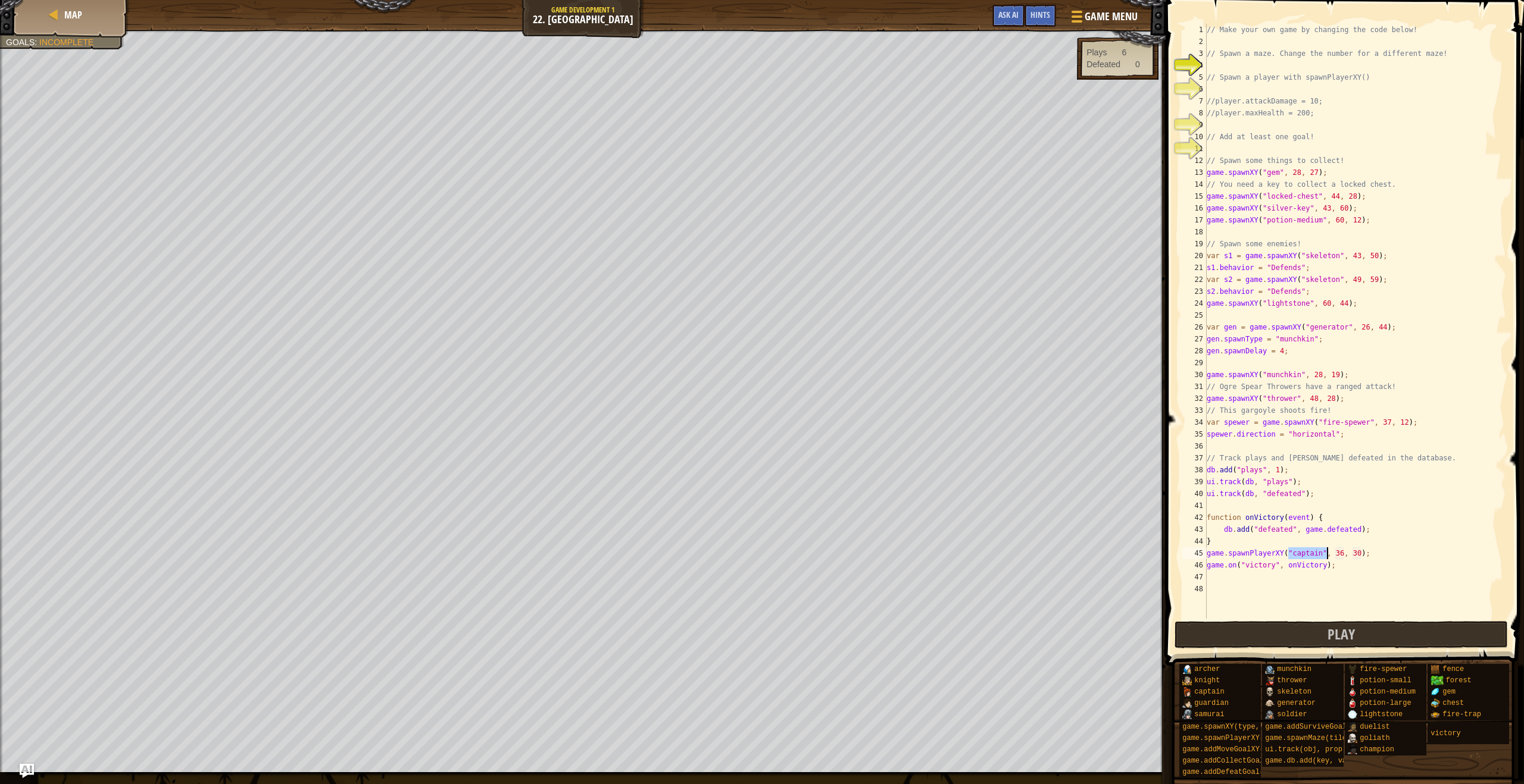
click at [1322, 555] on div "// Make your own game by changing the code below! // Spawn a maze. Change the n…" at bounding box center [1355, 333] width 302 height 619
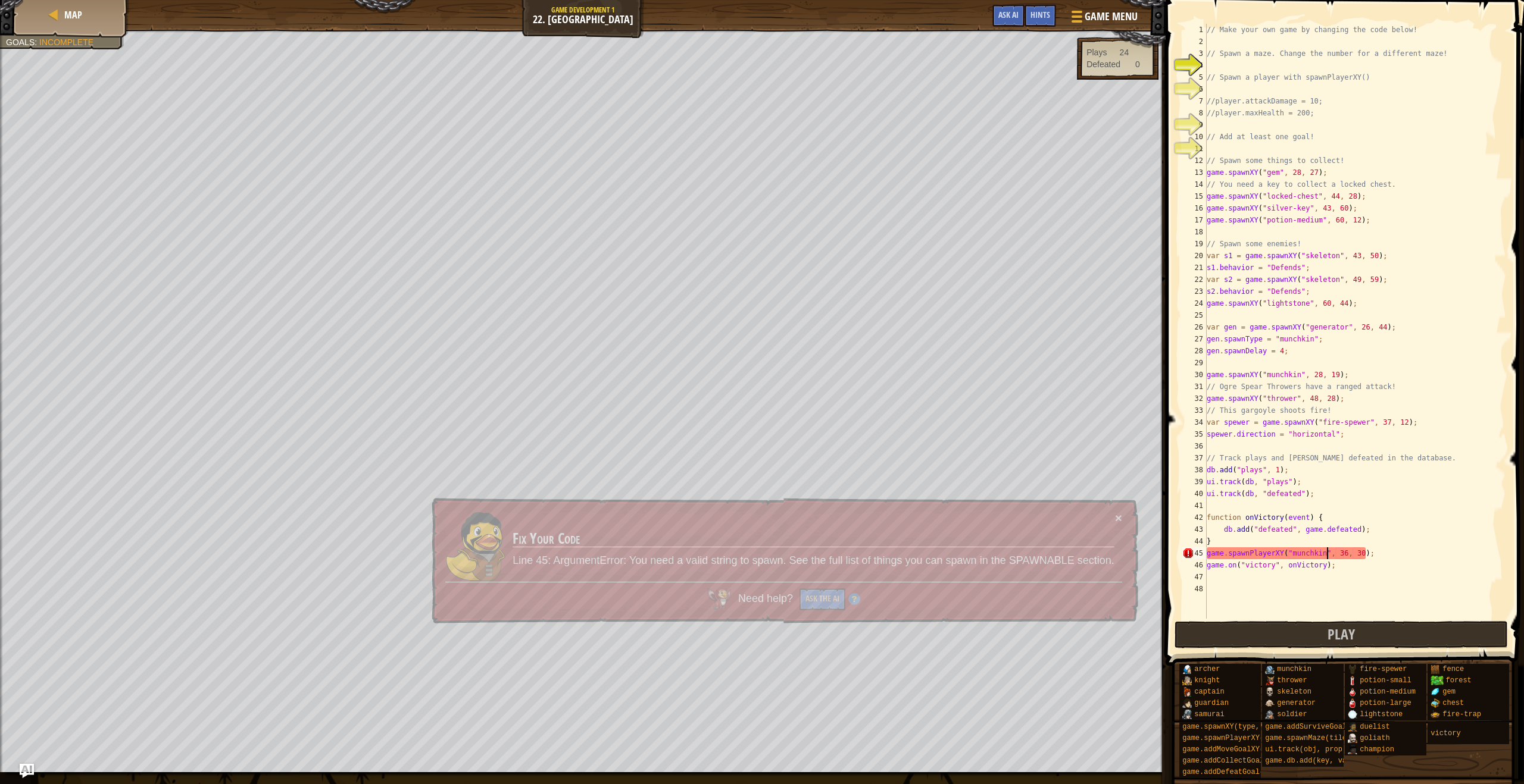
scroll to position [5, 9]
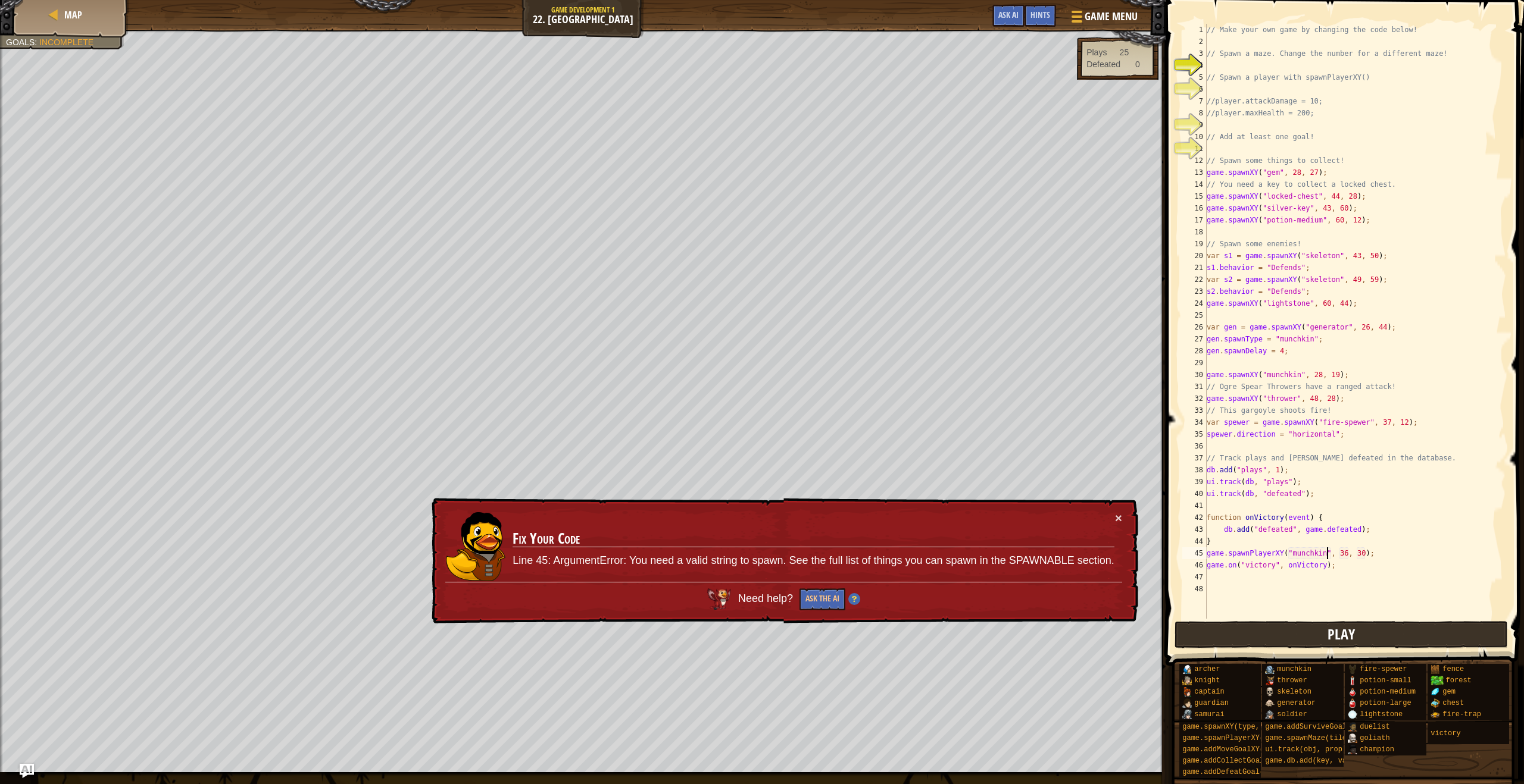
type textarea "game.spawnPlayerXY("munchkin", 36, 30);"
click at [1317, 636] on button "Play" at bounding box center [1341, 635] width 334 height 27
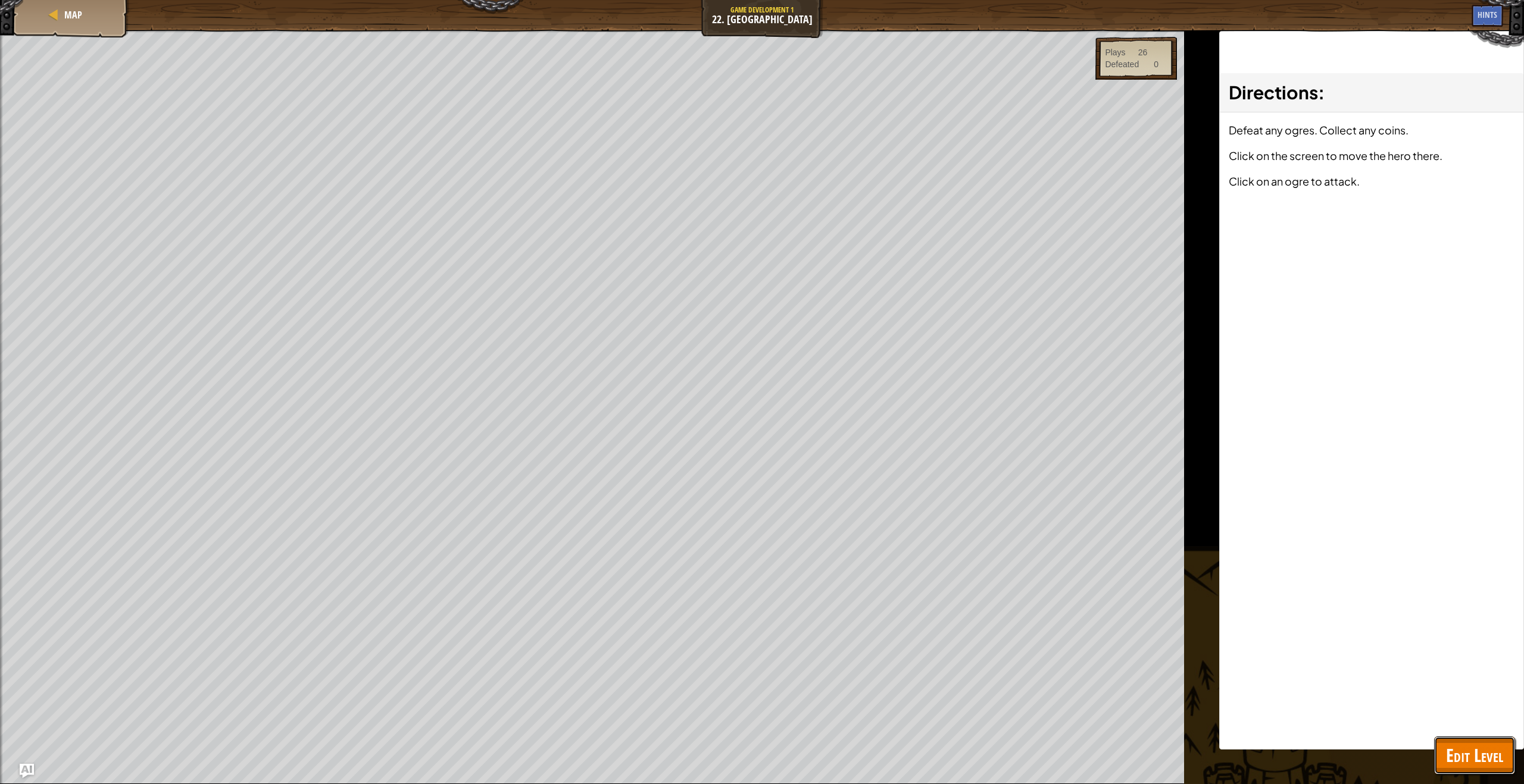
click at [1493, 750] on span "Edit Level" at bounding box center [1474, 755] width 57 height 24
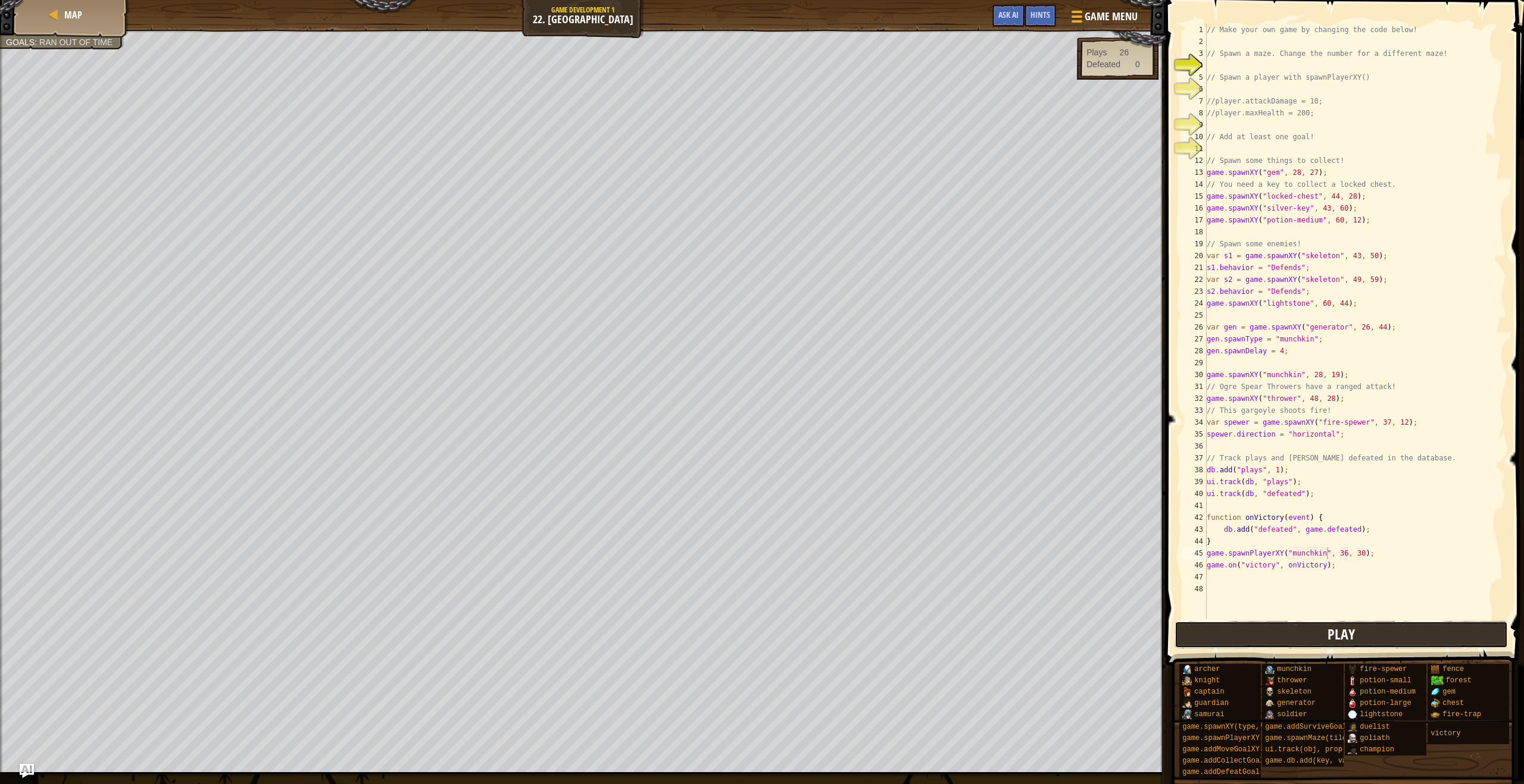
click at [1255, 642] on button "Play" at bounding box center [1341, 635] width 334 height 27
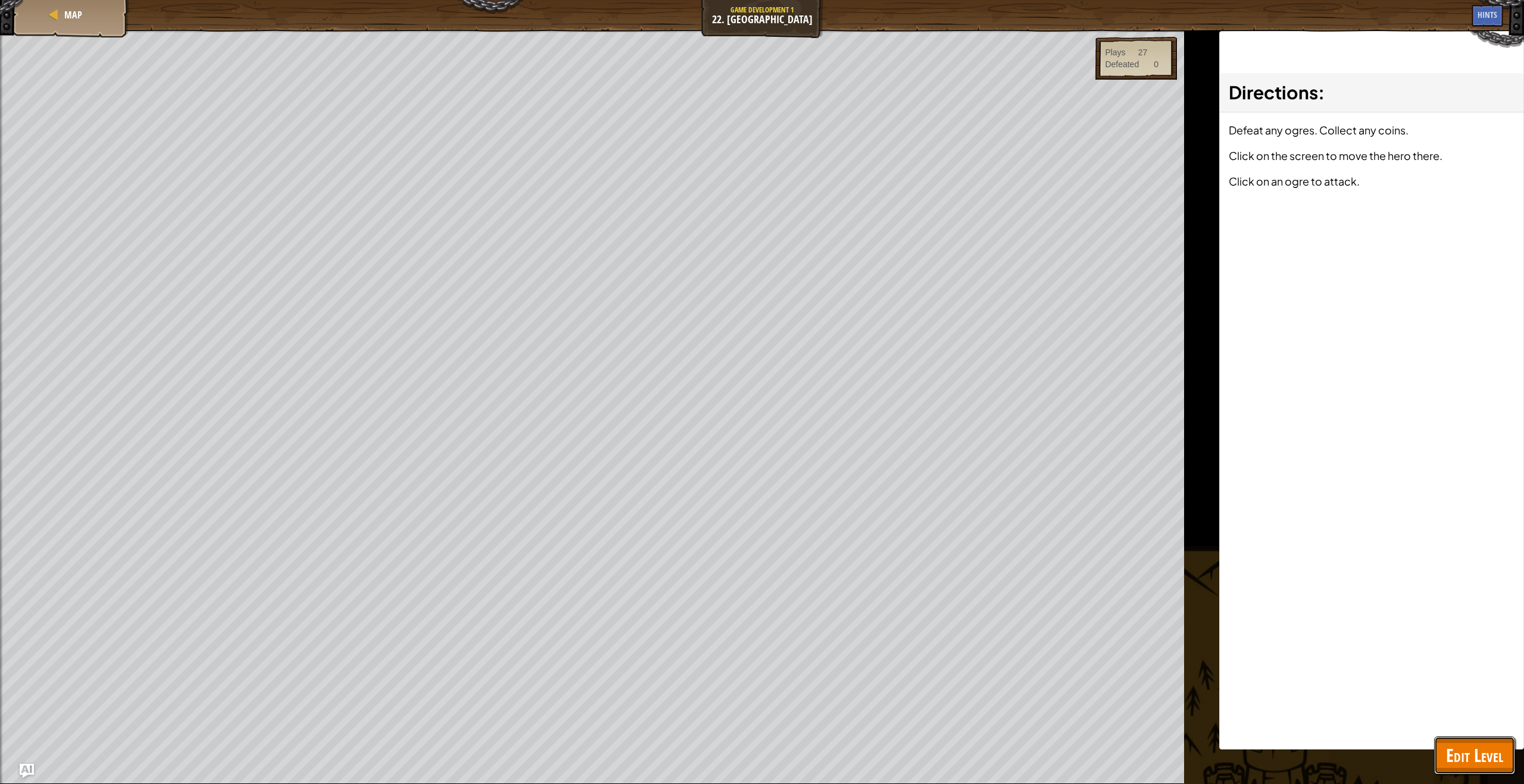
drag, startPoint x: 1482, startPoint y: 743, endPoint x: 1445, endPoint y: 716, distance: 45.8
click at [1482, 744] on span "Edit Level" at bounding box center [1474, 755] width 57 height 24
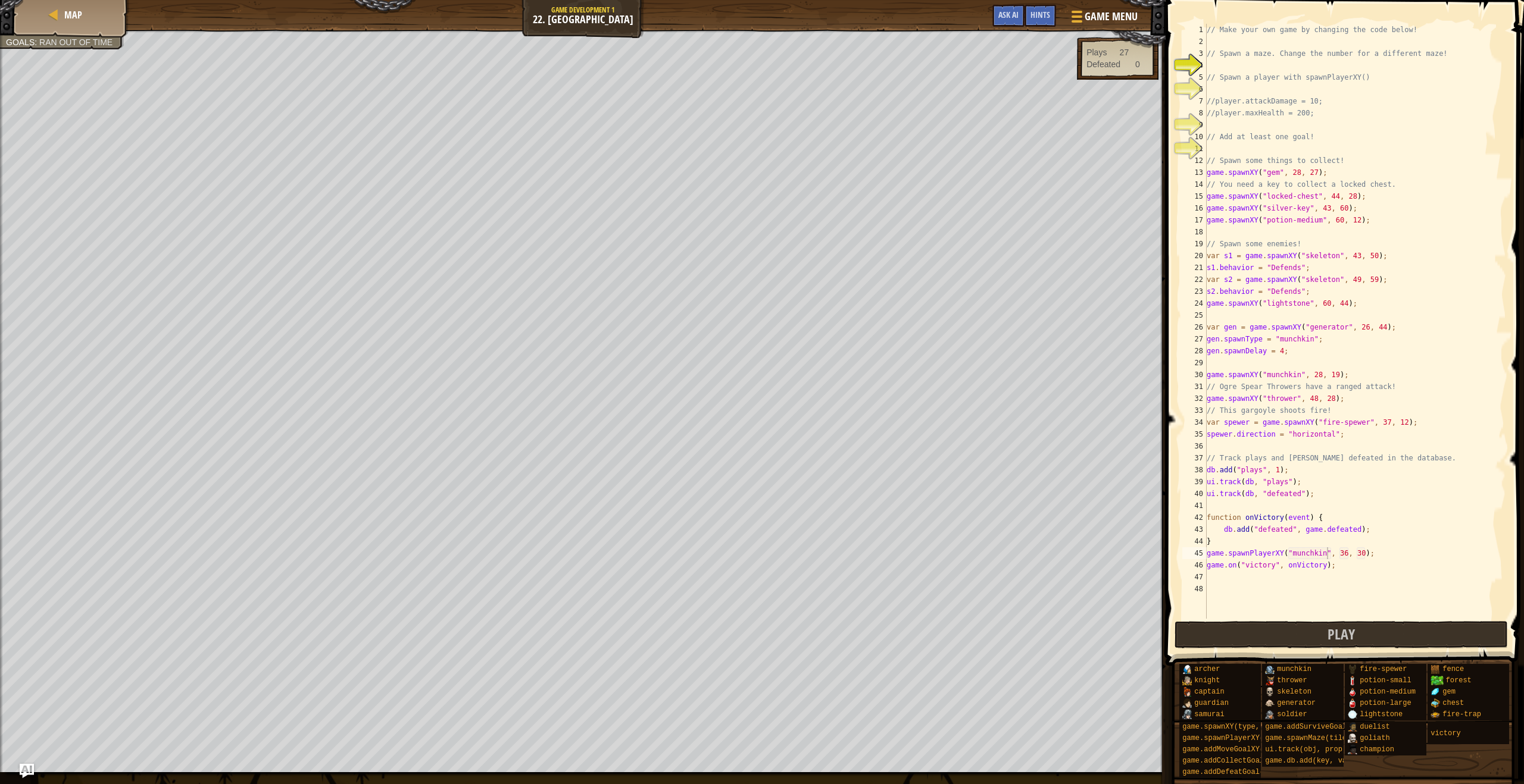
drag, startPoint x: 1327, startPoint y: 552, endPoint x: 1349, endPoint y: 556, distance: 22.4
click at [1328, 552] on div "// Make your own game by changing the code below! // Spawn a maze. Change the n…" at bounding box center [1355, 333] width 302 height 619
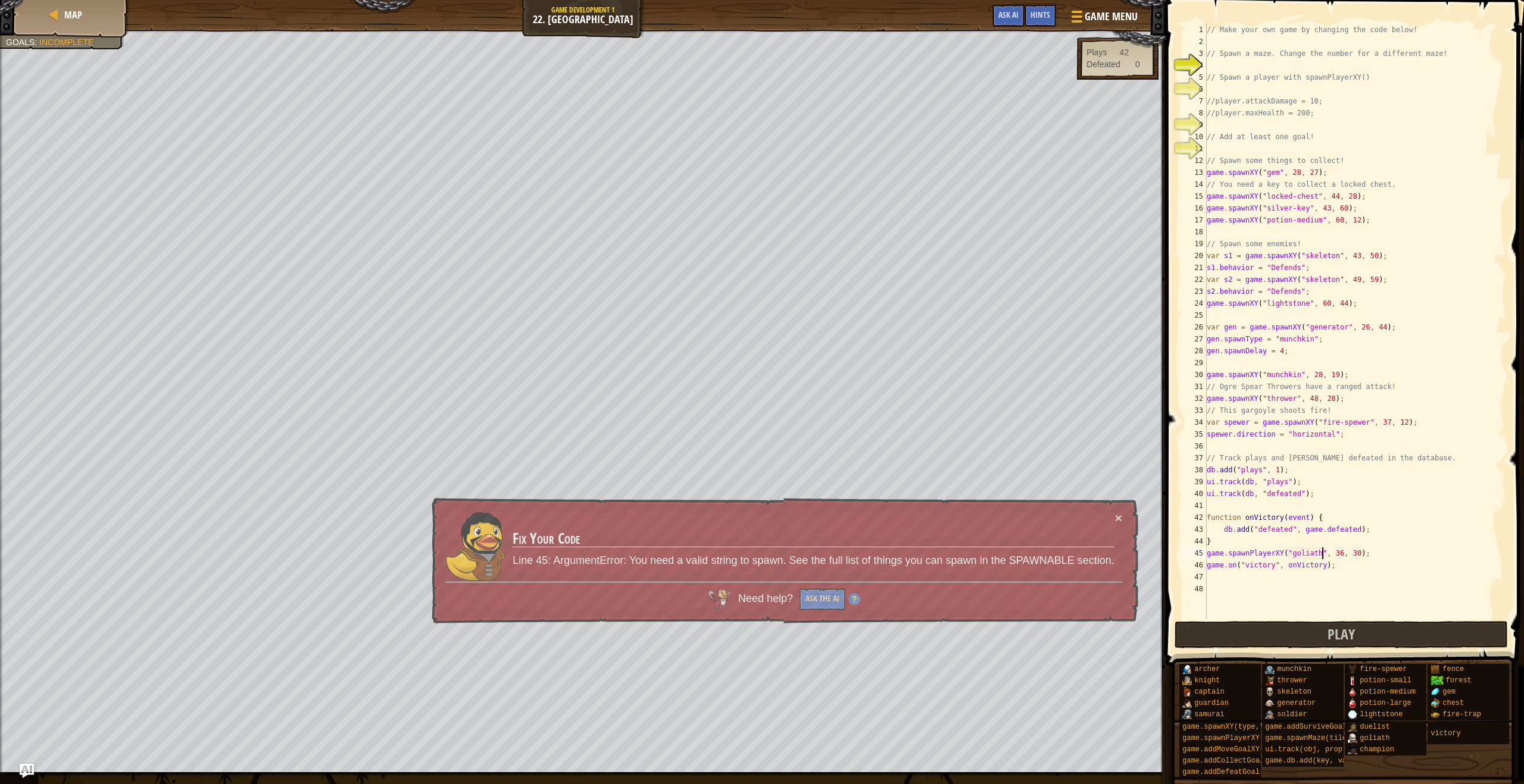
scroll to position [5, 3]
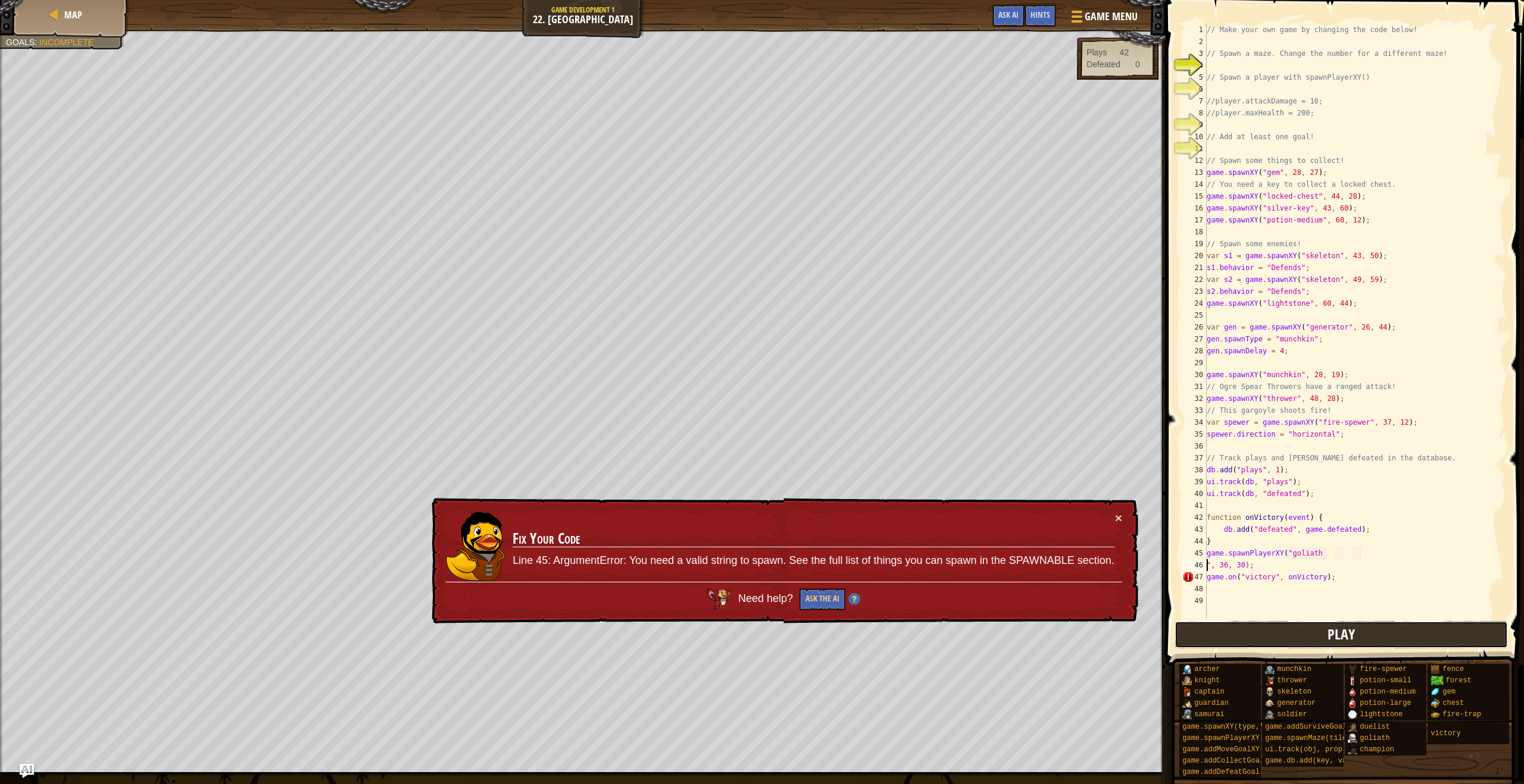
click at [1355, 648] on button "Play" at bounding box center [1341, 635] width 334 height 27
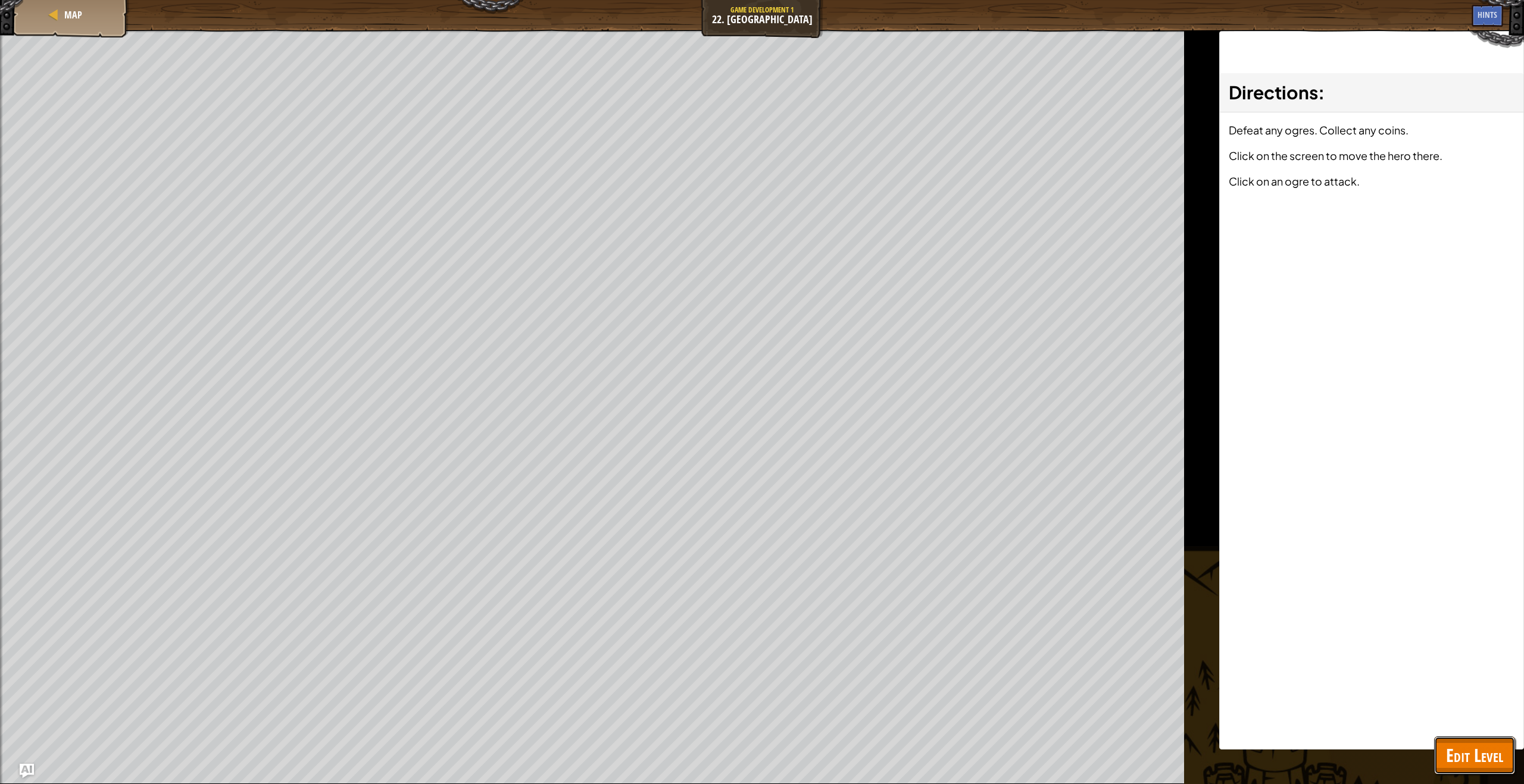
click at [1464, 753] on span "Edit Level" at bounding box center [1474, 755] width 57 height 24
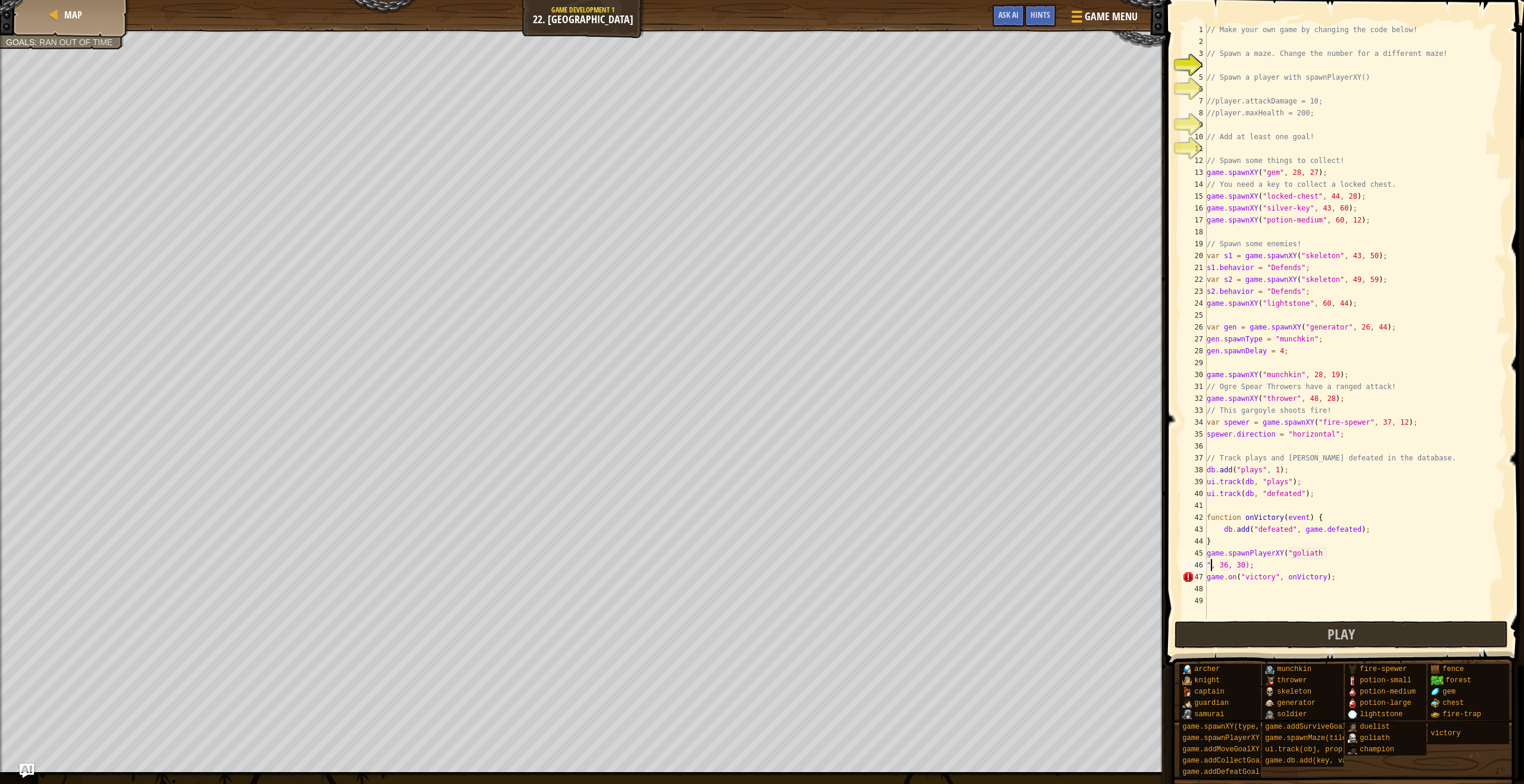
click at [1209, 566] on div "// Make your own game by changing the code below! // Spawn a maze. Change the n…" at bounding box center [1355, 333] width 302 height 619
click at [1206, 565] on div "46" at bounding box center [1194, 565] width 24 height 12
type textarea "game.spawnPlayerXY("goliath", 36, 30);"
click at [1304, 625] on button "Play" at bounding box center [1341, 635] width 334 height 27
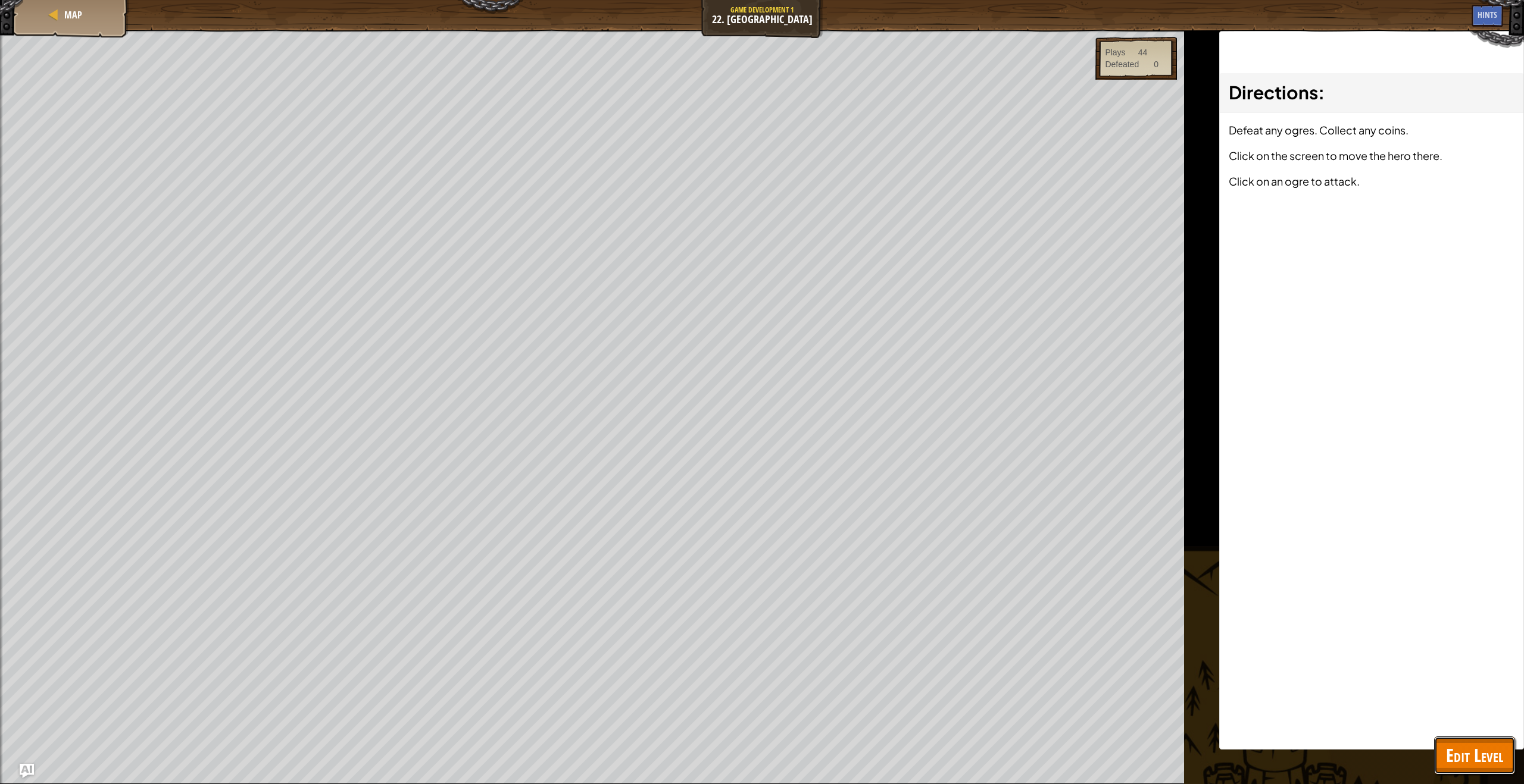
click at [1457, 748] on span "Edit Level" at bounding box center [1474, 755] width 57 height 24
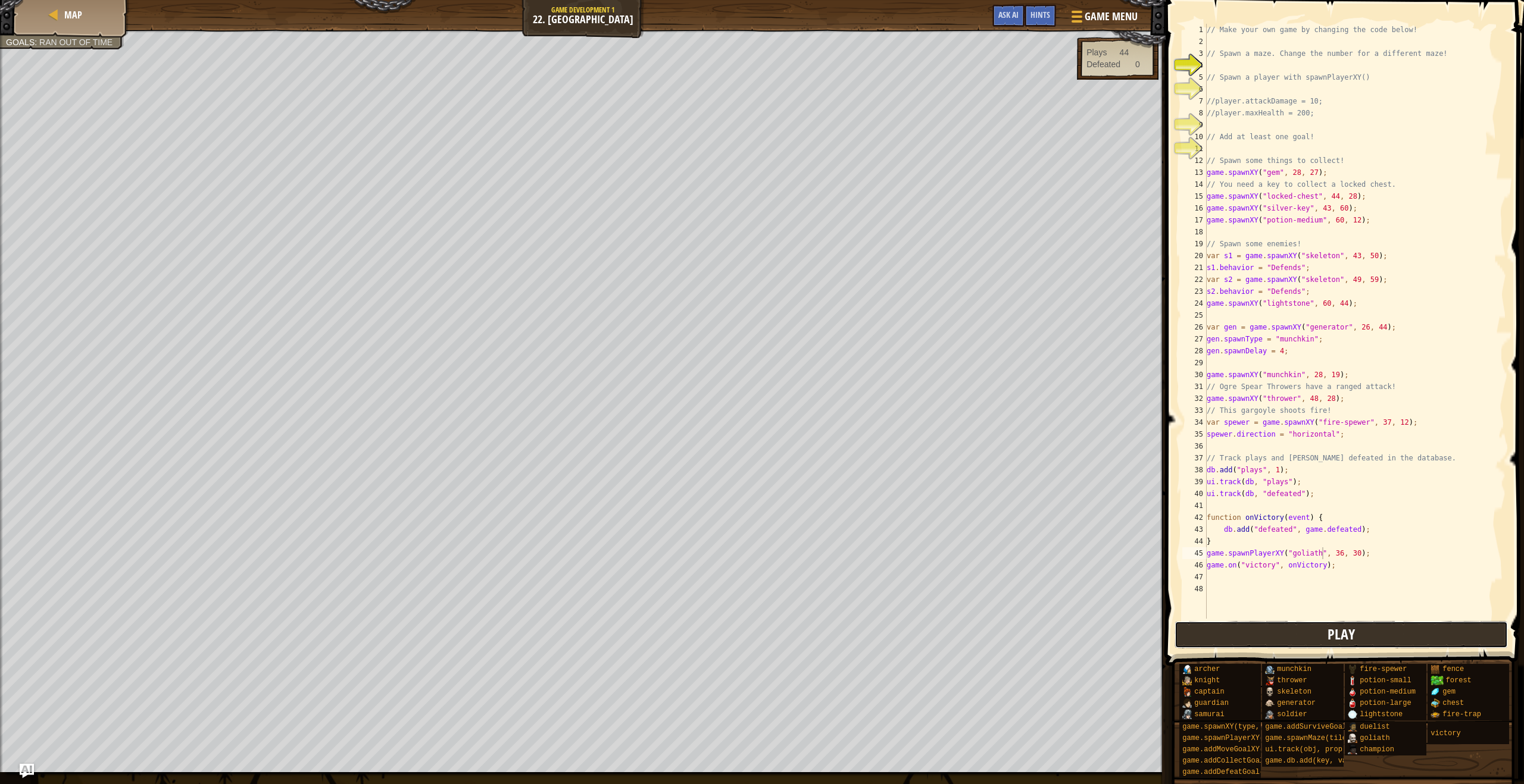
click at [1378, 638] on button "Play" at bounding box center [1341, 635] width 334 height 27
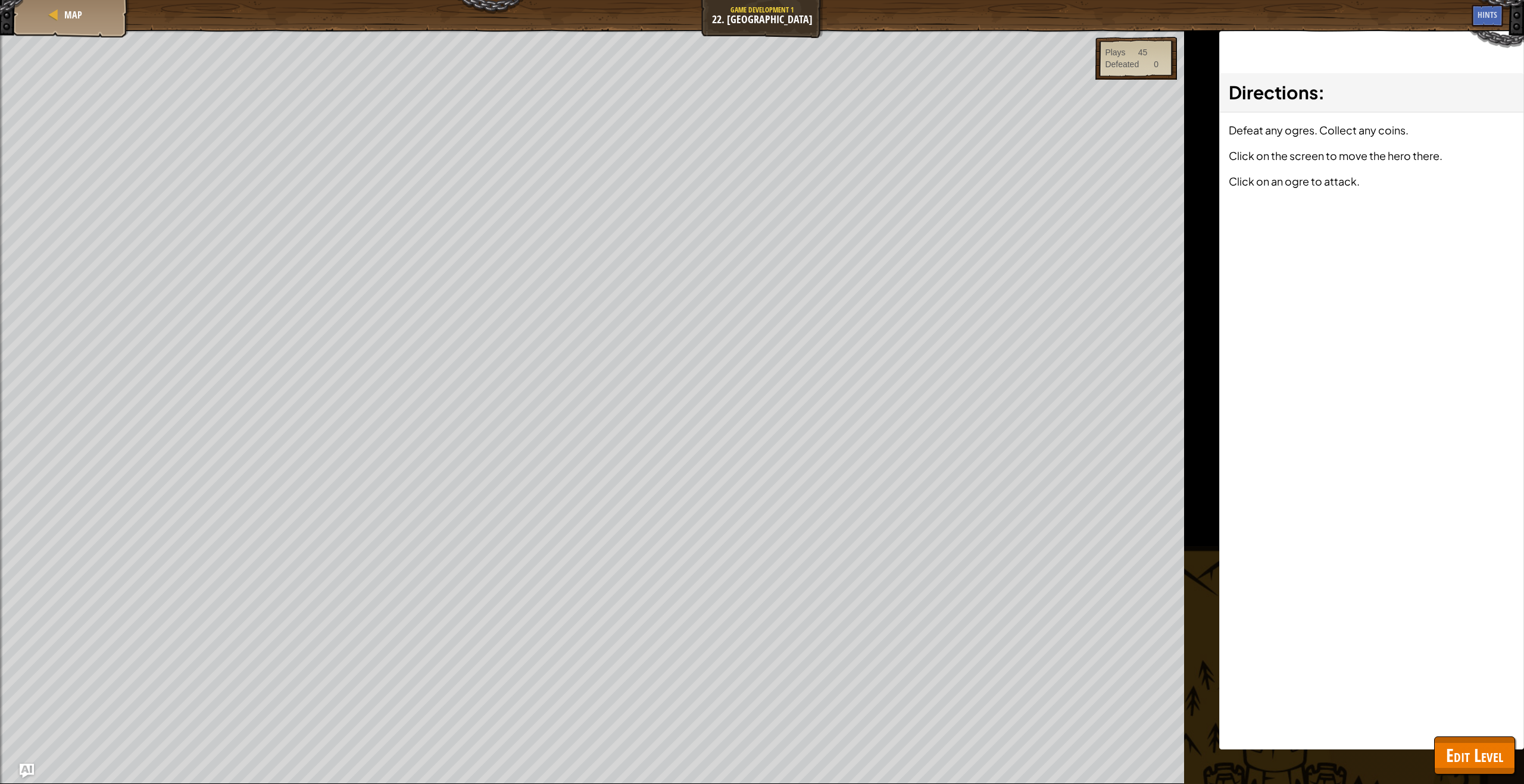
drag, startPoint x: 1494, startPoint y: 776, endPoint x: 1475, endPoint y: 757, distance: 26.9
click at [1493, 773] on div "Map Game Development 1 22. Game Grove Game Menu Done Hints Ask AI 1 ההההההההההה…" at bounding box center [762, 392] width 1524 height 784
click at [1476, 757] on span "Edit Level" at bounding box center [1474, 755] width 57 height 24
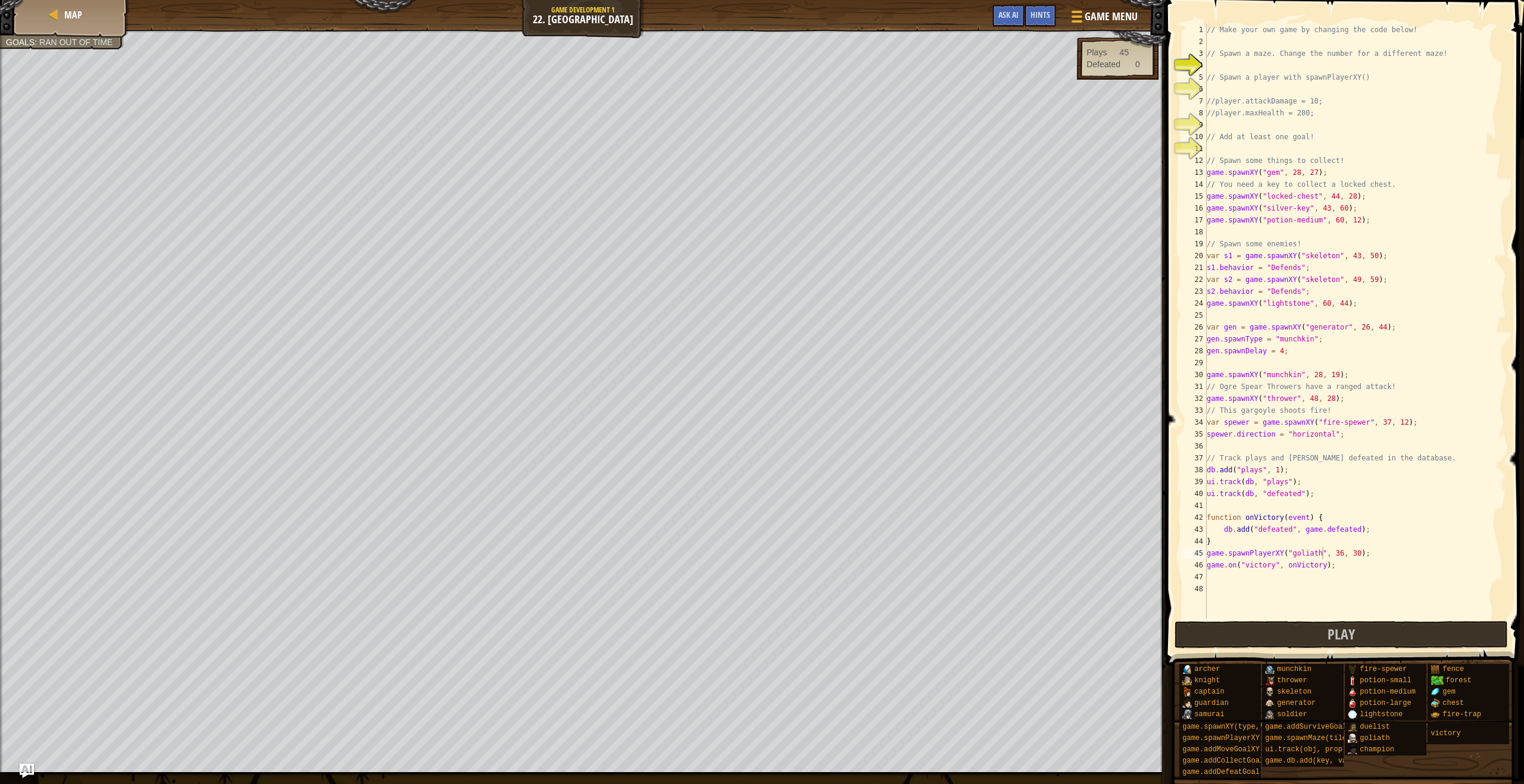
click at [1222, 577] on div "// Make your own game by changing the code below! // Spawn a maze. Change the n…" at bounding box center [1355, 333] width 302 height 619
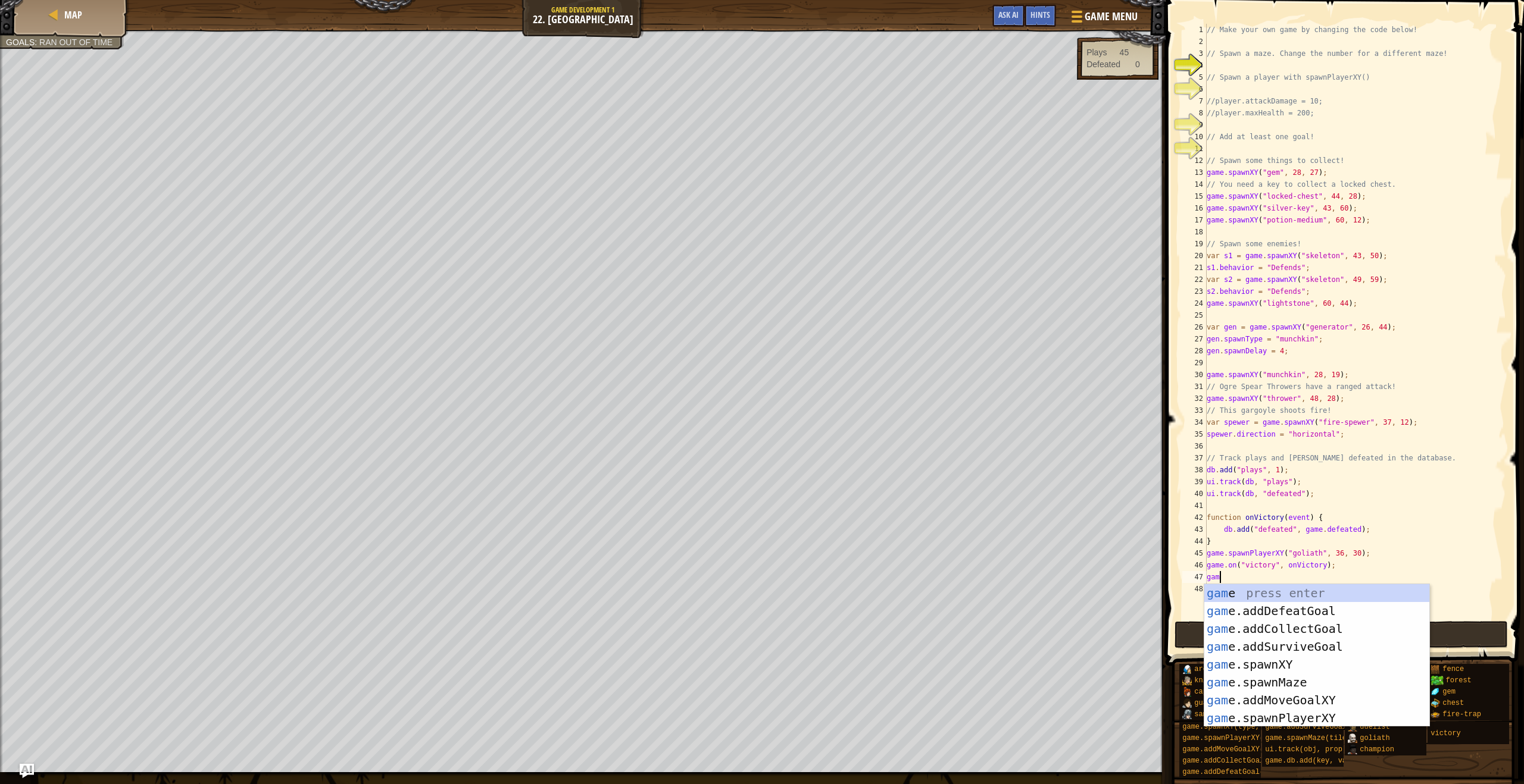
scroll to position [5, 0]
type textarea "g"
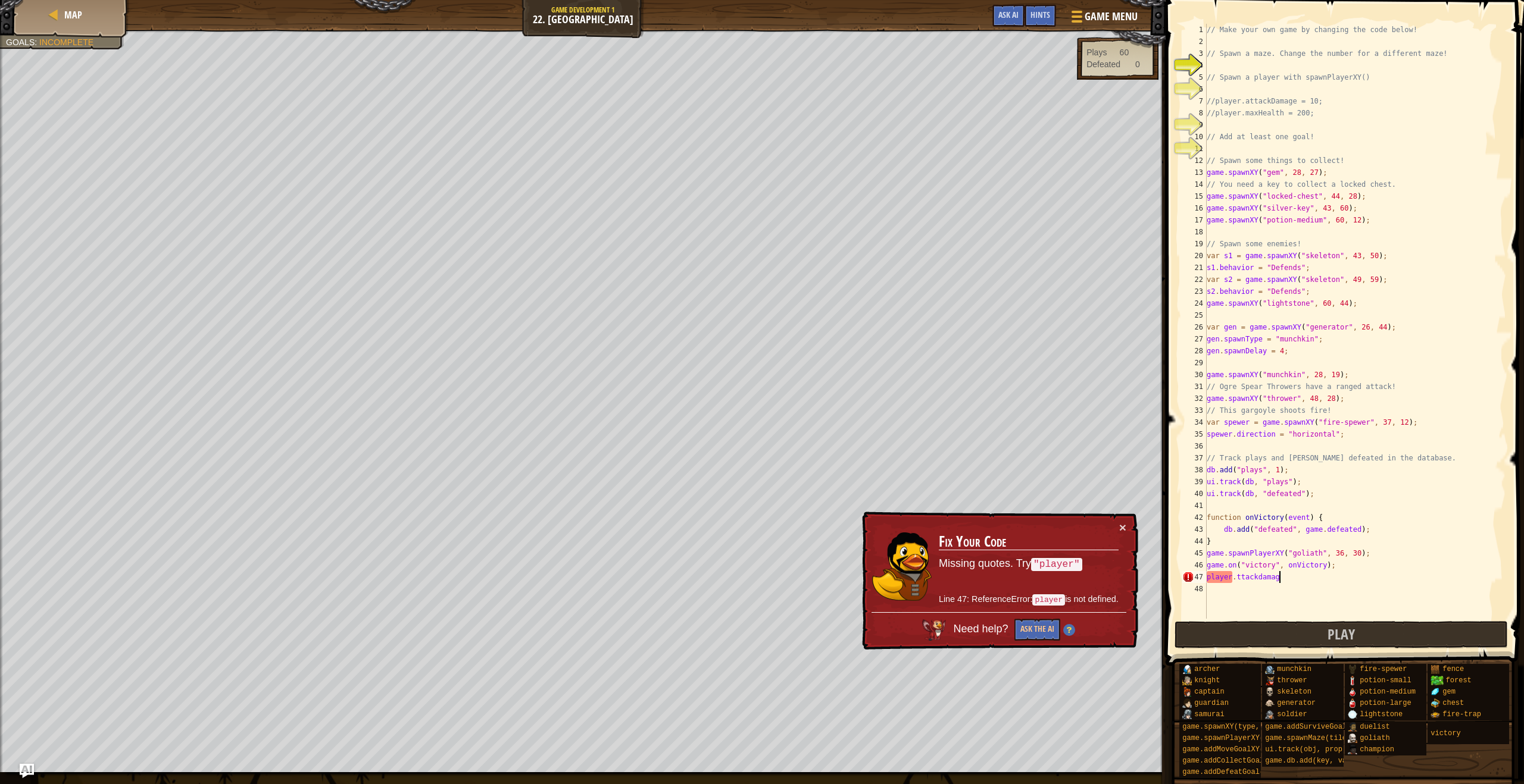
scroll to position [5, 5]
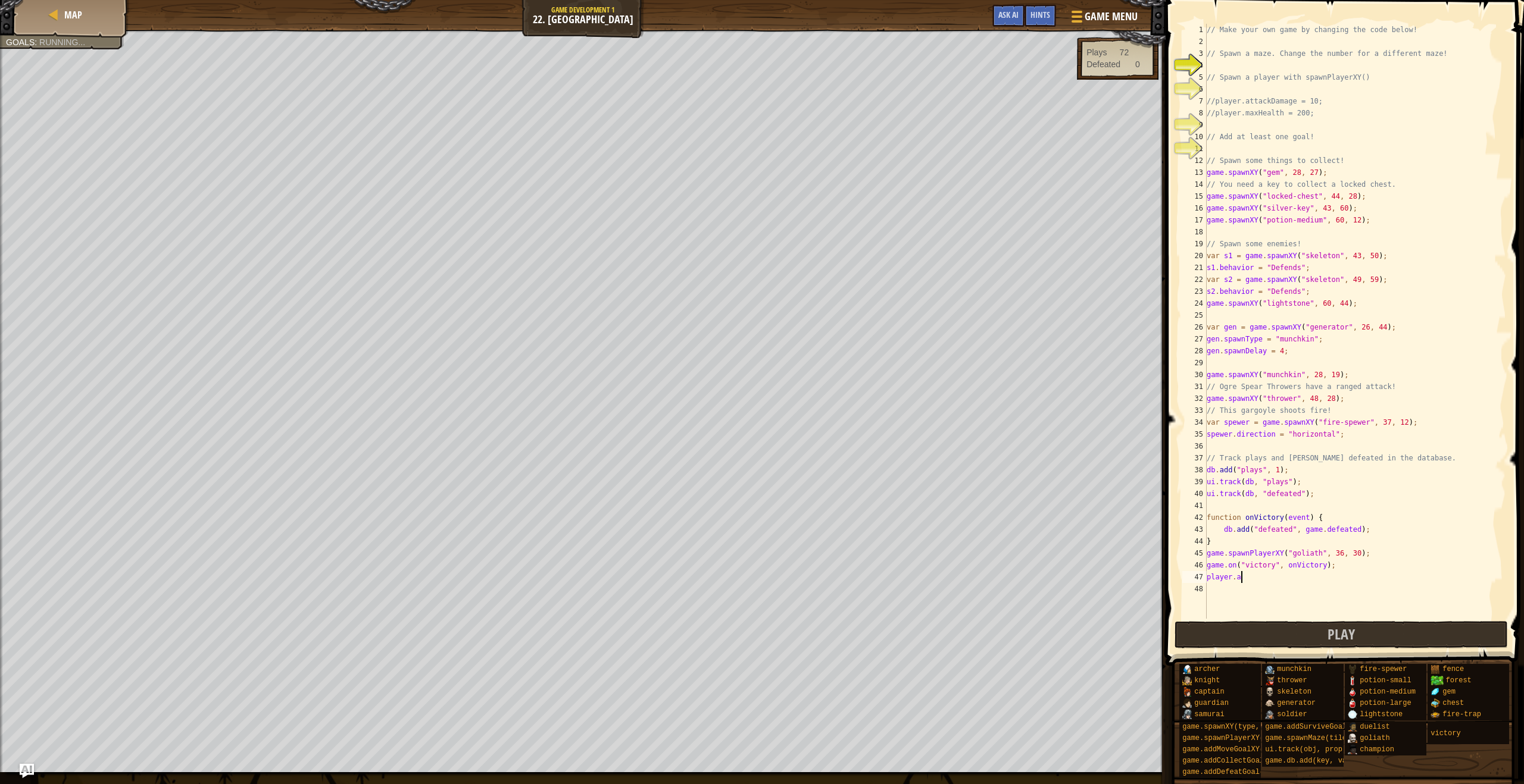
type textarea "player.att"
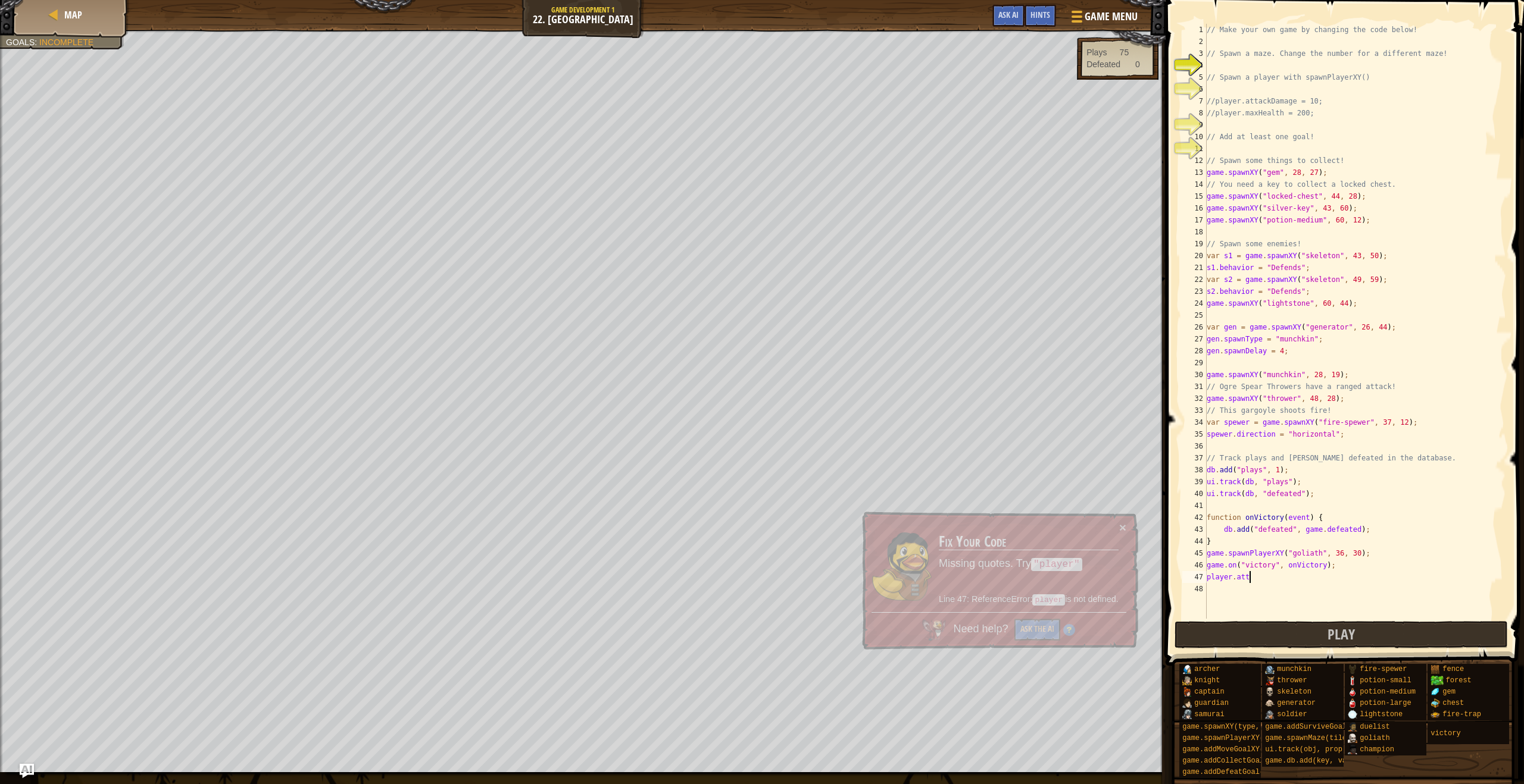
scroll to position [5, 3]
